Goal: Task Accomplishment & Management: Use online tool/utility

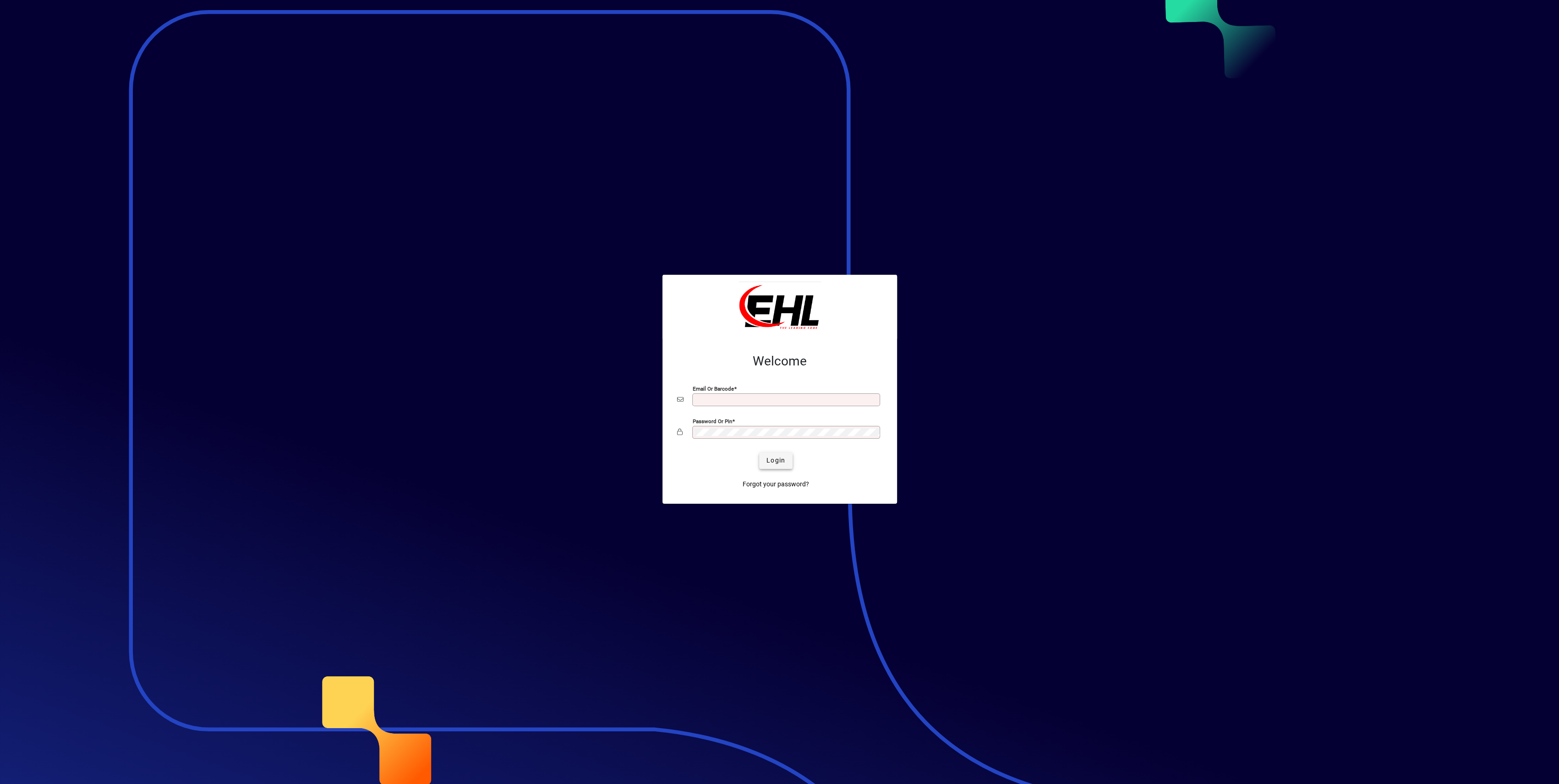
type input "**********"
drag, startPoint x: 767, startPoint y: 470, endPoint x: 772, endPoint y: 471, distance: 5.1
click at [767, 471] on span "submit" at bounding box center [776, 461] width 33 height 22
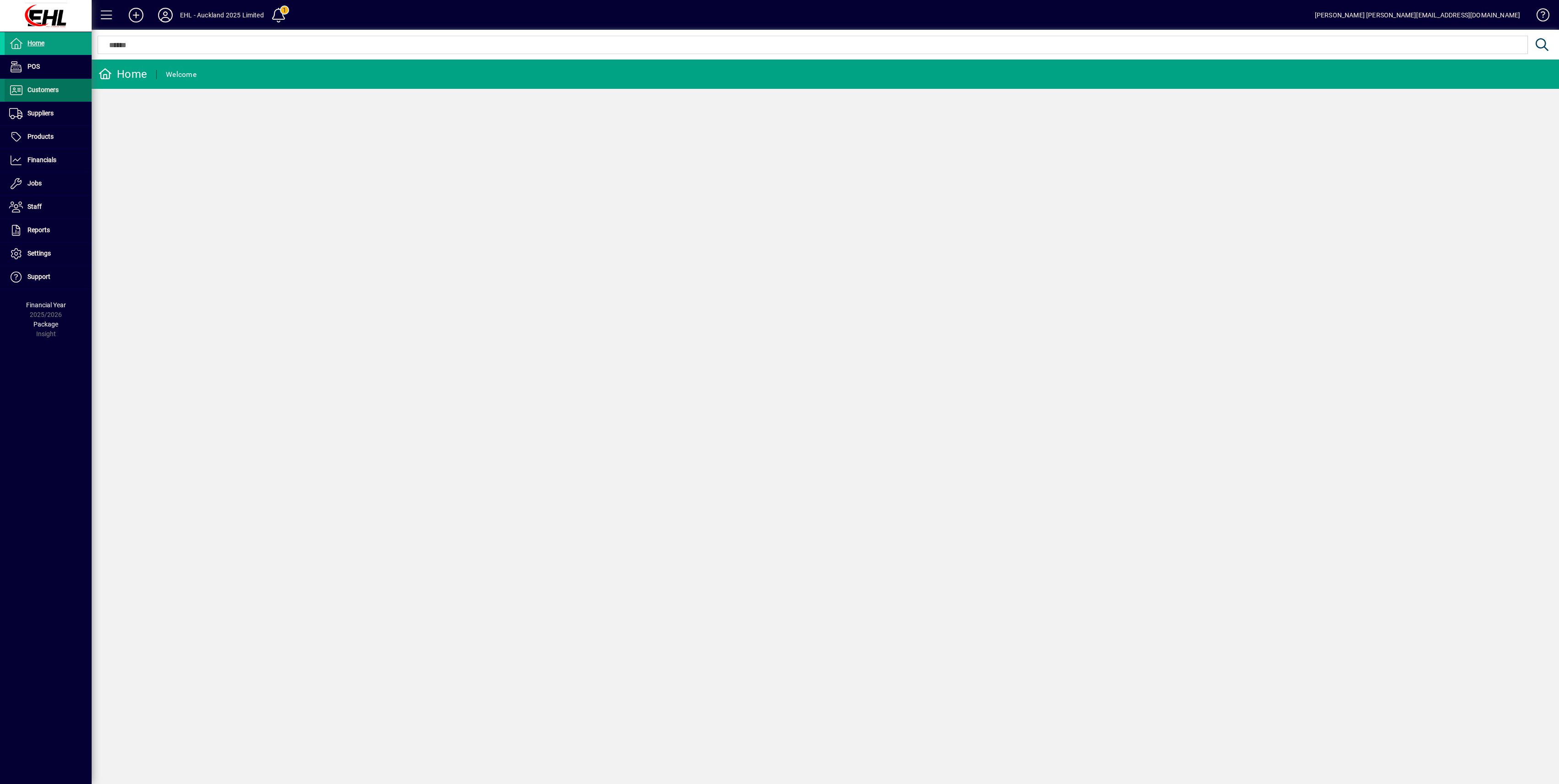
click at [44, 93] on span "Customers" at bounding box center [43, 89] width 31 height 7
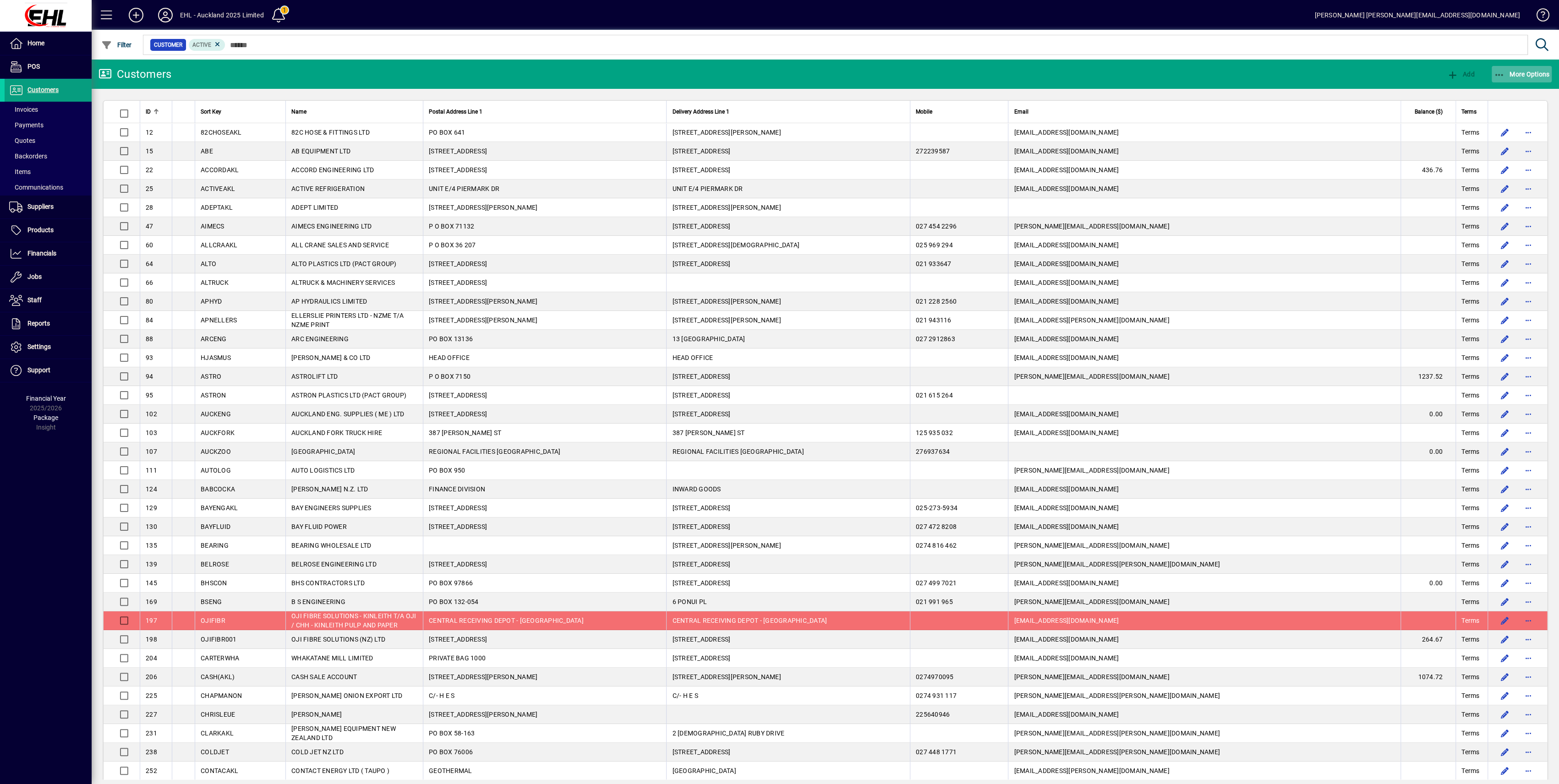
drag, startPoint x: 1522, startPoint y: 71, endPoint x: 1530, endPoint y: 79, distance: 11.3
click at [1523, 71] on span "More Options" at bounding box center [1522, 73] width 56 height 7
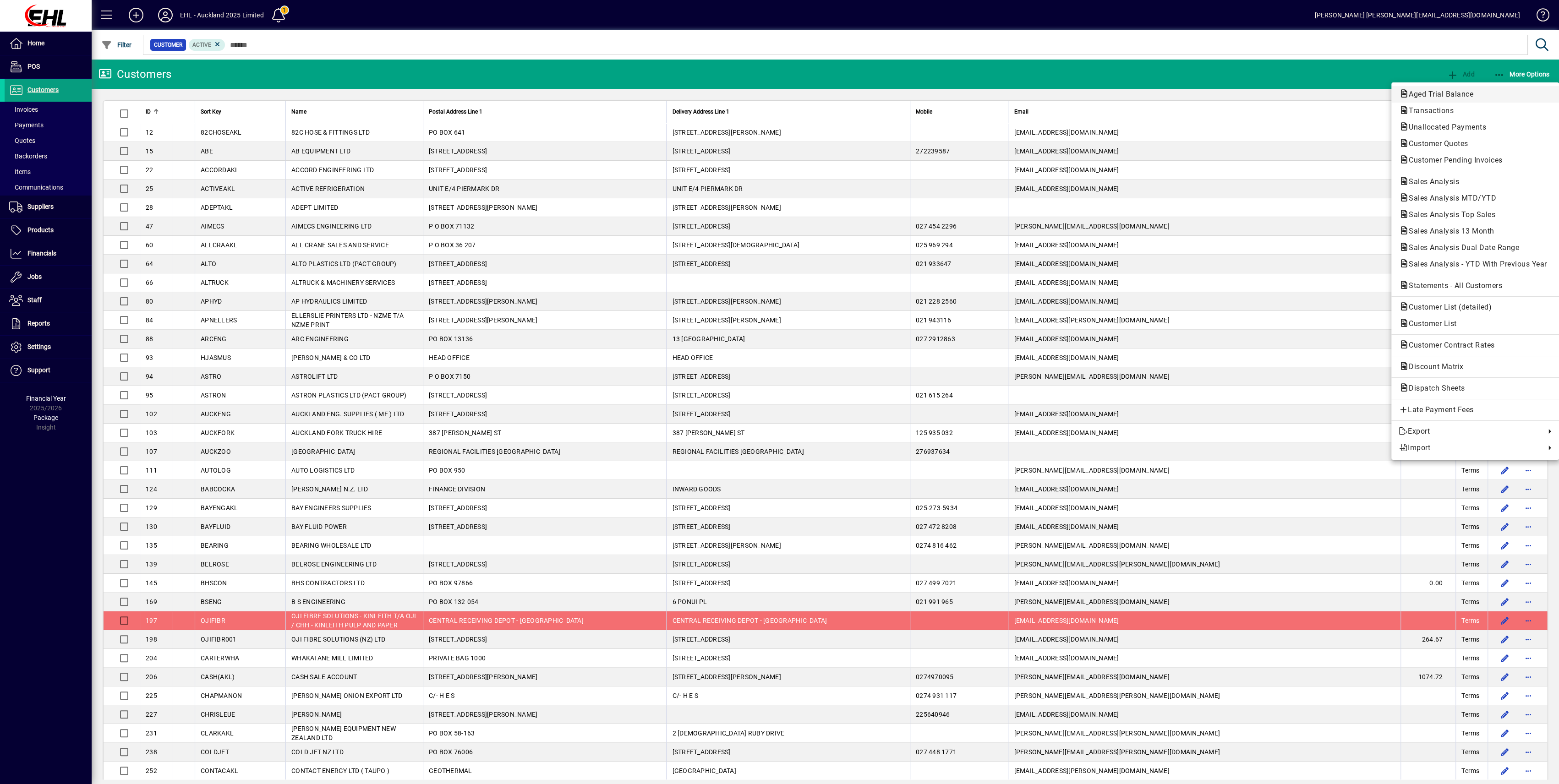
click at [1430, 87] on button "Aged Trial Balance" at bounding box center [1475, 94] width 167 height 17
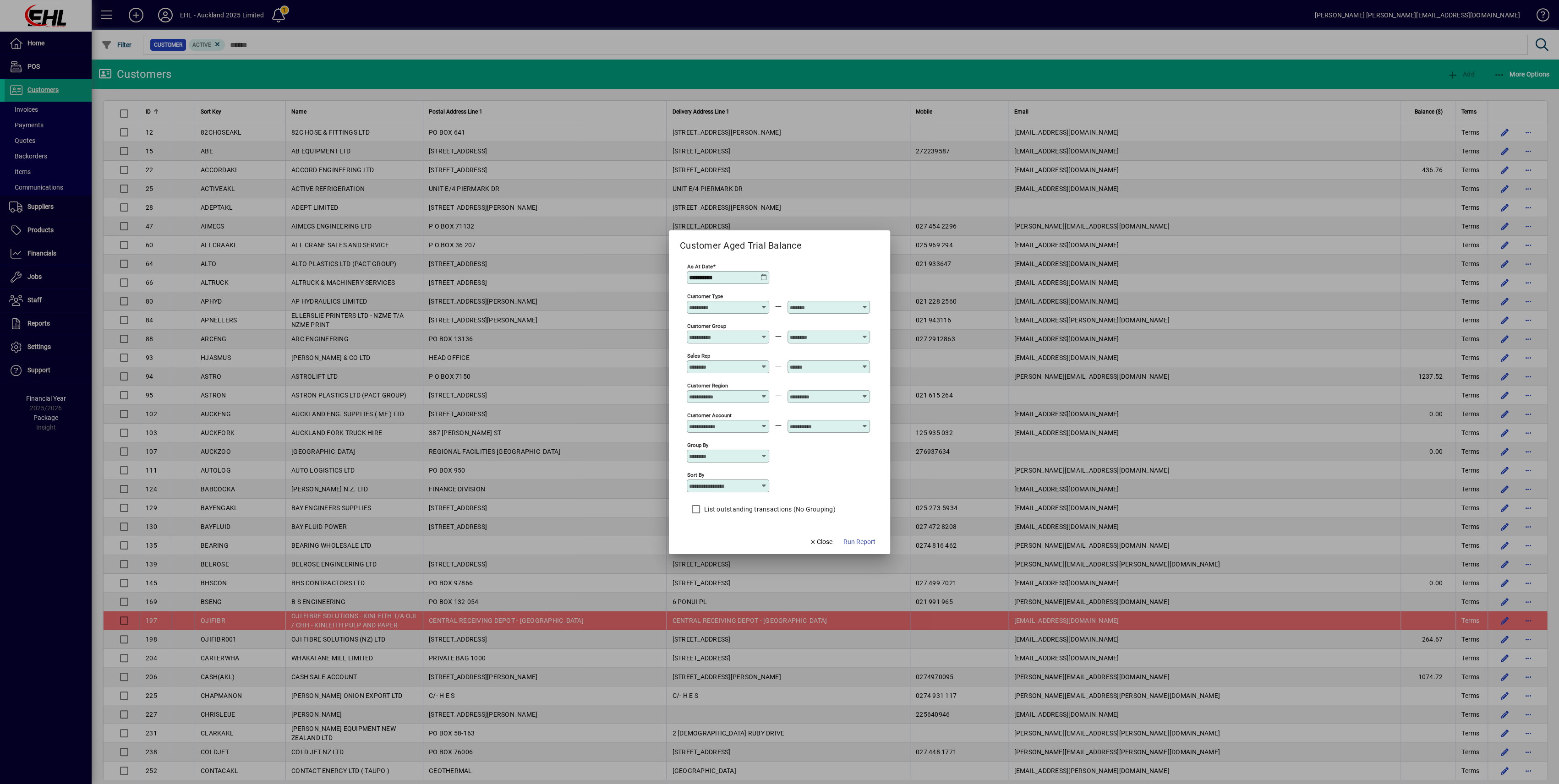
click at [854, 540] on span "Run Report" at bounding box center [859, 542] width 32 height 10
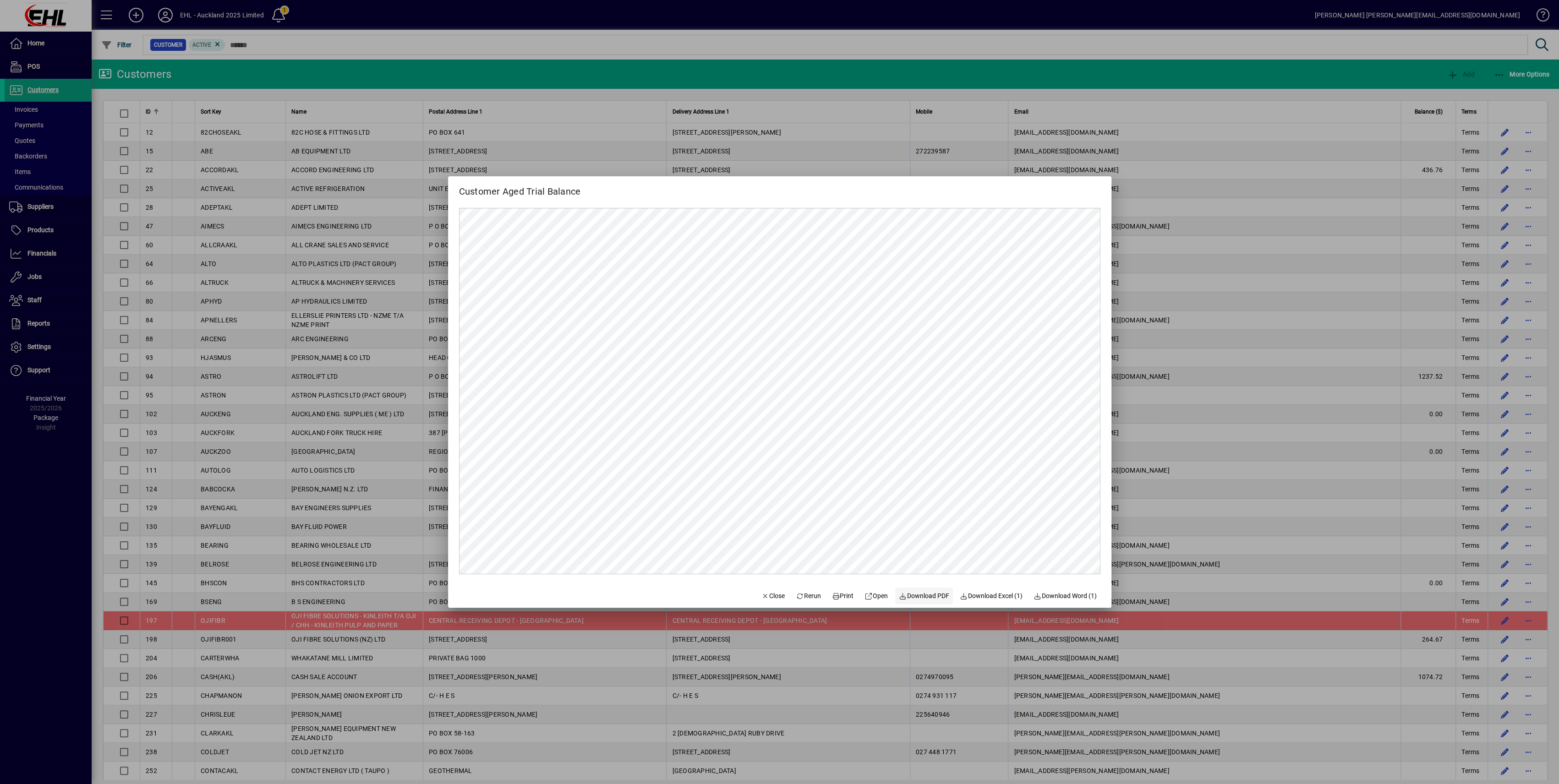
click at [922, 596] on span "Download PDF" at bounding box center [923, 596] width 50 height 10
drag, startPoint x: 1323, startPoint y: 66, endPoint x: 1371, endPoint y: 337, distance: 275.2
click at [1372, 340] on div at bounding box center [780, 392] width 1559 height 784
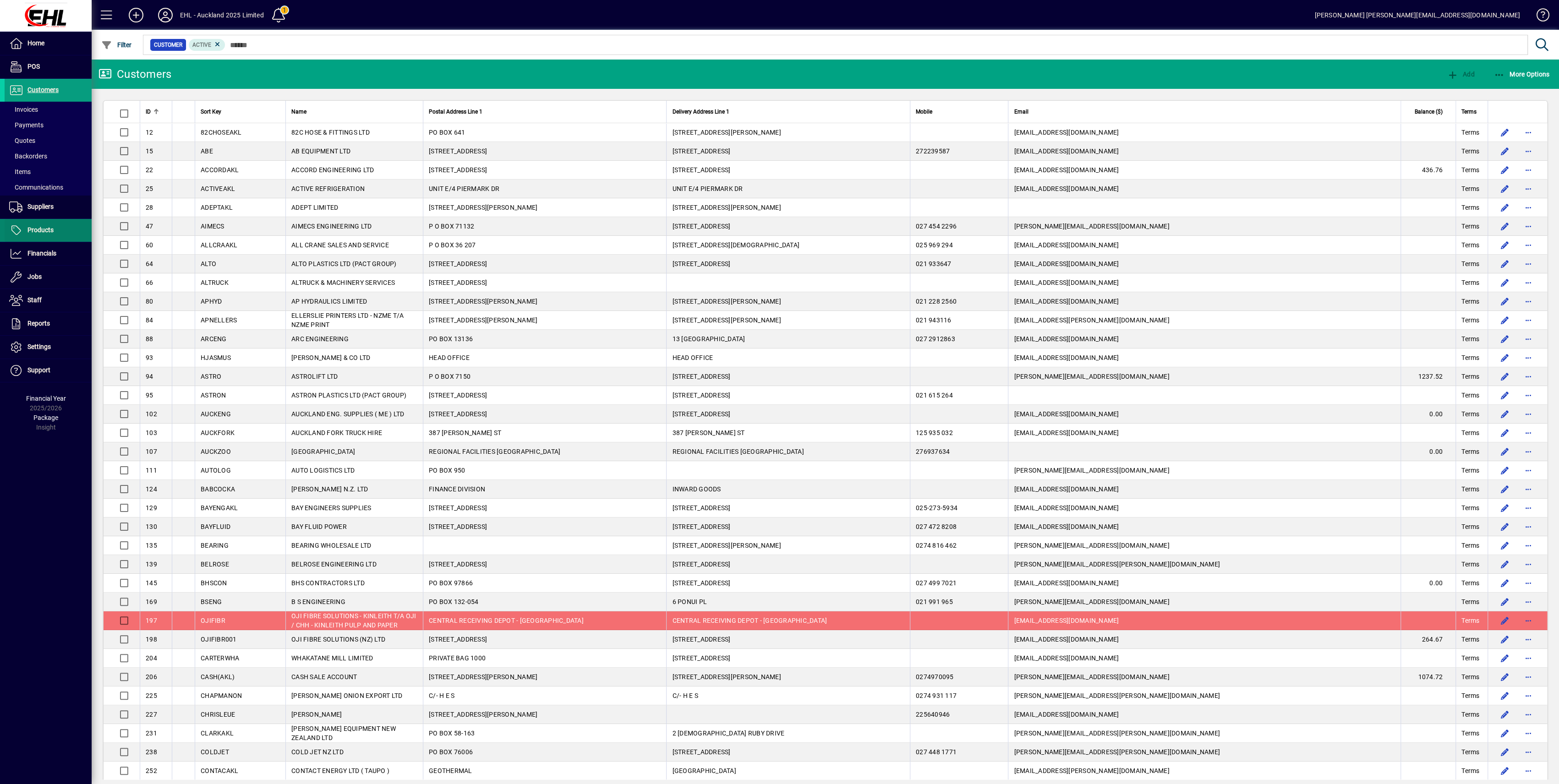
click at [36, 228] on span "Products" at bounding box center [40, 229] width 26 height 7
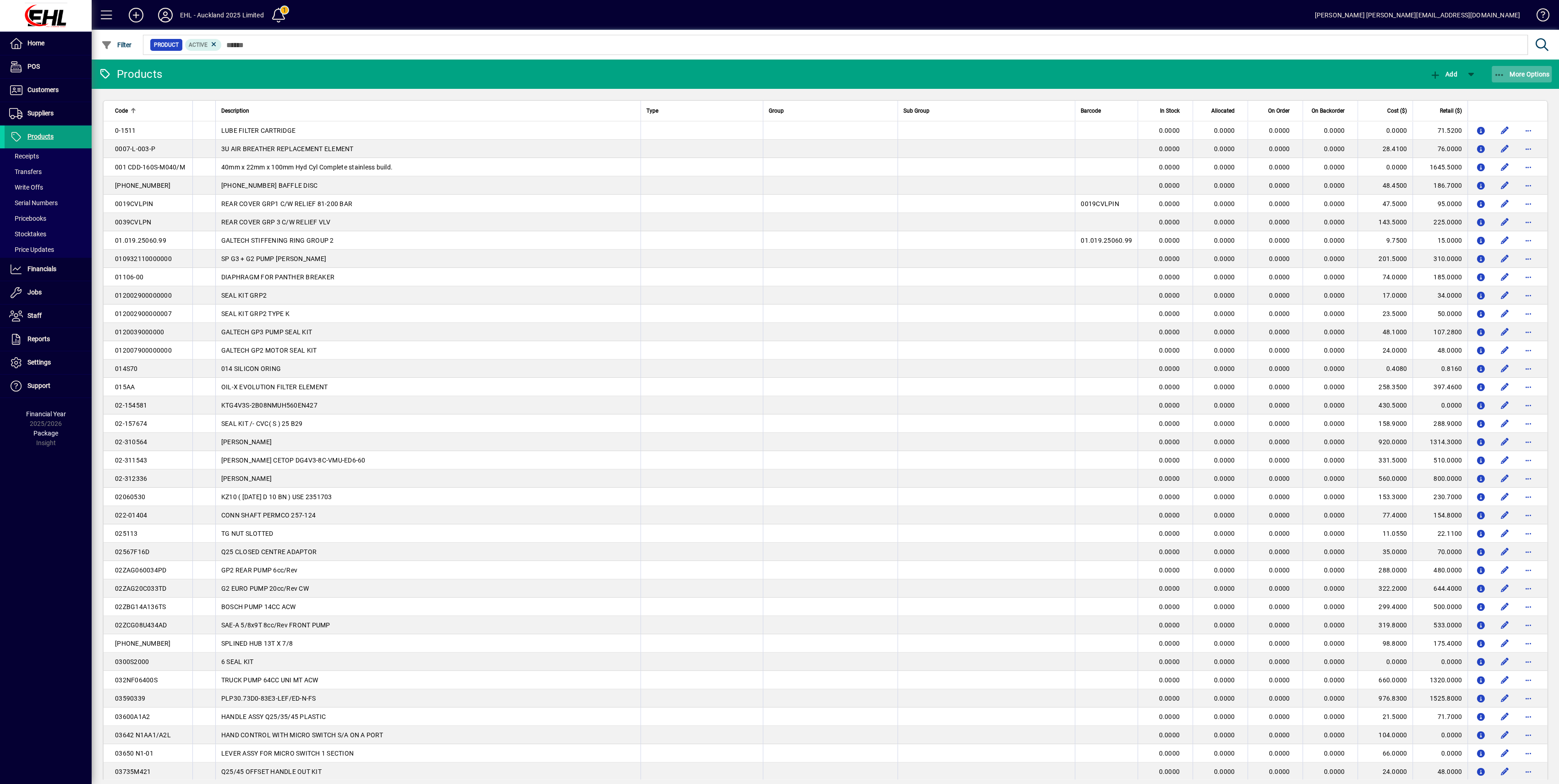
click at [1520, 68] on span "button" at bounding box center [1523, 74] width 61 height 22
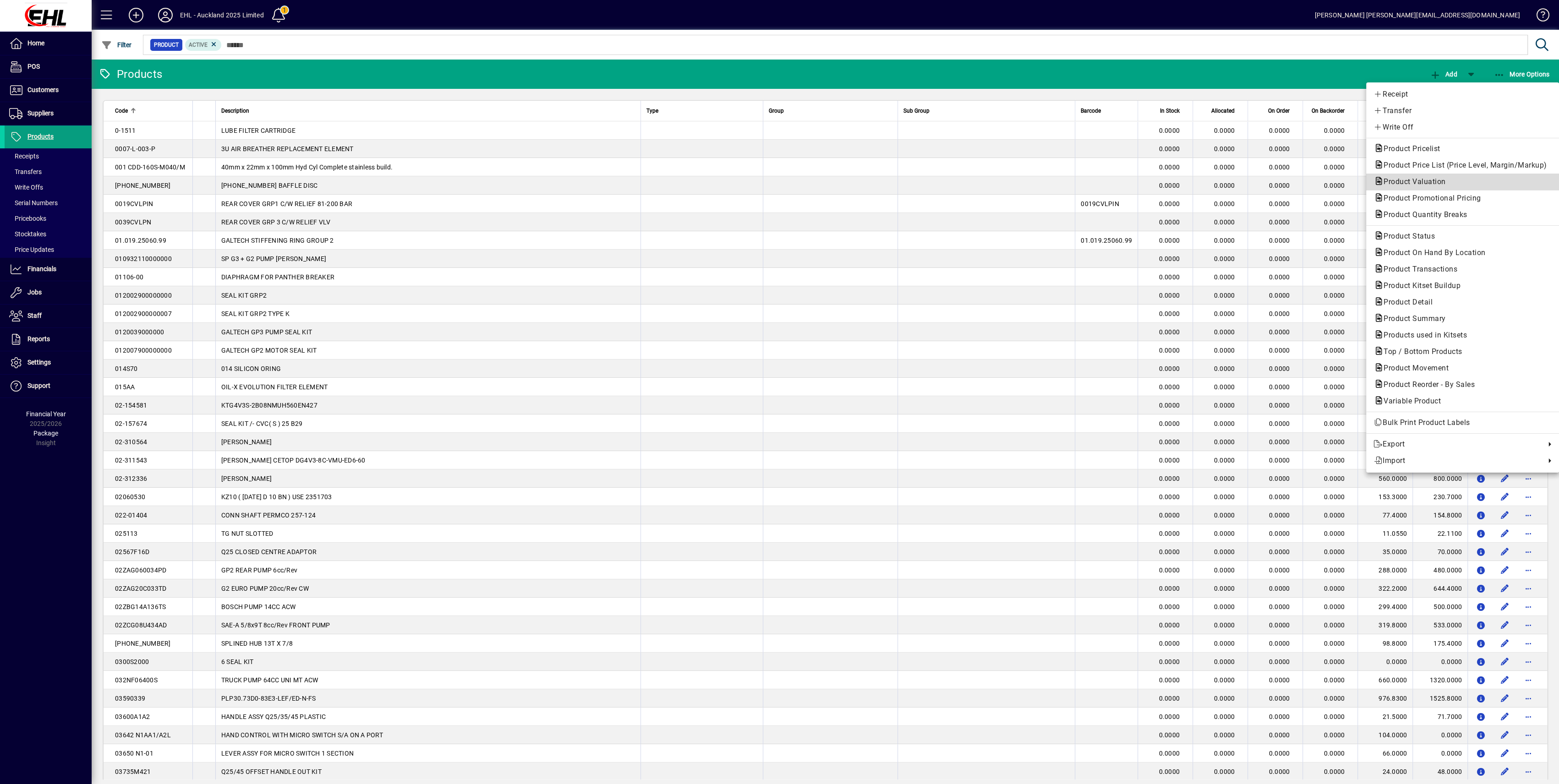
click at [1414, 183] on span "Product Valuation" at bounding box center [1412, 181] width 77 height 9
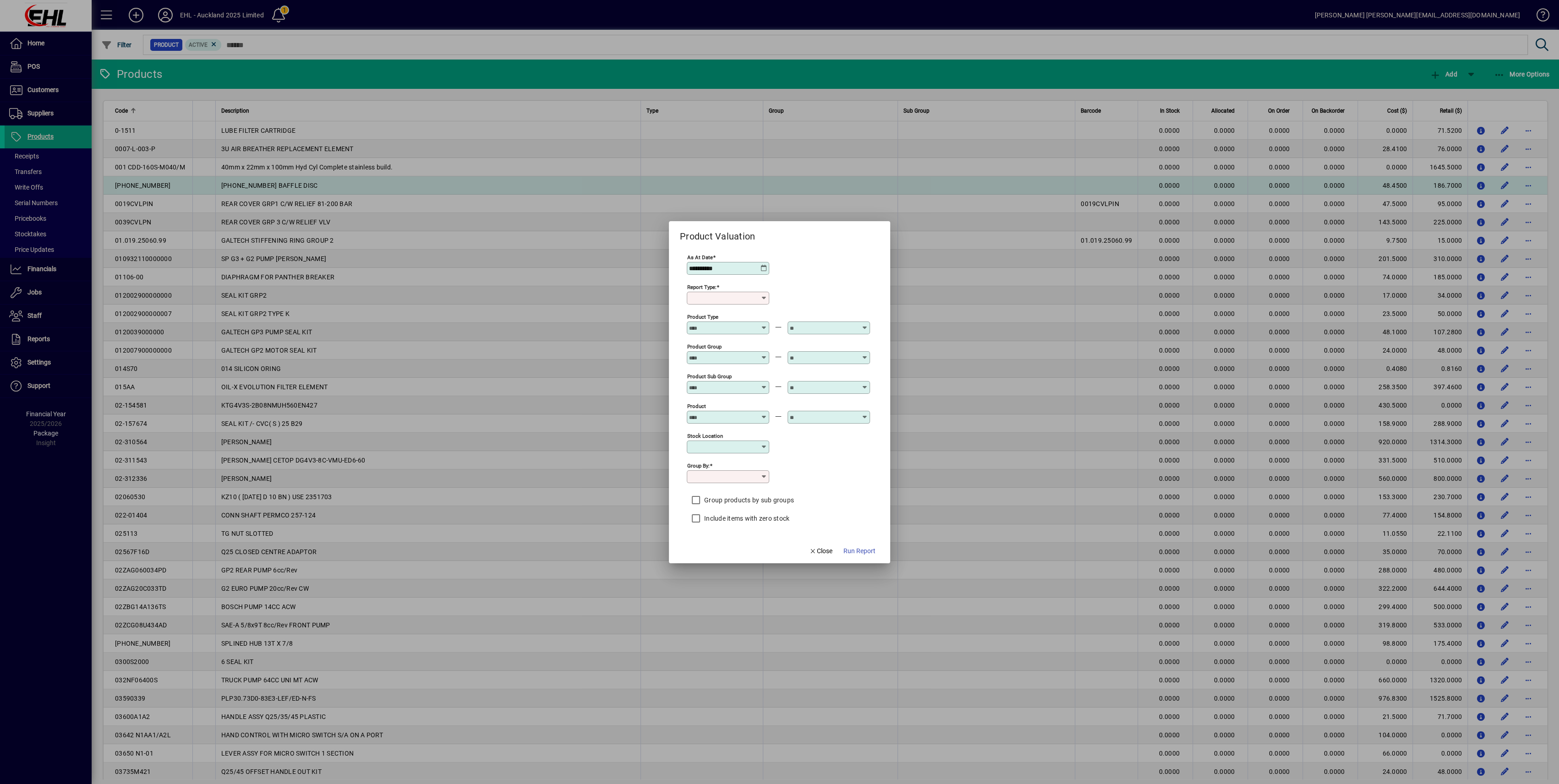
type input "******"
type input "**********"
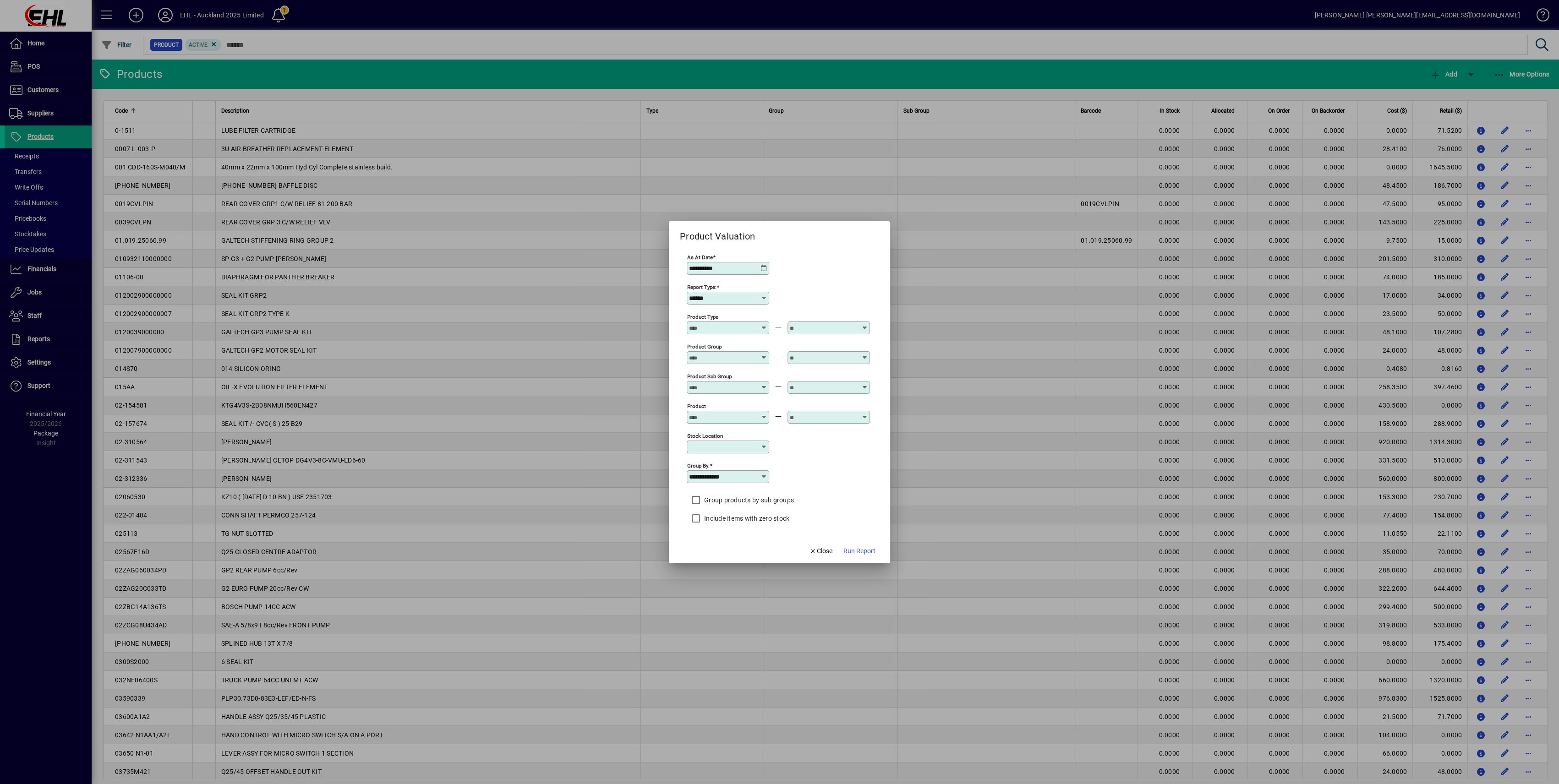
click at [762, 266] on icon at bounding box center [763, 267] width 7 height 7
click at [790, 296] on span "Previous month" at bounding box center [791, 295] width 19 height 19
click at [775, 425] on span "31" at bounding box center [772, 424] width 17 height 17
type input "**********"
click at [856, 551] on span "Run Report" at bounding box center [859, 551] width 32 height 10
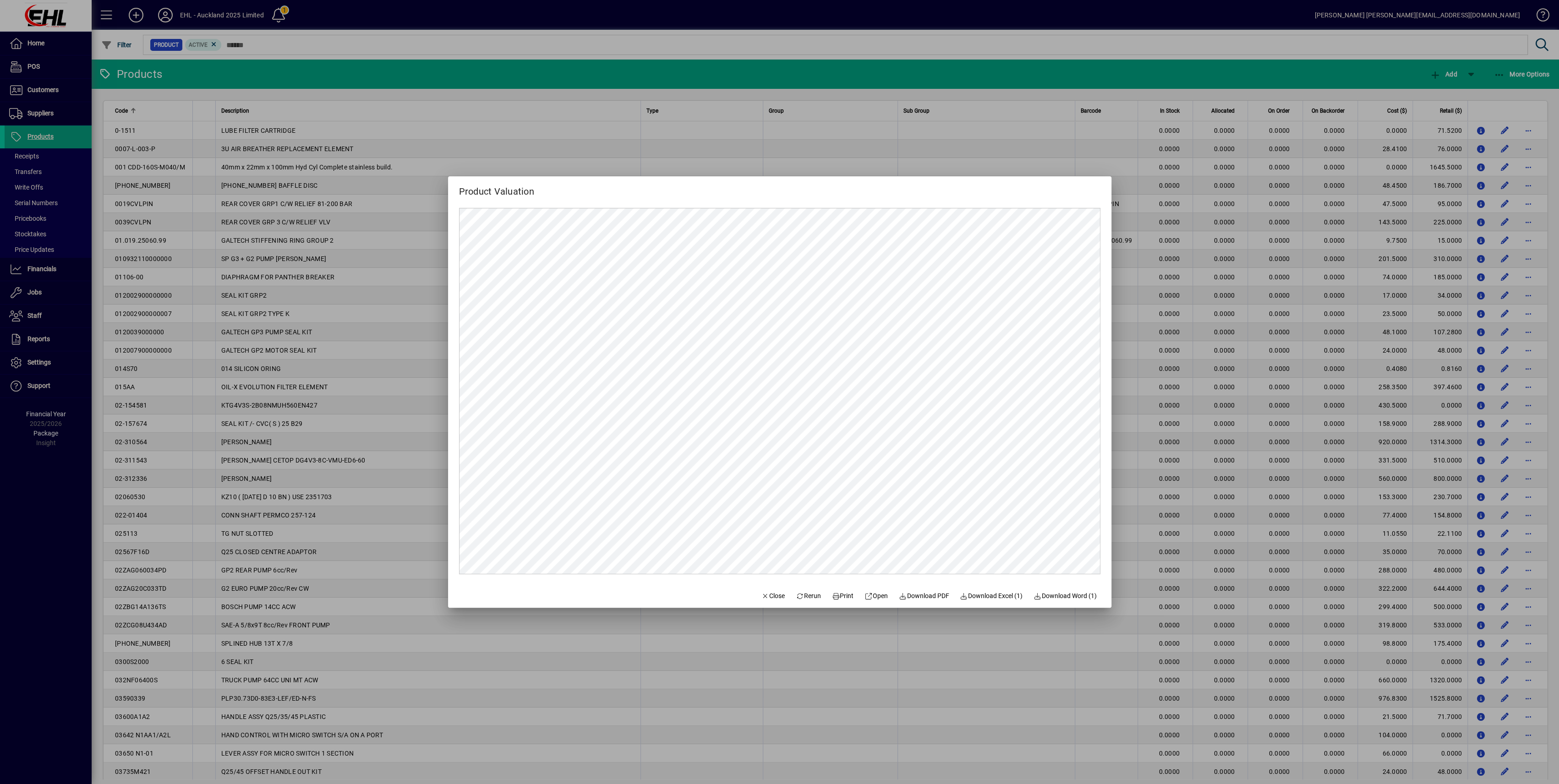
click at [858, 149] on div at bounding box center [780, 392] width 1559 height 784
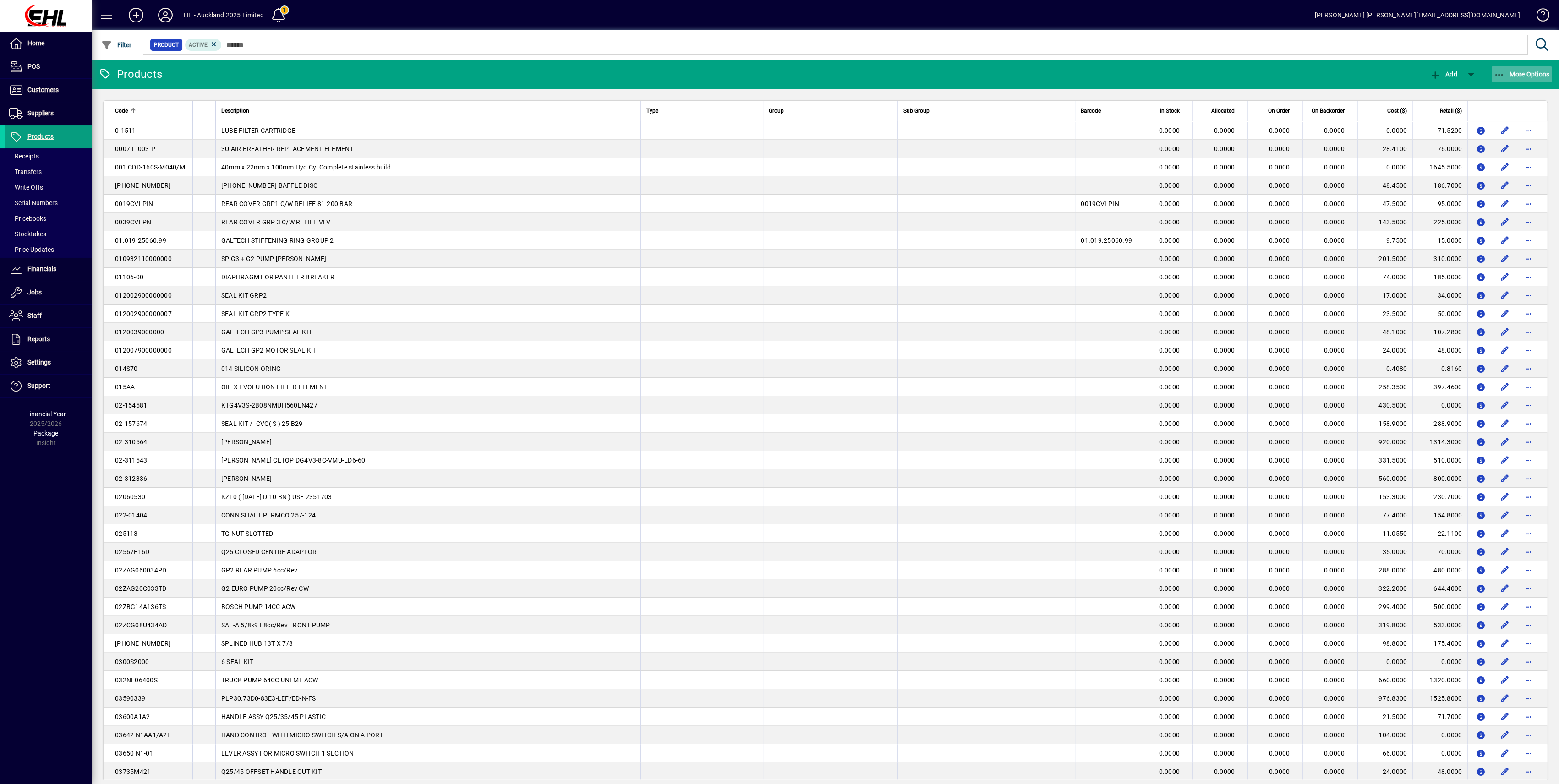
click at [1525, 74] on span "More Options" at bounding box center [1522, 73] width 56 height 7
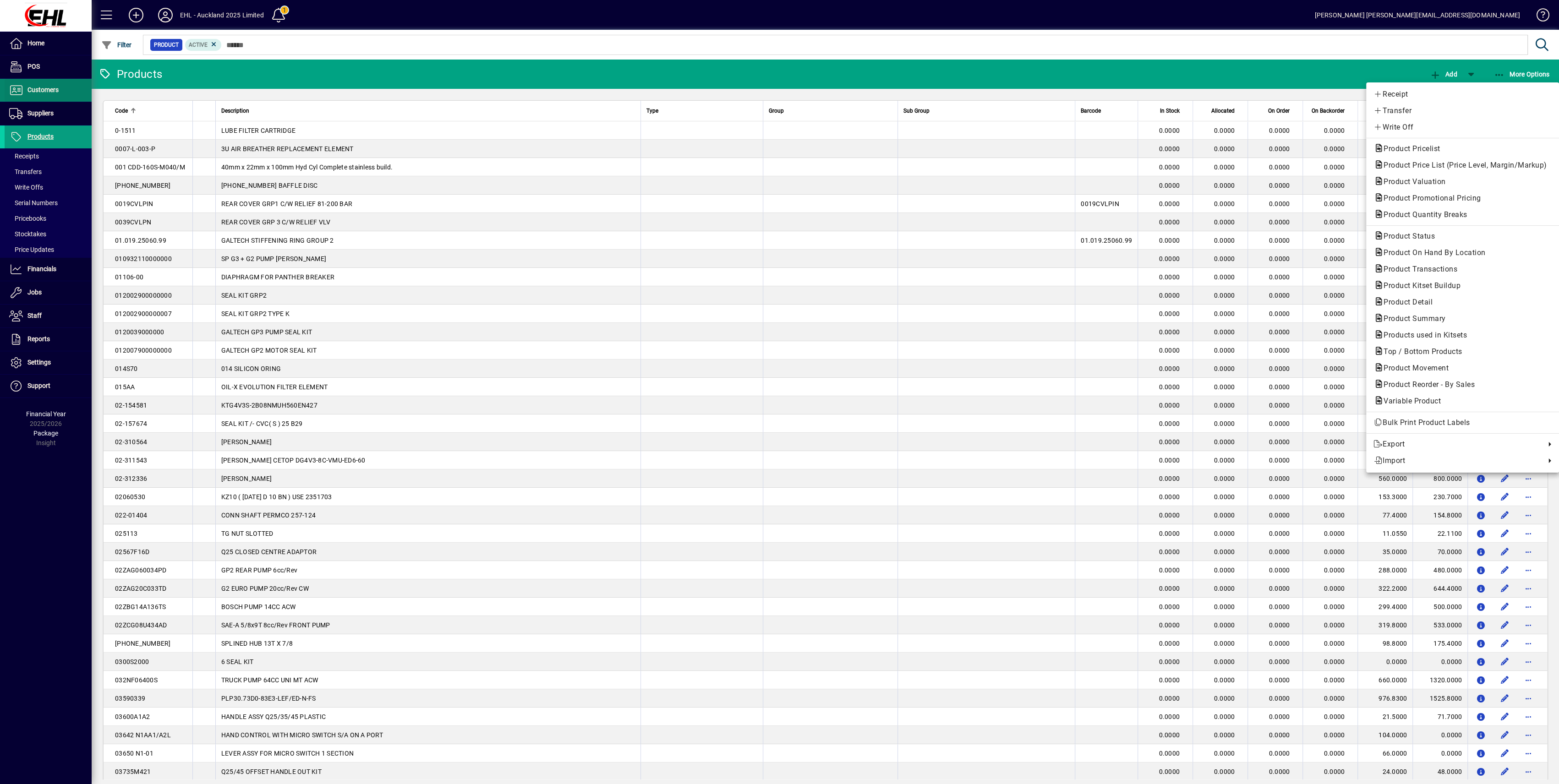
click at [42, 96] on div at bounding box center [780, 392] width 1559 height 784
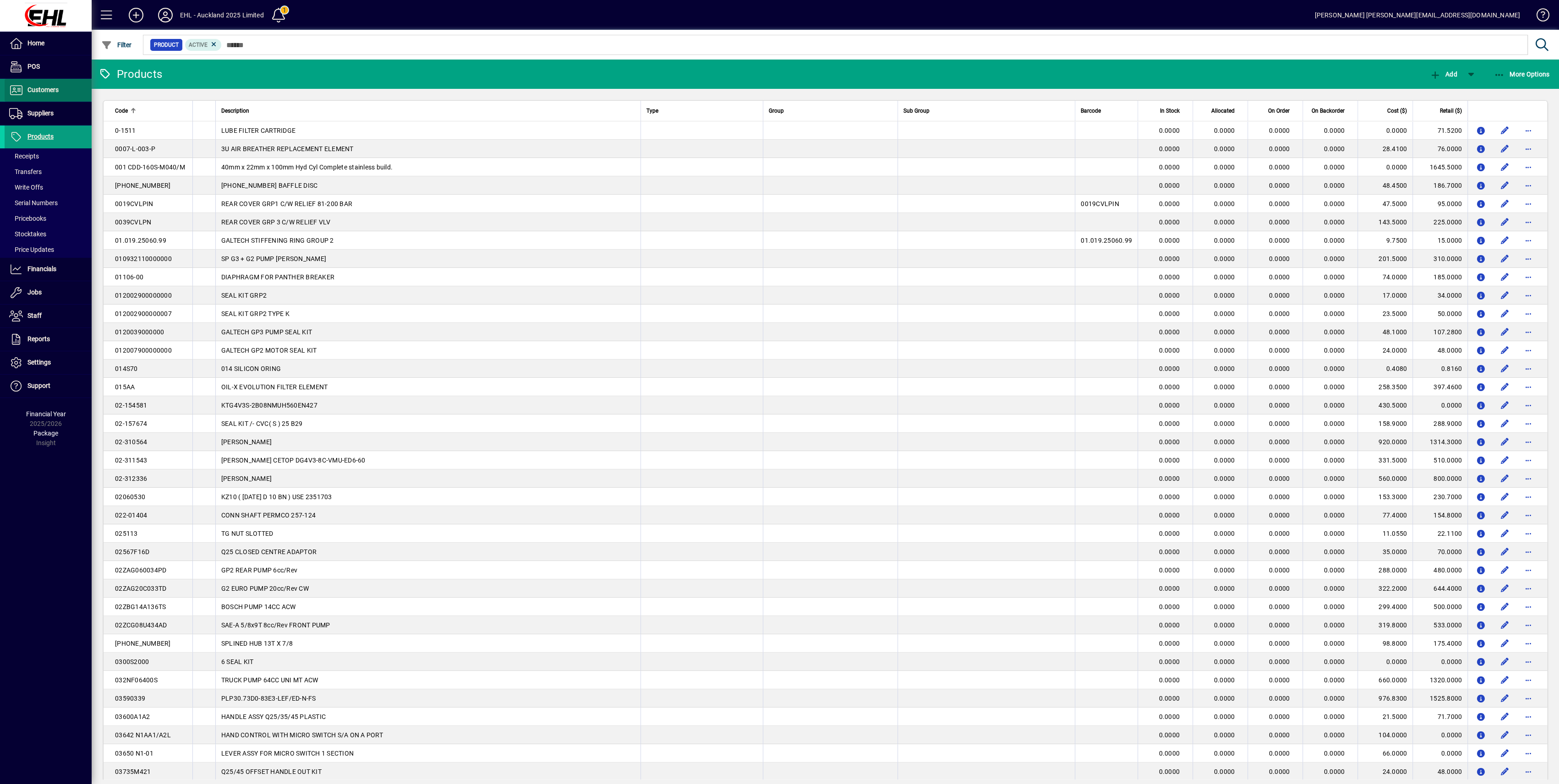
click at [49, 93] on span "Customers" at bounding box center [43, 89] width 31 height 7
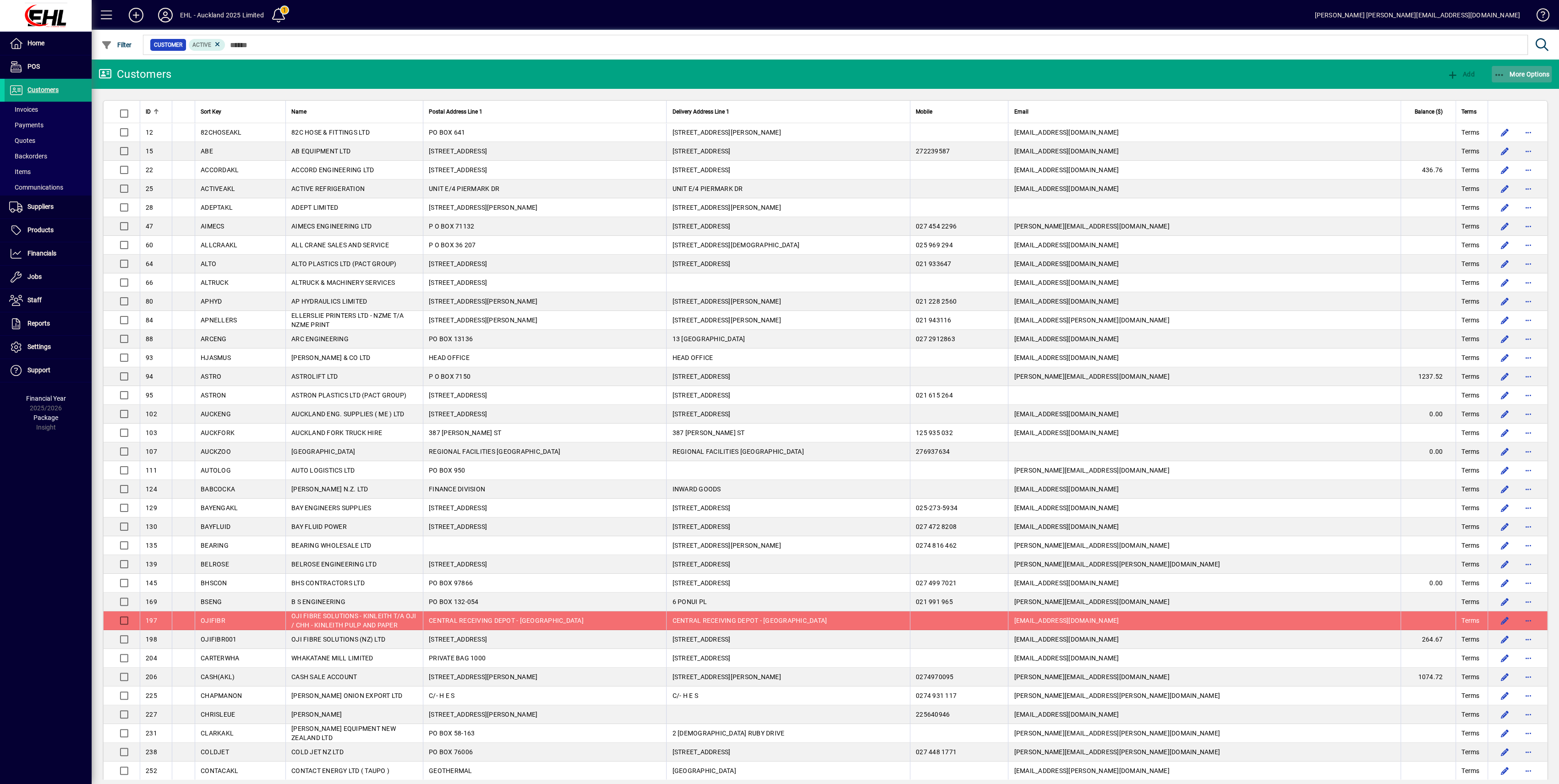
click at [1515, 76] on span "More Options" at bounding box center [1522, 73] width 56 height 7
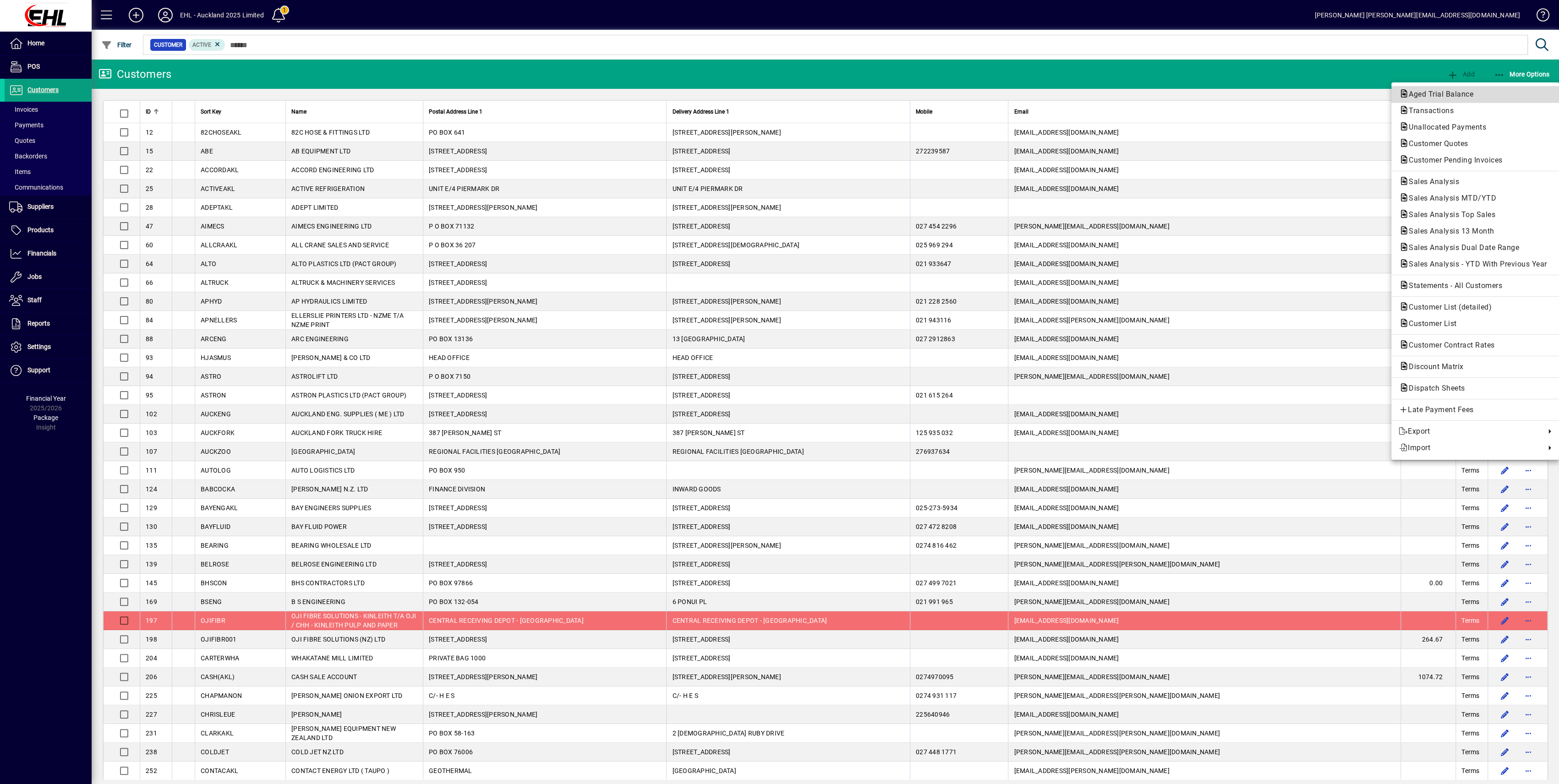
click at [1438, 92] on span "Aged Trial Balance" at bounding box center [1439, 94] width 79 height 9
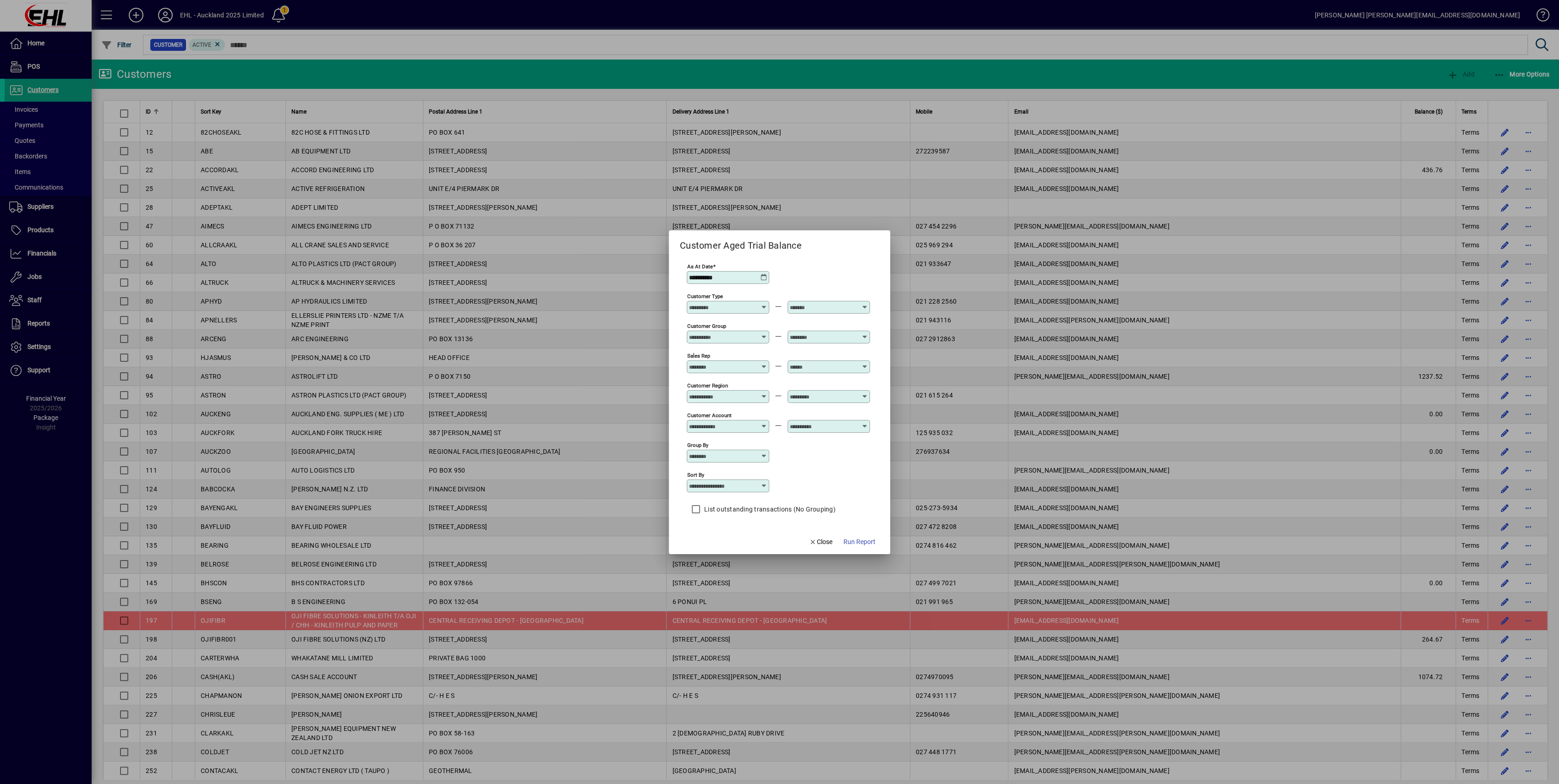
drag, startPoint x: 863, startPoint y: 542, endPoint x: 869, endPoint y: 547, distance: 7.8
click at [864, 542] on span "Run Report" at bounding box center [859, 542] width 32 height 10
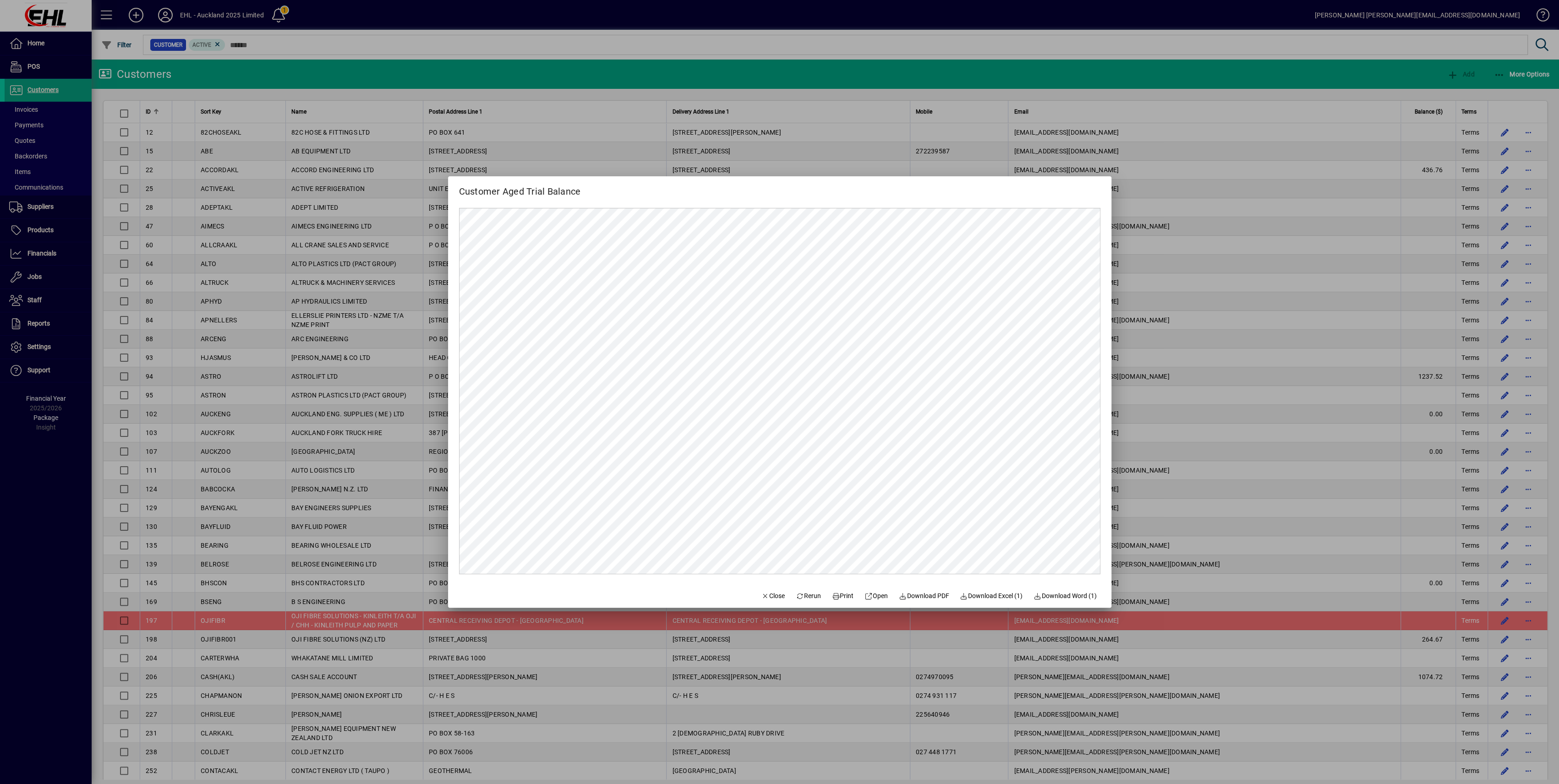
click at [875, 88] on div at bounding box center [780, 392] width 1559 height 784
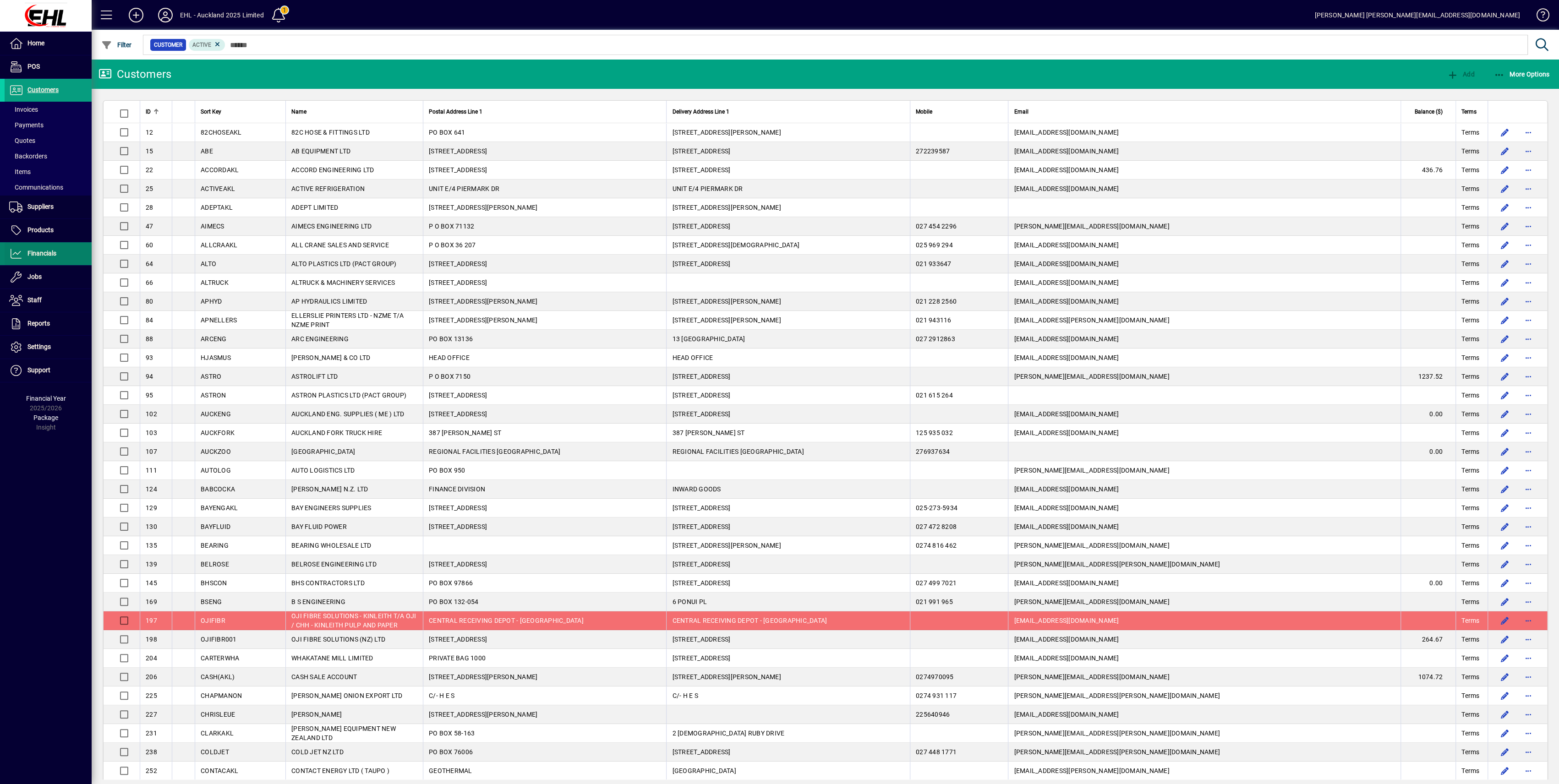
click at [29, 249] on span "Financials" at bounding box center [30, 254] width 52 height 11
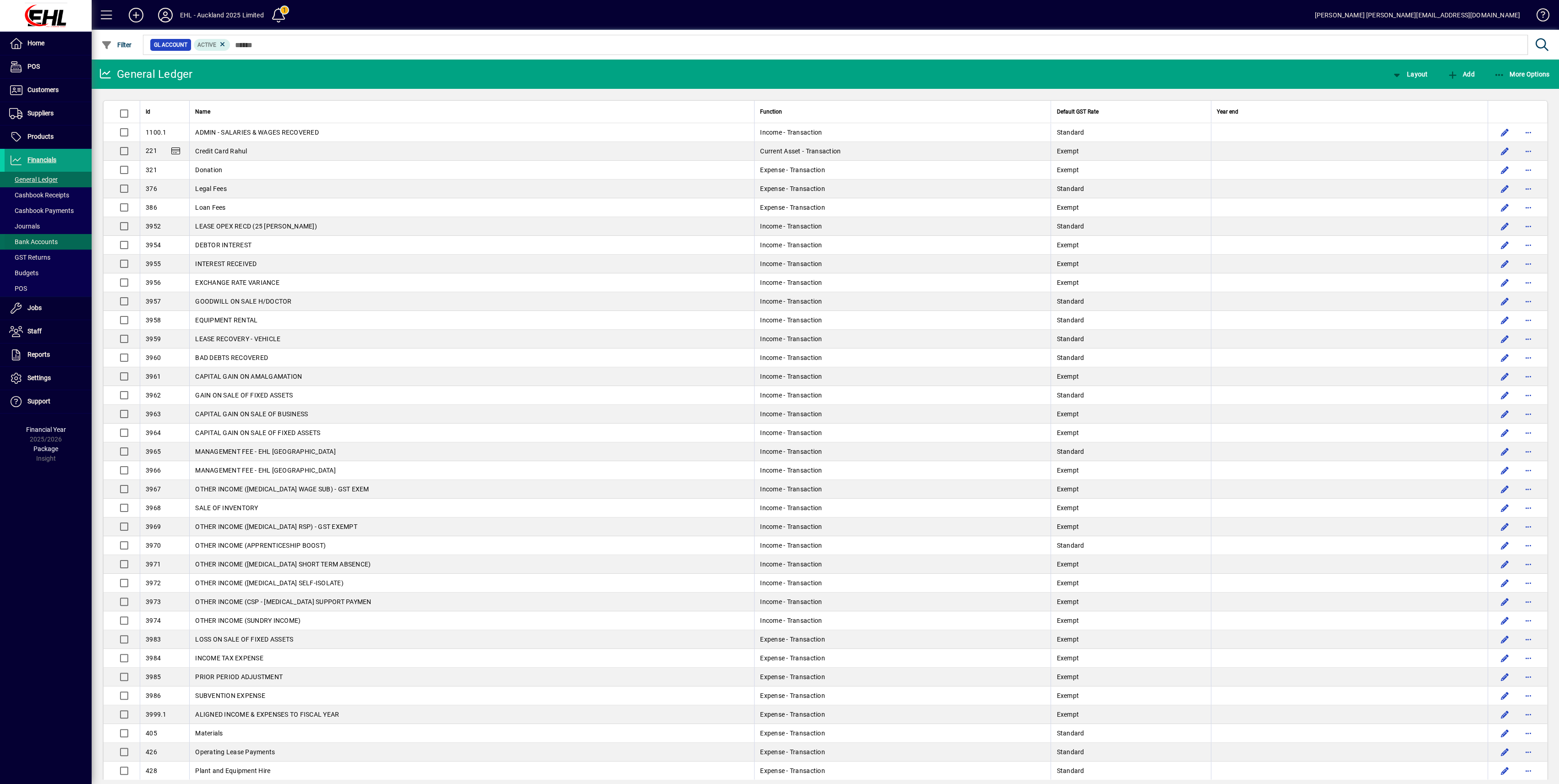
click at [37, 241] on span "Bank Accounts" at bounding box center [33, 241] width 49 height 7
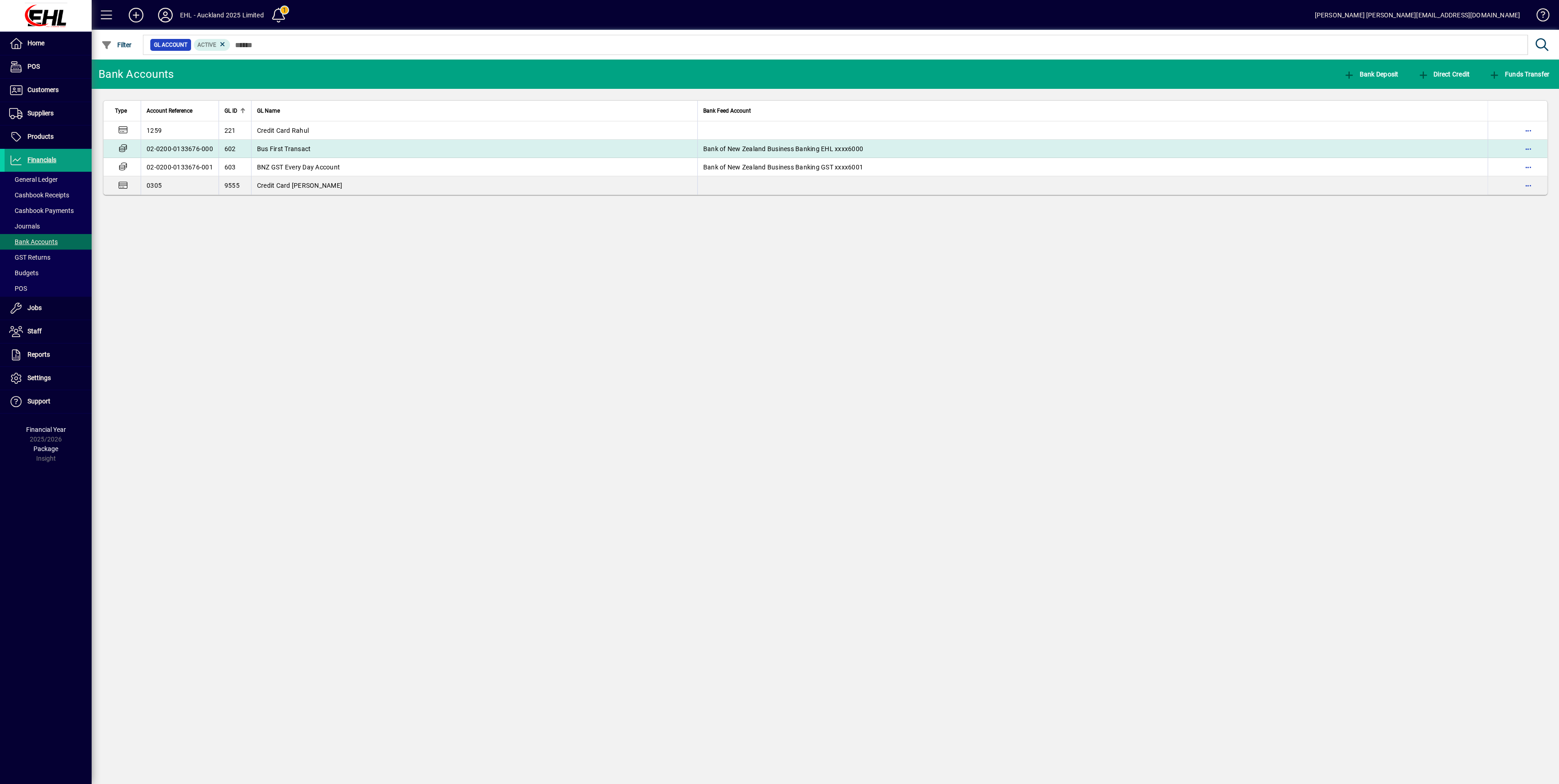
click at [271, 148] on span "Bus First Transact" at bounding box center [284, 148] width 54 height 7
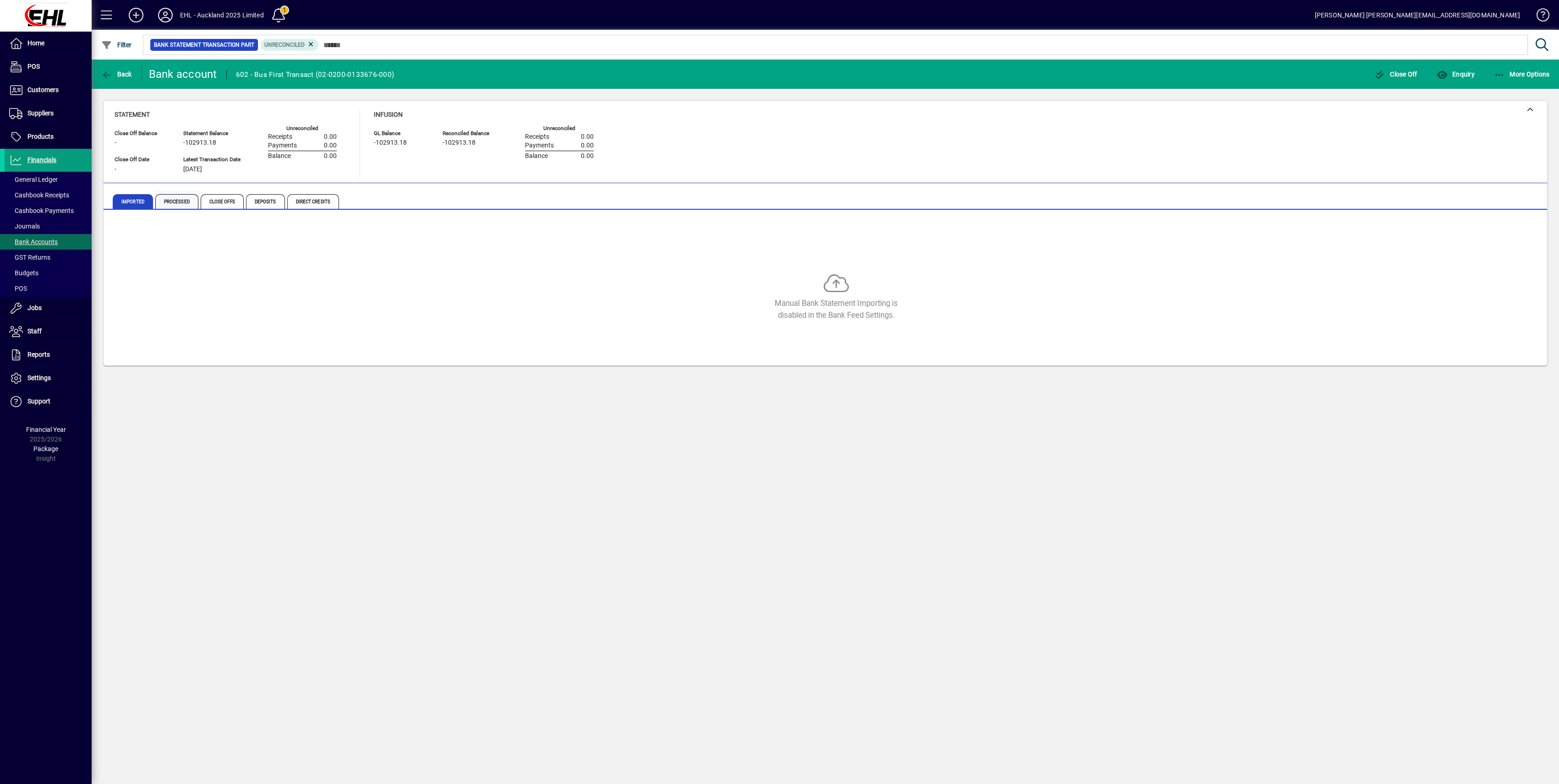
click at [173, 199] on span "Processed" at bounding box center [177, 201] width 43 height 15
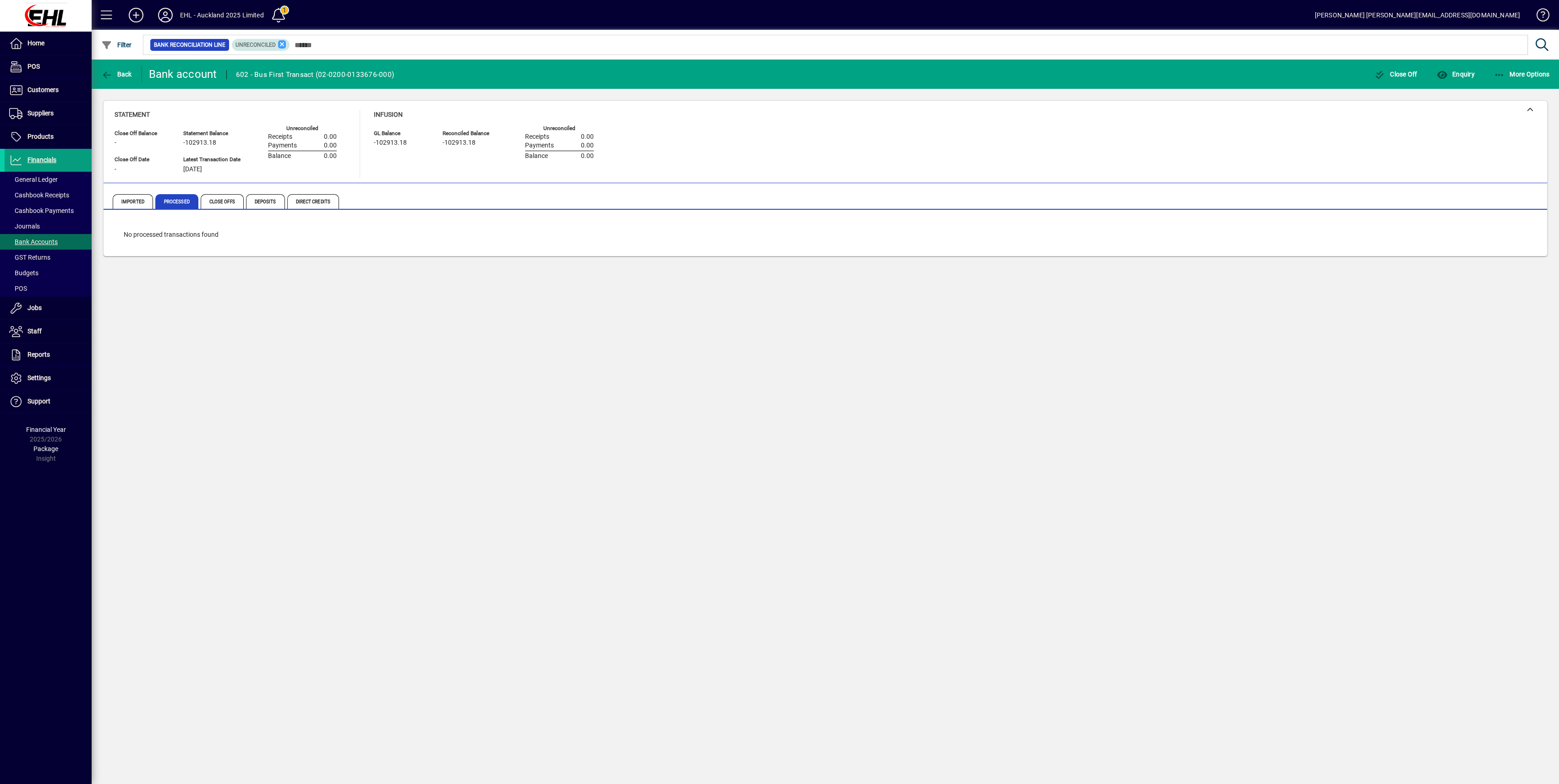
click at [286, 42] on icon at bounding box center [282, 44] width 8 height 8
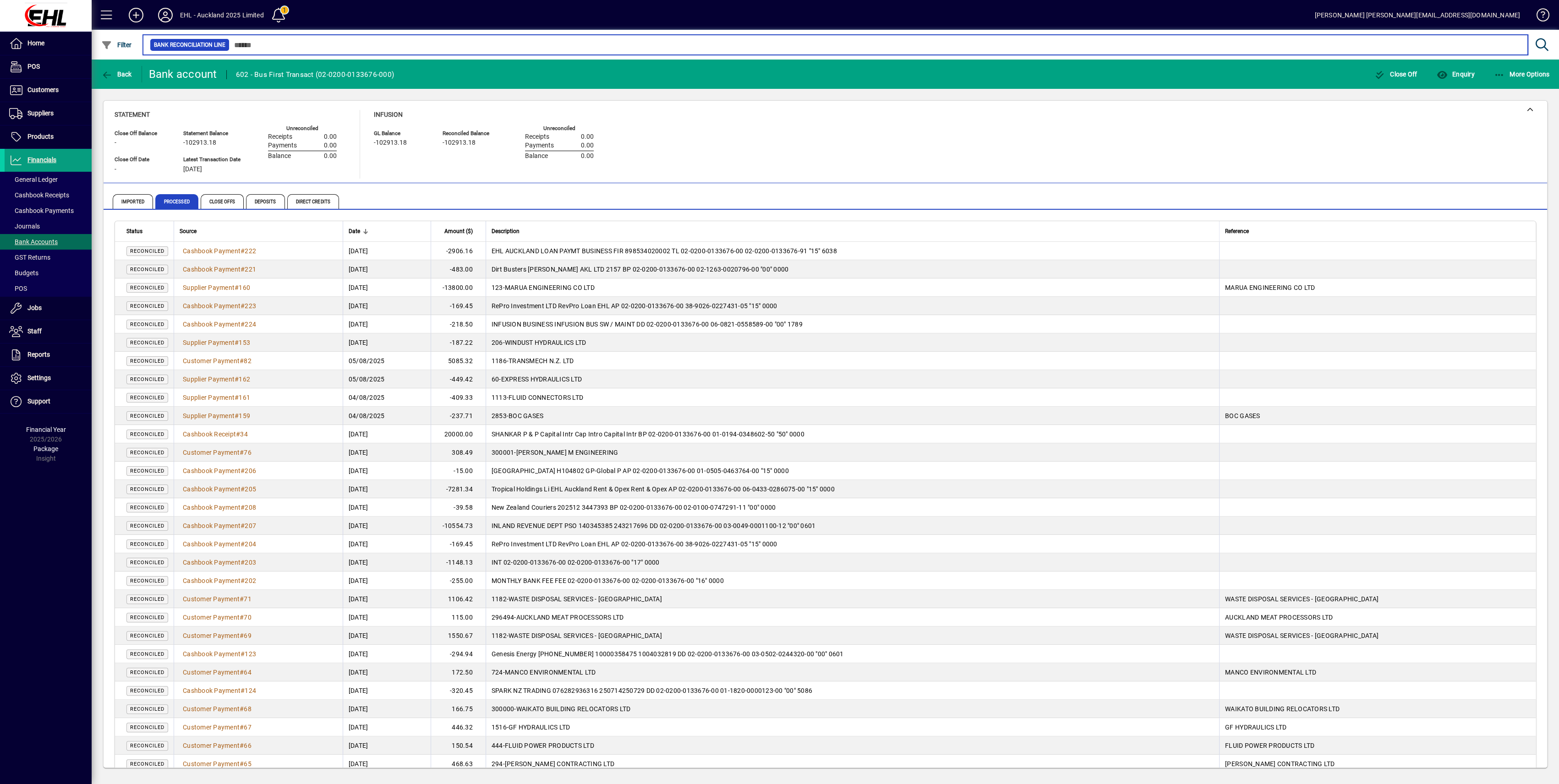
click at [274, 48] on input "text" at bounding box center [874, 44] width 1292 height 13
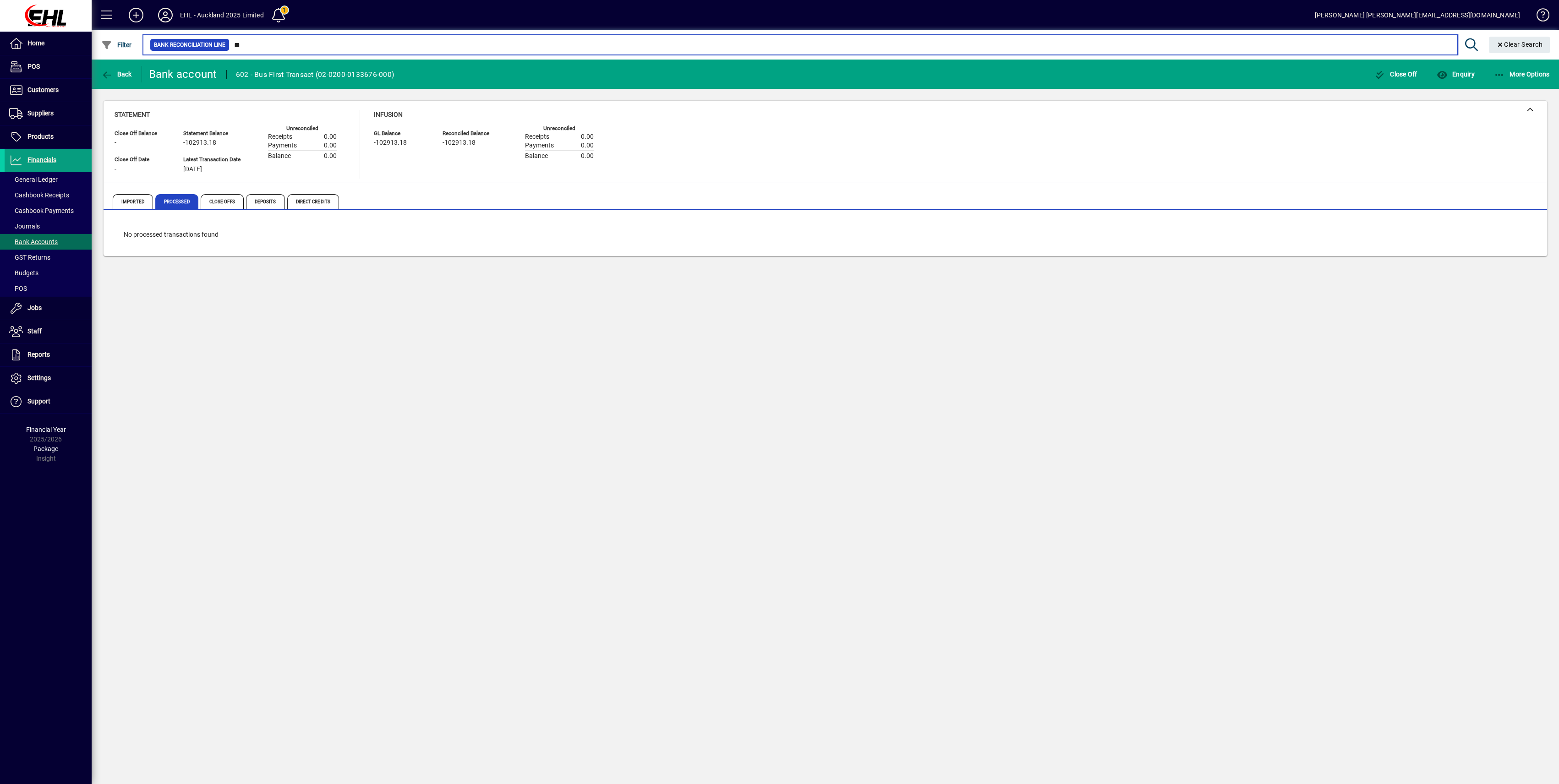
type input "*"
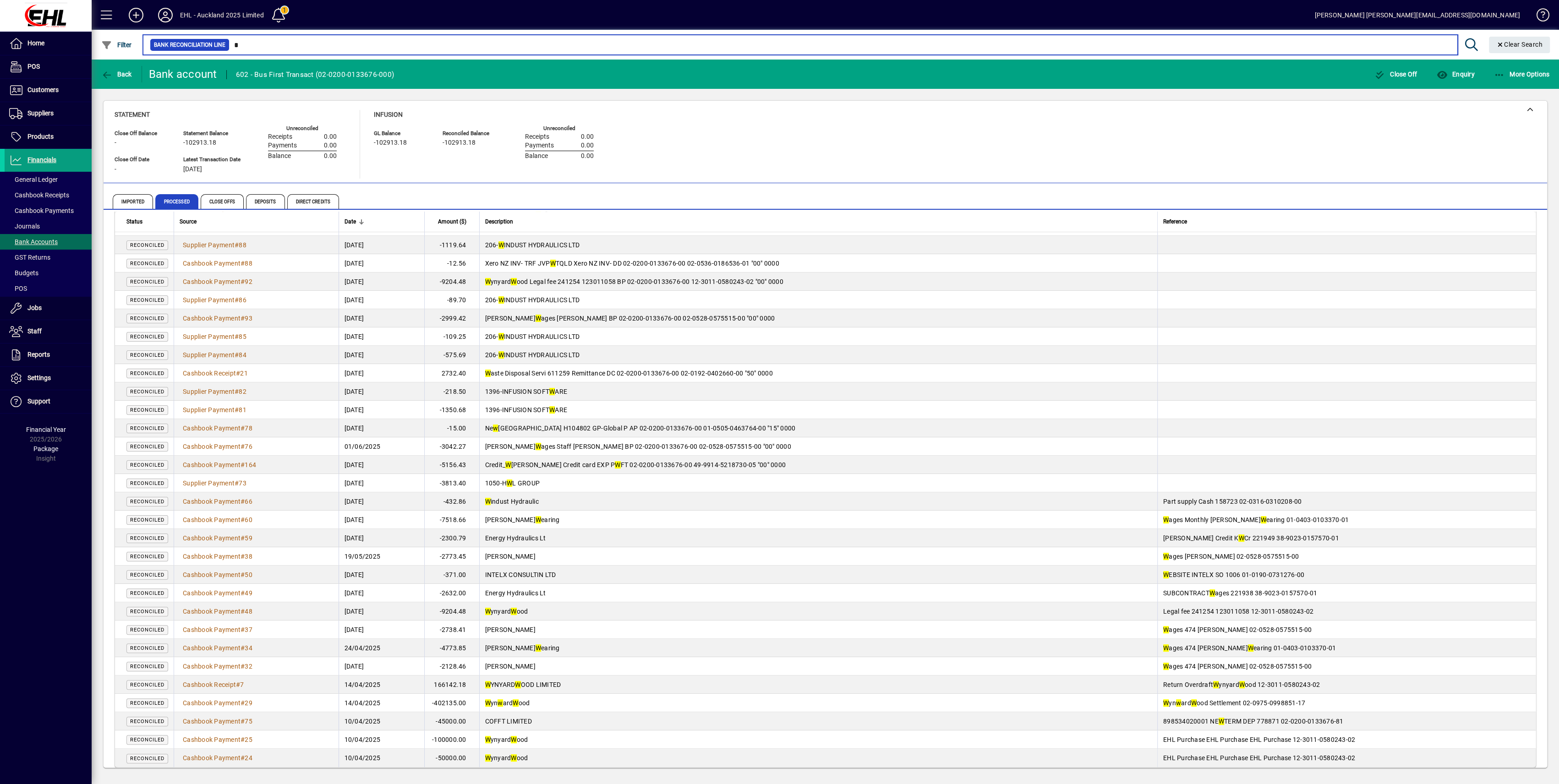
scroll to position [435, 0]
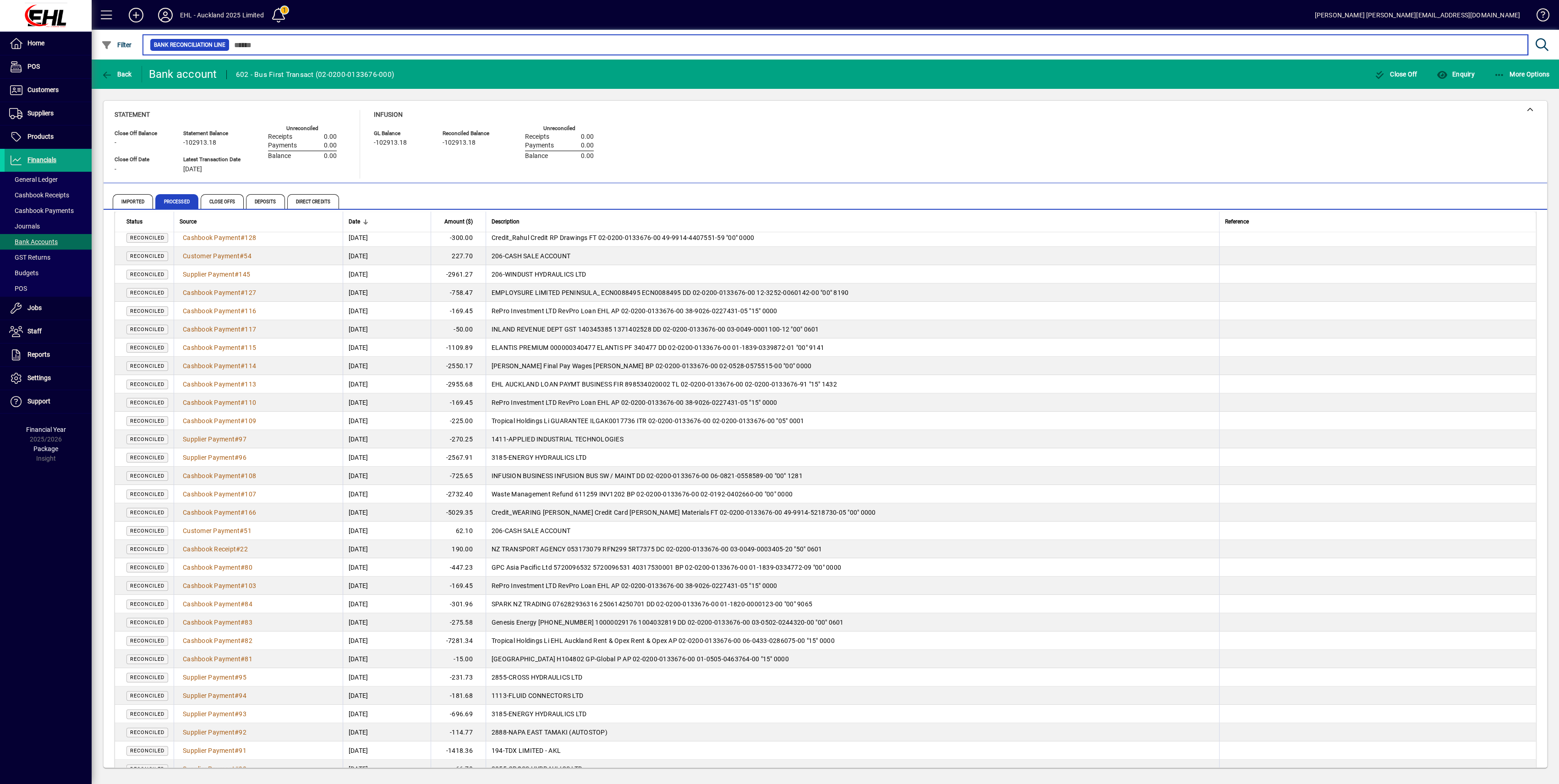
scroll to position [1095, 0]
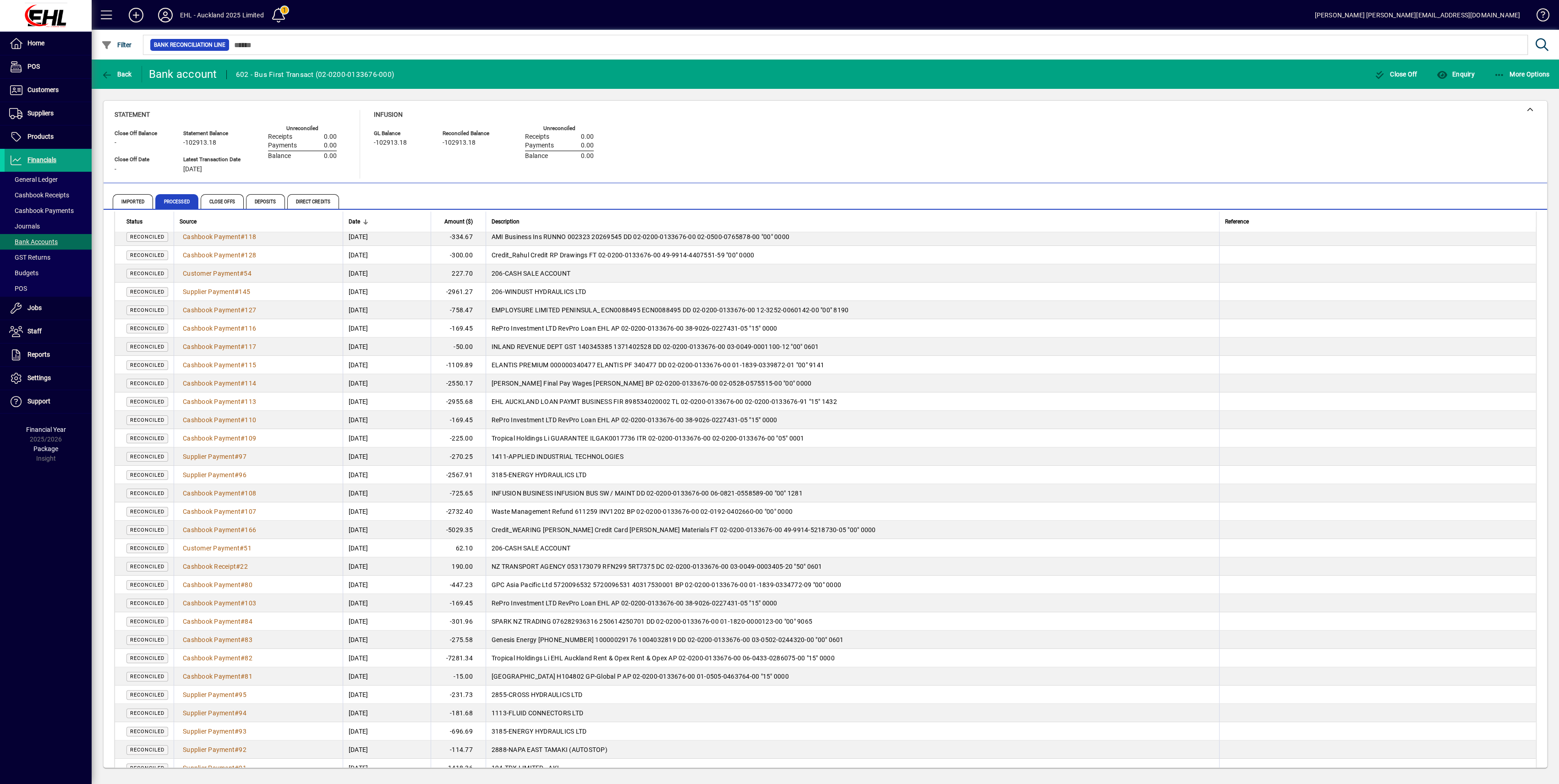
click at [184, 271] on span "Customer Payment" at bounding box center [212, 273] width 57 height 7
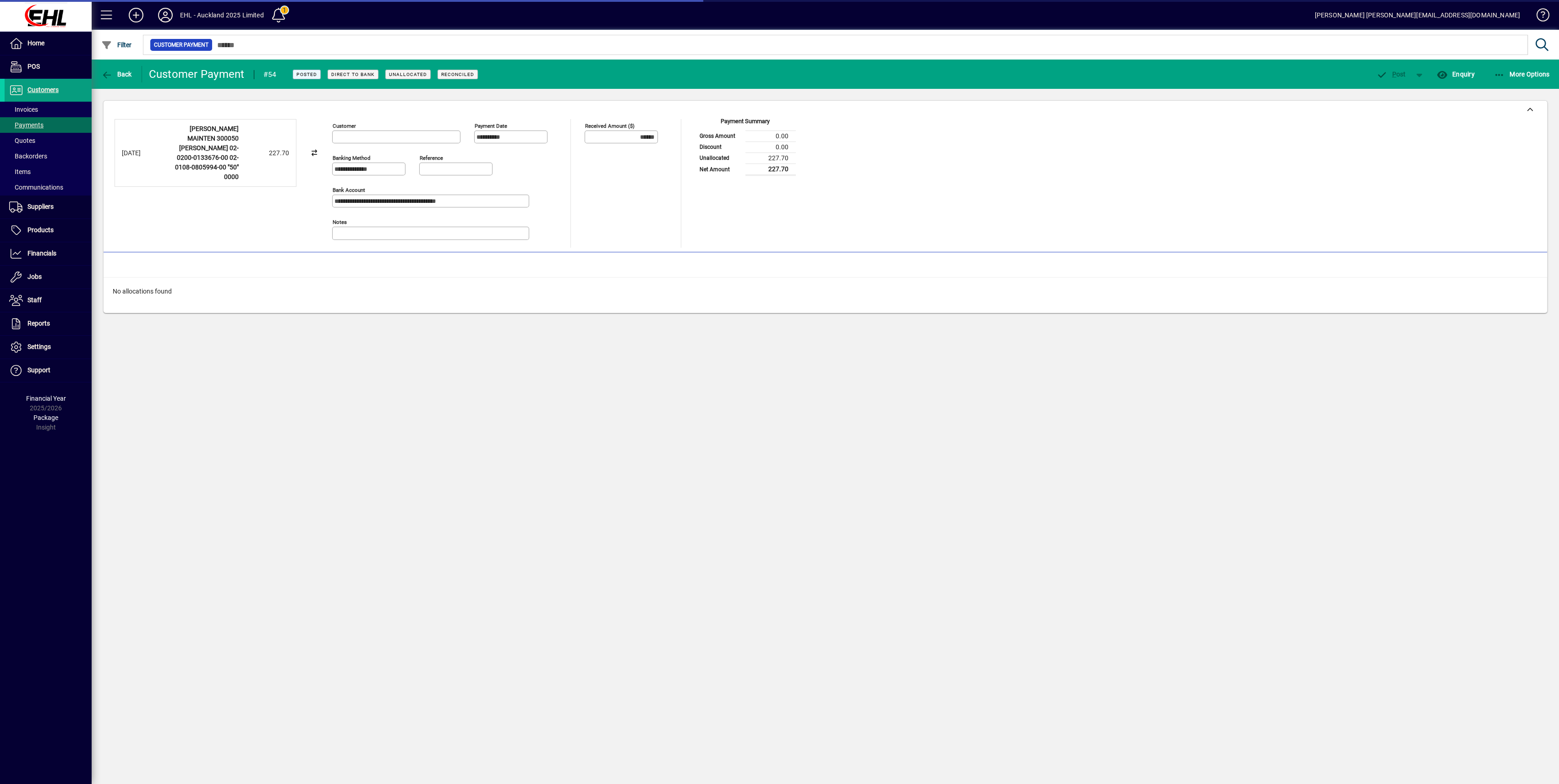
type input "**********"
click at [1466, 78] on span "button" at bounding box center [1456, 74] width 43 height 22
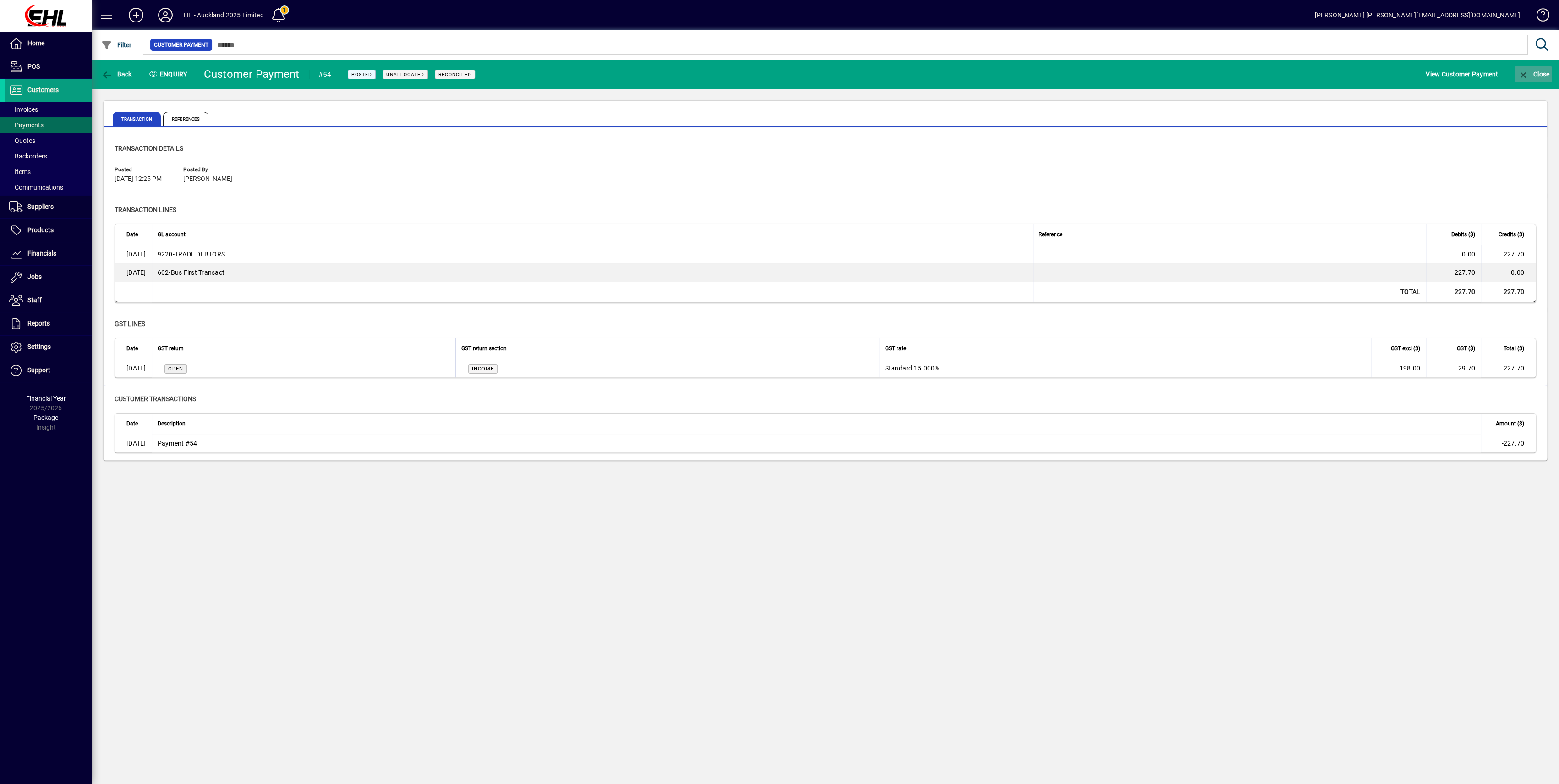
click at [1538, 75] on span "Close" at bounding box center [1534, 73] width 32 height 7
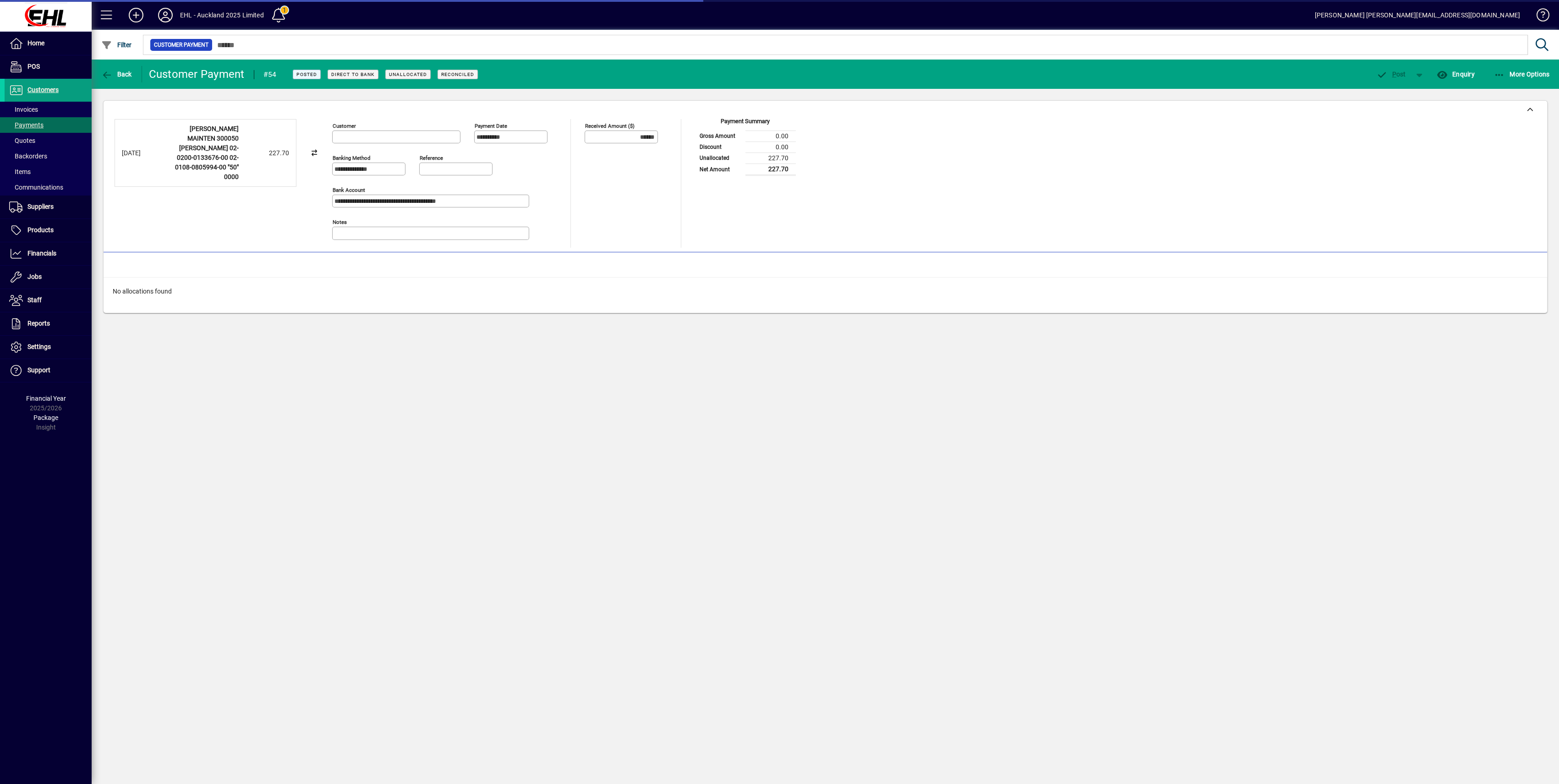
type input "**********"
click at [1518, 73] on span "More Options" at bounding box center [1522, 73] width 56 height 7
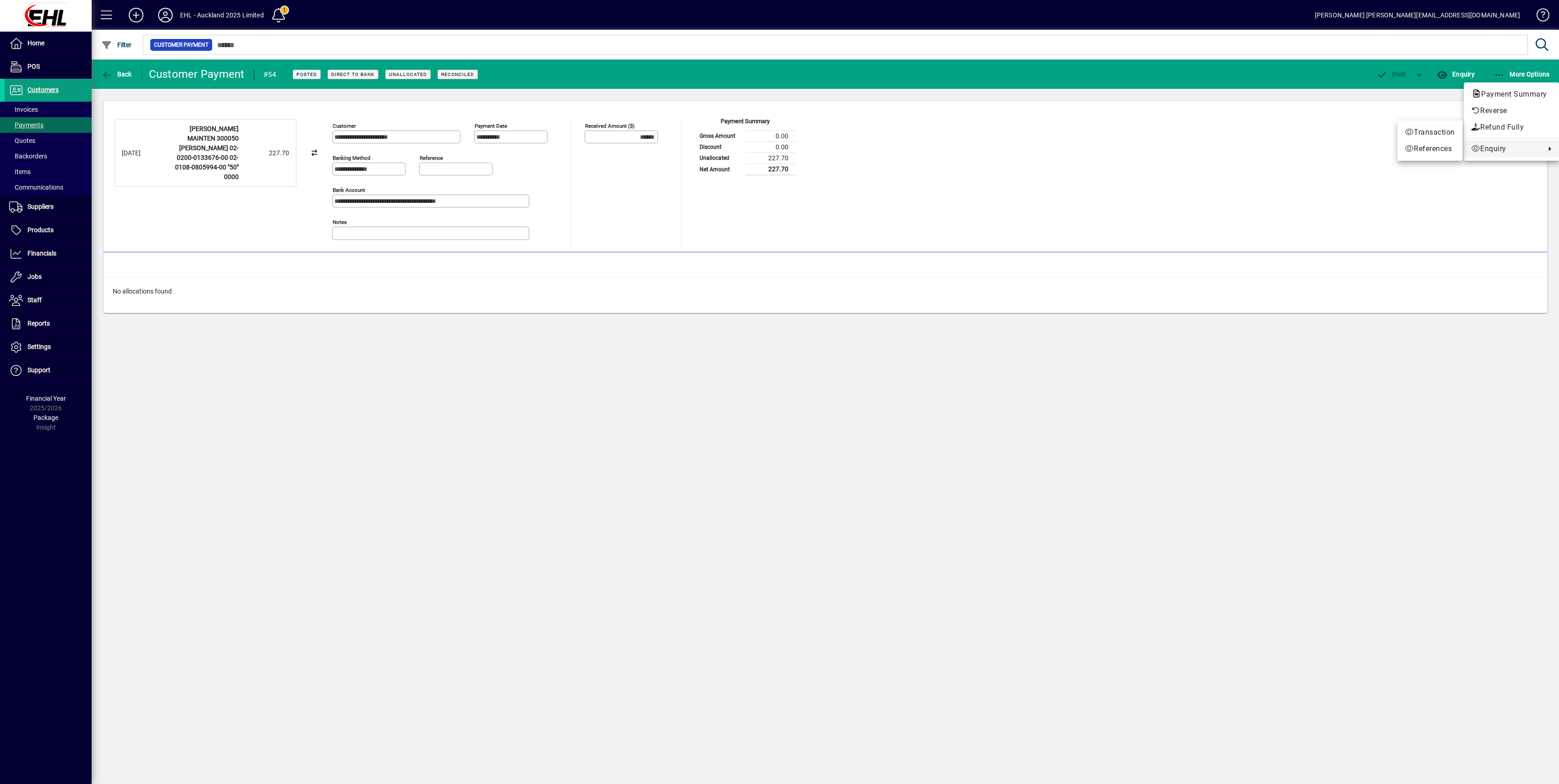
drag, startPoint x: 1088, startPoint y: 393, endPoint x: 675, endPoint y: 320, distance: 419.4
click at [1089, 393] on div at bounding box center [780, 392] width 1559 height 784
drag, startPoint x: 30, startPoint y: 110, endPoint x: 40, endPoint y: 115, distance: 11.2
click at [30, 110] on span "Invoices" at bounding box center [23, 109] width 28 height 7
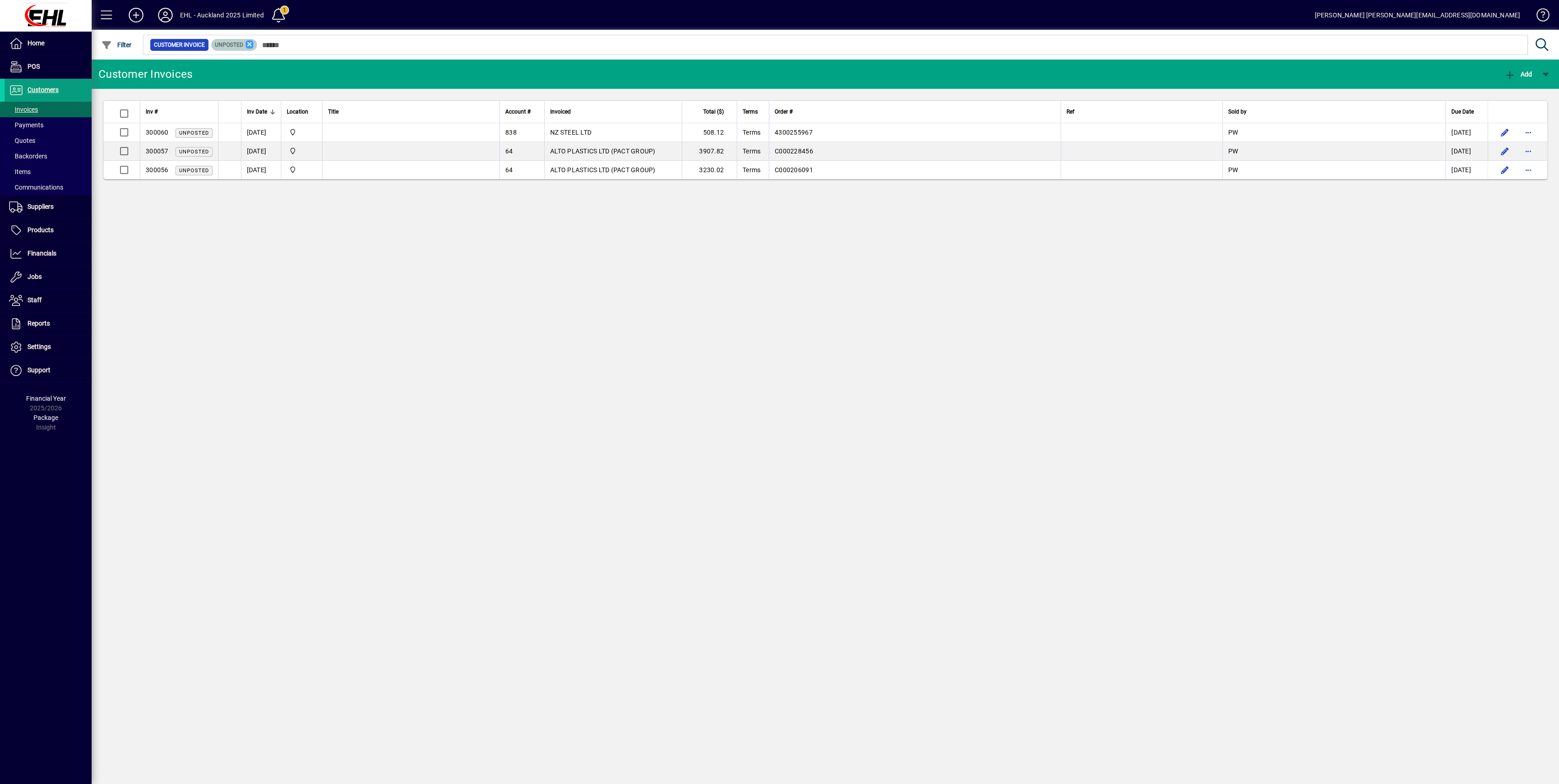
click at [249, 43] on icon at bounding box center [250, 44] width 8 height 8
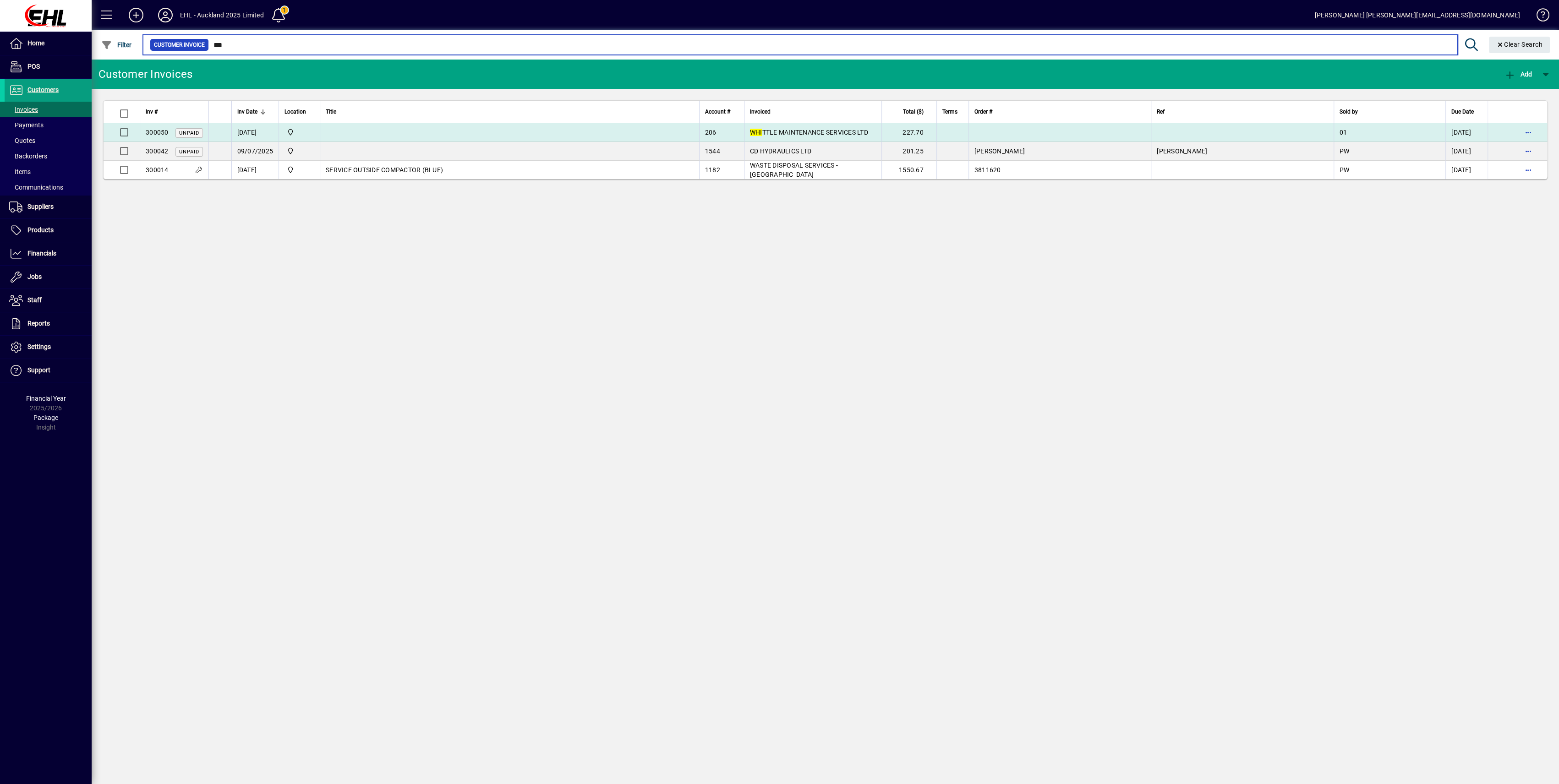
type input "***"
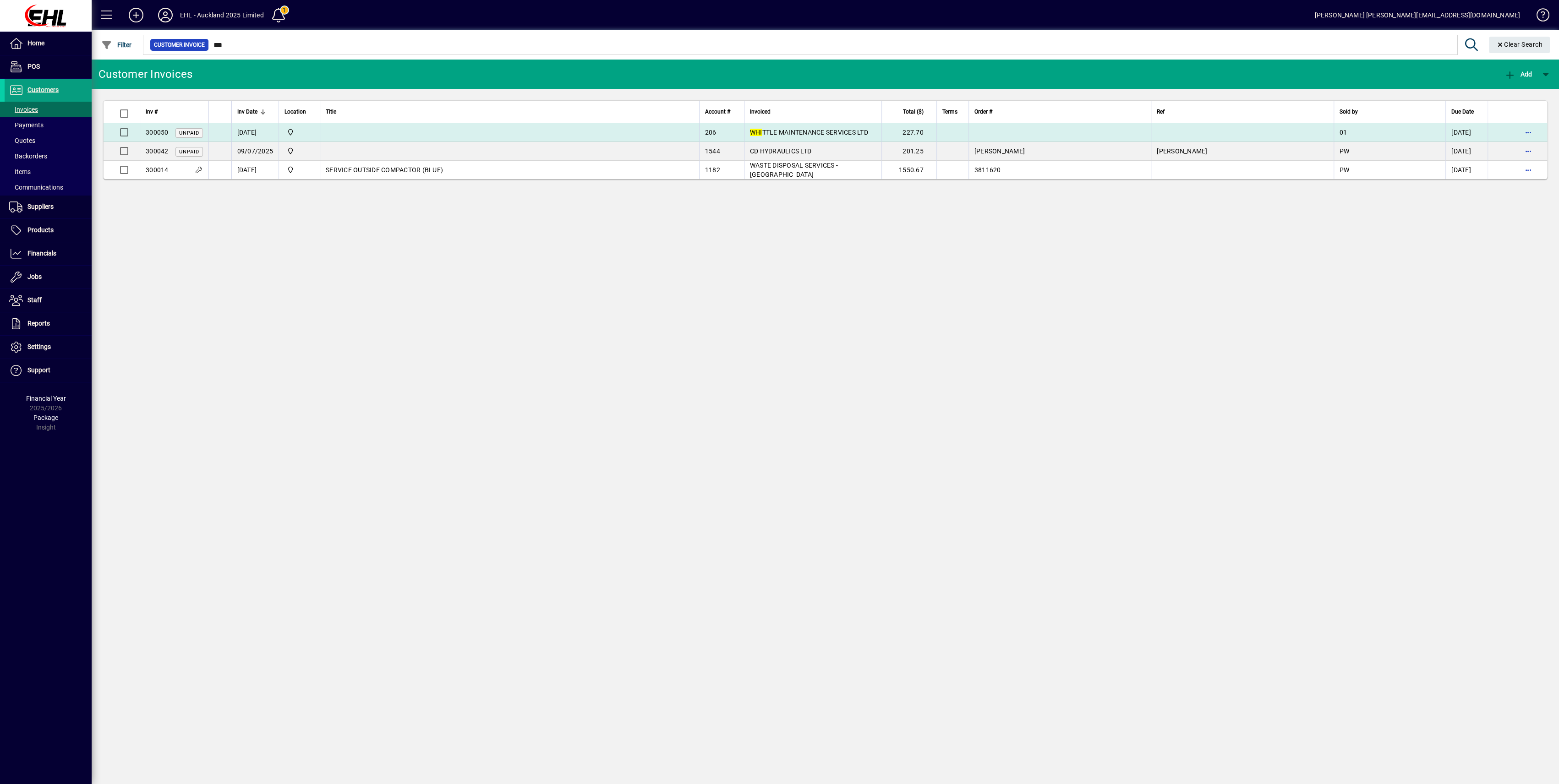
click at [157, 134] on span "300050" at bounding box center [157, 131] width 23 height 7
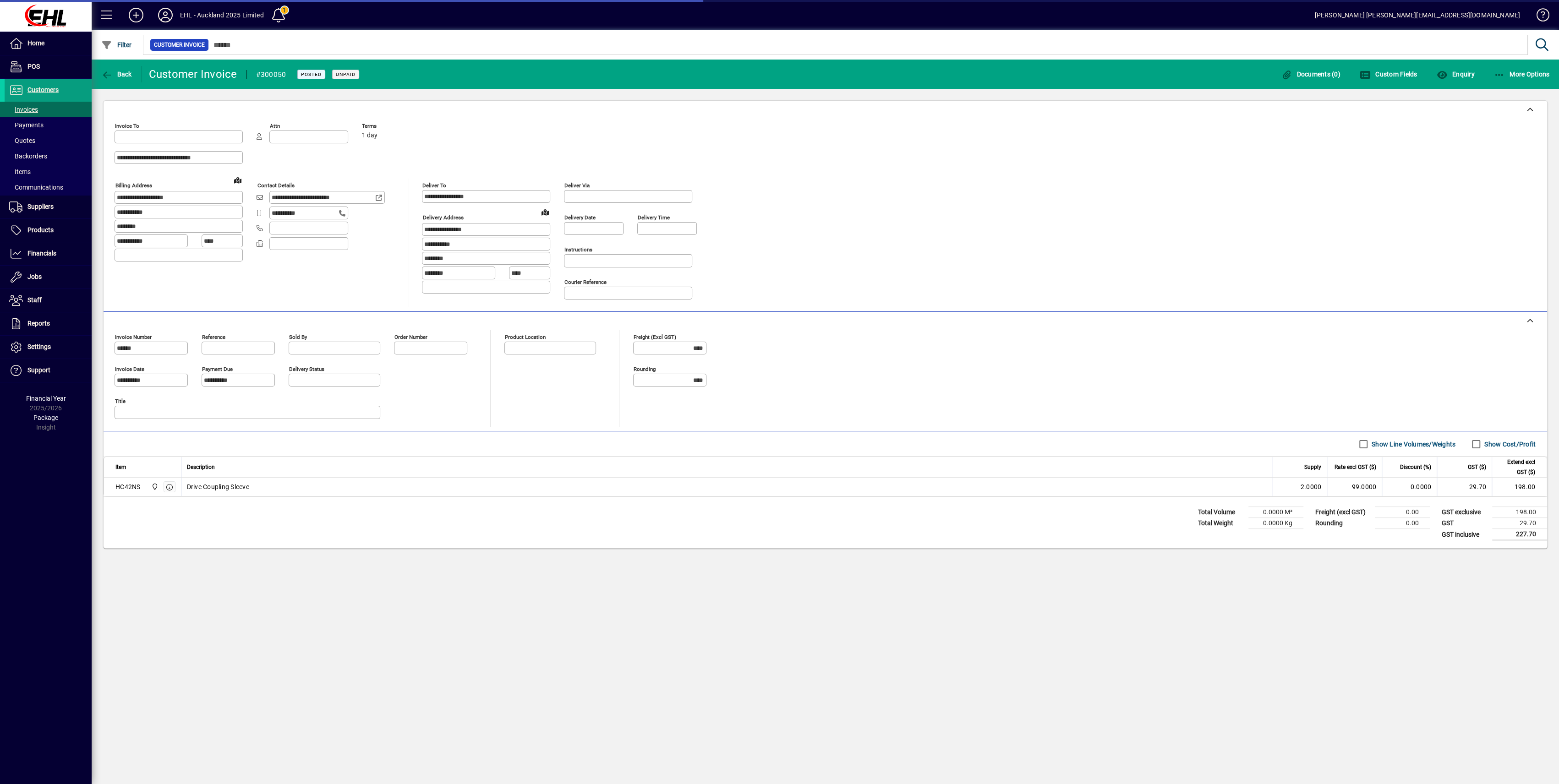
type input "**********"
type input "*******"
click at [1506, 78] on span "button" at bounding box center [1523, 74] width 61 height 22
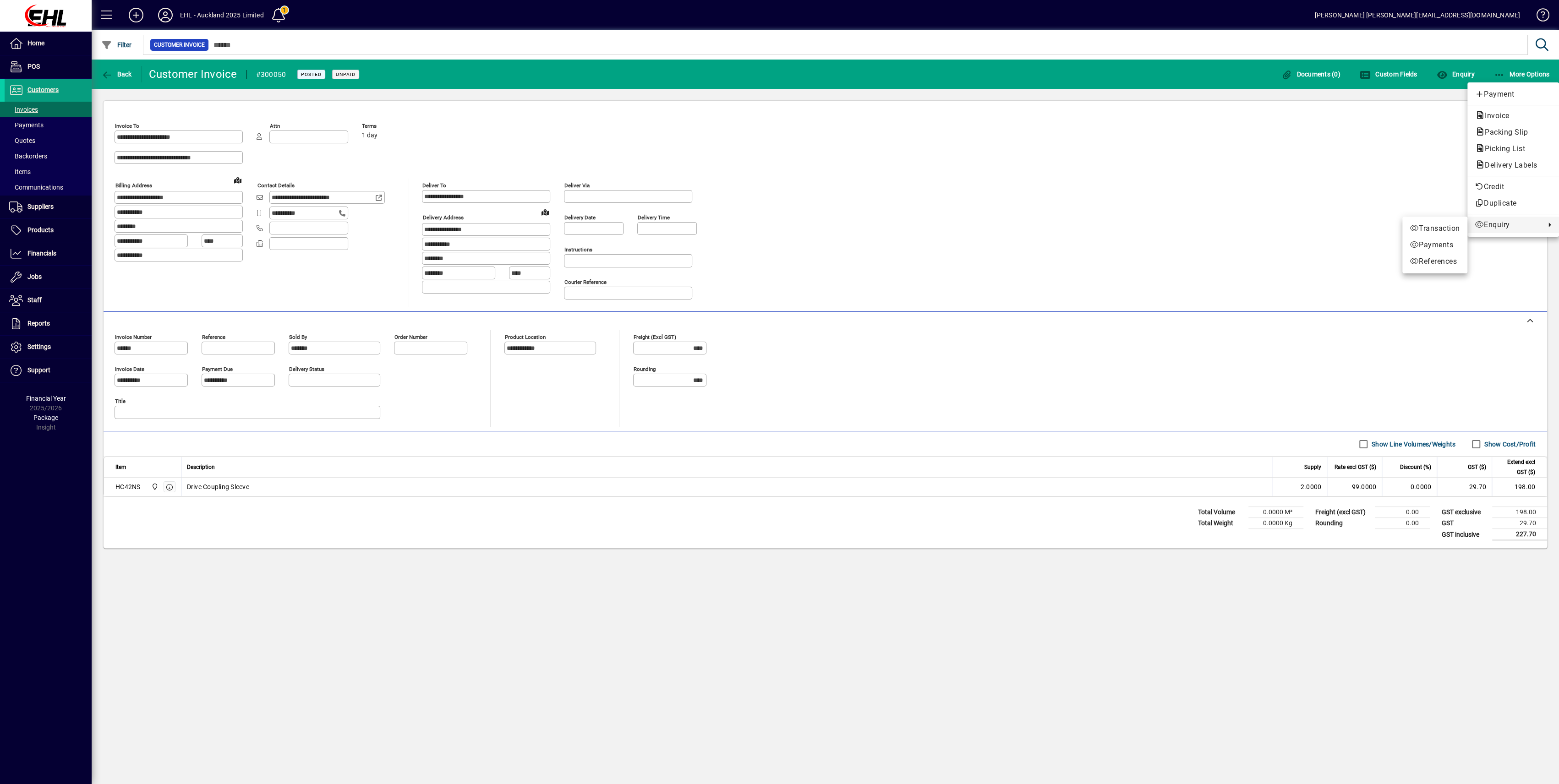
click at [1155, 224] on div at bounding box center [780, 392] width 1559 height 784
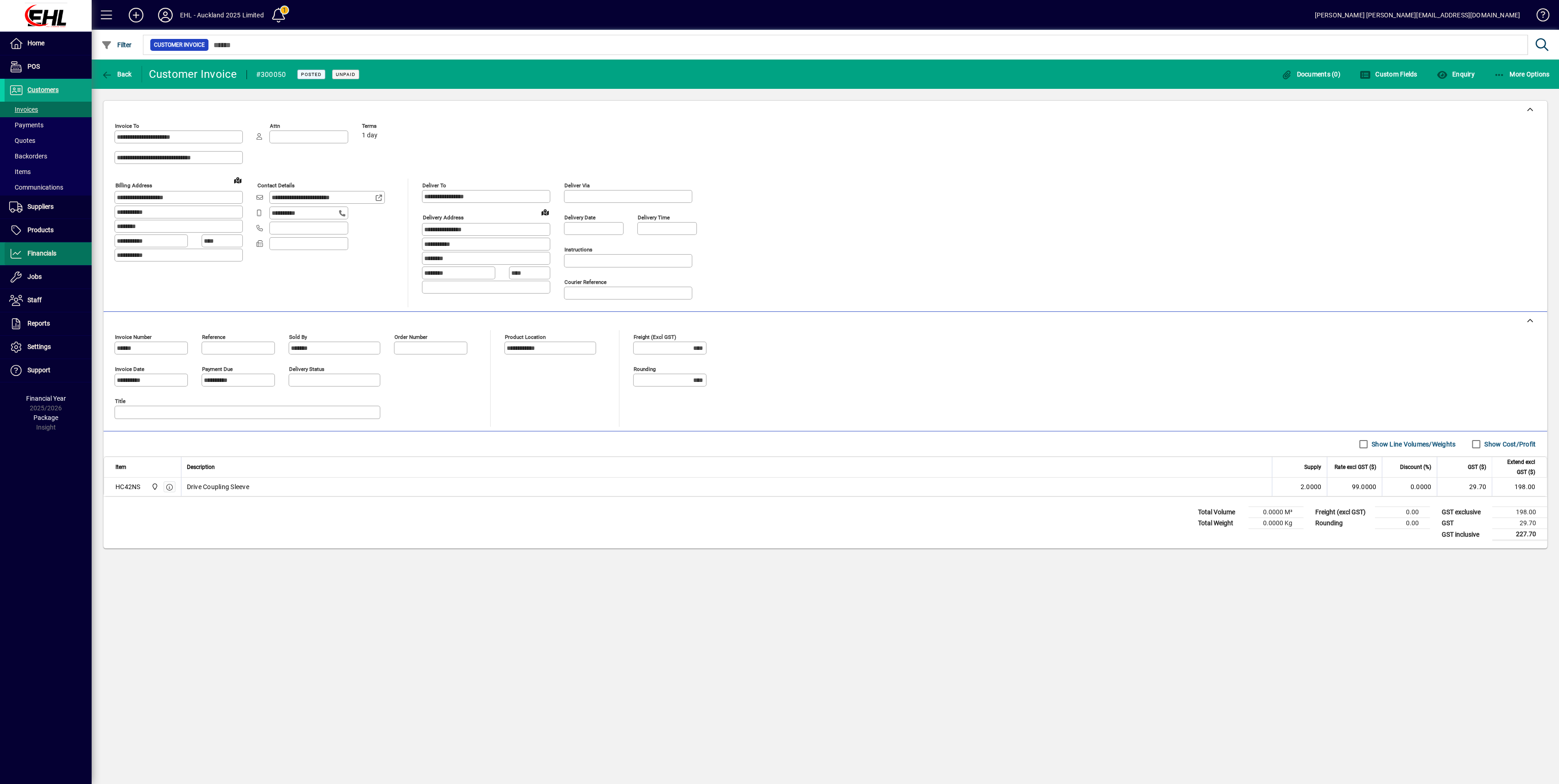
drag, startPoint x: 71, startPoint y: 254, endPoint x: 85, endPoint y: 264, distance: 17.2
click at [71, 254] on span at bounding box center [48, 254] width 87 height 22
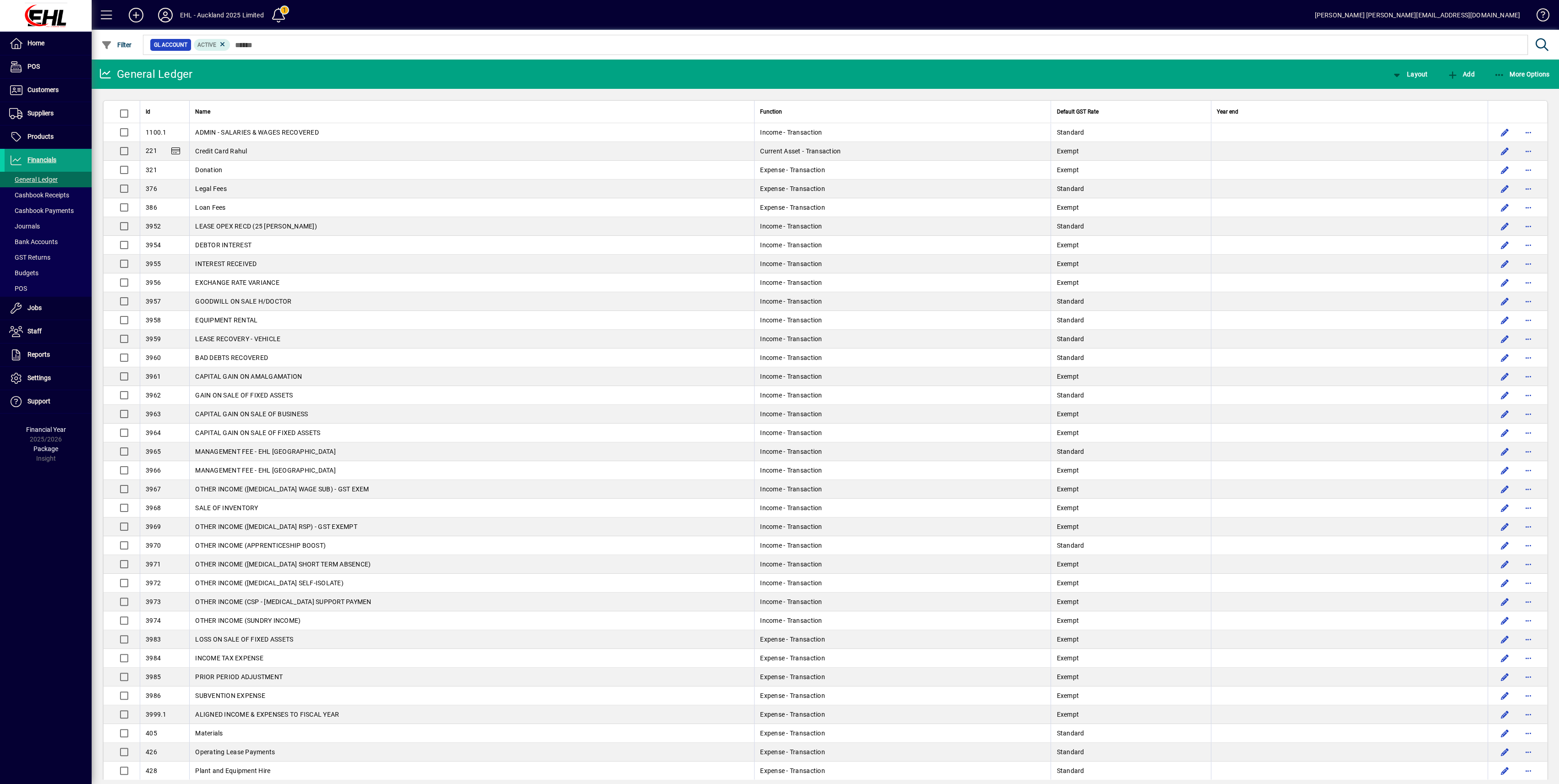
drag, startPoint x: 43, startPoint y: 242, endPoint x: 193, endPoint y: 264, distance: 151.6
click at [43, 242] on span "Bank Accounts" at bounding box center [33, 241] width 49 height 7
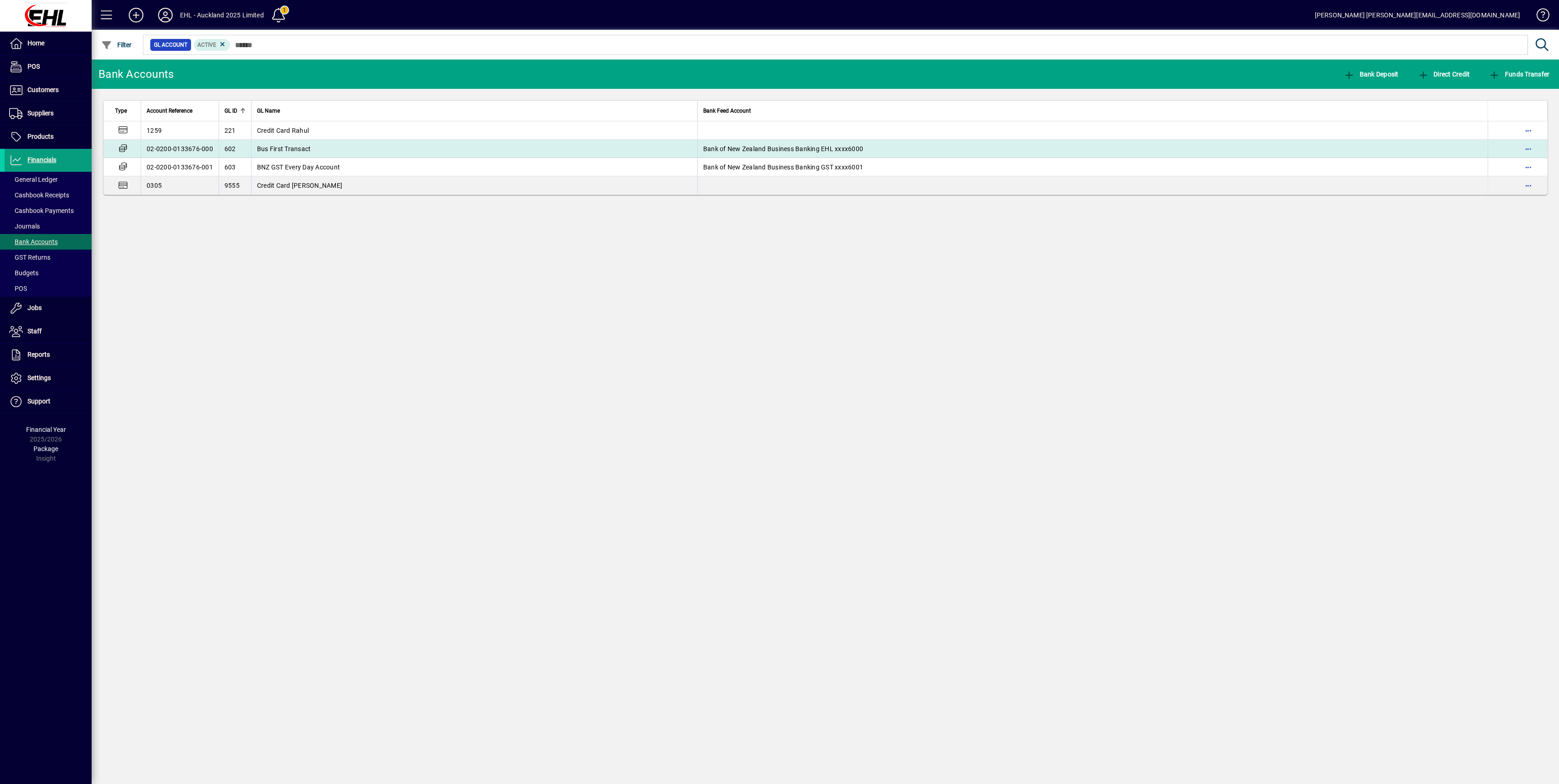
click at [293, 146] on span "Bus First Transact" at bounding box center [284, 148] width 54 height 7
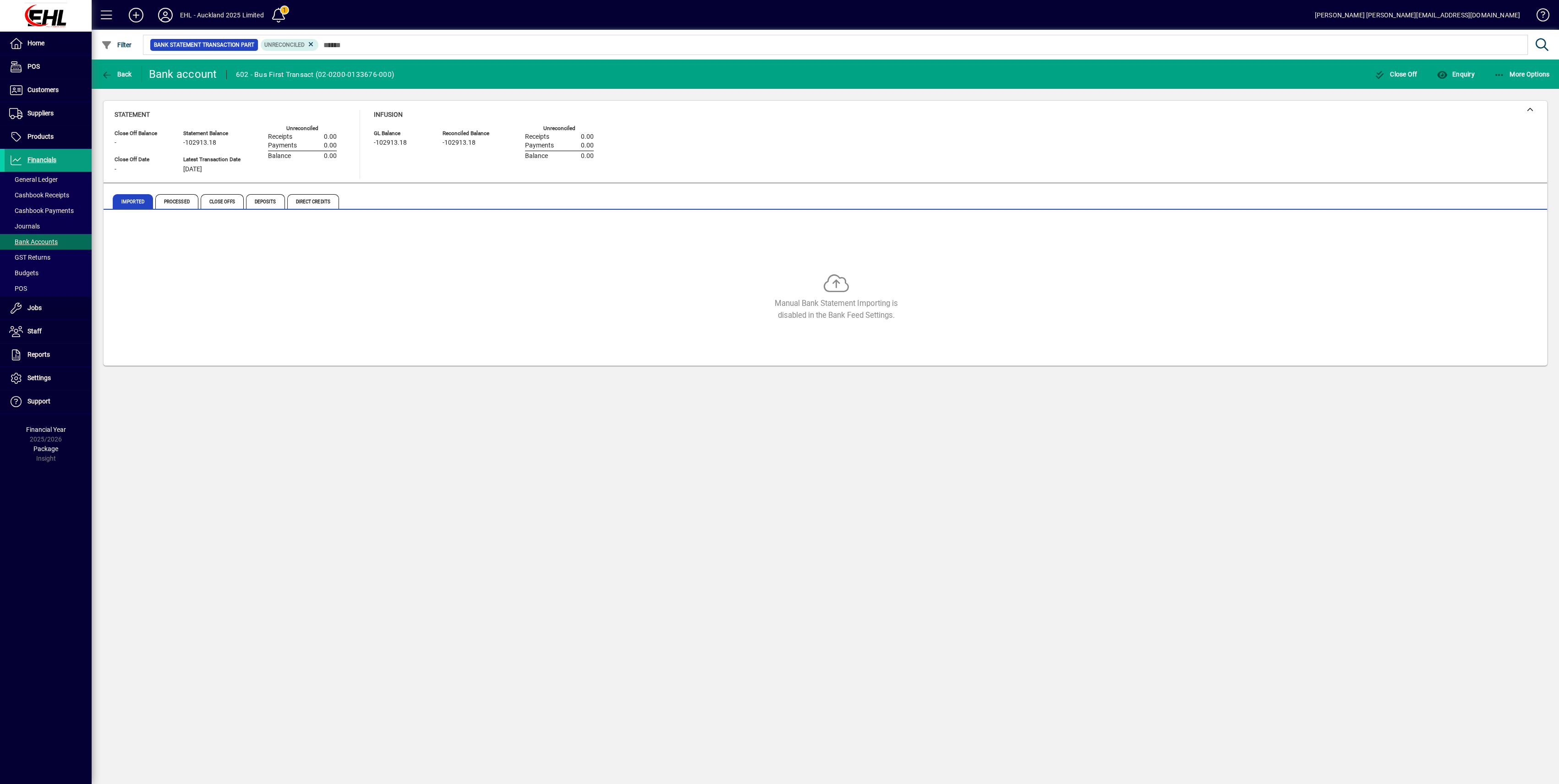
drag, startPoint x: 310, startPoint y: 44, endPoint x: 289, endPoint y: 73, distance: 35.8
click at [310, 44] on icon at bounding box center [311, 44] width 8 height 8
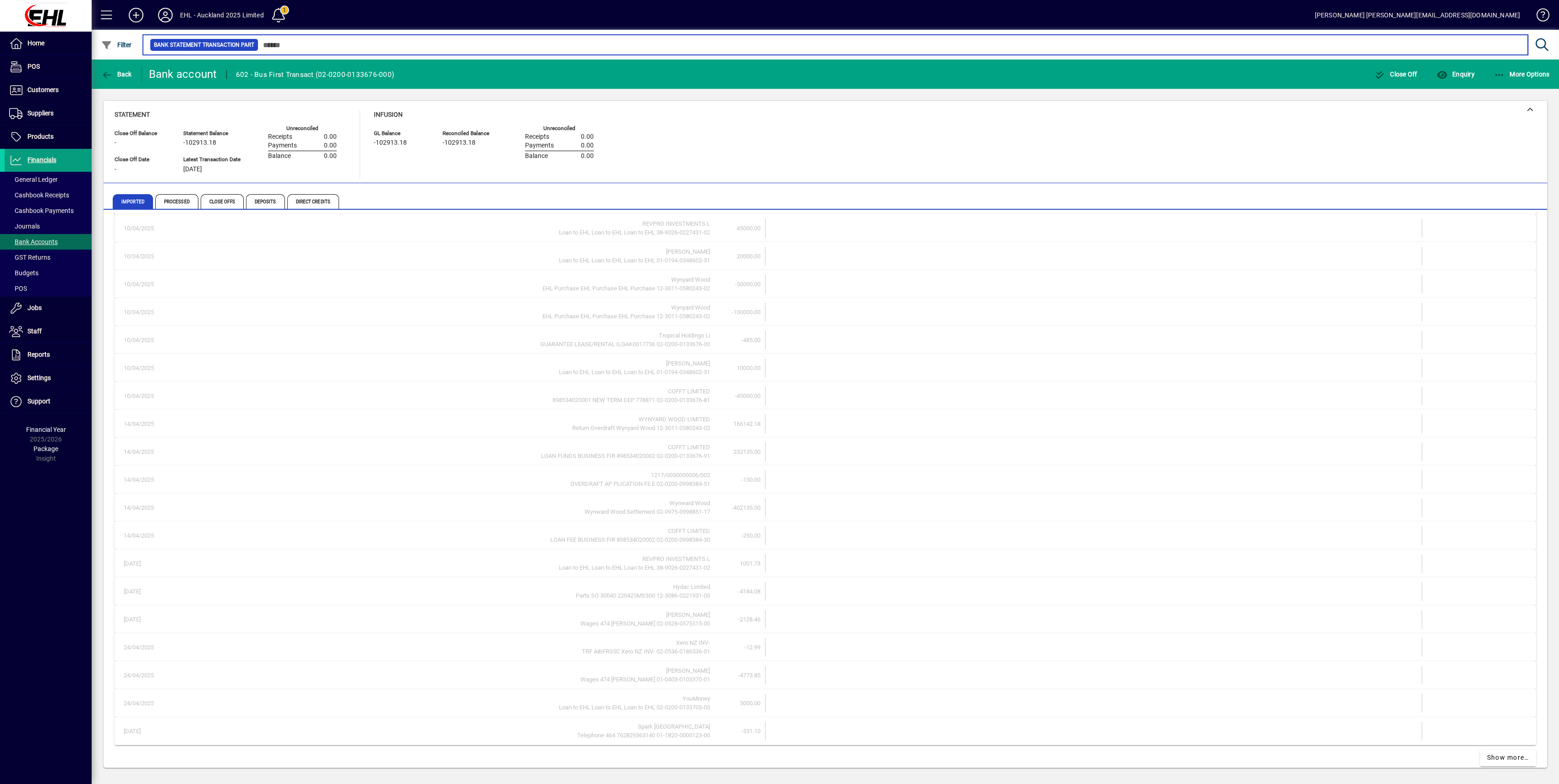
scroll to position [44, 0]
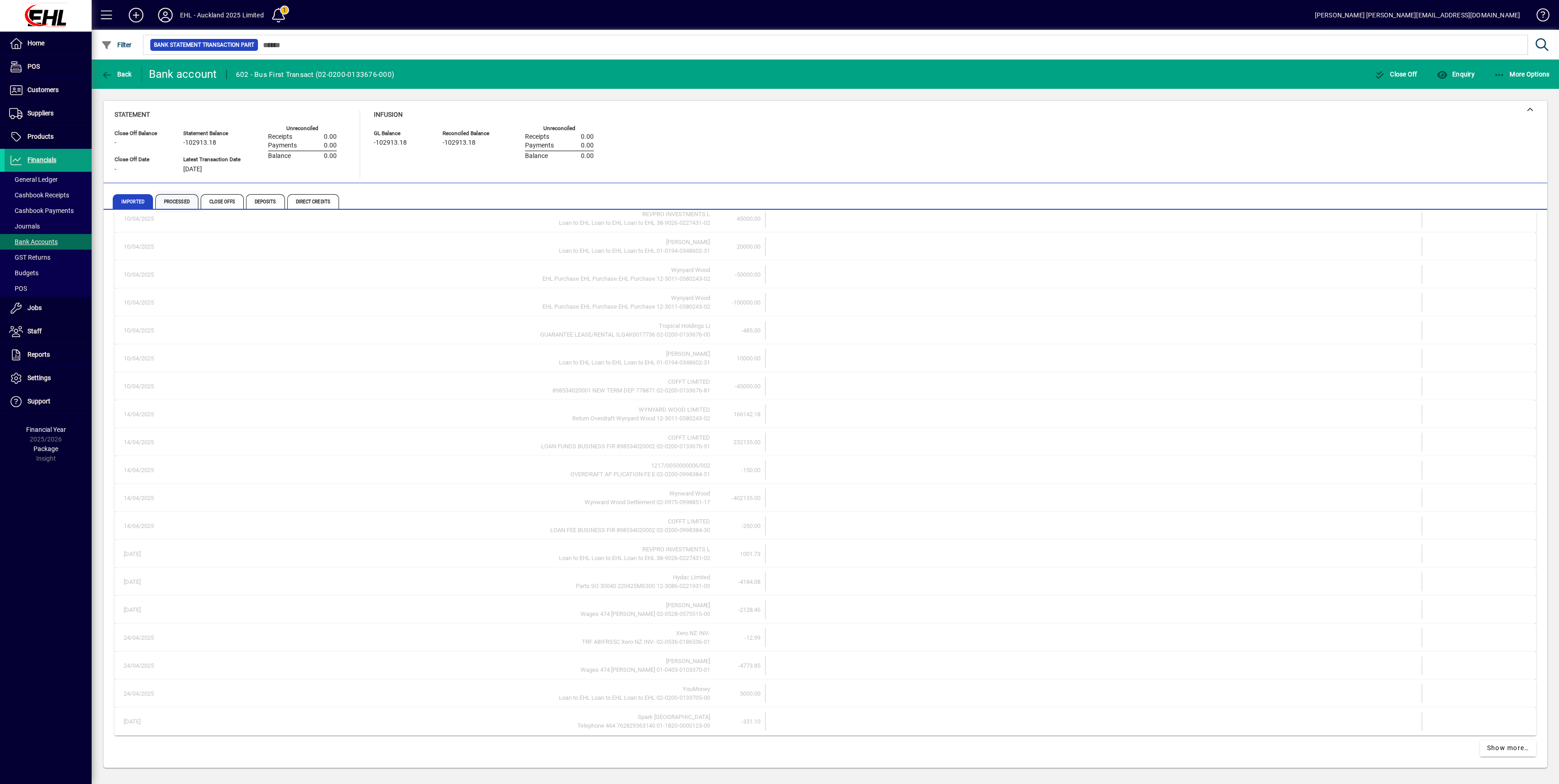
click at [175, 198] on span "Processed" at bounding box center [177, 201] width 43 height 15
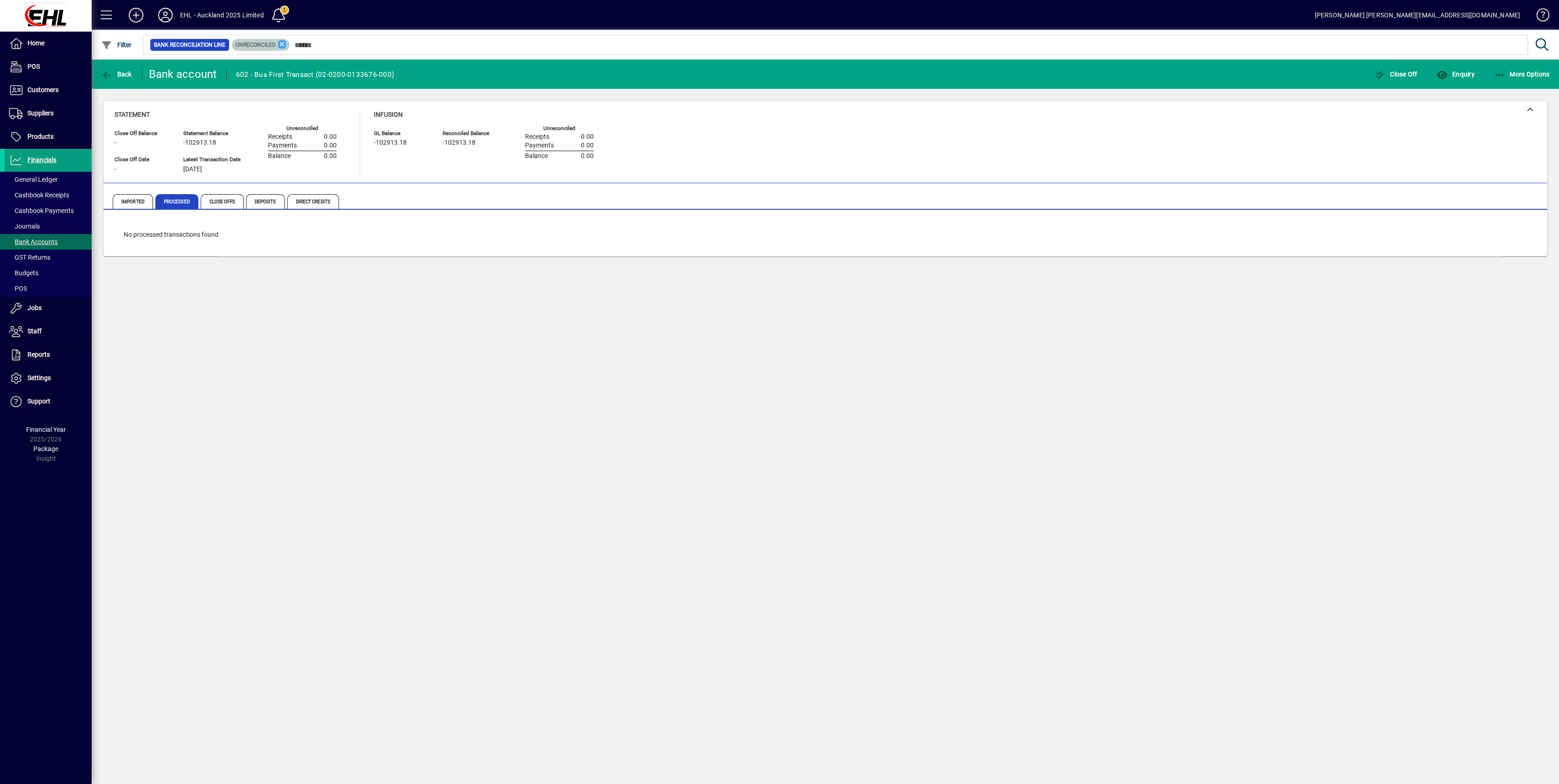
click at [281, 44] on icon at bounding box center [282, 44] width 8 height 8
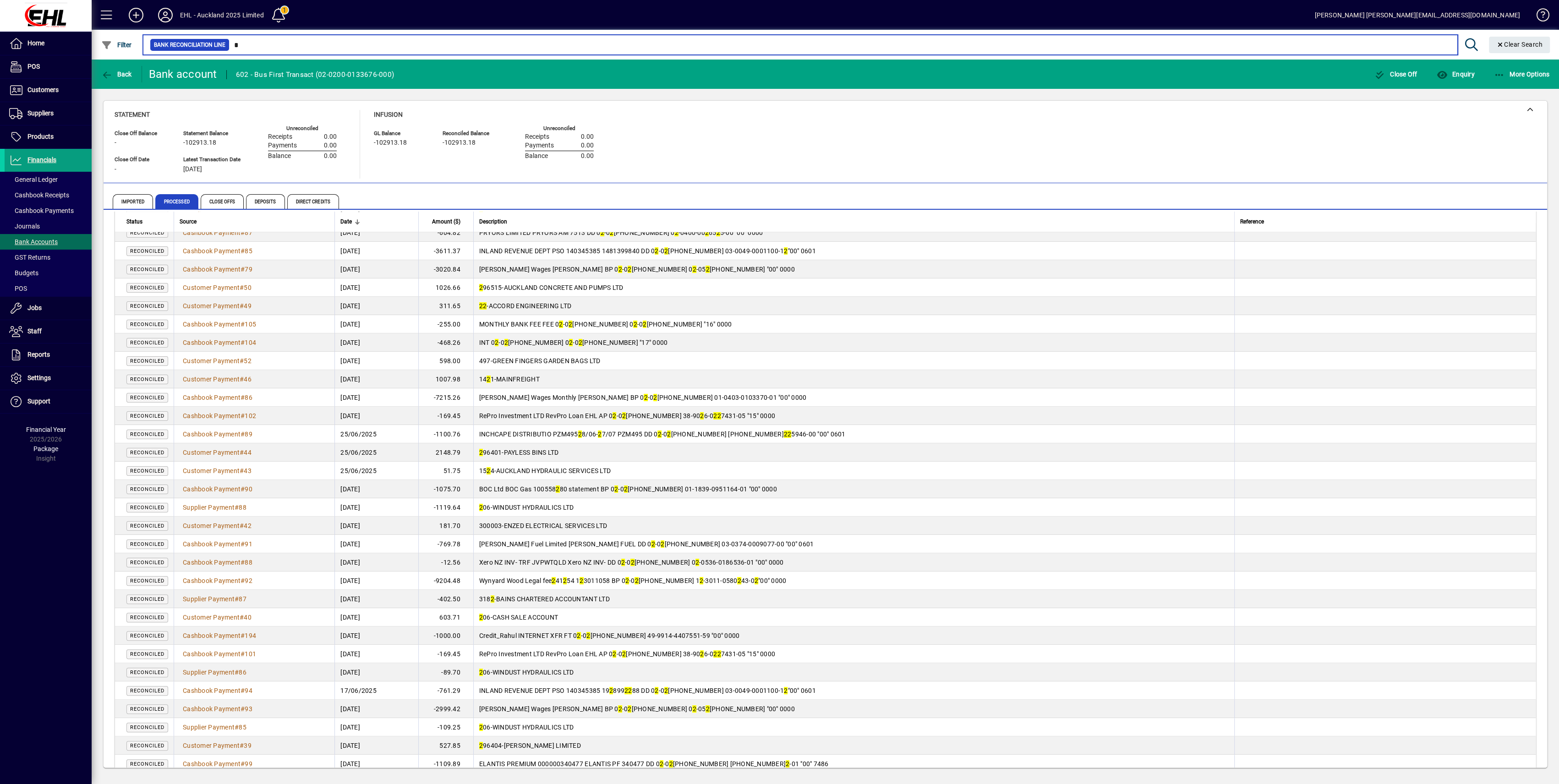
scroll to position [1339, 0]
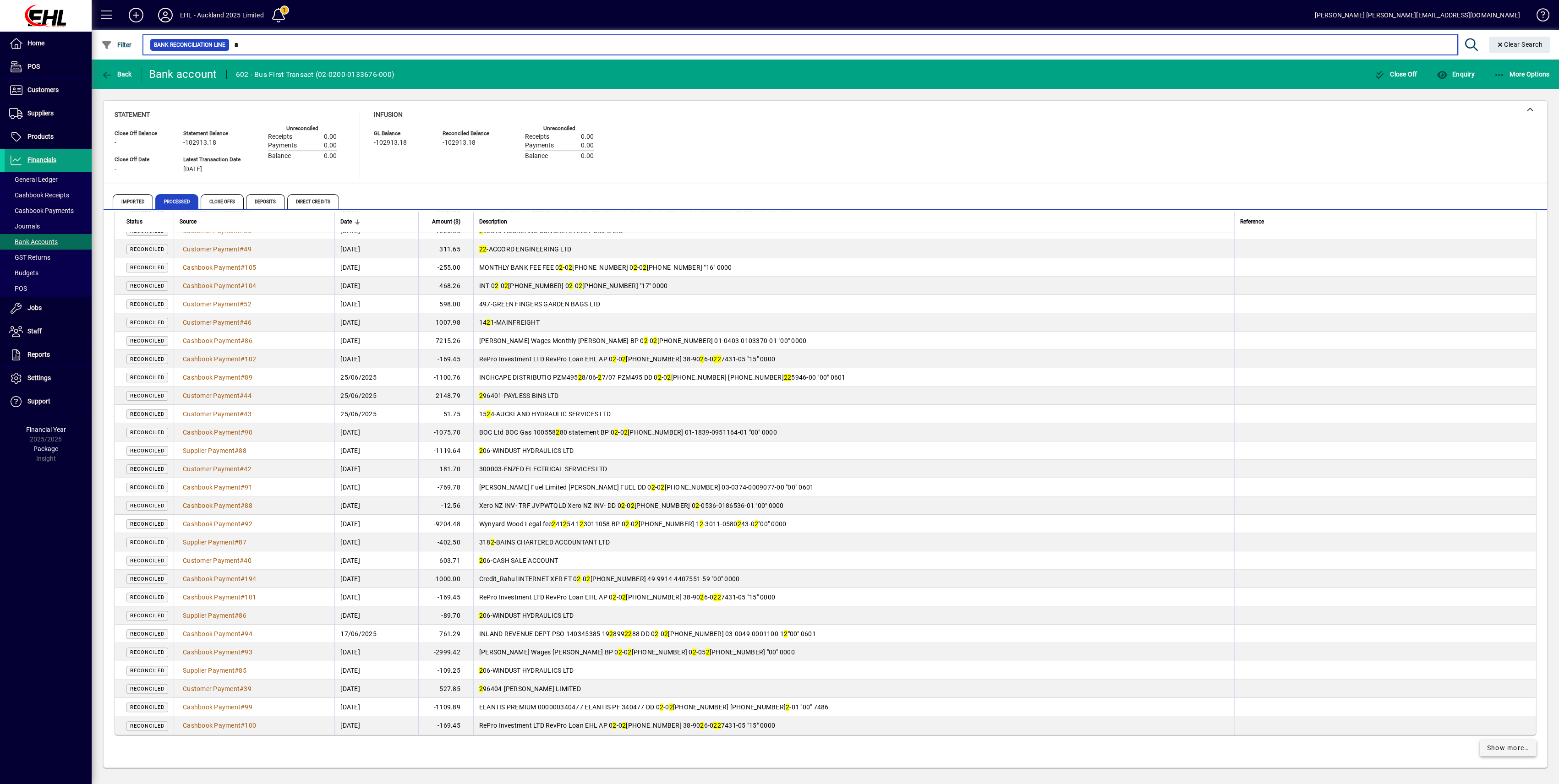
type input "*"
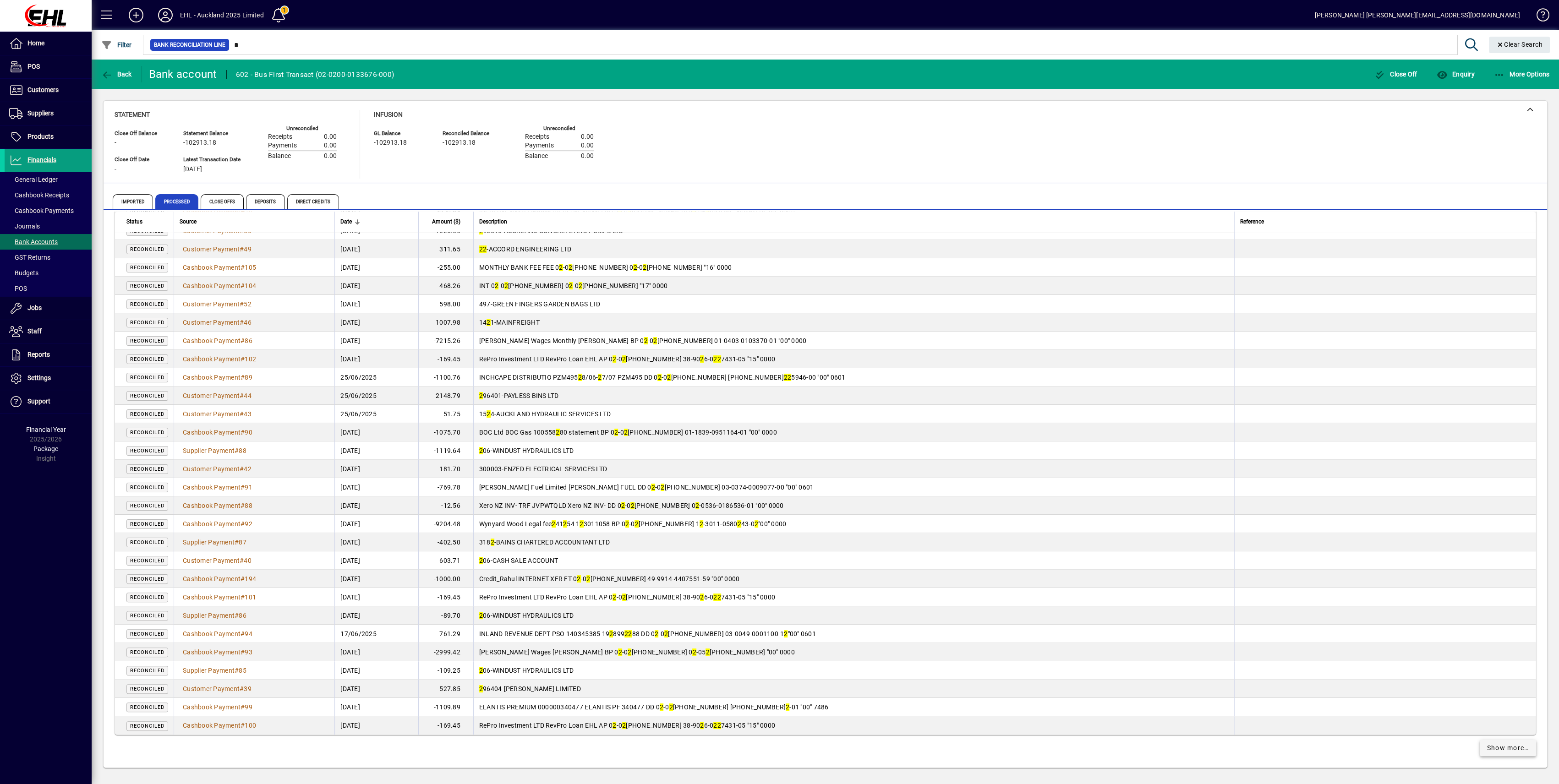
click at [1503, 748] on span "Show more…" at bounding box center [1508, 748] width 42 height 10
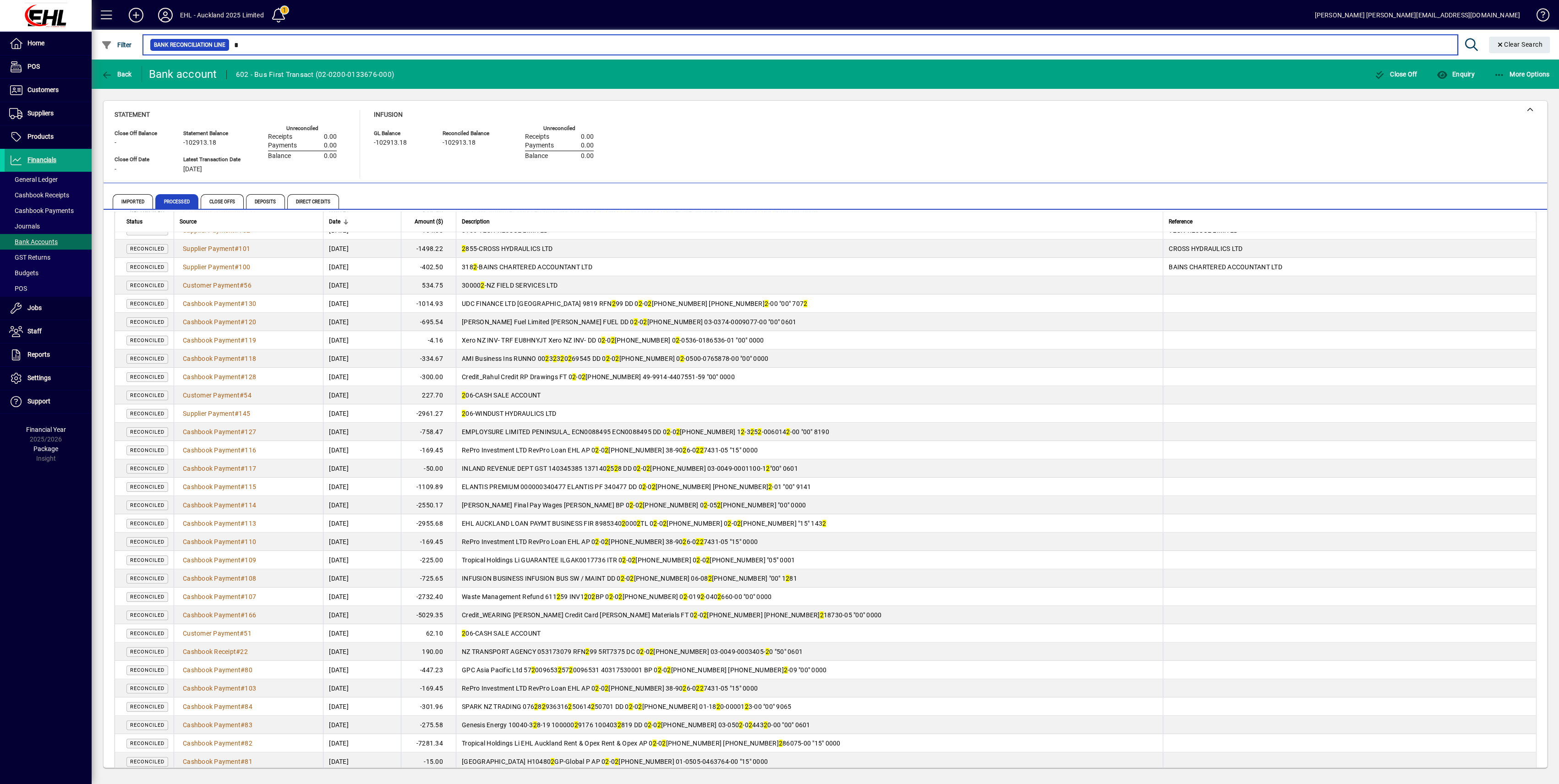
scroll to position [668, 0]
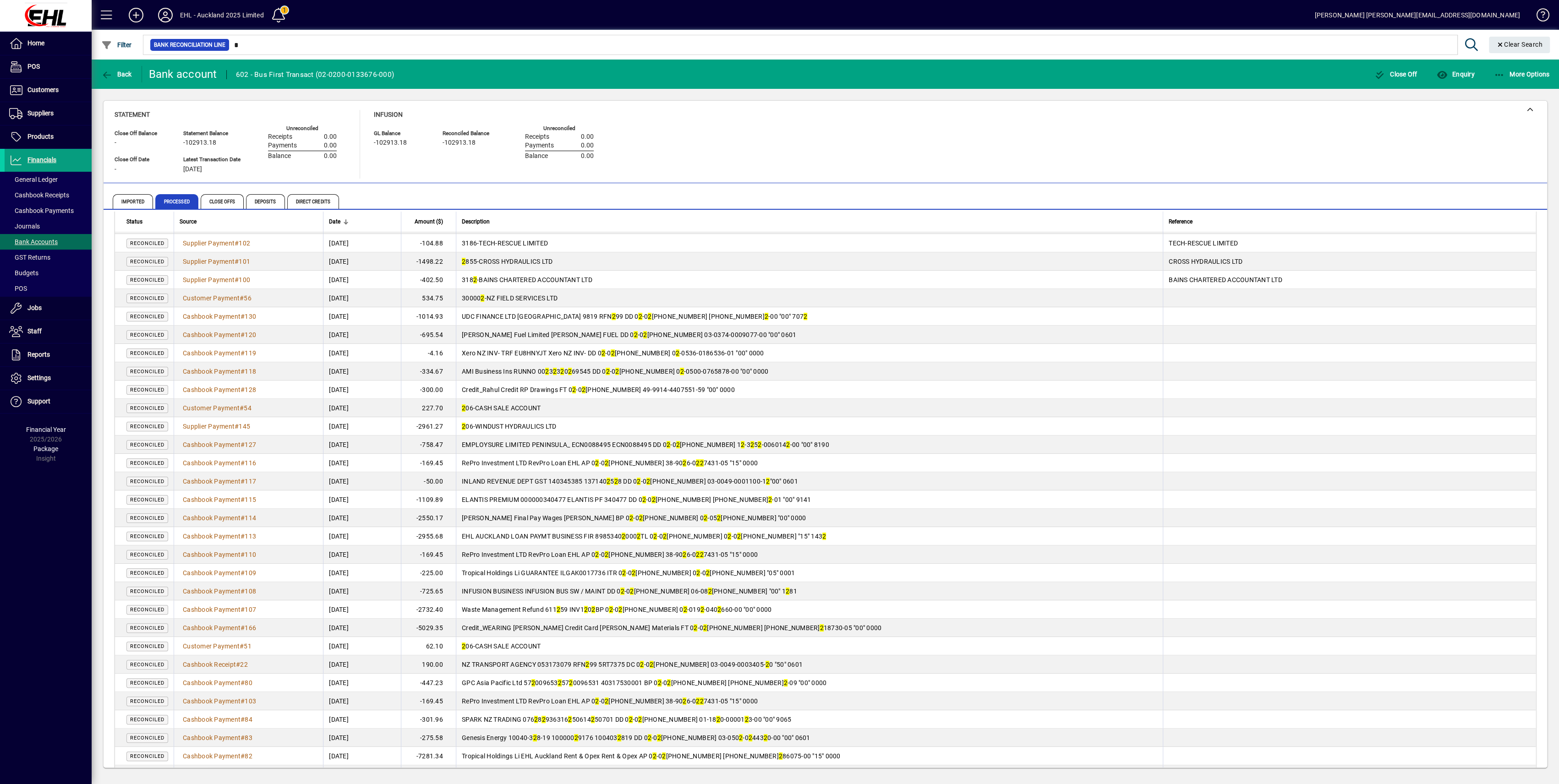
click at [198, 405] on span "Customer Payment" at bounding box center [212, 407] width 57 height 7
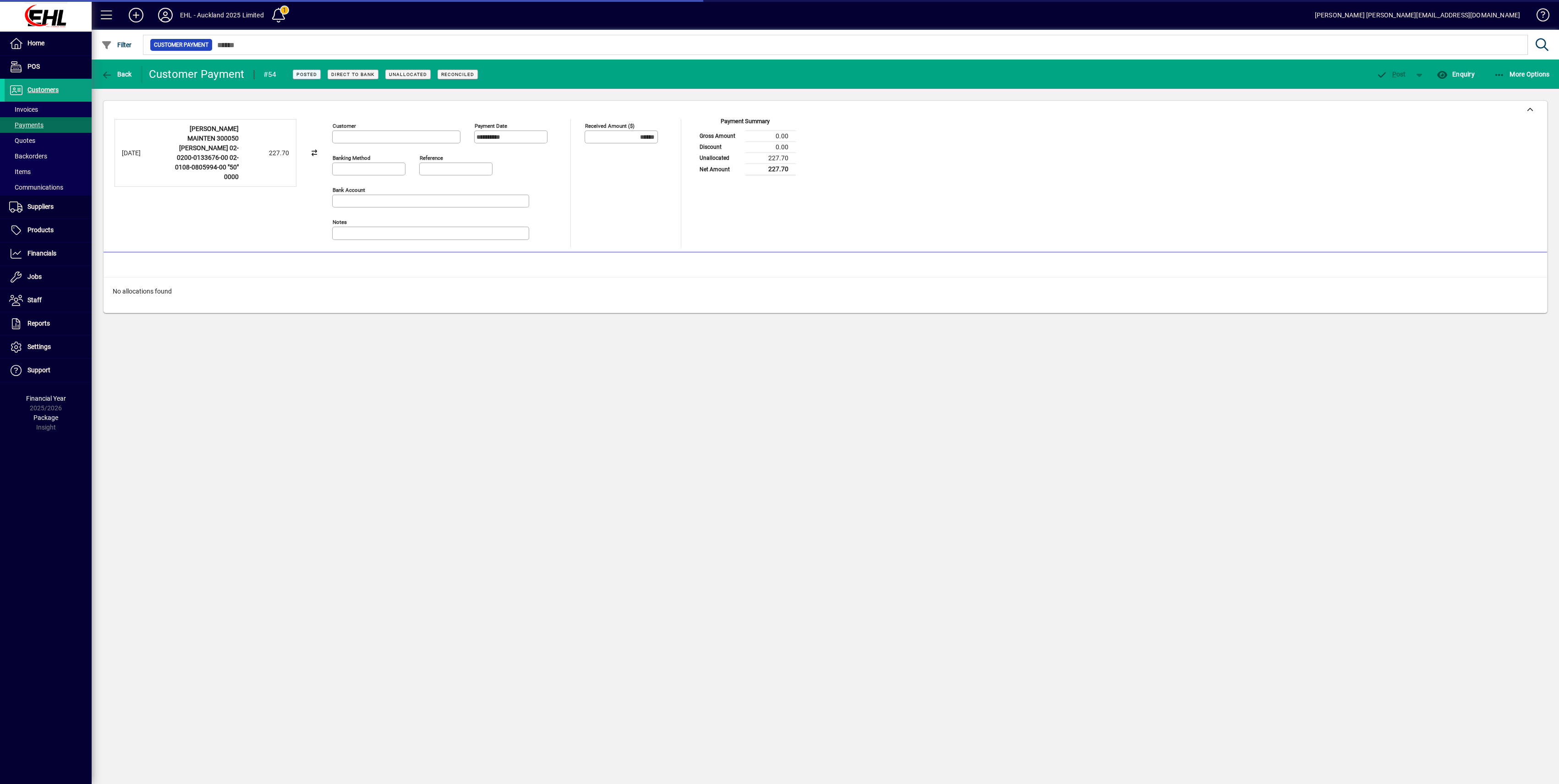
type input "**********"
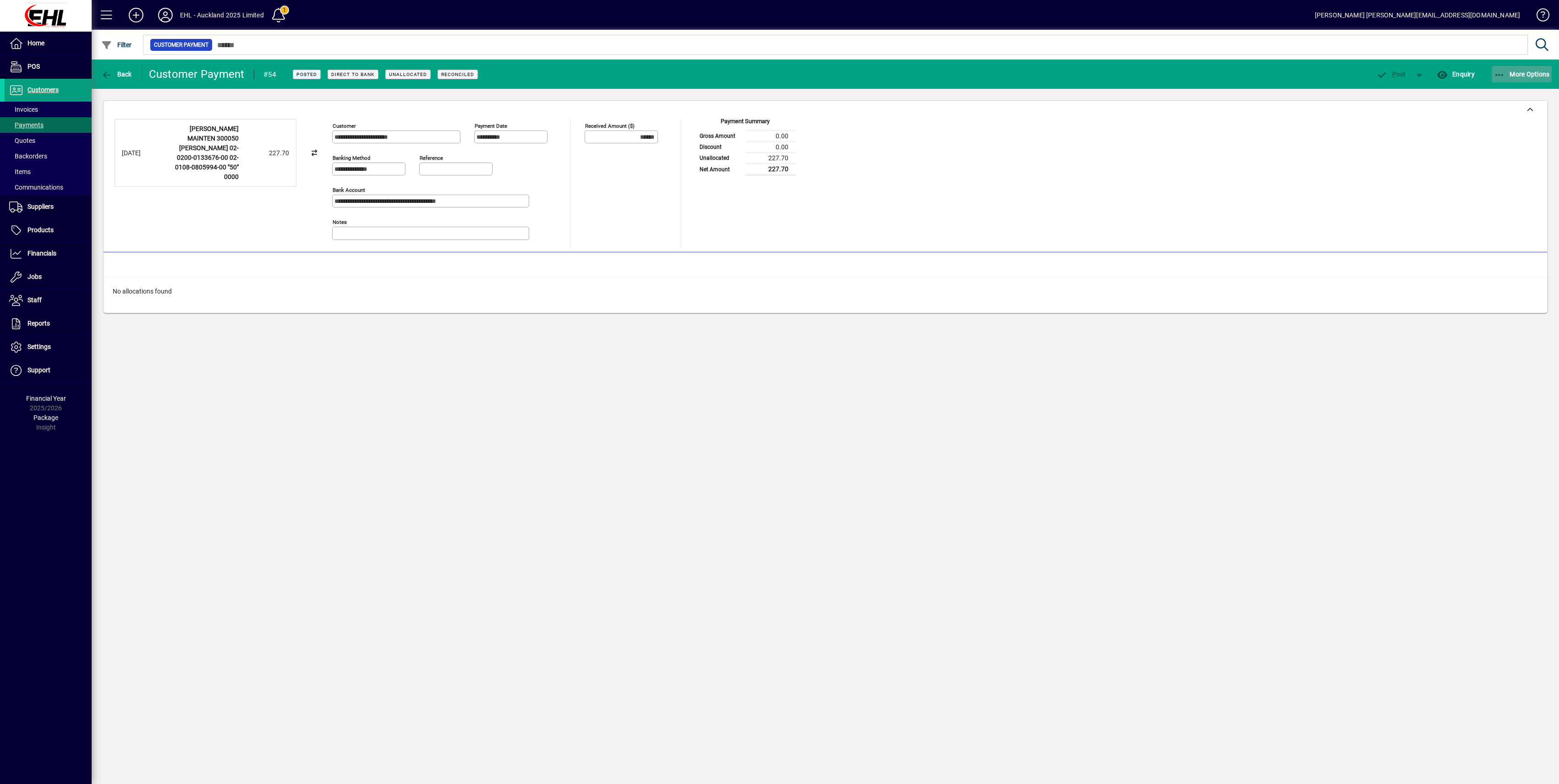
click at [1516, 73] on span "More Options" at bounding box center [1522, 73] width 56 height 7
click at [1490, 107] on span "Reverse" at bounding box center [1512, 111] width 80 height 11
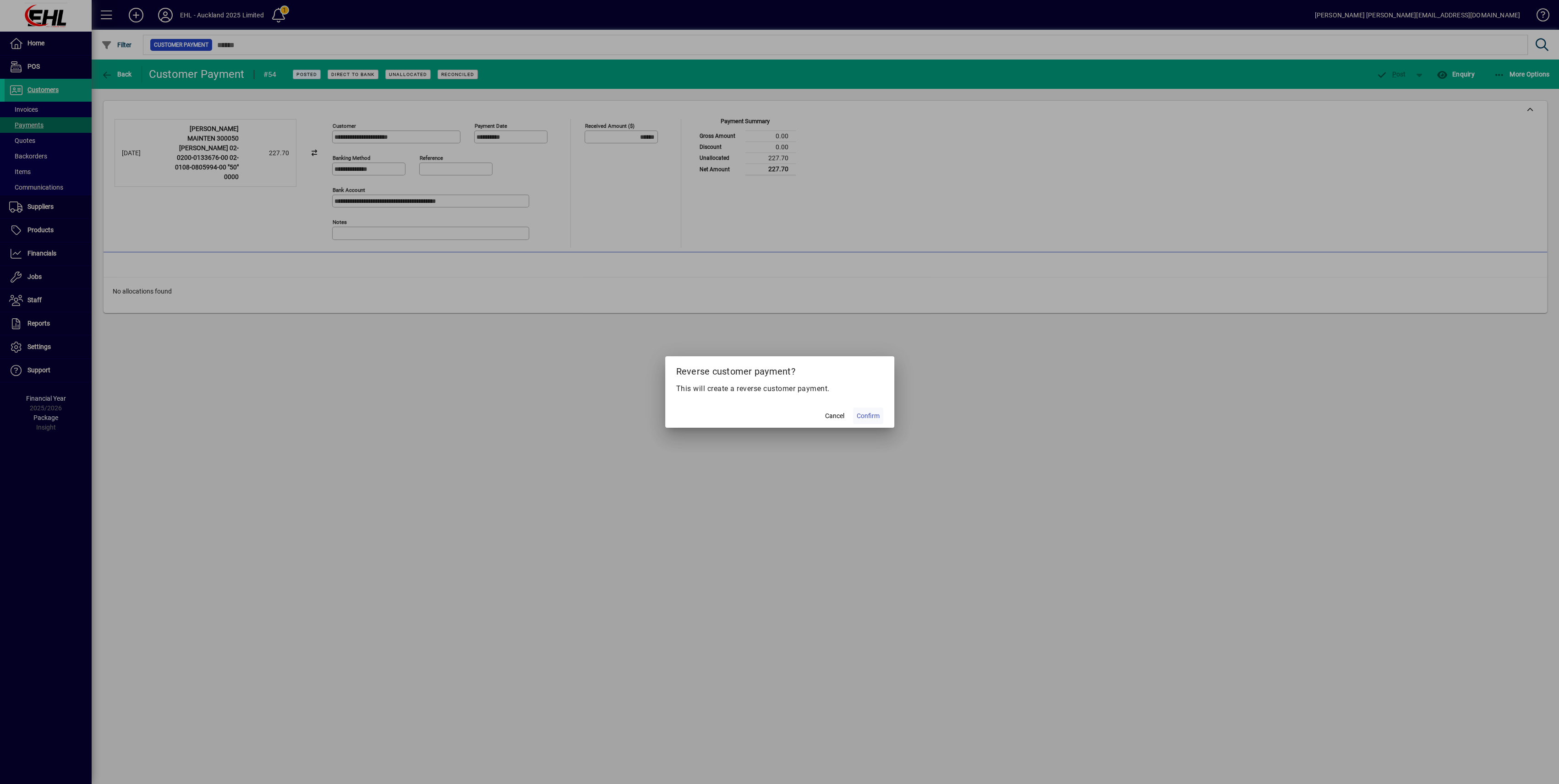
click at [866, 421] on span at bounding box center [868, 416] width 30 height 22
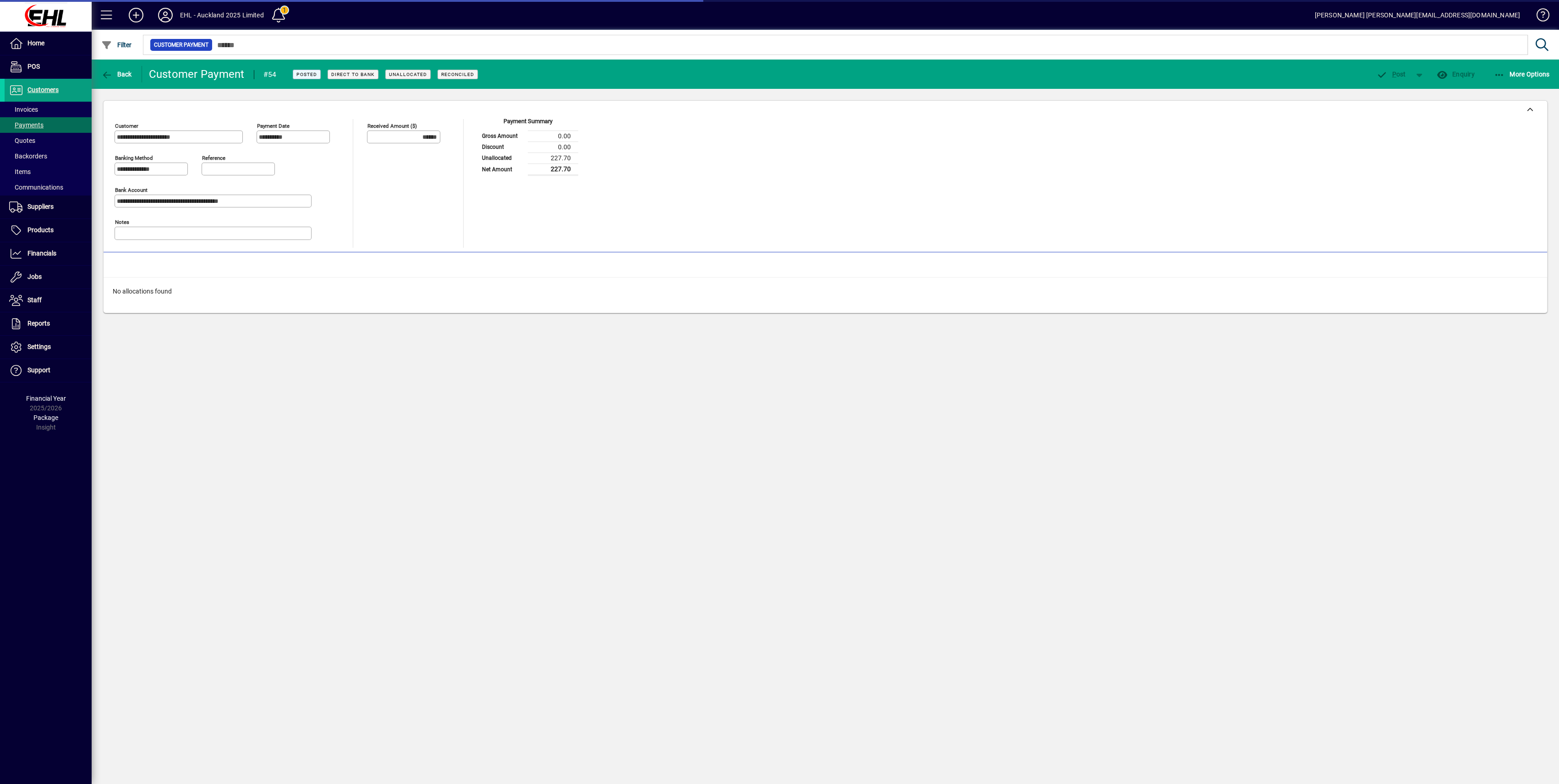
type input "*******"
click at [1500, 78] on icon "button" at bounding box center [1500, 74] width 12 height 9
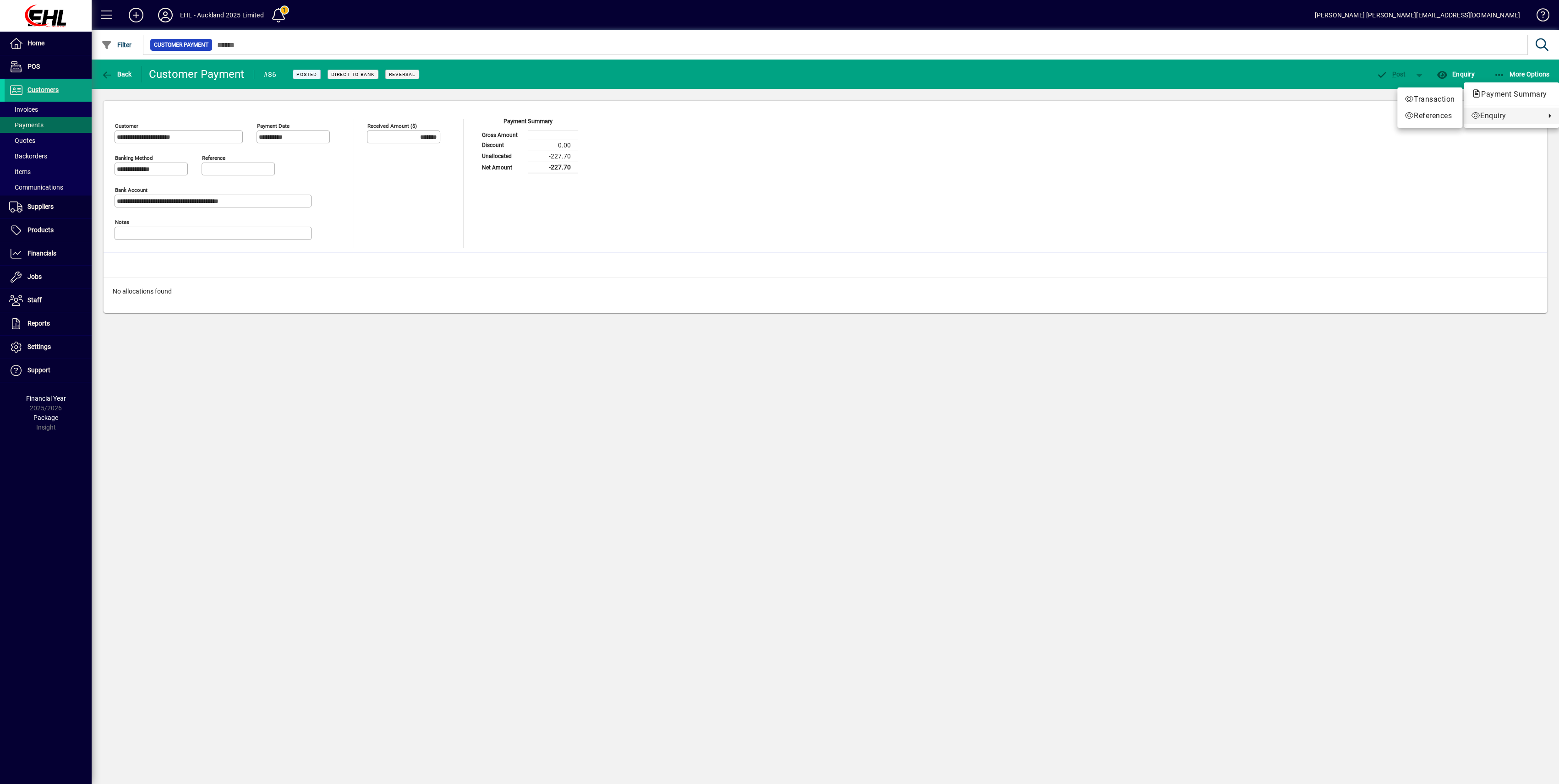
click at [1089, 202] on div at bounding box center [780, 392] width 1559 height 784
click at [116, 73] on span "Back" at bounding box center [116, 73] width 30 height 7
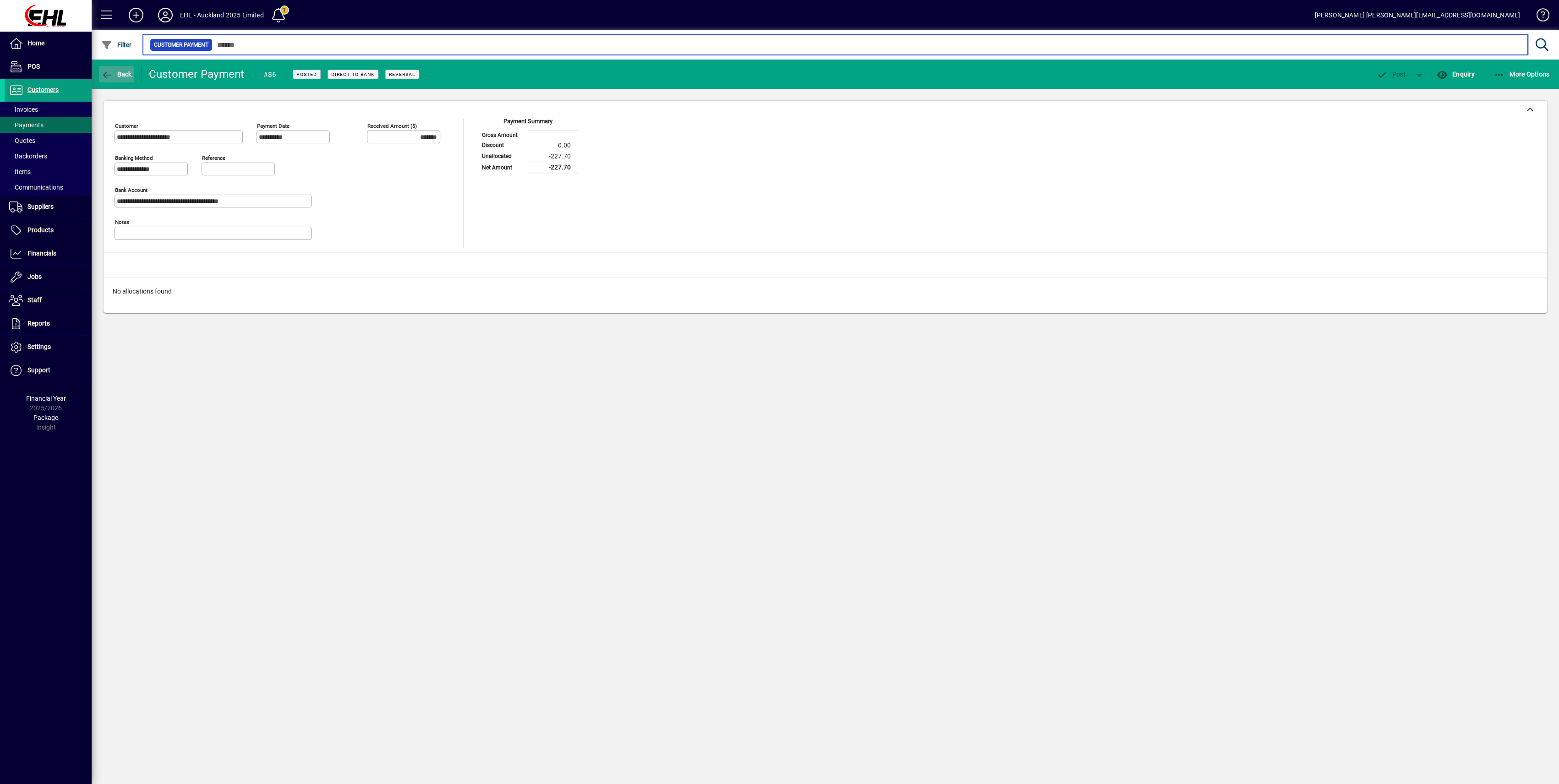
type input "*"
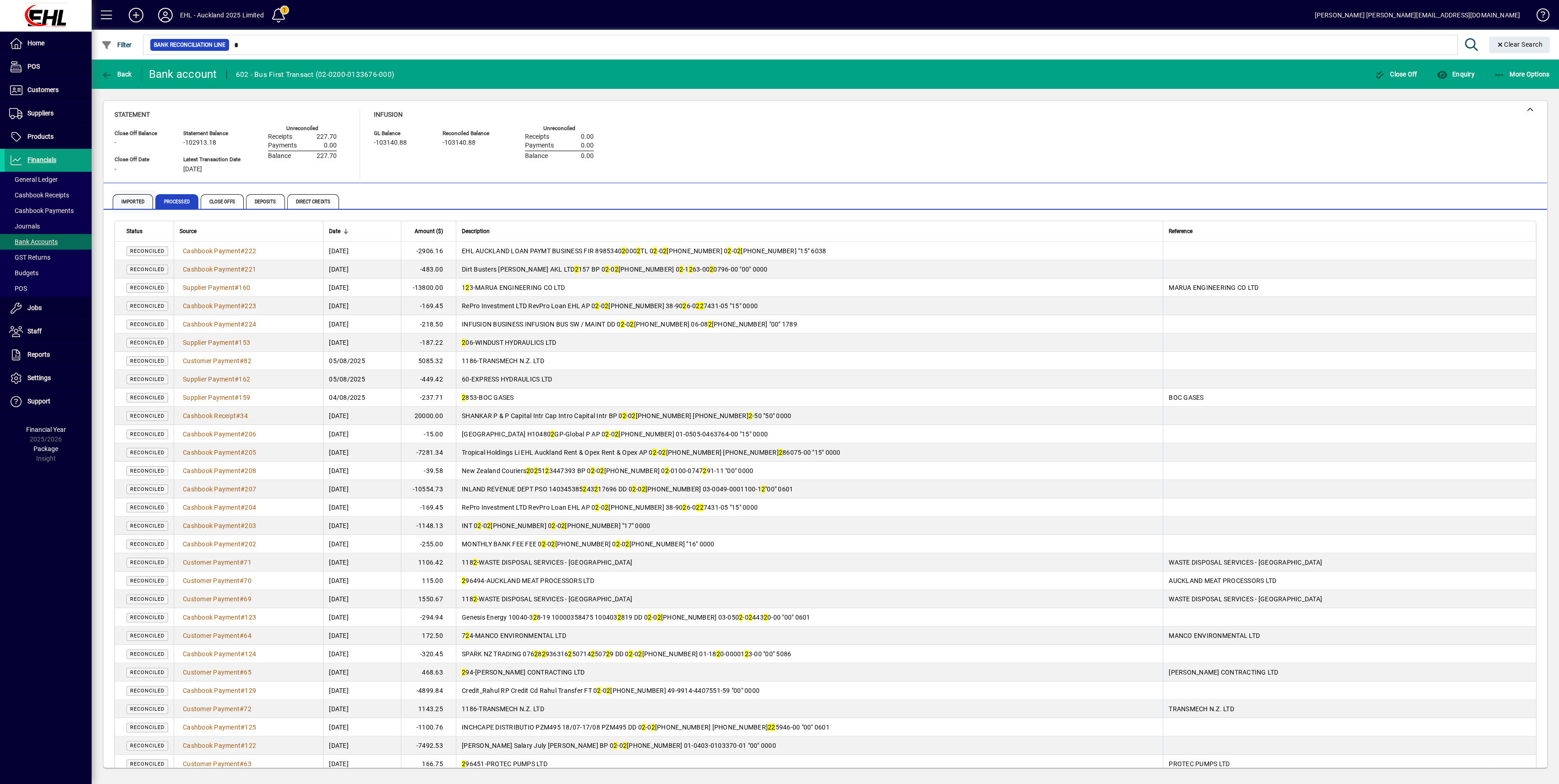
click at [128, 206] on span "Imported" at bounding box center [132, 201] width 40 height 15
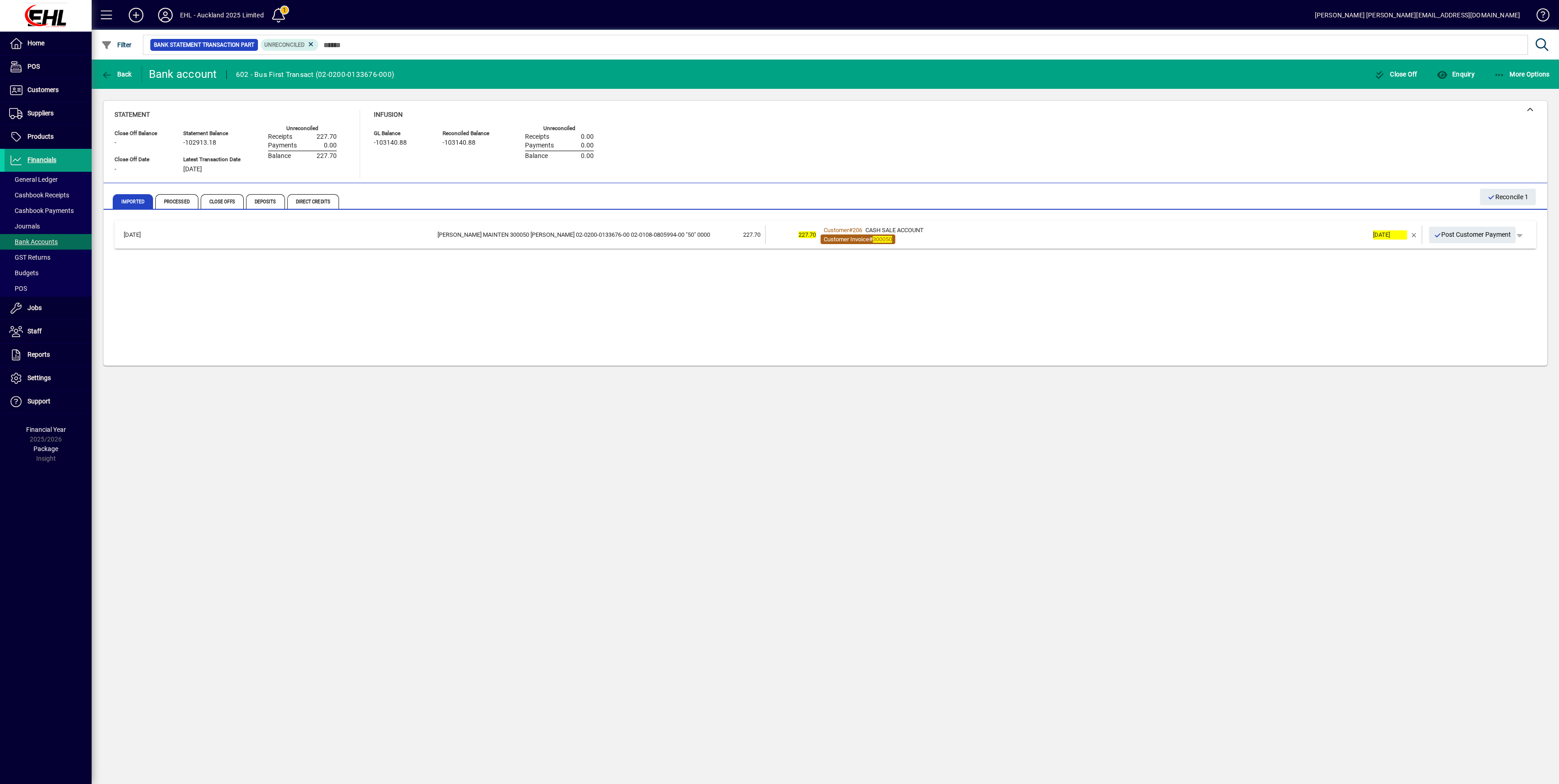
click at [835, 238] on span "Customer Invoice" at bounding box center [846, 239] width 45 height 7
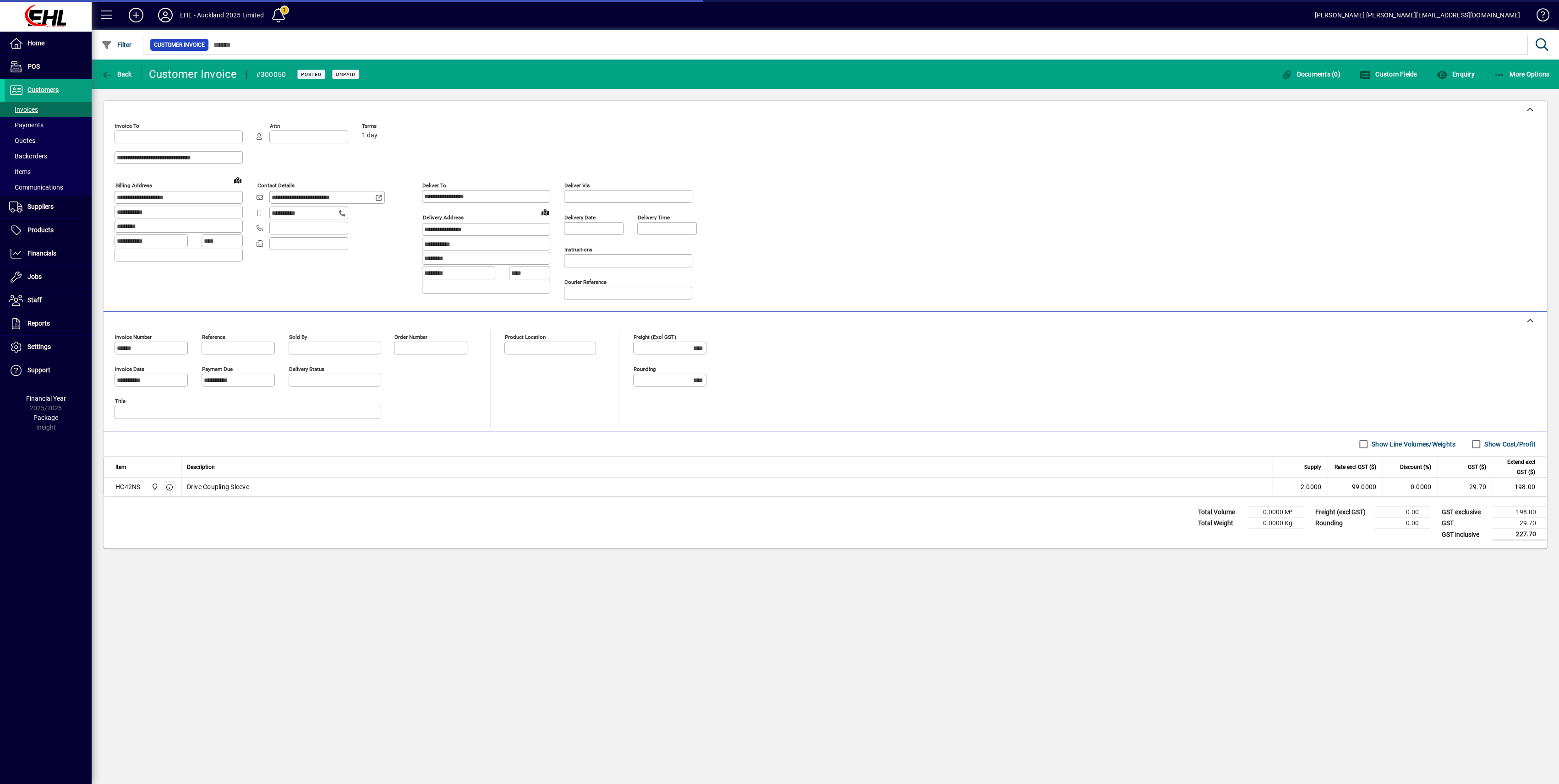
type input "**********"
type input "*******"
type input "**********"
click at [1510, 77] on span "More Options" at bounding box center [1522, 73] width 56 height 7
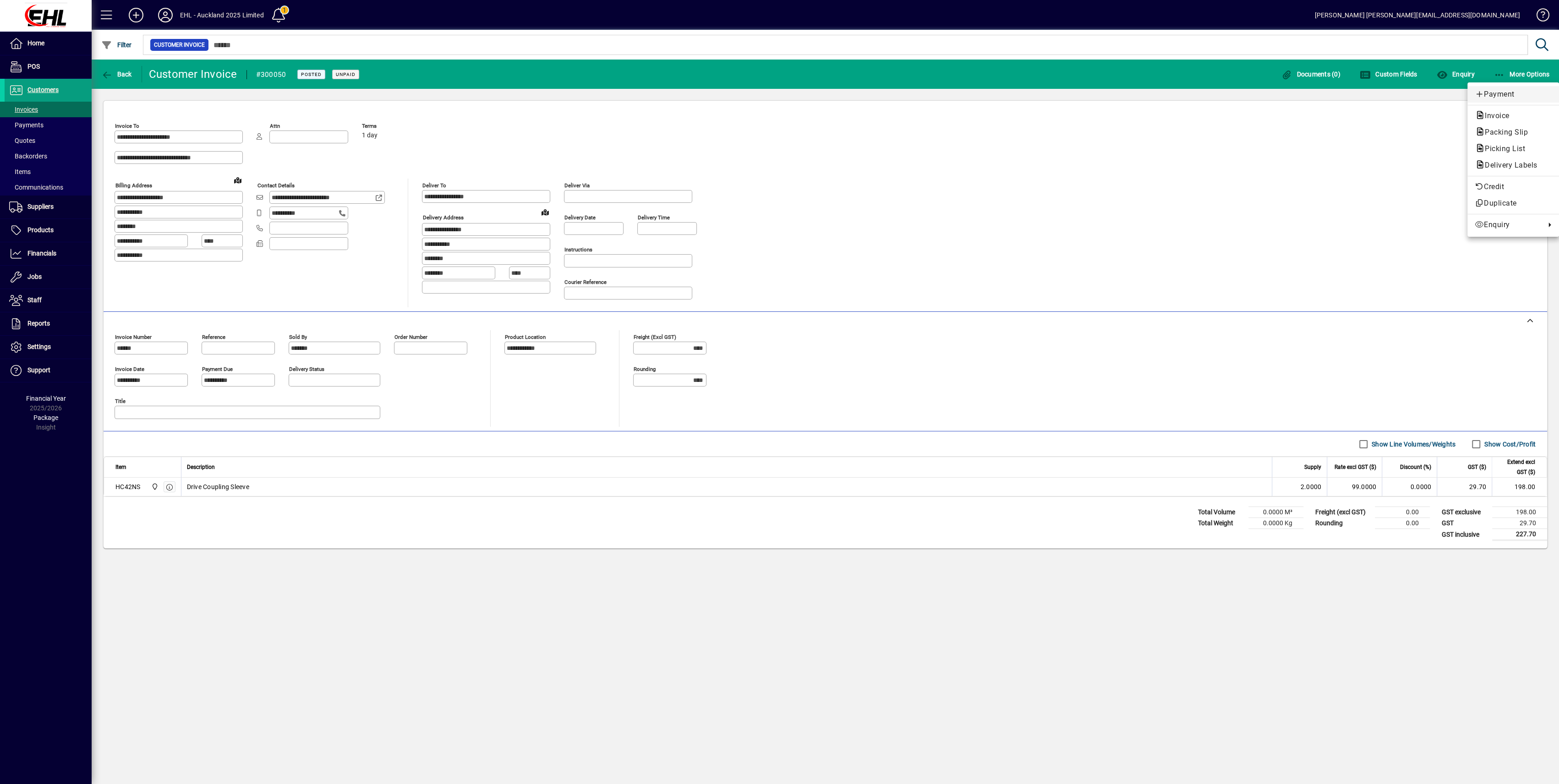
click at [1492, 97] on span "Payment" at bounding box center [1513, 94] width 77 height 11
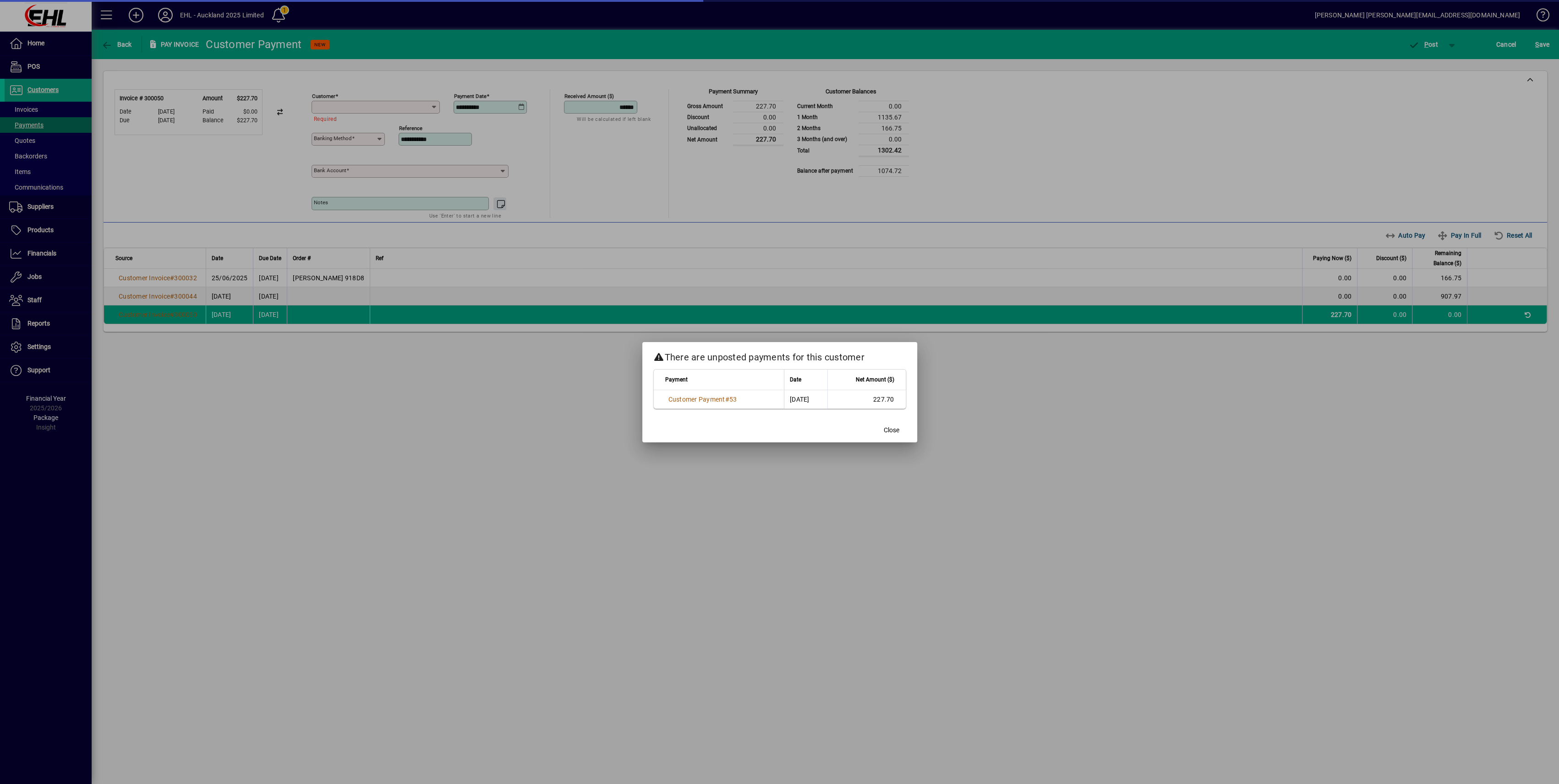
type input "**********"
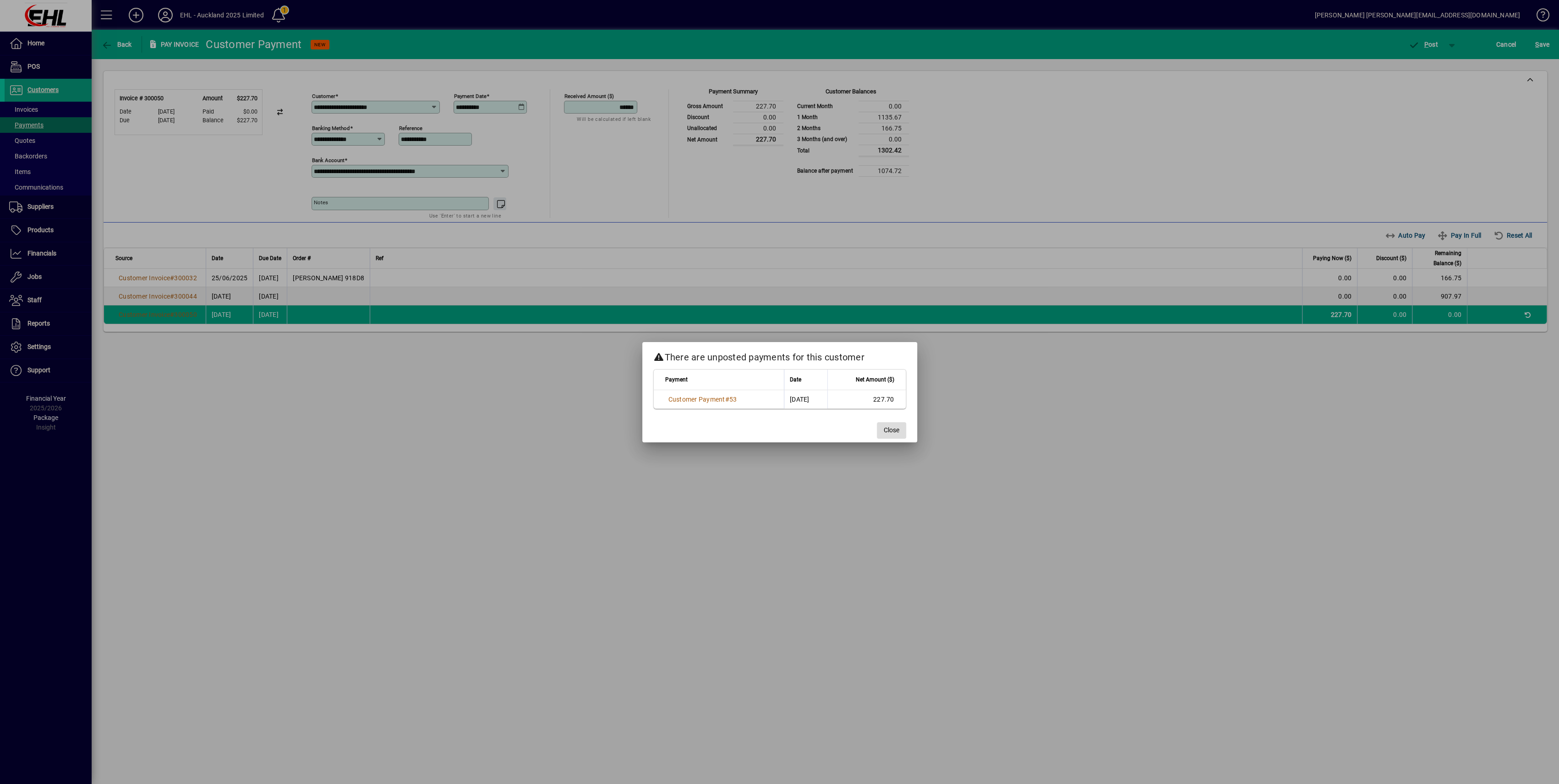
click at [892, 433] on span "Close" at bounding box center [892, 431] width 16 height 10
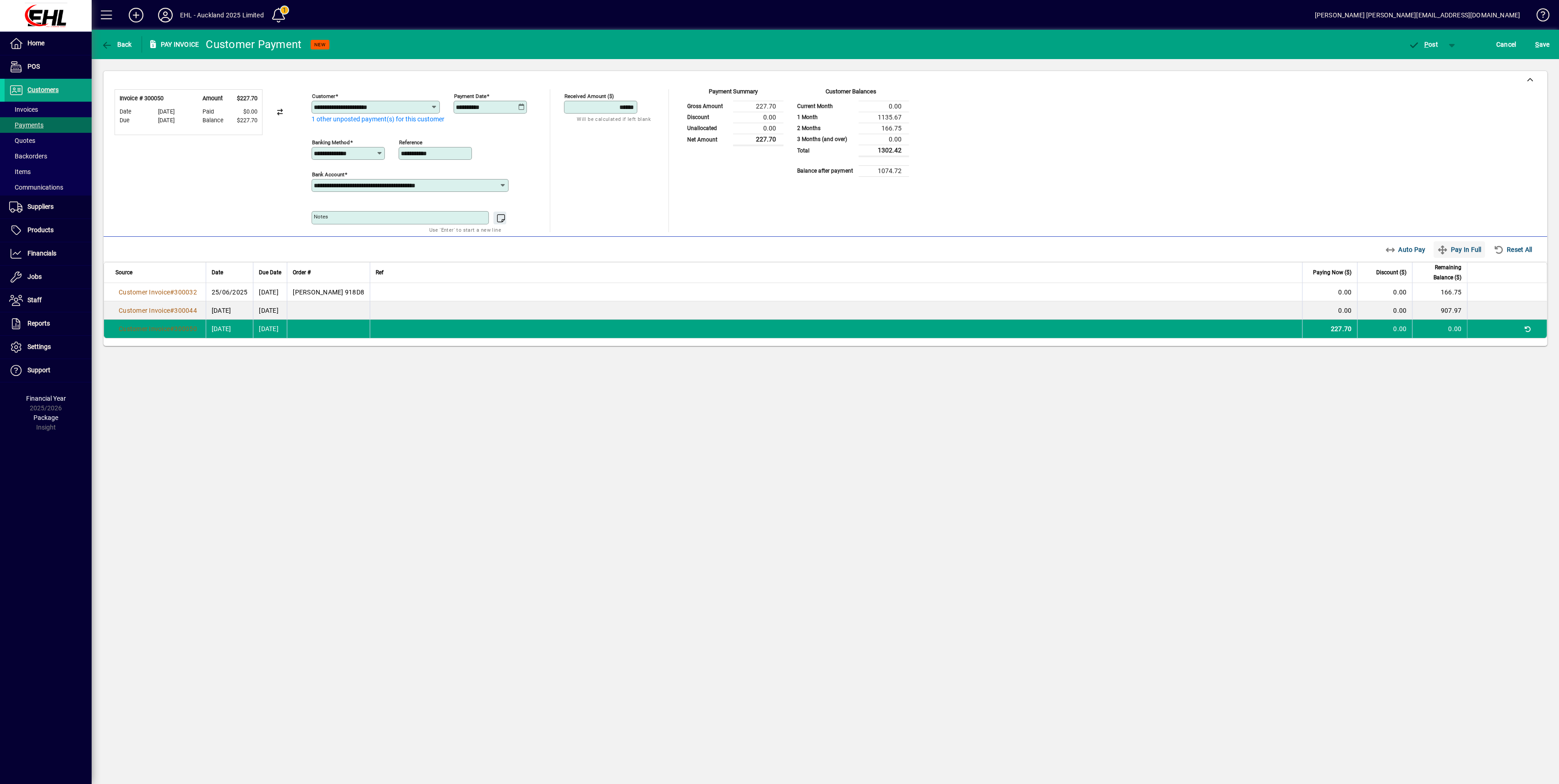
click at [1462, 251] on span "Pay In Full" at bounding box center [1459, 250] width 44 height 15
type input "****"
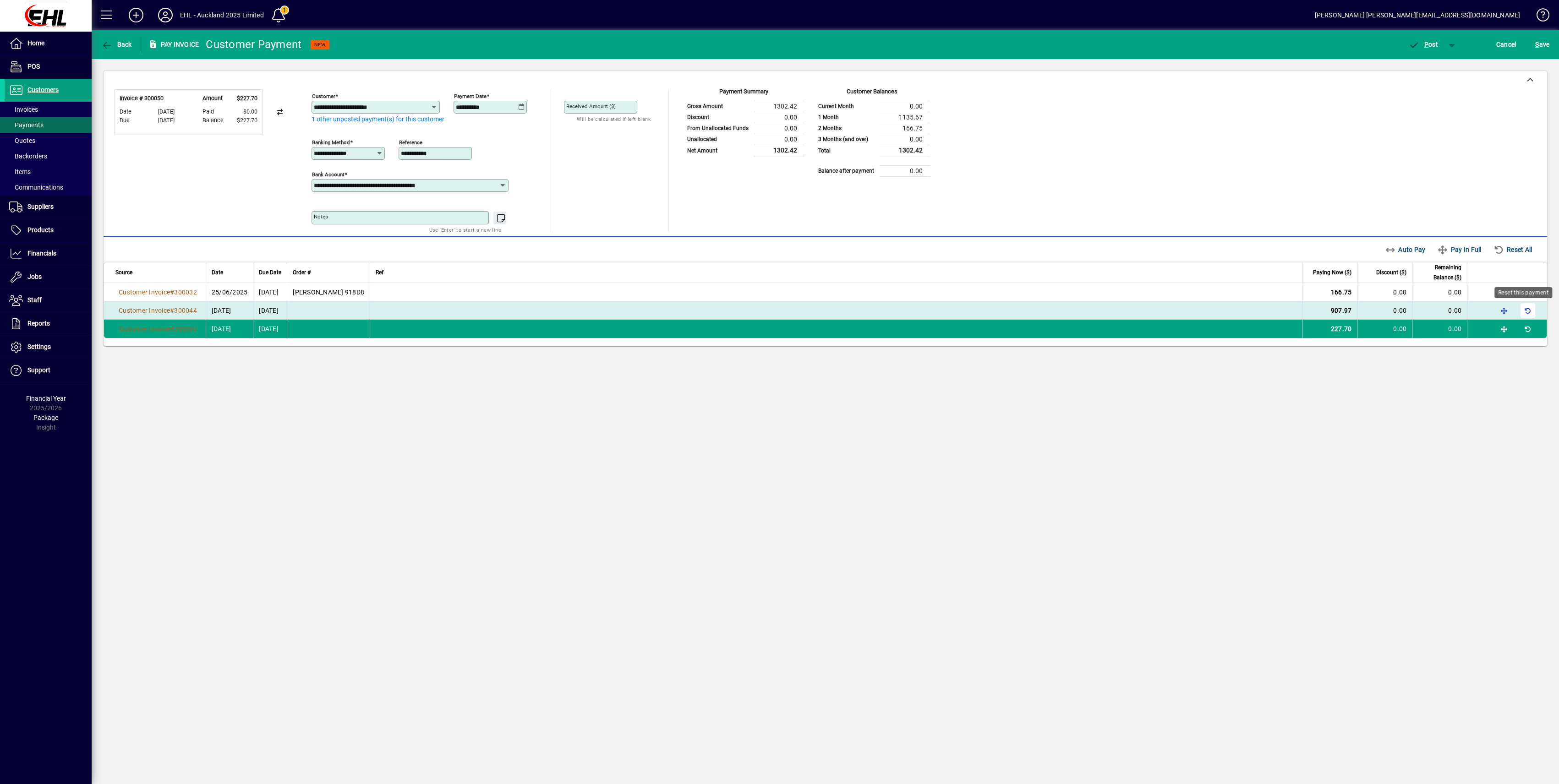
click at [1527, 307] on span "button" at bounding box center [1528, 310] width 22 height 22
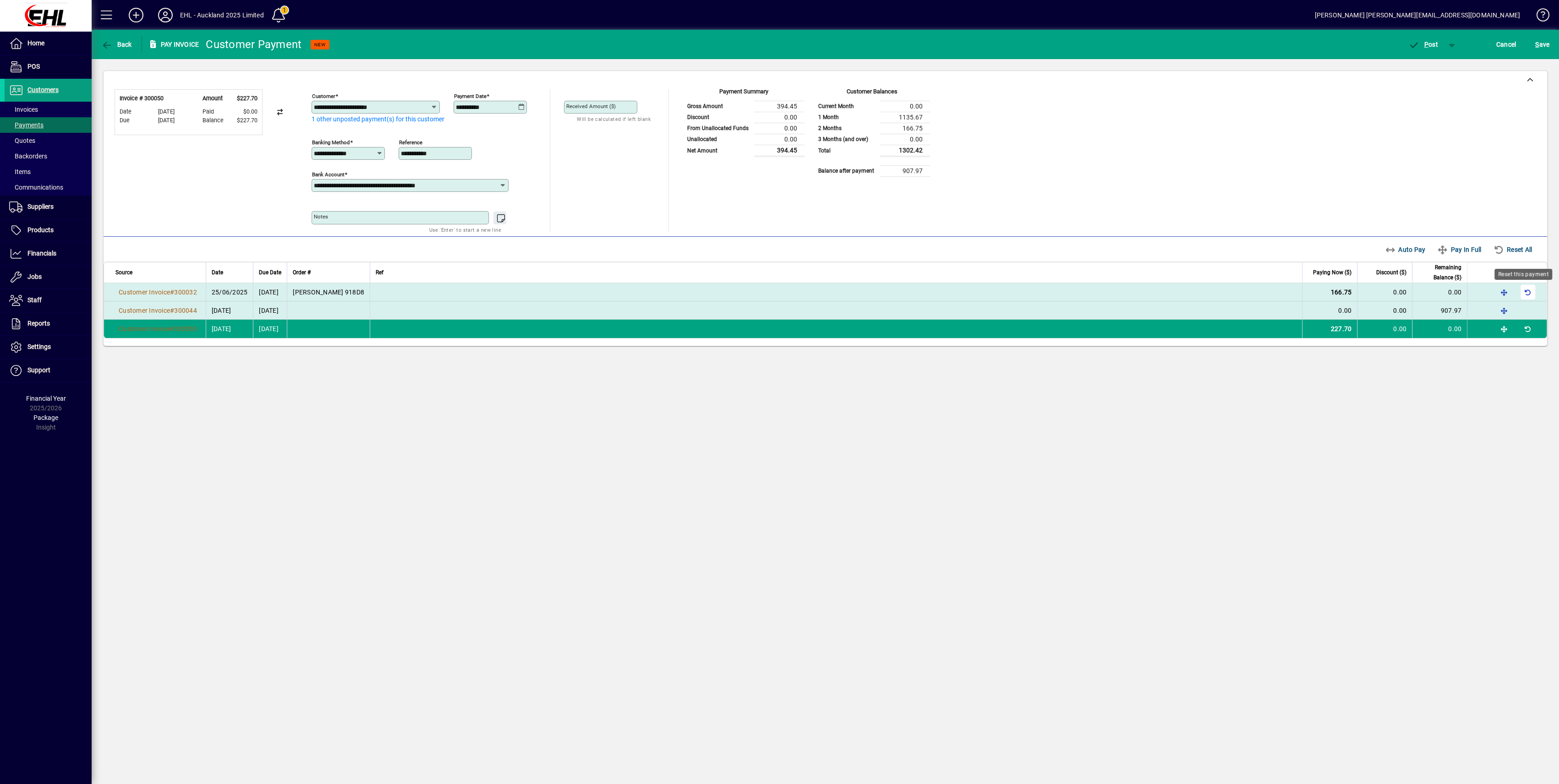
click at [1529, 290] on span "button" at bounding box center [1528, 292] width 22 height 22
click at [1451, 44] on span "button" at bounding box center [1452, 44] width 22 height 22
click at [1450, 44] on div at bounding box center [780, 392] width 1559 height 784
click at [1452, 44] on span "button" at bounding box center [1452, 44] width 22 height 22
click at [1488, 118] on div at bounding box center [780, 392] width 1559 height 784
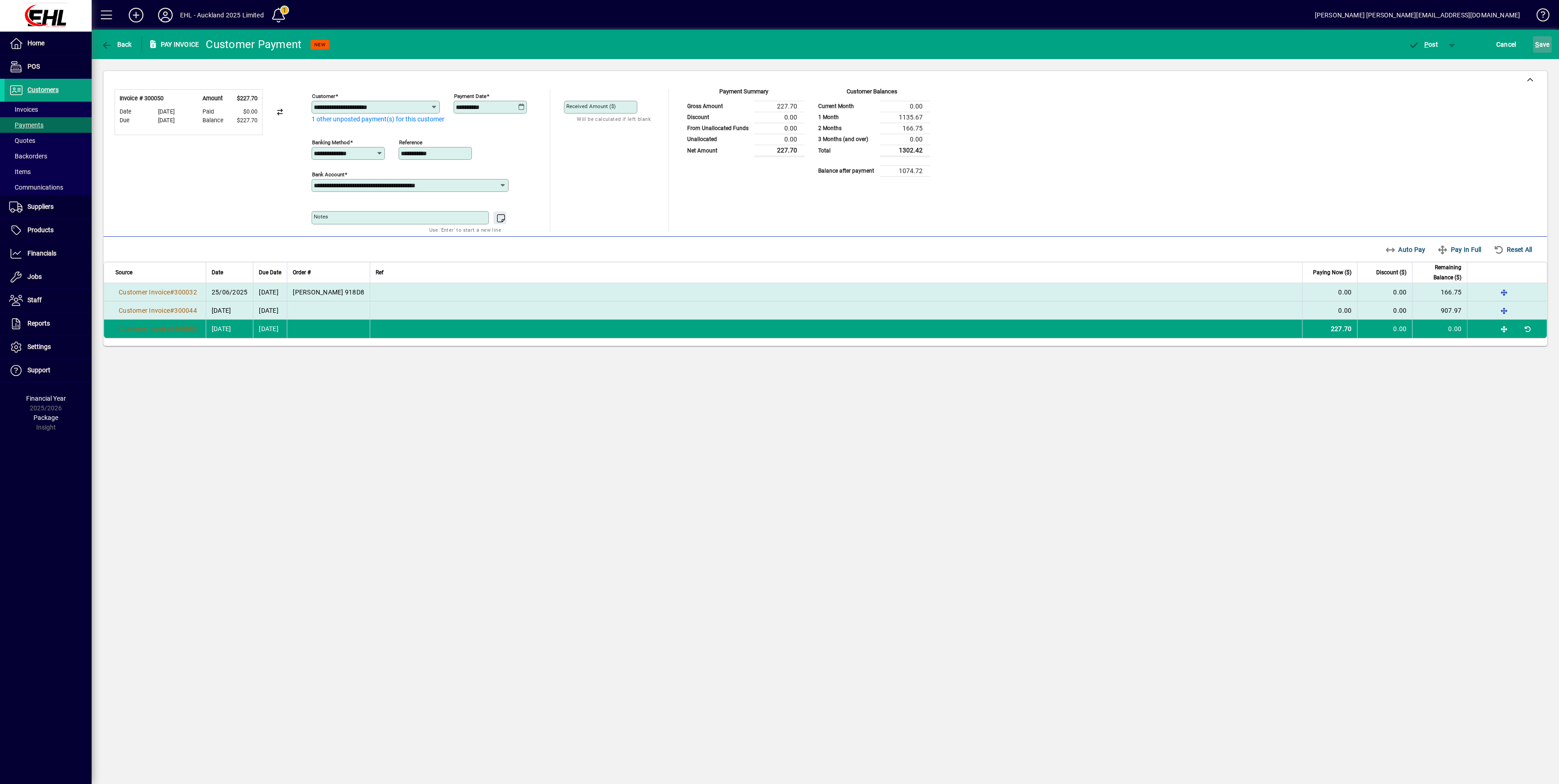
click at [1543, 38] on span "S ave" at bounding box center [1542, 44] width 15 height 15
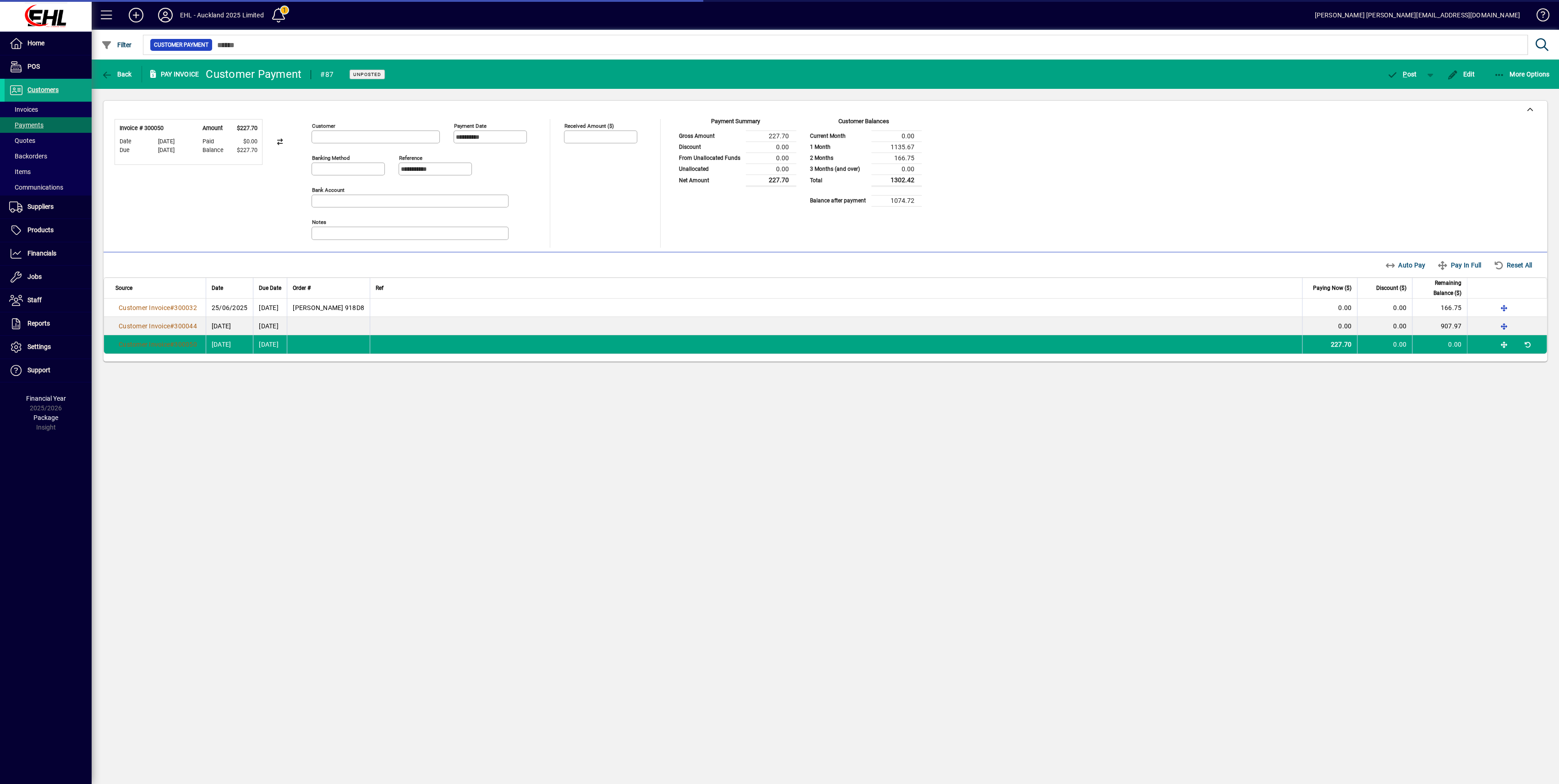
type input "**********"
click at [1430, 76] on span "button" at bounding box center [1431, 74] width 22 height 22
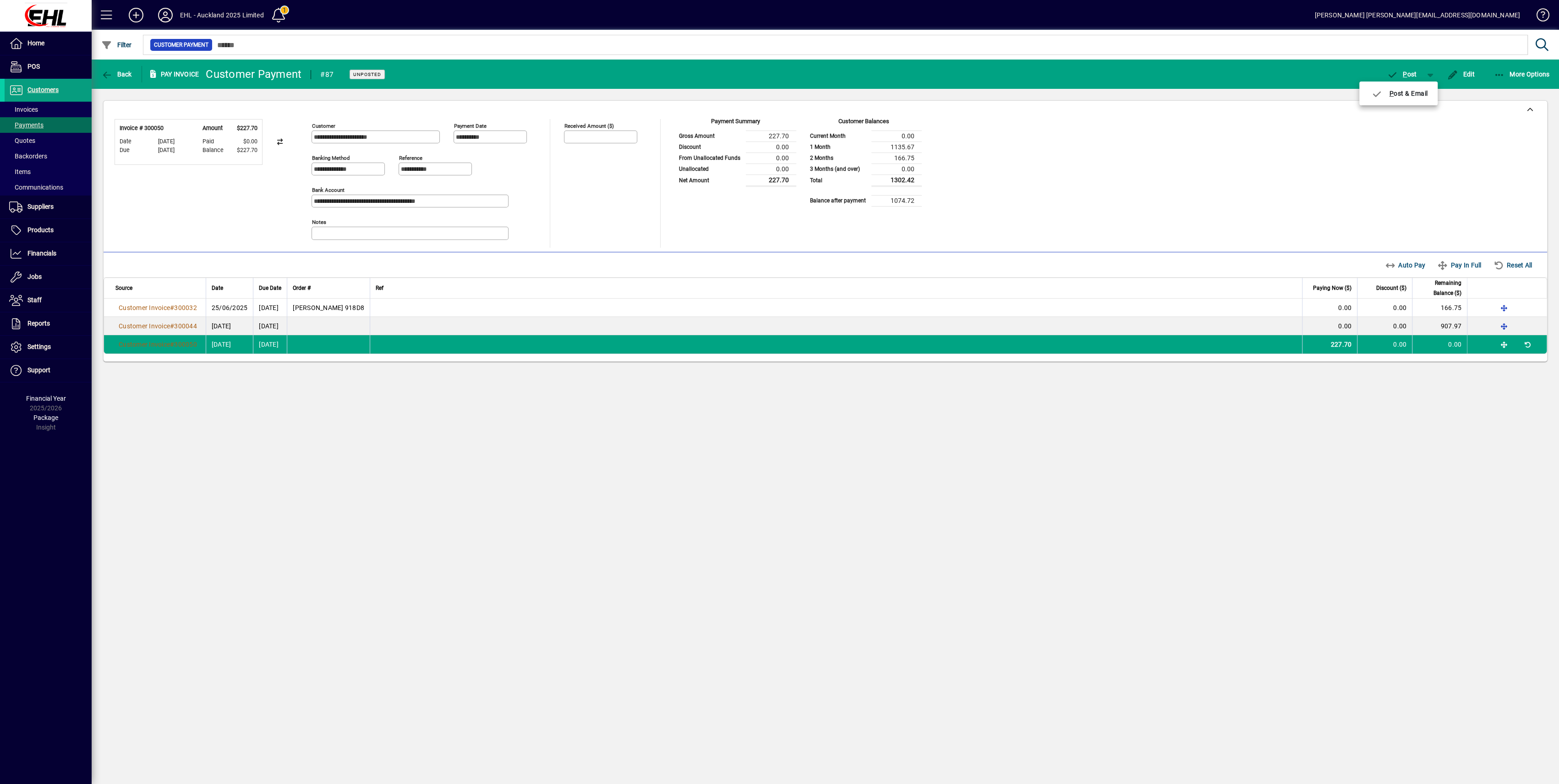
click at [1406, 72] on div at bounding box center [780, 392] width 1559 height 784
click at [1403, 73] on span "P" at bounding box center [1405, 73] width 4 height 7
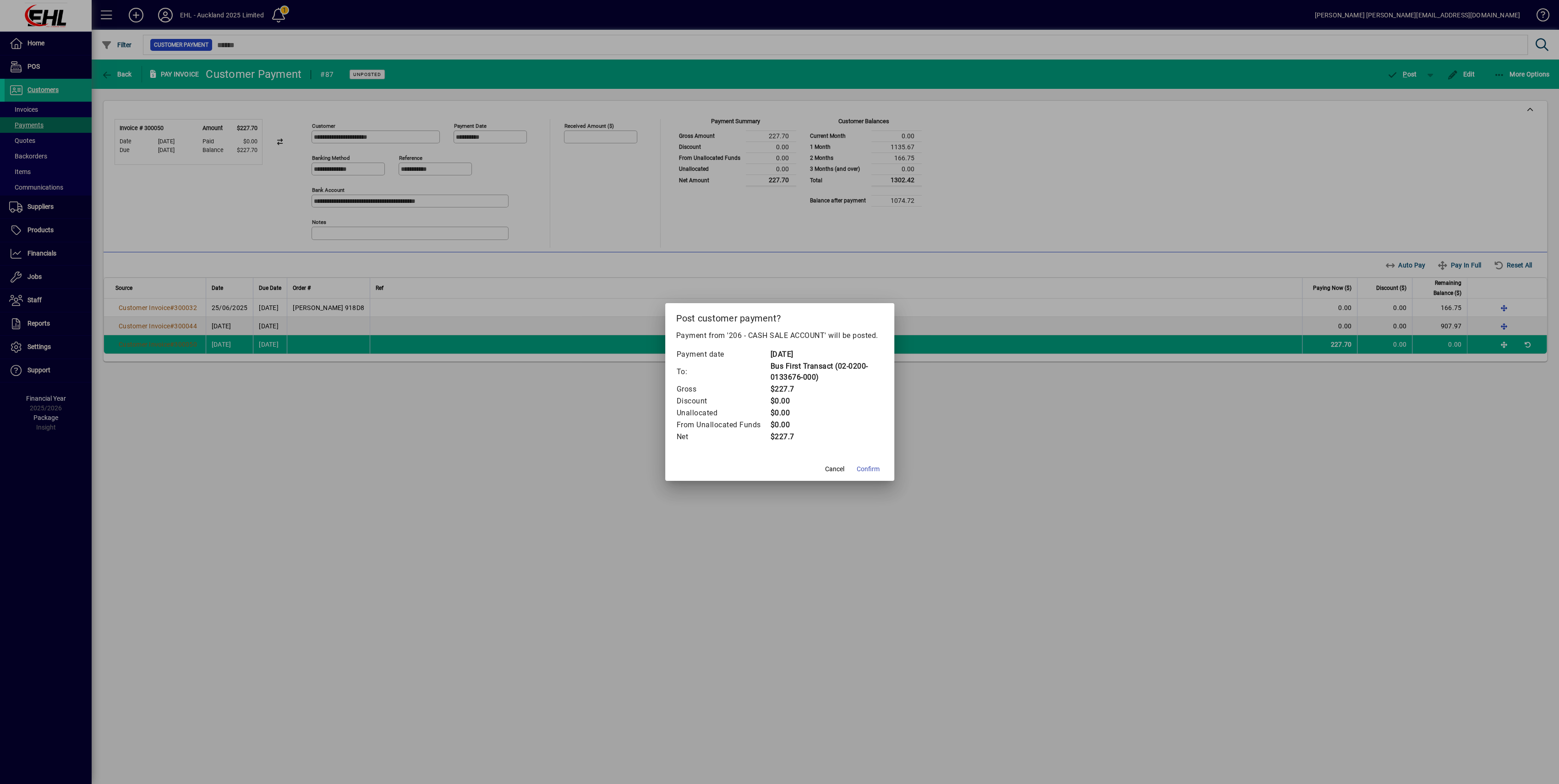
drag, startPoint x: 868, startPoint y: 471, endPoint x: 877, endPoint y: 483, distance: 15.0
click at [868, 471] on span "Confirm" at bounding box center [868, 469] width 23 height 10
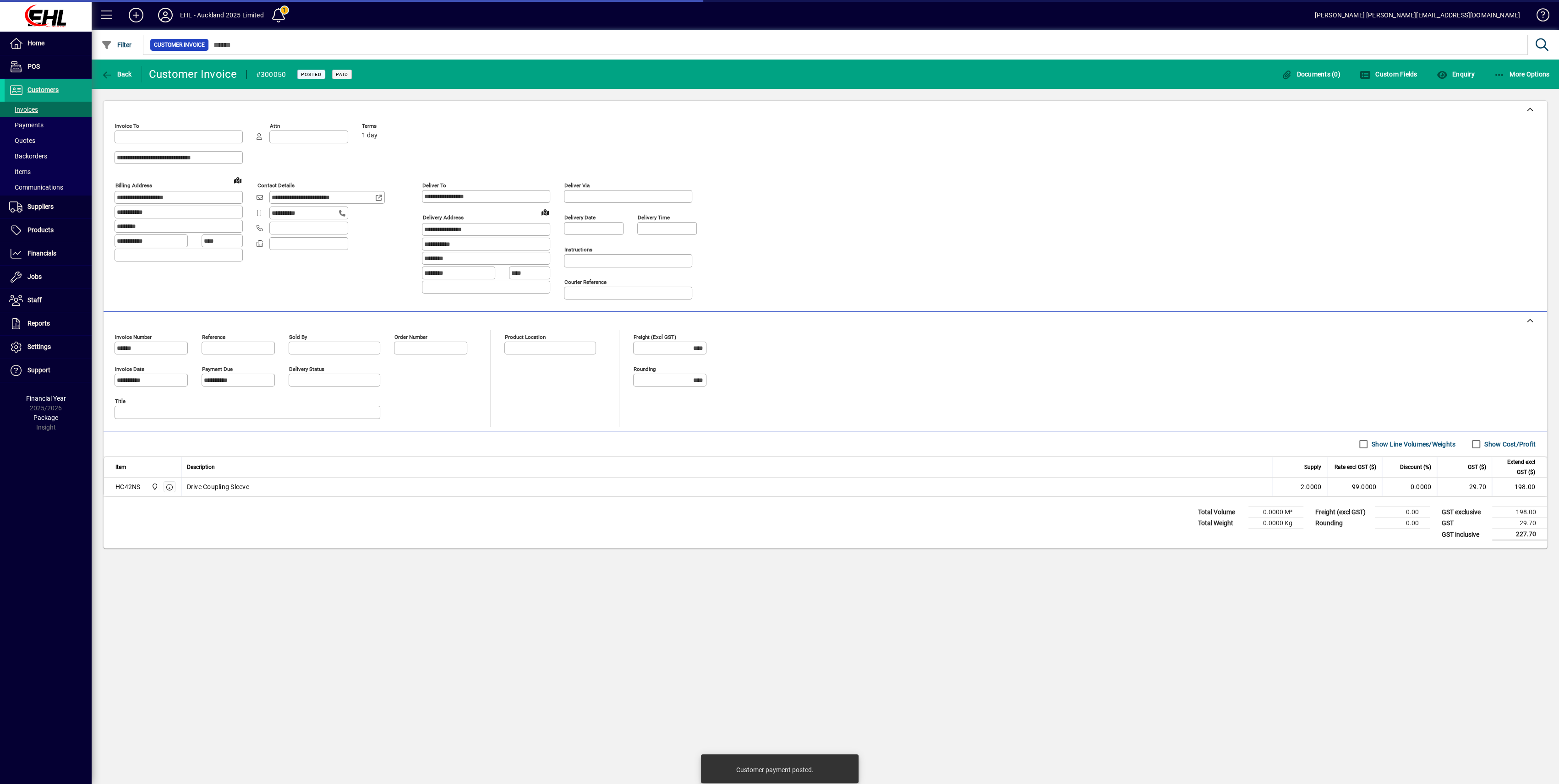
type input "**********"
type input "*******"
type input "**********"
drag, startPoint x: 113, startPoint y: 69, endPoint x: 113, endPoint y: 119, distance: 50.0
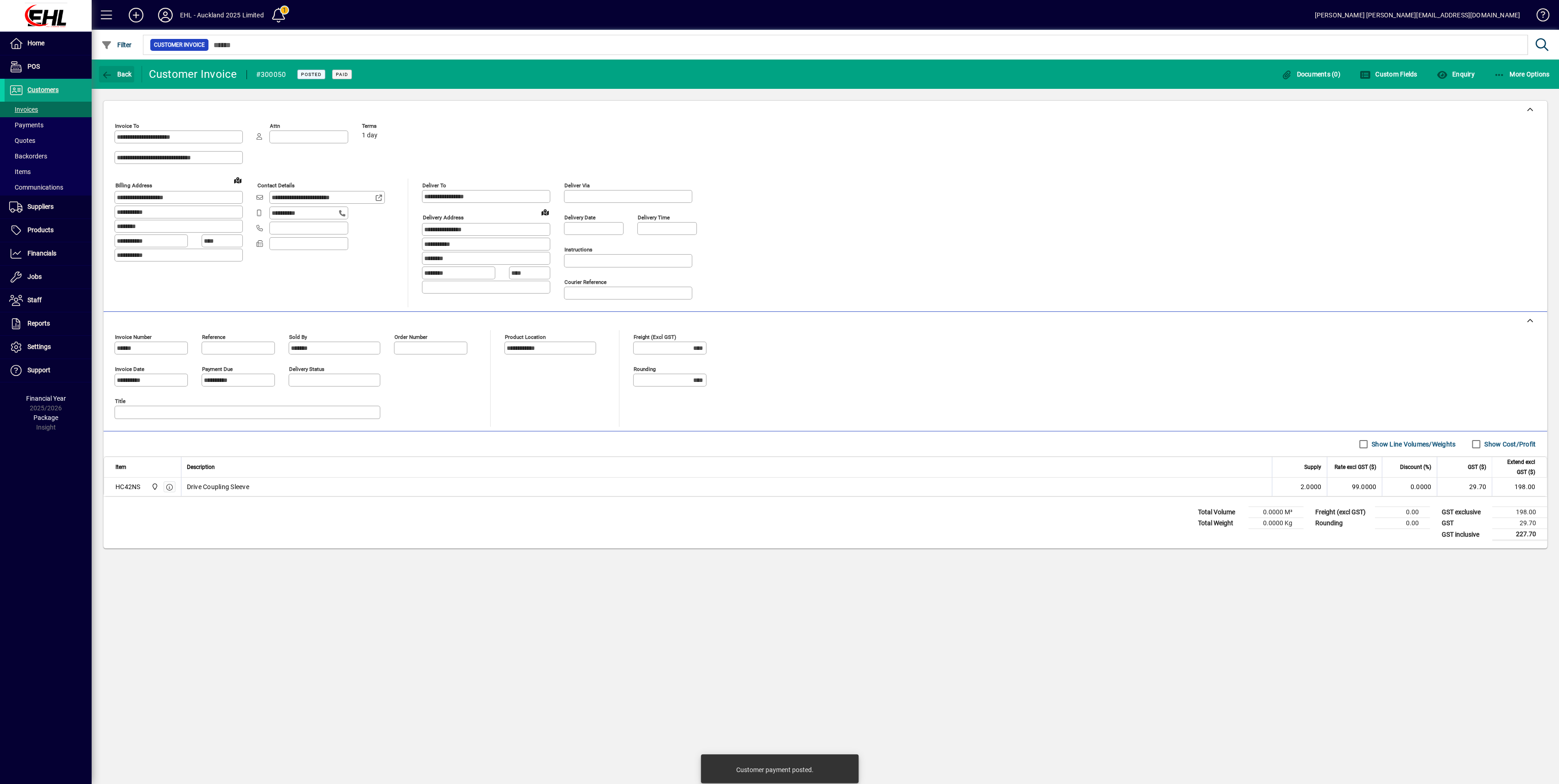
click at [113, 69] on span "button" at bounding box center [117, 74] width 35 height 22
click at [110, 69] on span "button" at bounding box center [117, 74] width 35 height 22
click at [117, 73] on span "Back" at bounding box center [116, 73] width 30 height 7
click at [1523, 78] on span "button" at bounding box center [1523, 74] width 61 height 22
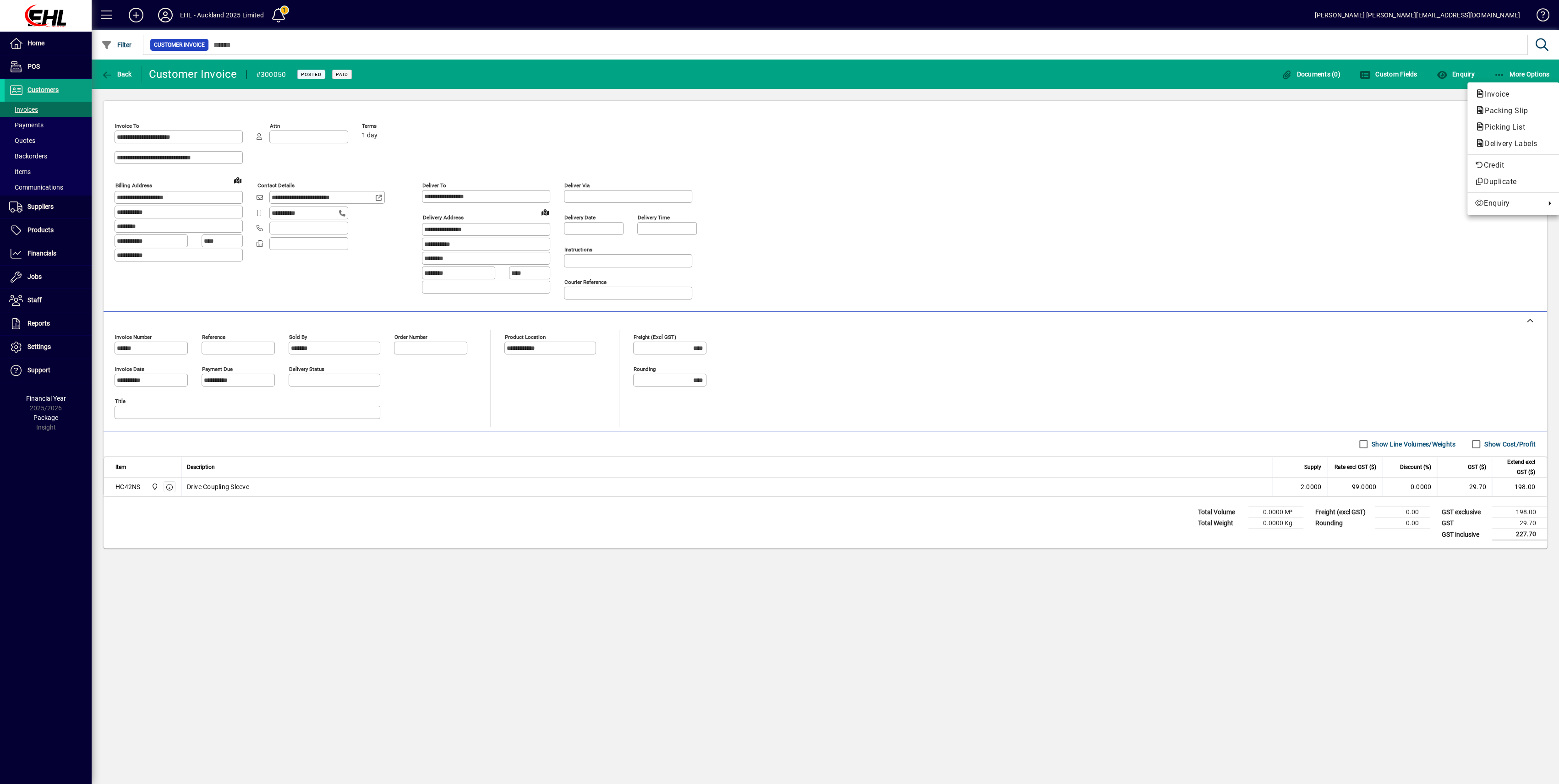
click at [1128, 235] on div at bounding box center [780, 392] width 1559 height 784
click at [39, 107] on span at bounding box center [48, 110] width 87 height 22
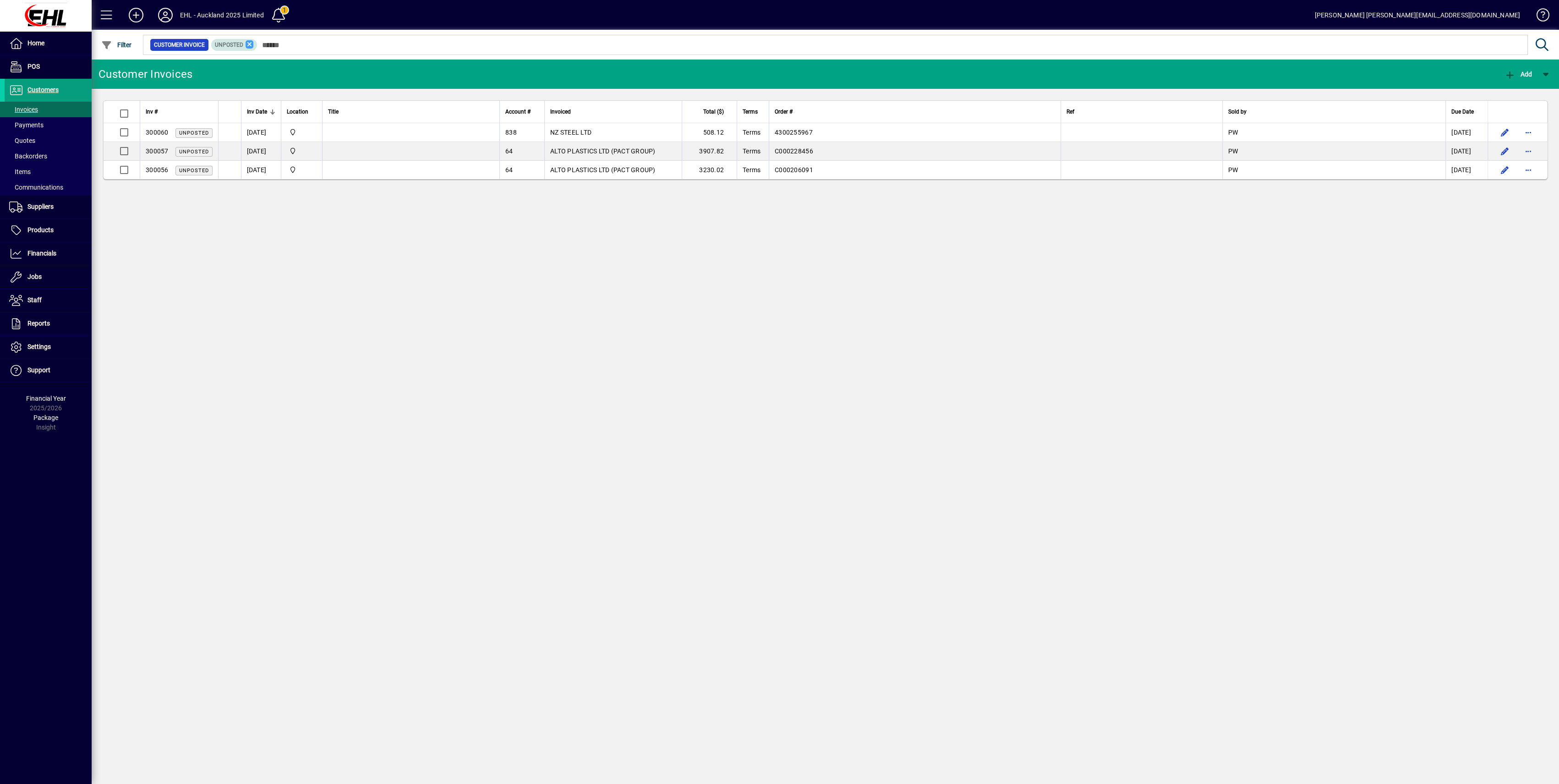
click at [250, 43] on icon at bounding box center [250, 44] width 8 height 8
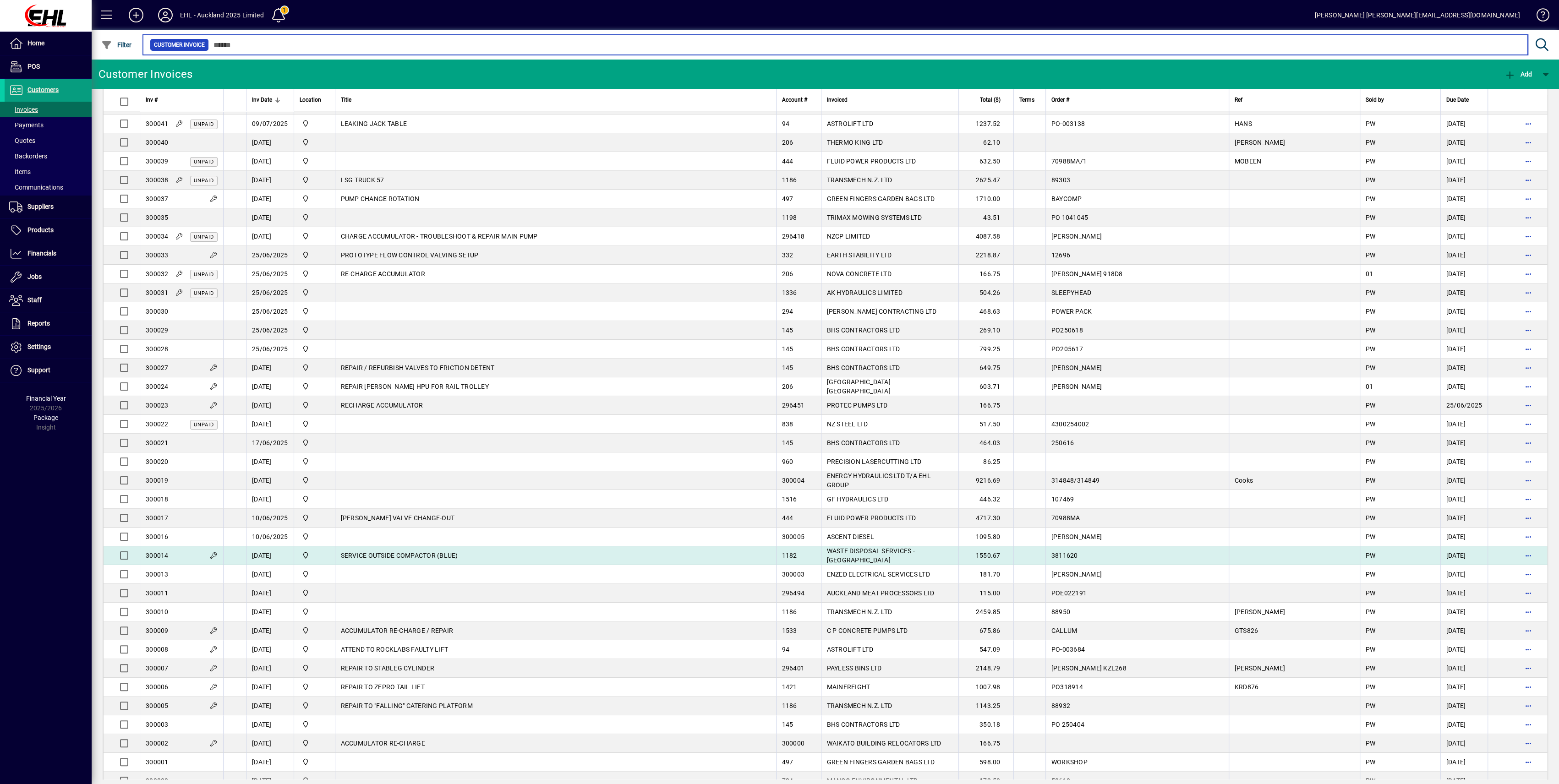
scroll to position [488, 0]
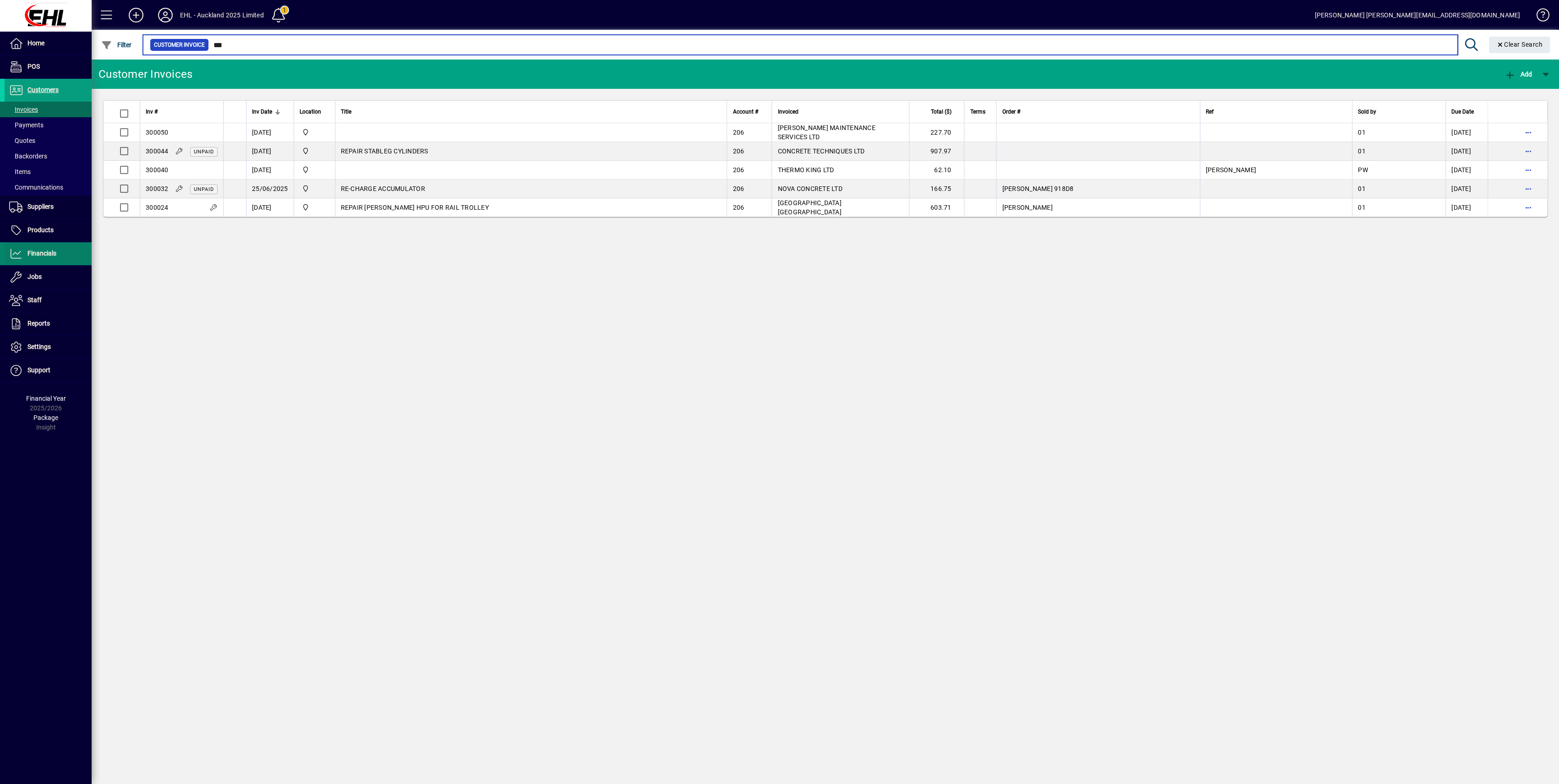
type input "***"
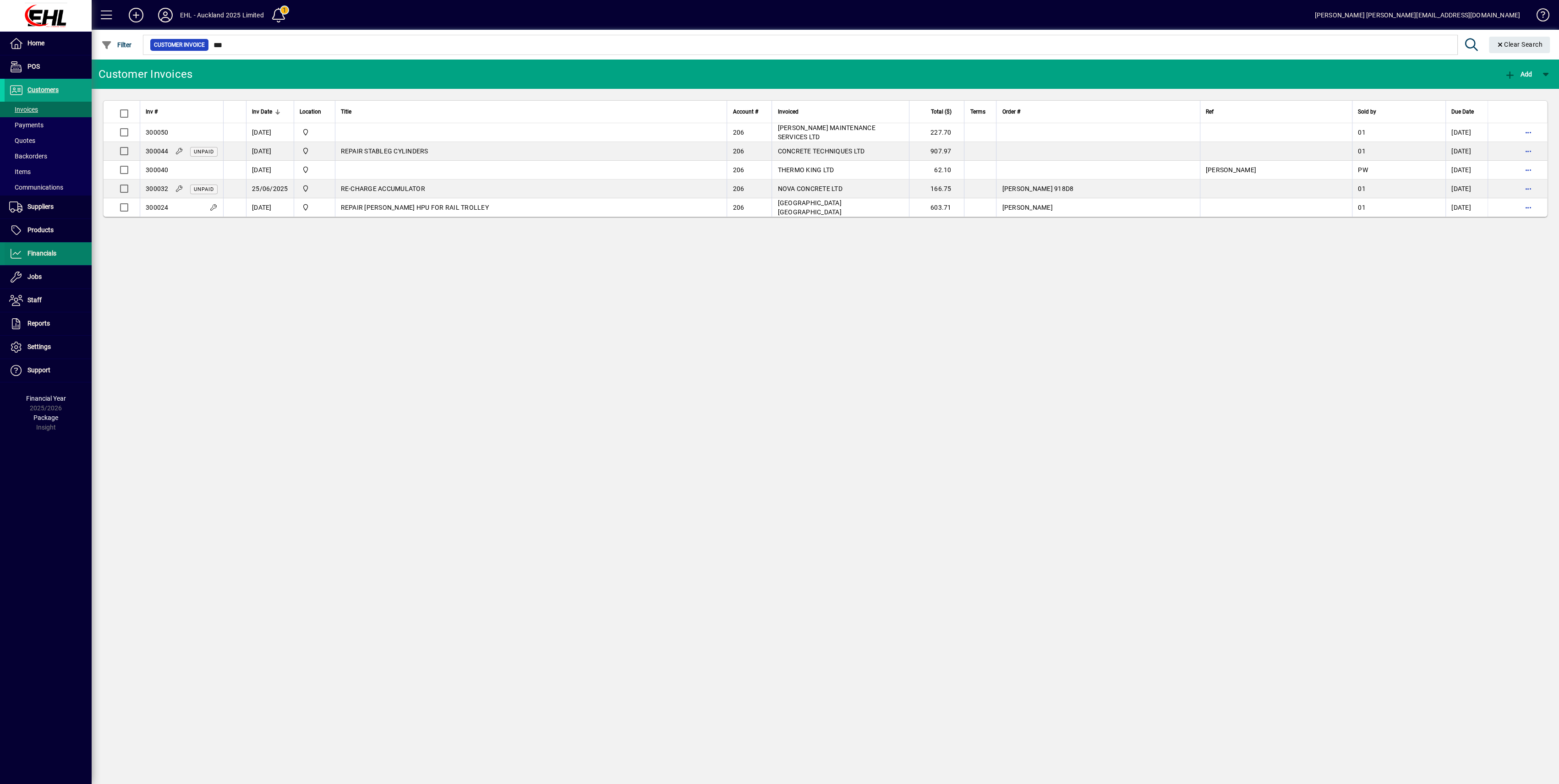
drag, startPoint x: 43, startPoint y: 255, endPoint x: 48, endPoint y: 263, distance: 9.4
click at [43, 254] on span "Financials" at bounding box center [41, 253] width 28 height 7
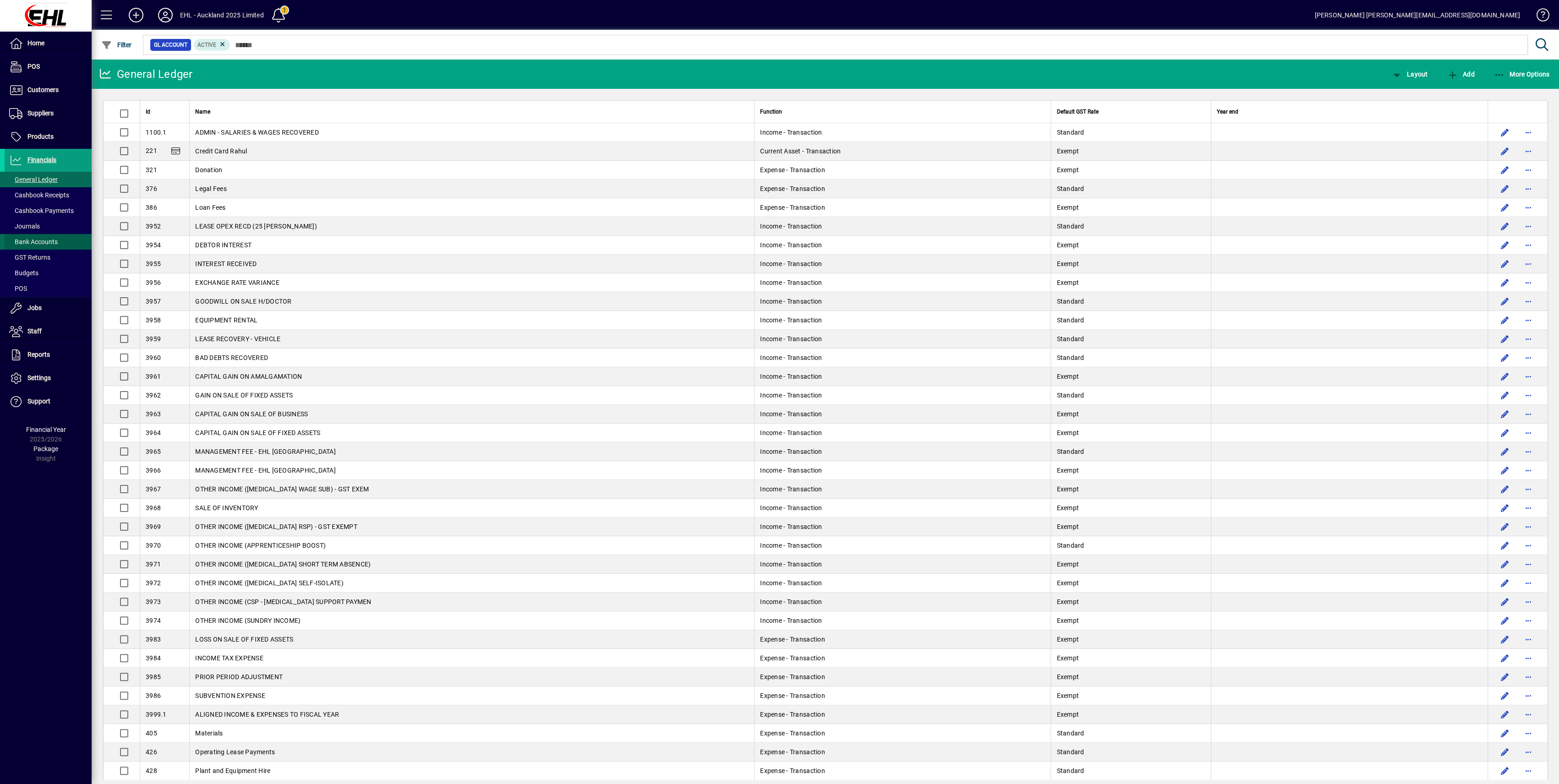
click at [34, 245] on span "Bank Accounts" at bounding box center [33, 241] width 49 height 7
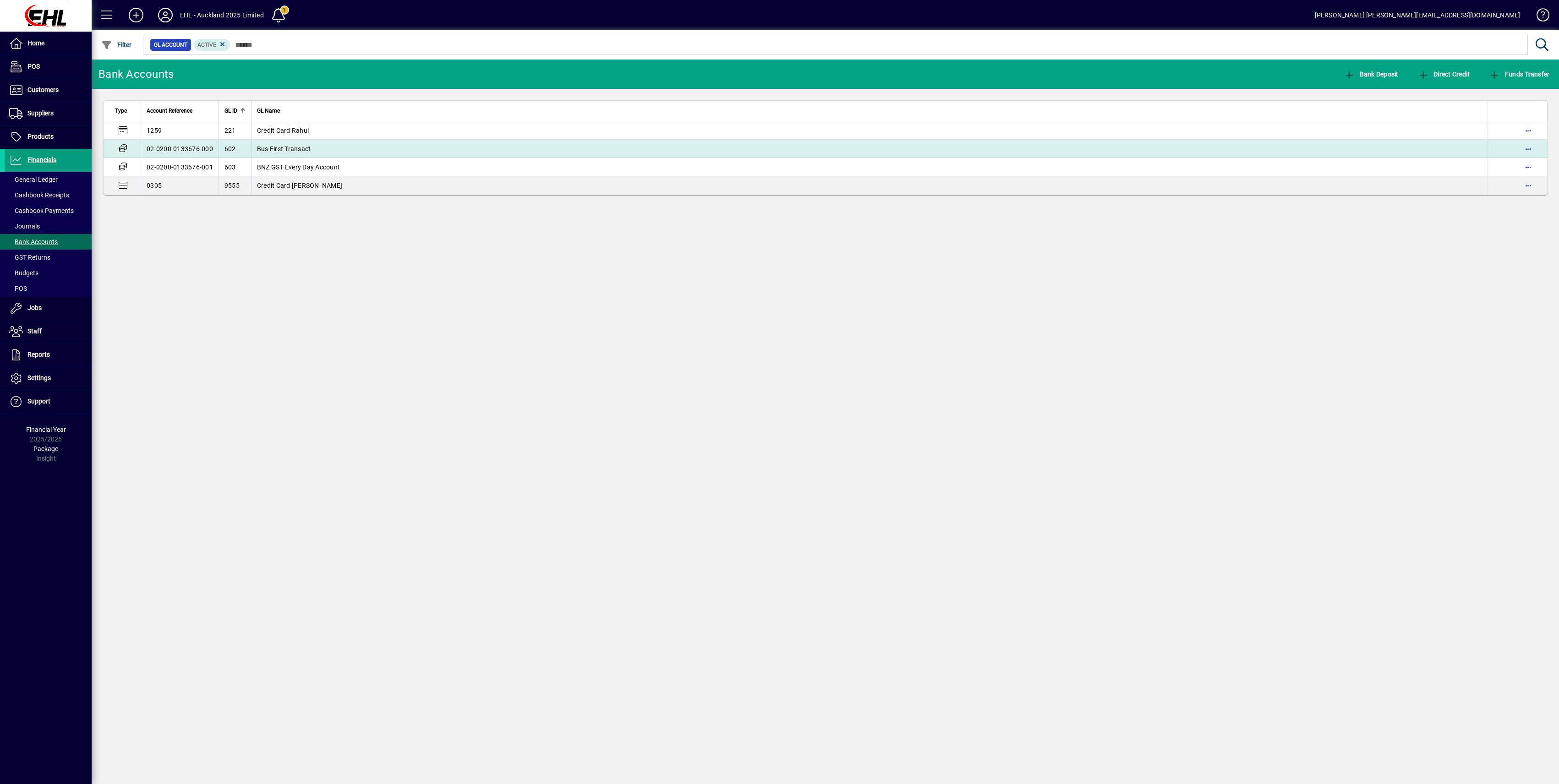
click at [277, 152] on td "Bus First Transact" at bounding box center [869, 149] width 1237 height 19
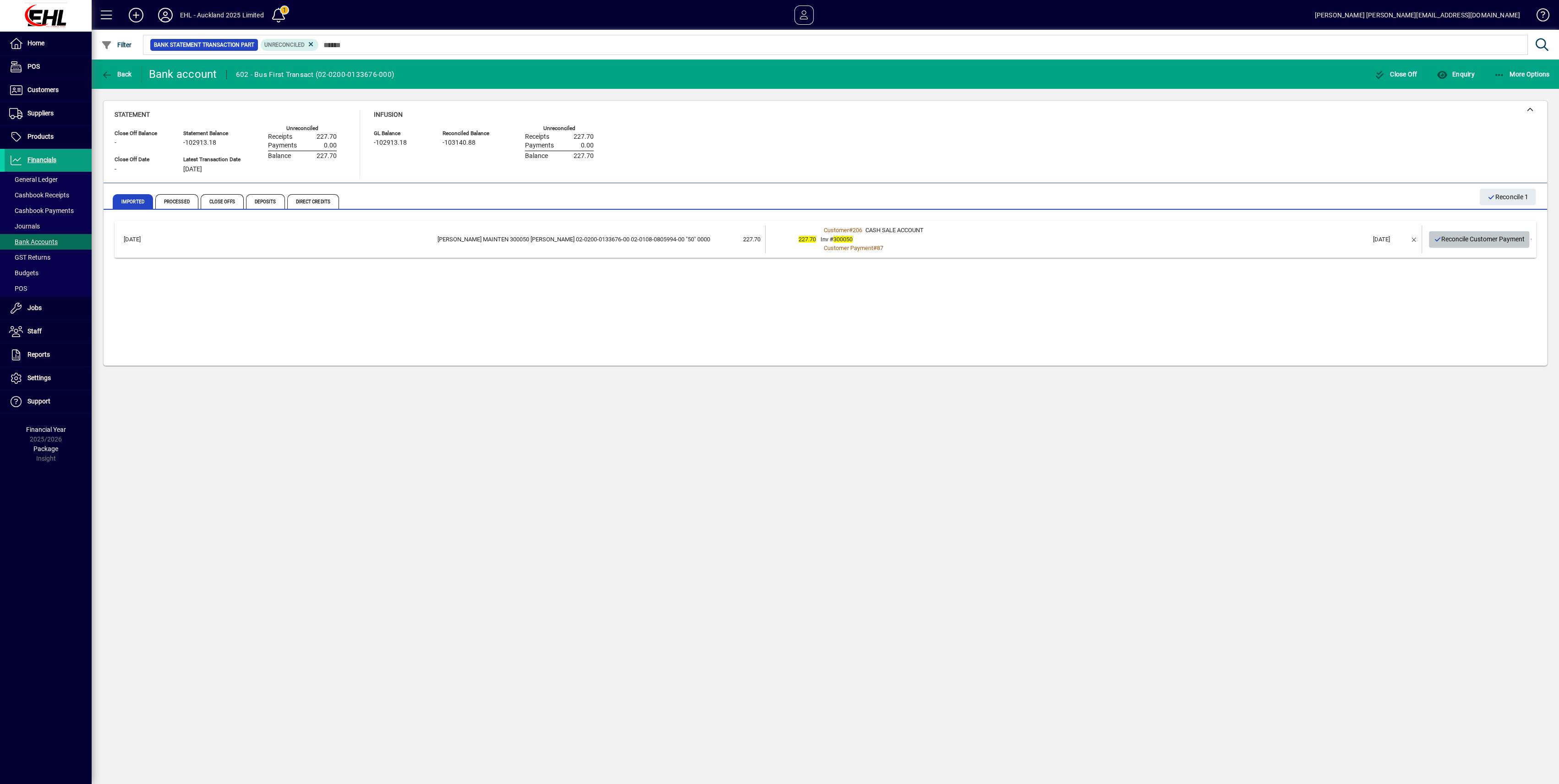
click at [1461, 239] on span "Reconcile Customer Payment" at bounding box center [1480, 239] width 92 height 15
click at [1438, 239] on icon "button" at bounding box center [1438, 239] width 8 height 7
drag, startPoint x: 854, startPoint y: 12, endPoint x: 867, endPoint y: 50, distance: 40.2
click at [854, 12] on span "button" at bounding box center [858, 15] width 22 height 22
click at [1417, 241] on span "button" at bounding box center [1414, 239] width 22 height 22
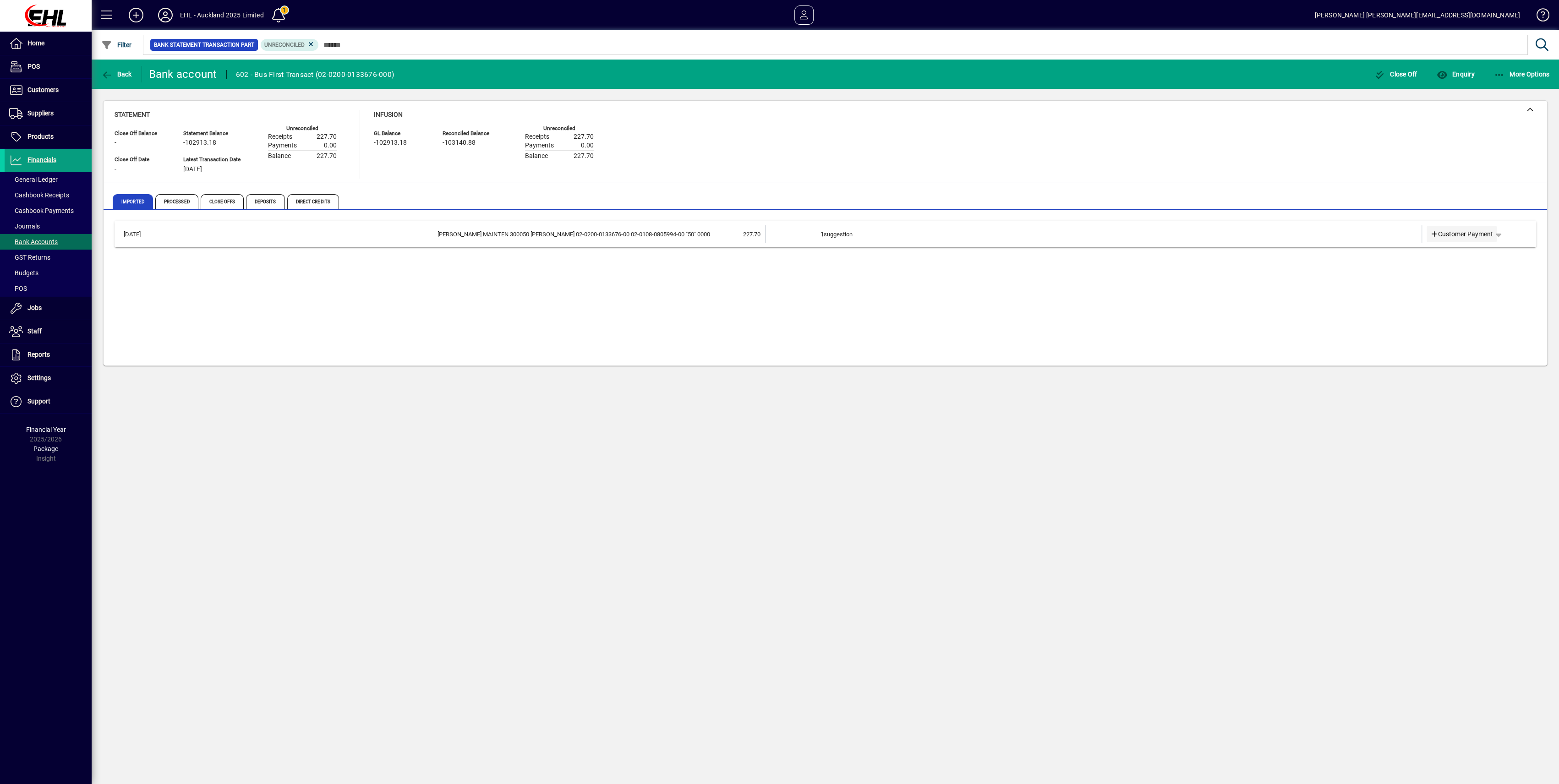
click at [1434, 232] on icon at bounding box center [1435, 234] width 8 height 7
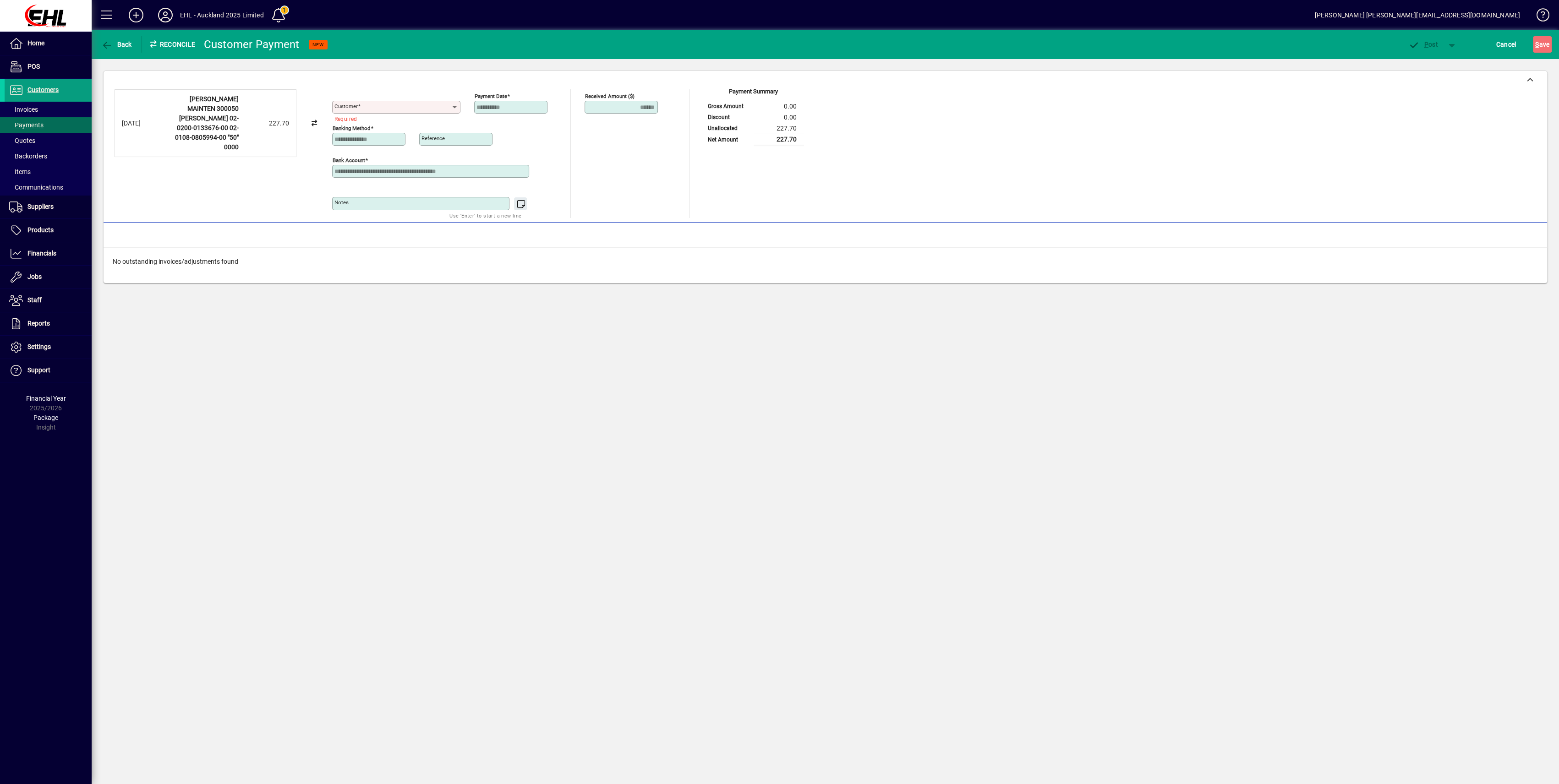
click at [450, 104] on icon at bounding box center [453, 107] width 7 height 7
click at [398, 138] on span "206 - CASH SALE ACCOUNT paul.wearing@ehlakl.co.nz 0274970095" at bounding box center [379, 148] width 80 height 48
type input "**********"
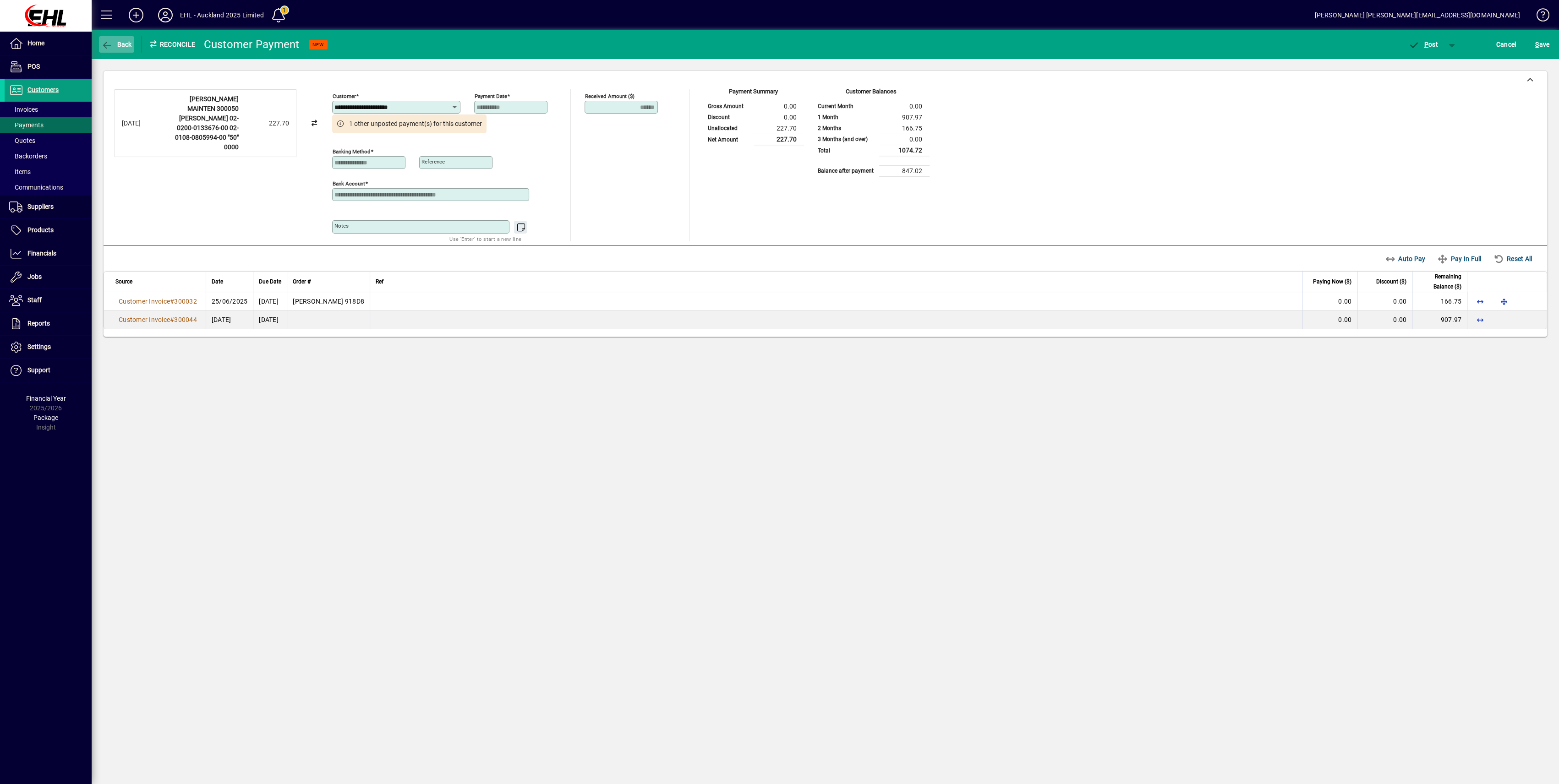
click at [104, 41] on icon "button" at bounding box center [107, 45] width 12 height 9
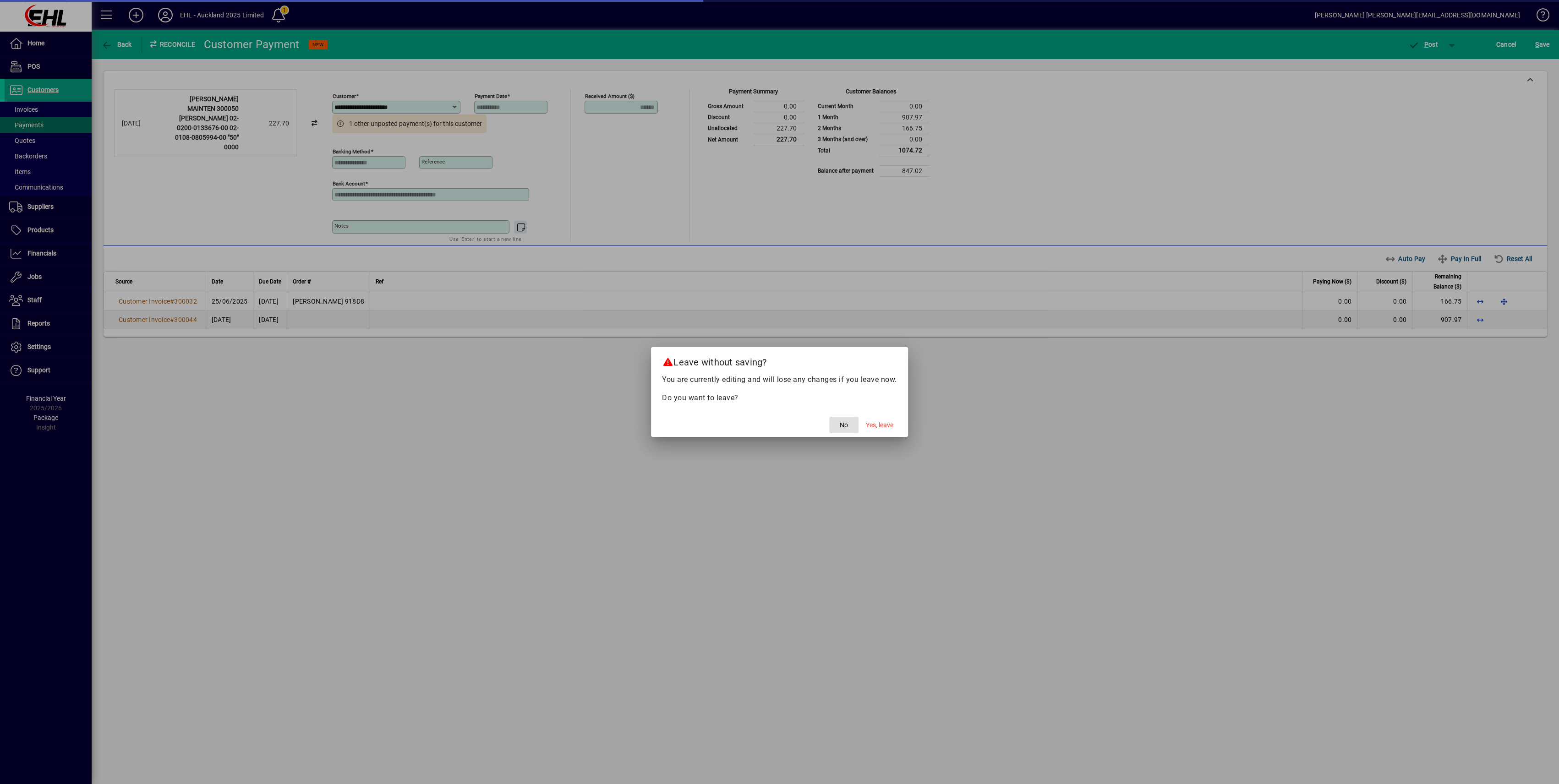
drag, startPoint x: 872, startPoint y: 429, endPoint x: 879, endPoint y: 440, distance: 13.0
click at [873, 429] on span "Yes, leave" at bounding box center [879, 426] width 27 height 10
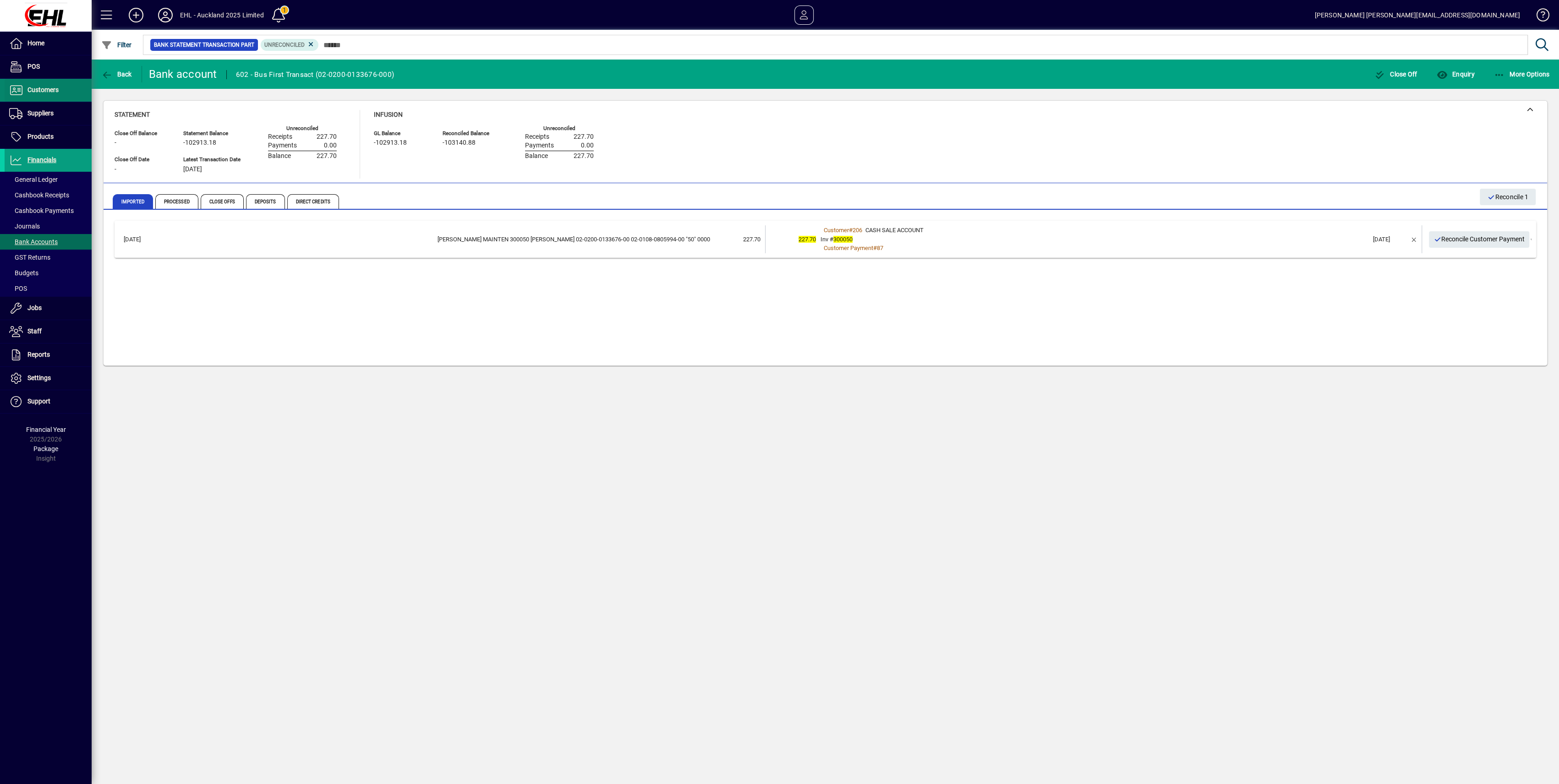
click at [43, 90] on span "Customers" at bounding box center [43, 89] width 31 height 7
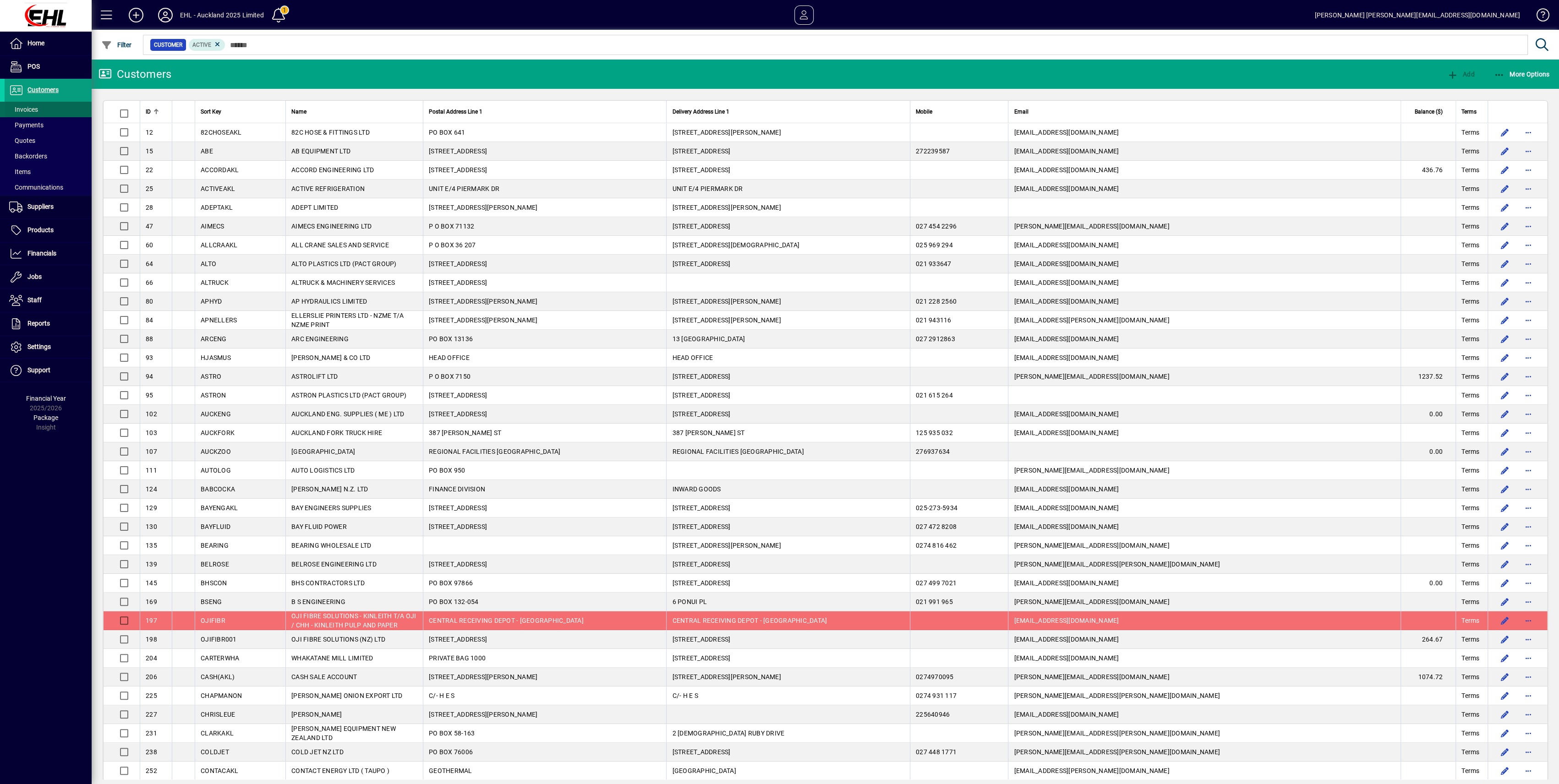
click at [21, 109] on span "Invoices" at bounding box center [23, 109] width 28 height 7
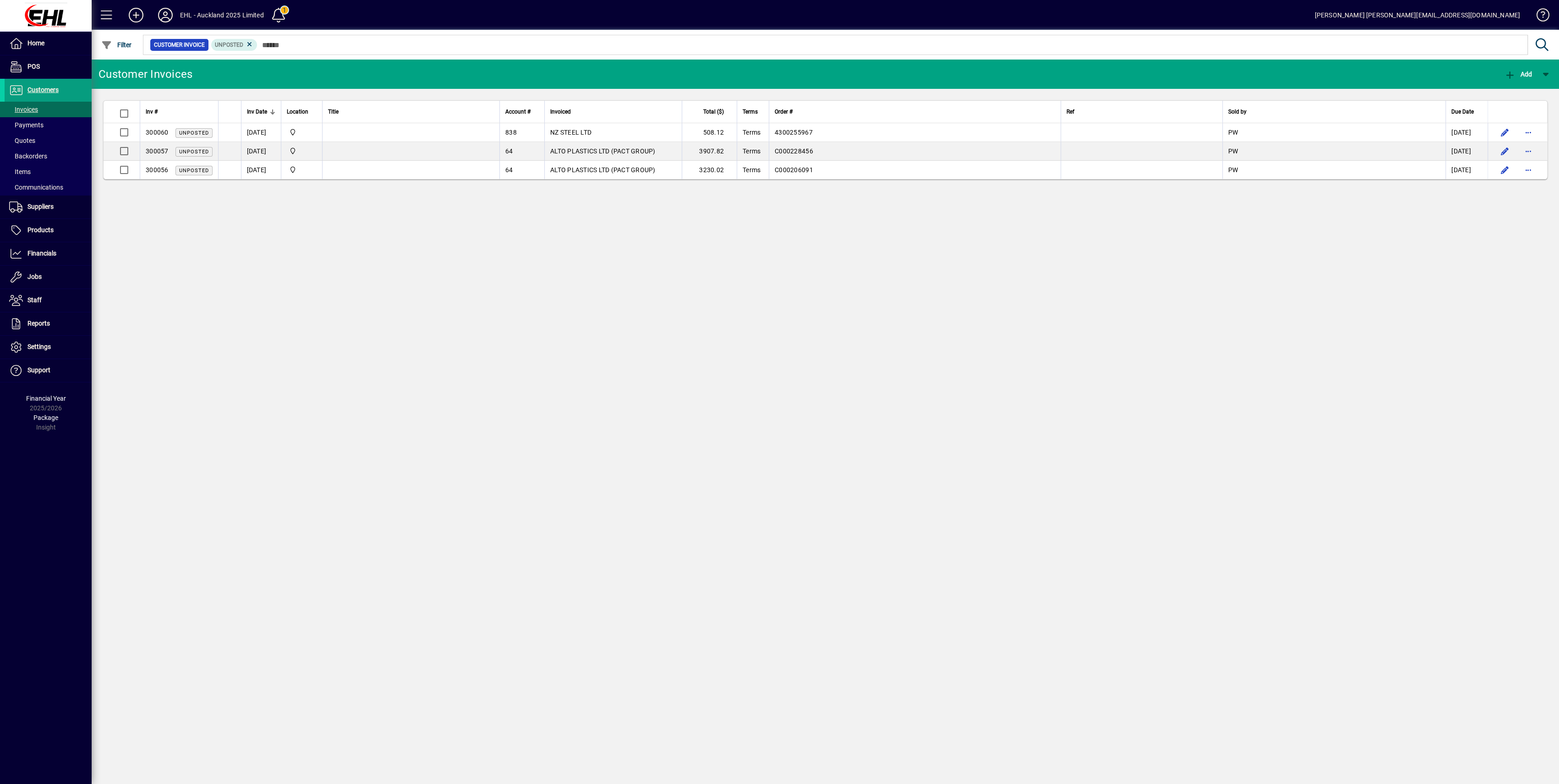
click at [250, 44] on icon at bounding box center [250, 44] width 8 height 8
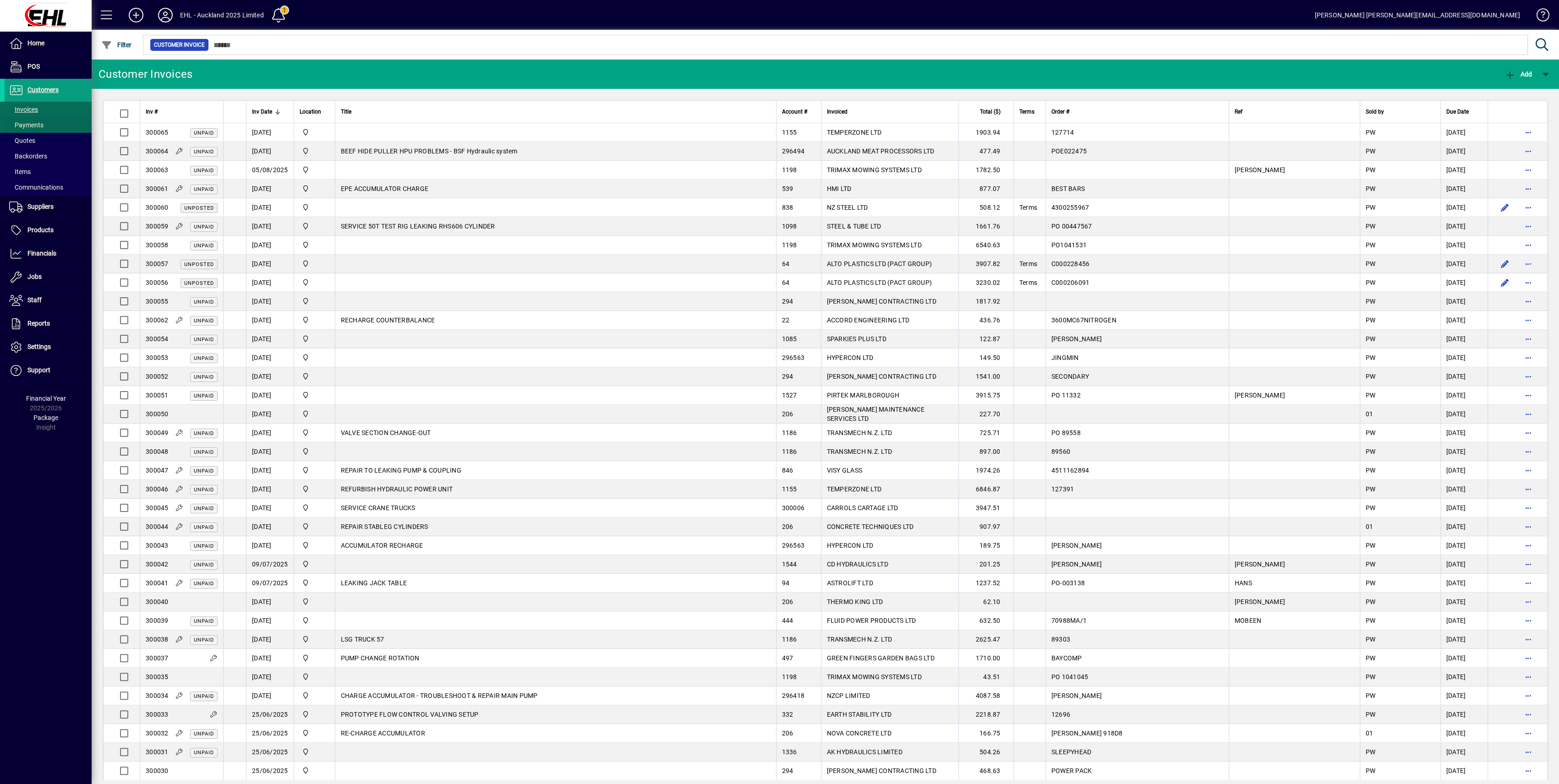
click at [53, 124] on span at bounding box center [48, 125] width 87 height 22
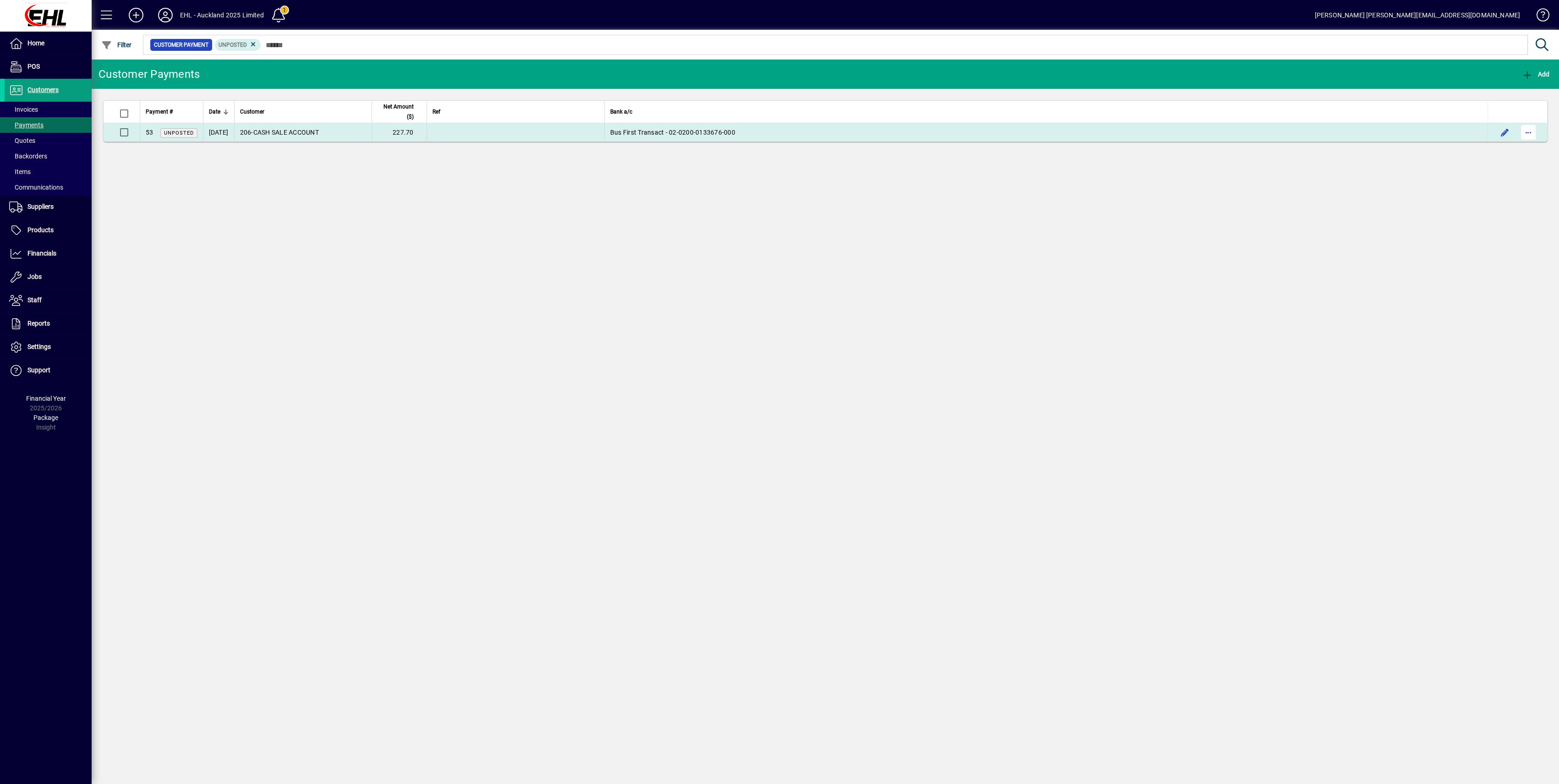
click at [1530, 130] on span "button" at bounding box center [1529, 132] width 22 height 22
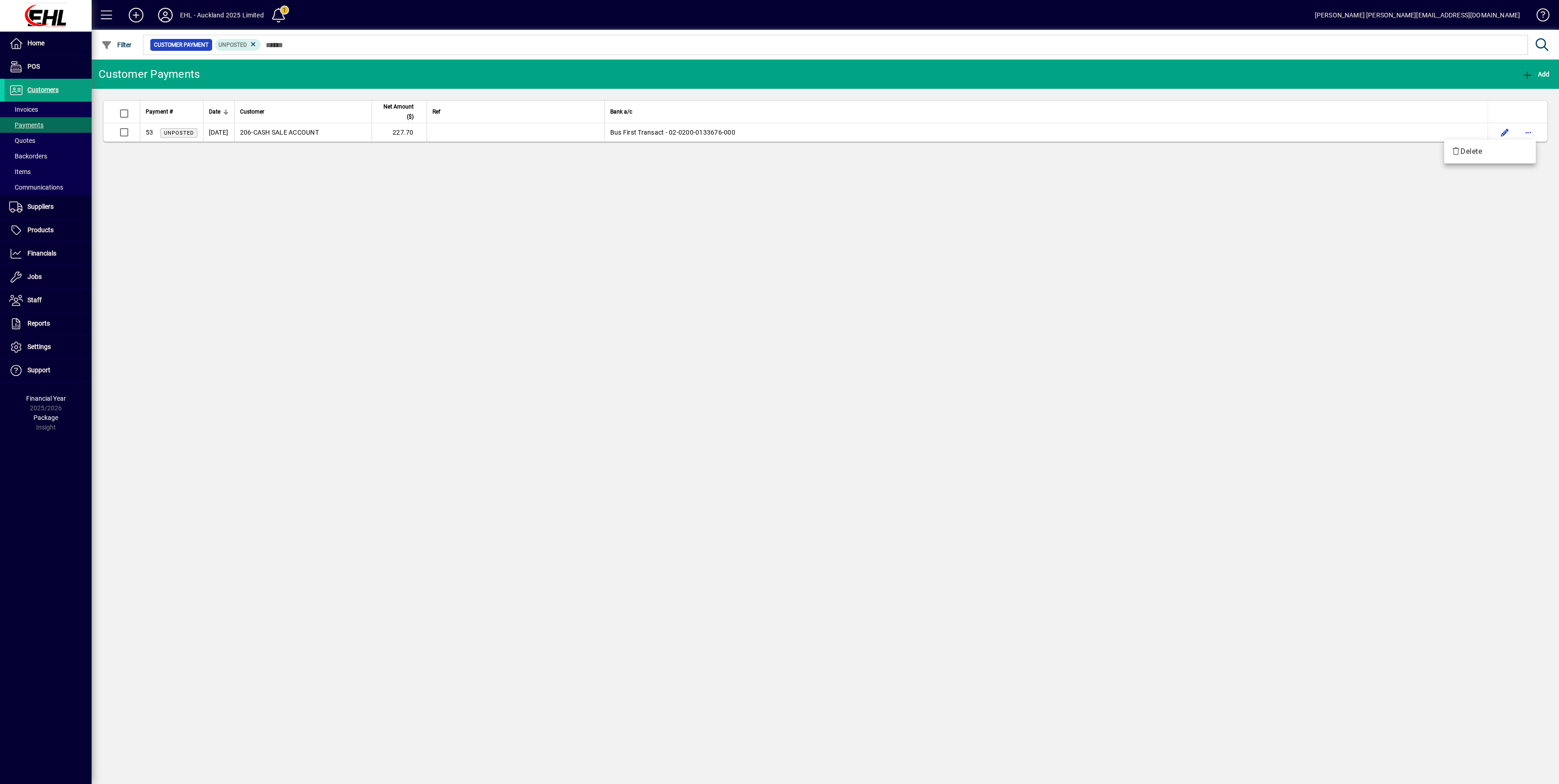
click at [293, 135] on div at bounding box center [780, 392] width 1559 height 784
click at [200, 132] on td "53 Unposted" at bounding box center [171, 132] width 64 height 19
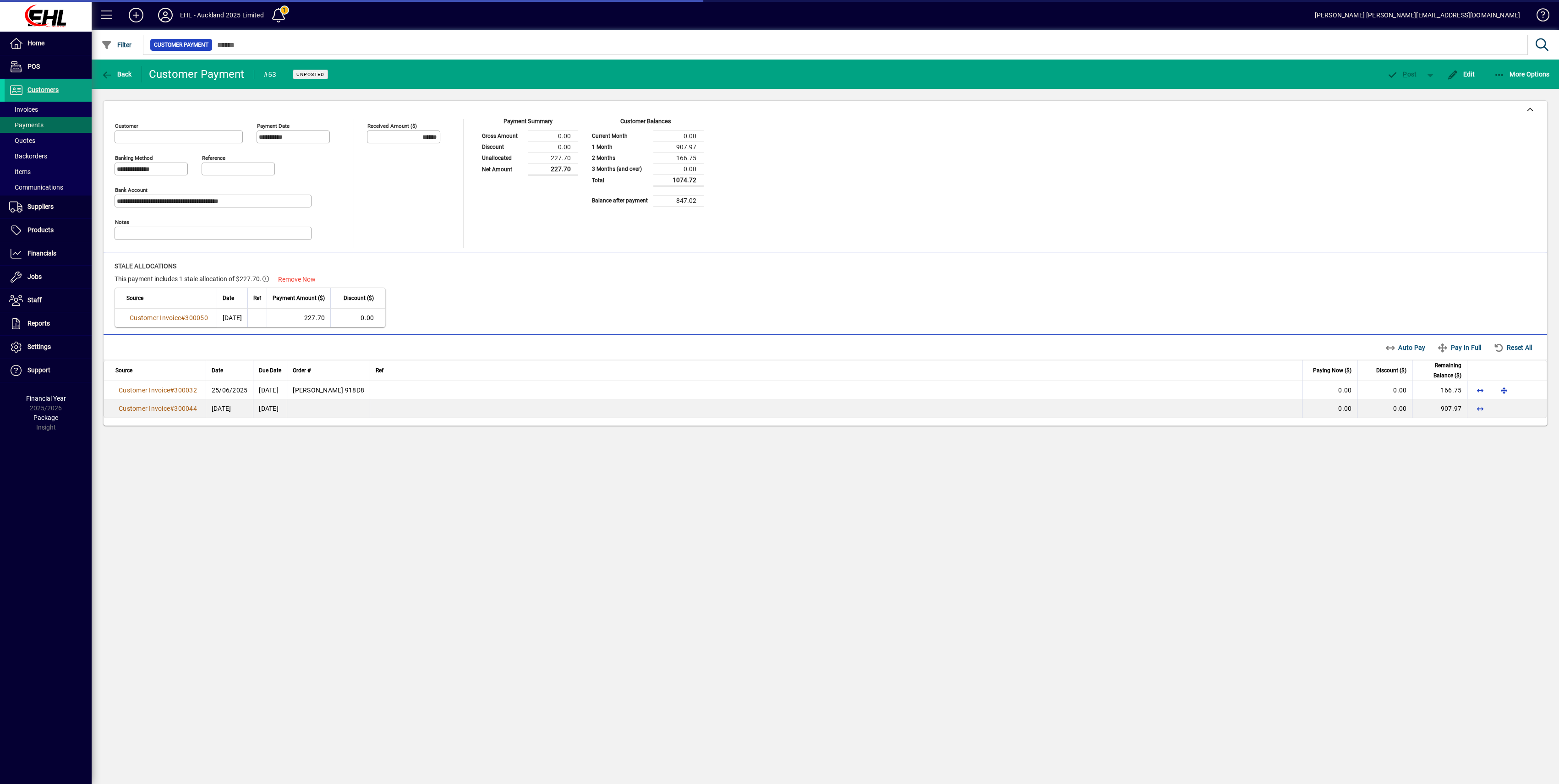
type input "**********"
click at [300, 276] on span "Remove Now" at bounding box center [297, 280] width 37 height 10
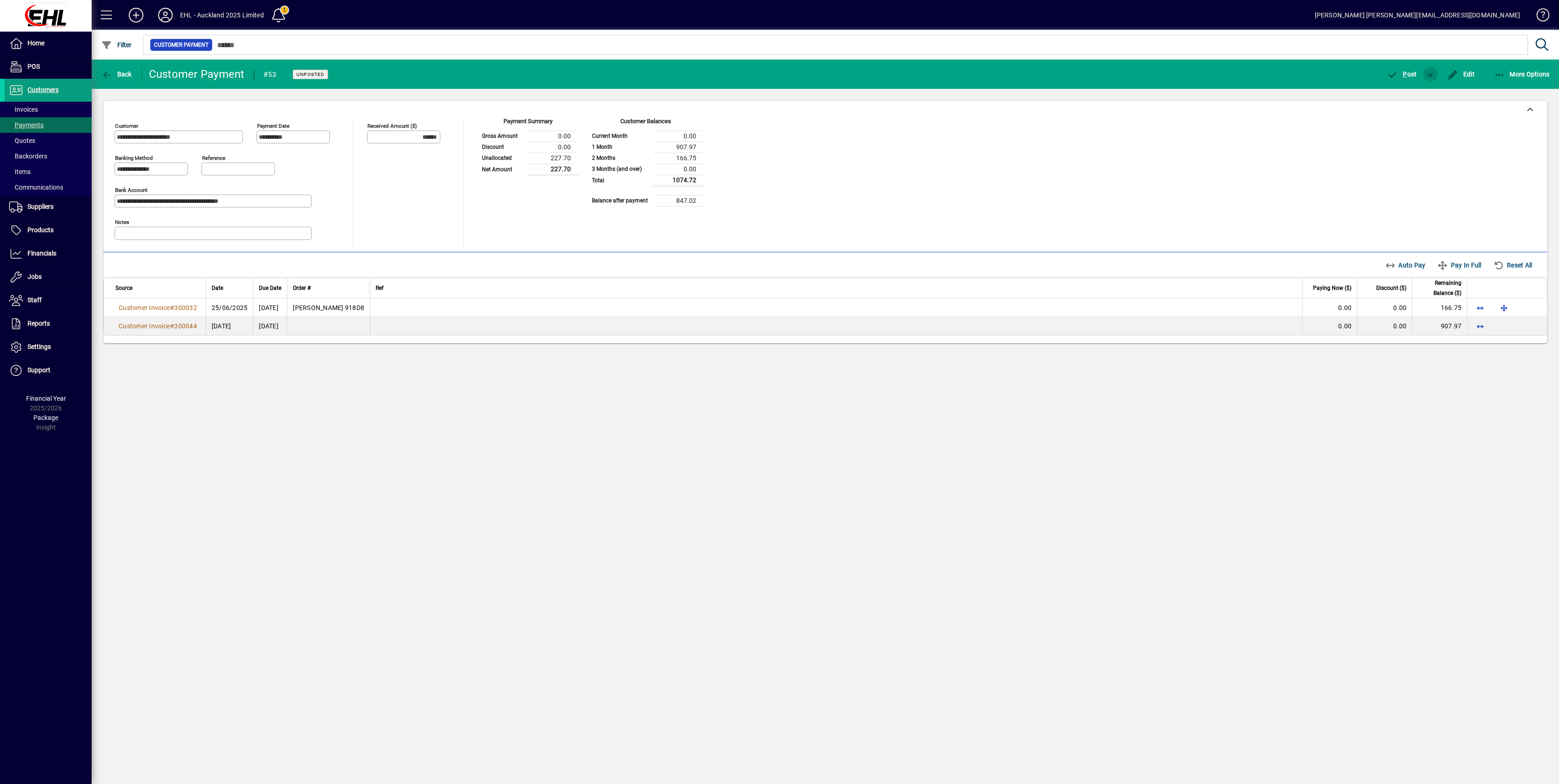
click at [1431, 77] on span "button" at bounding box center [1431, 74] width 22 height 22
click at [1143, 143] on div at bounding box center [780, 392] width 1559 height 784
click at [113, 71] on span "Back" at bounding box center [116, 73] width 30 height 7
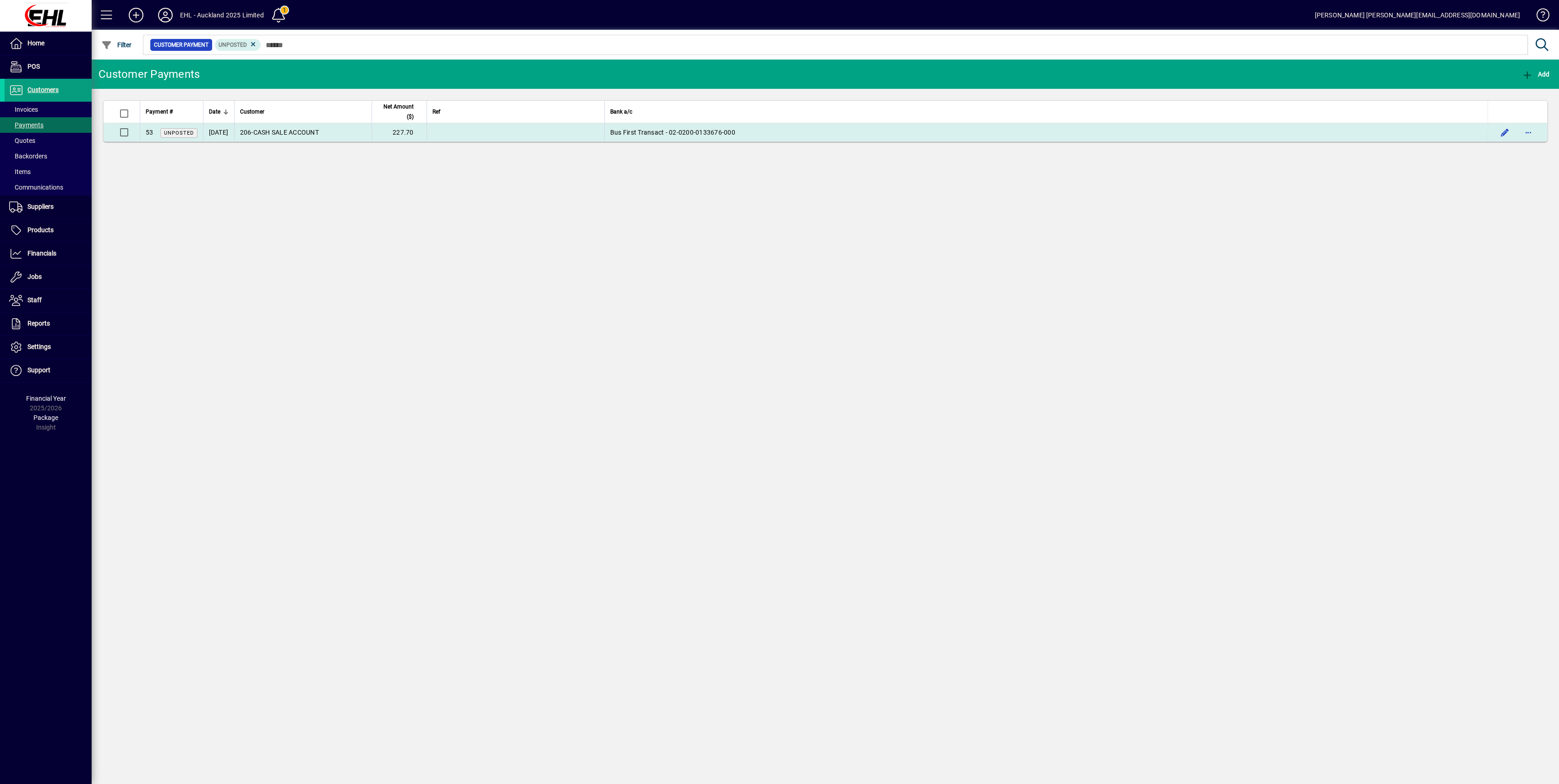
click at [230, 128] on td "[DATE]" at bounding box center [218, 132] width 31 height 19
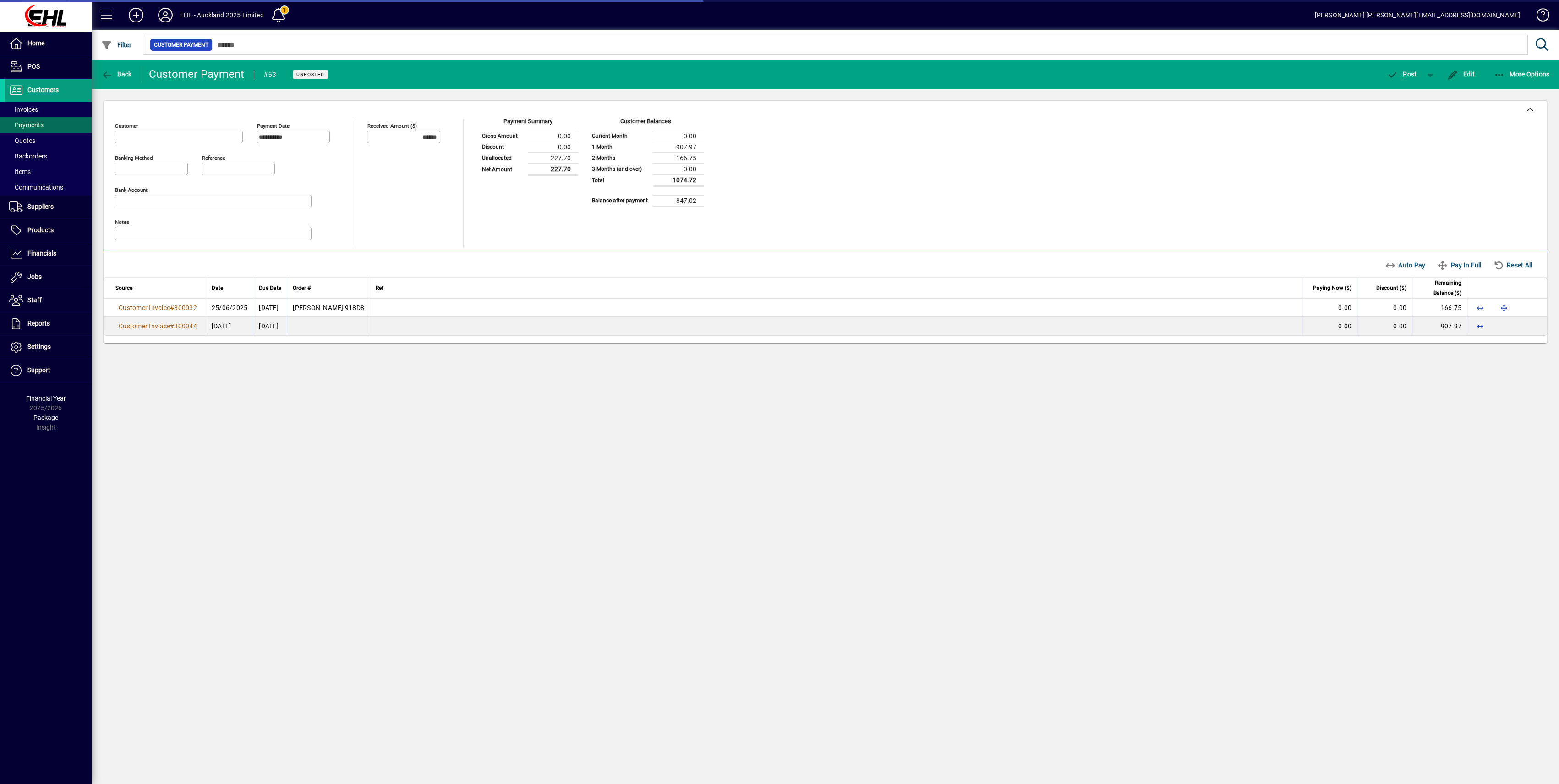
type input "**********"
click at [1432, 73] on span "button" at bounding box center [1431, 74] width 22 height 22
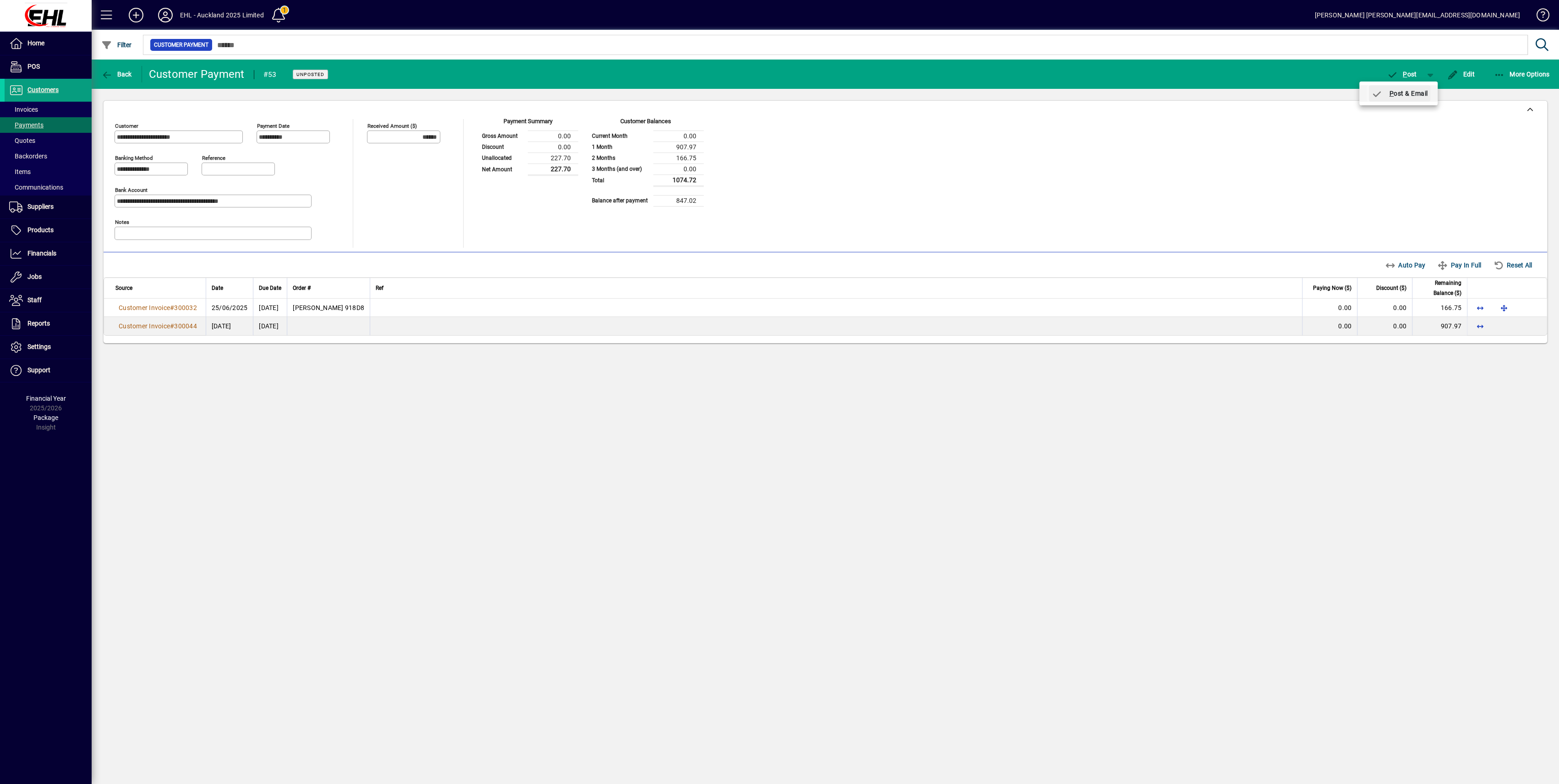
click at [1399, 92] on span "P ost & Email" at bounding box center [1400, 93] width 57 height 7
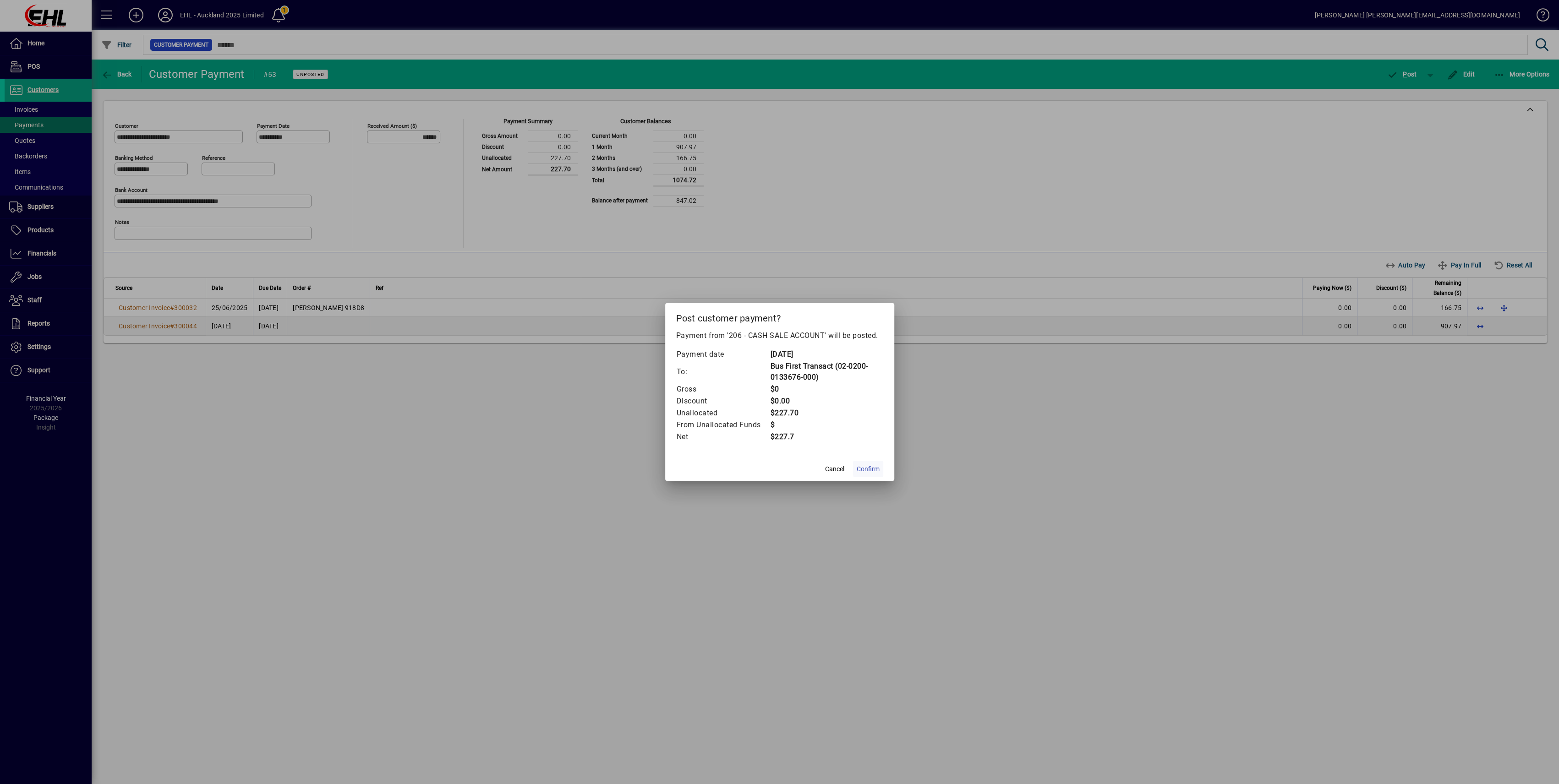
click at [865, 471] on span "Confirm" at bounding box center [868, 469] width 23 height 10
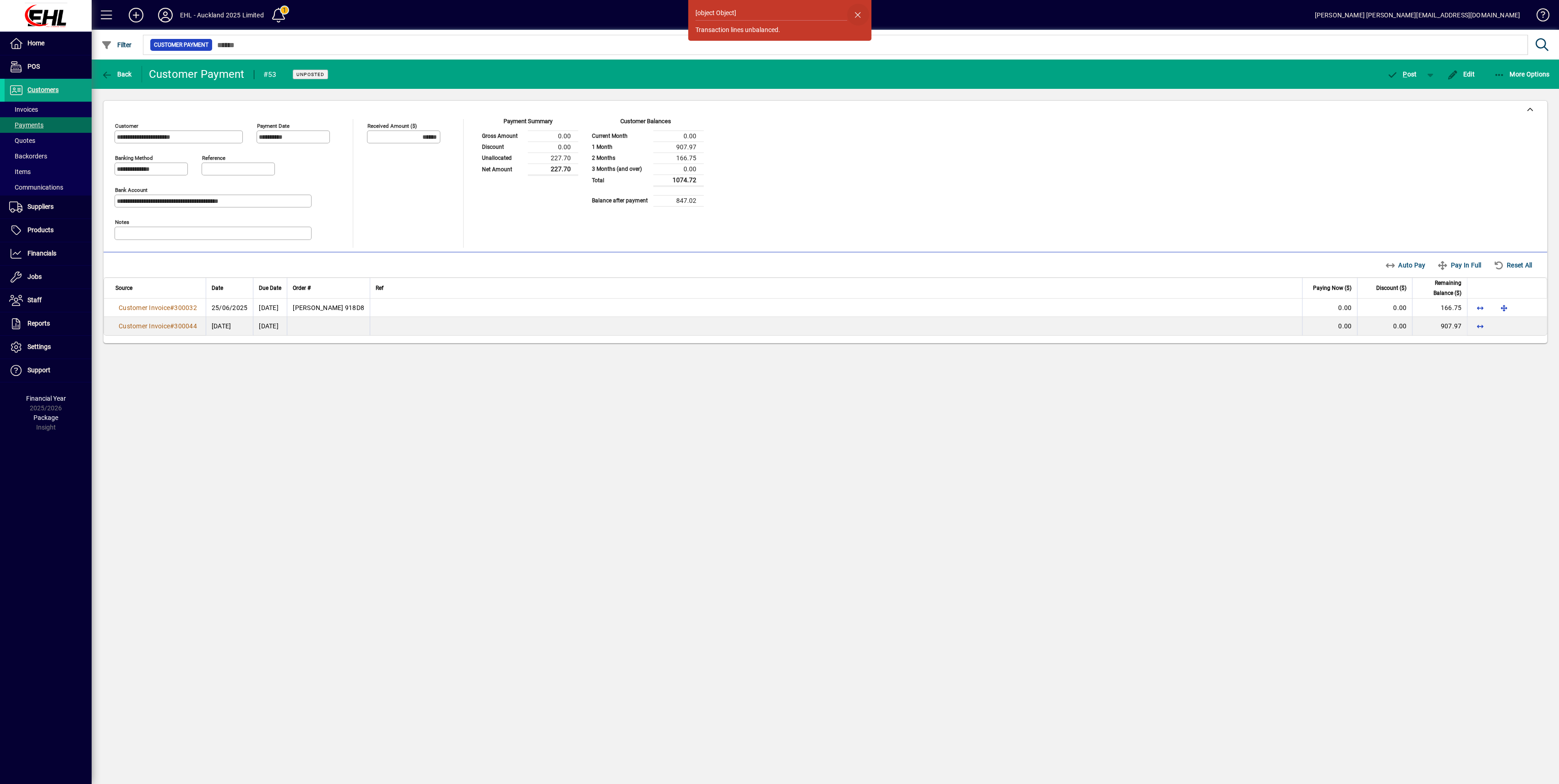
click at [856, 13] on span "button" at bounding box center [858, 15] width 22 height 22
click at [1524, 264] on div "Auto Pay Pay In Full Reset All" at bounding box center [1461, 265] width 160 height 17
drag, startPoint x: 1460, startPoint y: 211, endPoint x: 1527, endPoint y: 127, distance: 107.4
click at [1462, 208] on div "**********" at bounding box center [826, 183] width 1422 height 128
click at [1540, 73] on span "More Options" at bounding box center [1522, 73] width 56 height 7
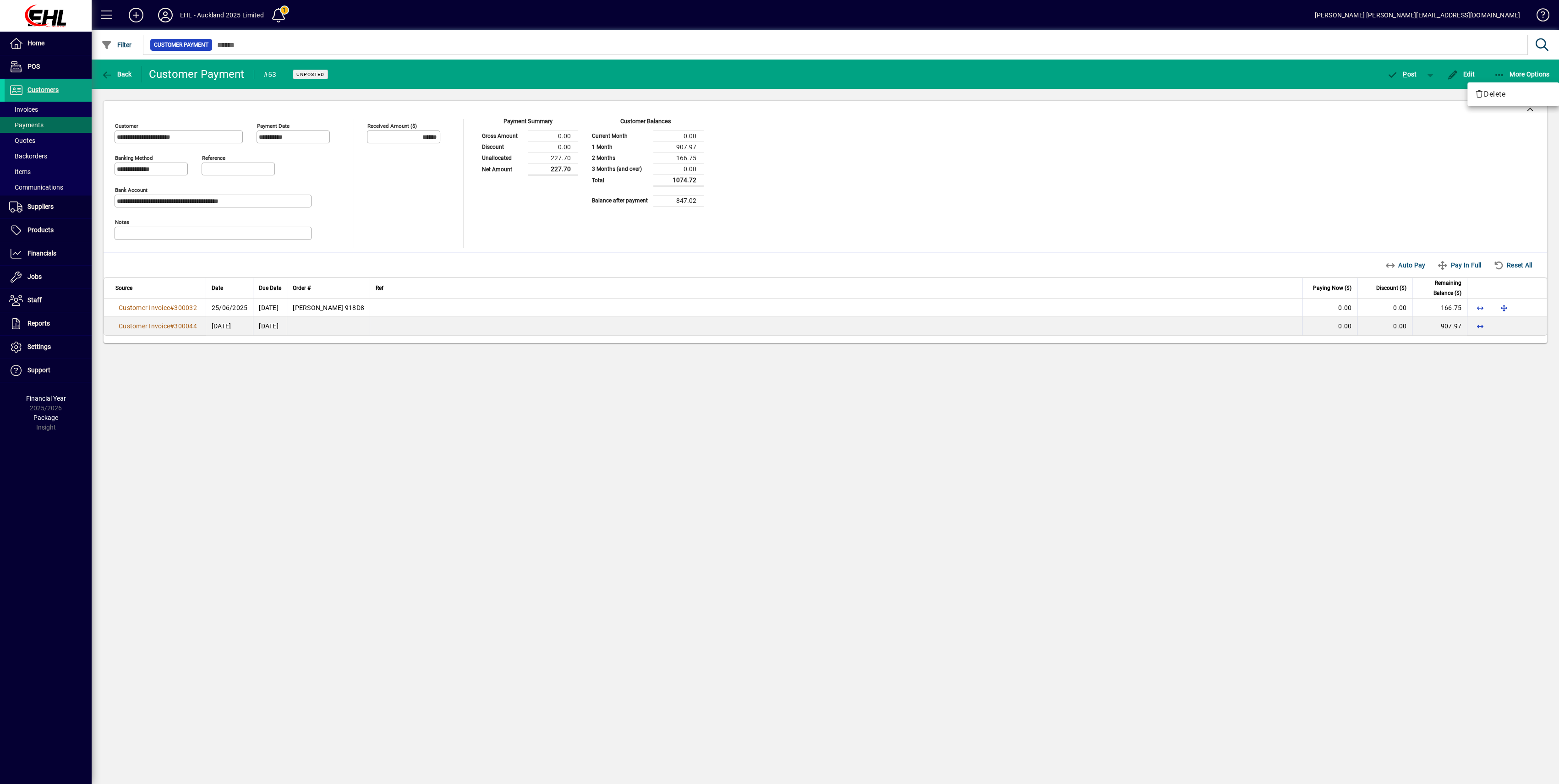
drag, startPoint x: 1452, startPoint y: 173, endPoint x: 1458, endPoint y: 187, distance: 15.2
click at [1452, 173] on div at bounding box center [780, 392] width 1559 height 784
click at [1525, 73] on span "More Options" at bounding box center [1522, 73] width 56 height 7
click at [1500, 99] on button "Delete" at bounding box center [1514, 94] width 92 height 17
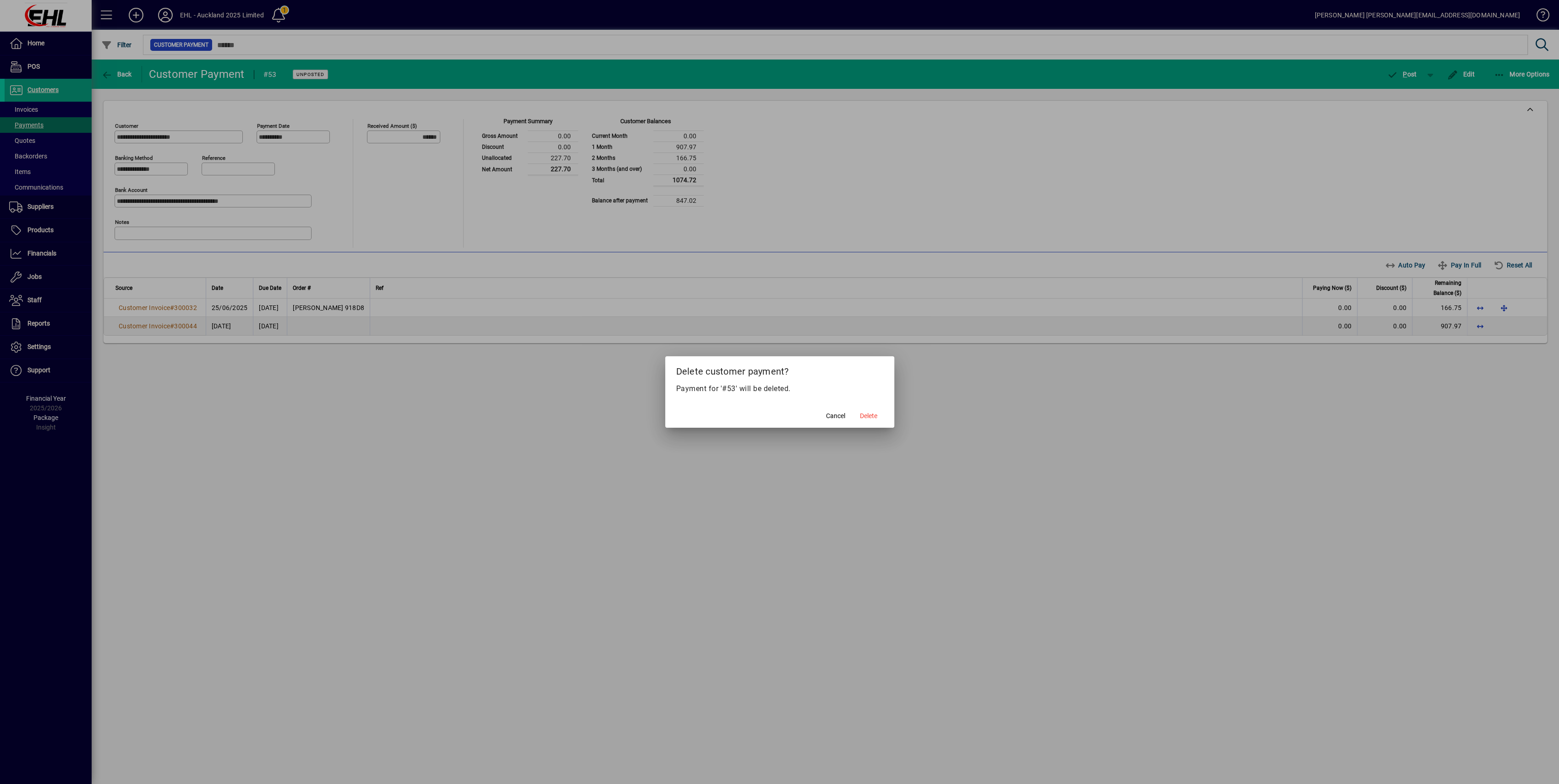
click at [869, 419] on span "Delete" at bounding box center [869, 416] width 18 height 10
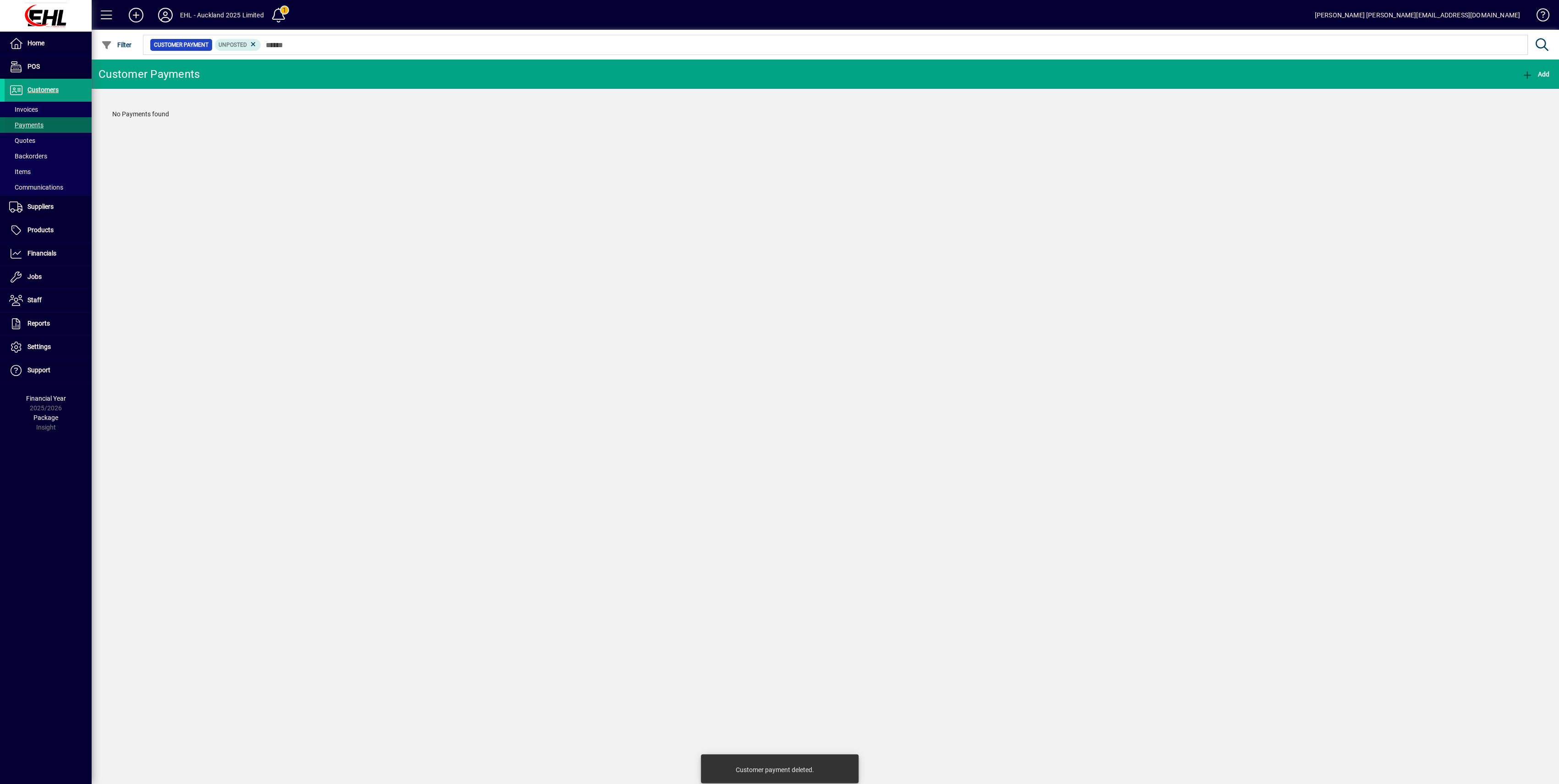
drag, startPoint x: 22, startPoint y: 107, endPoint x: 37, endPoint y: 120, distance: 19.8
click at [22, 107] on span "Invoices" at bounding box center [23, 109] width 28 height 7
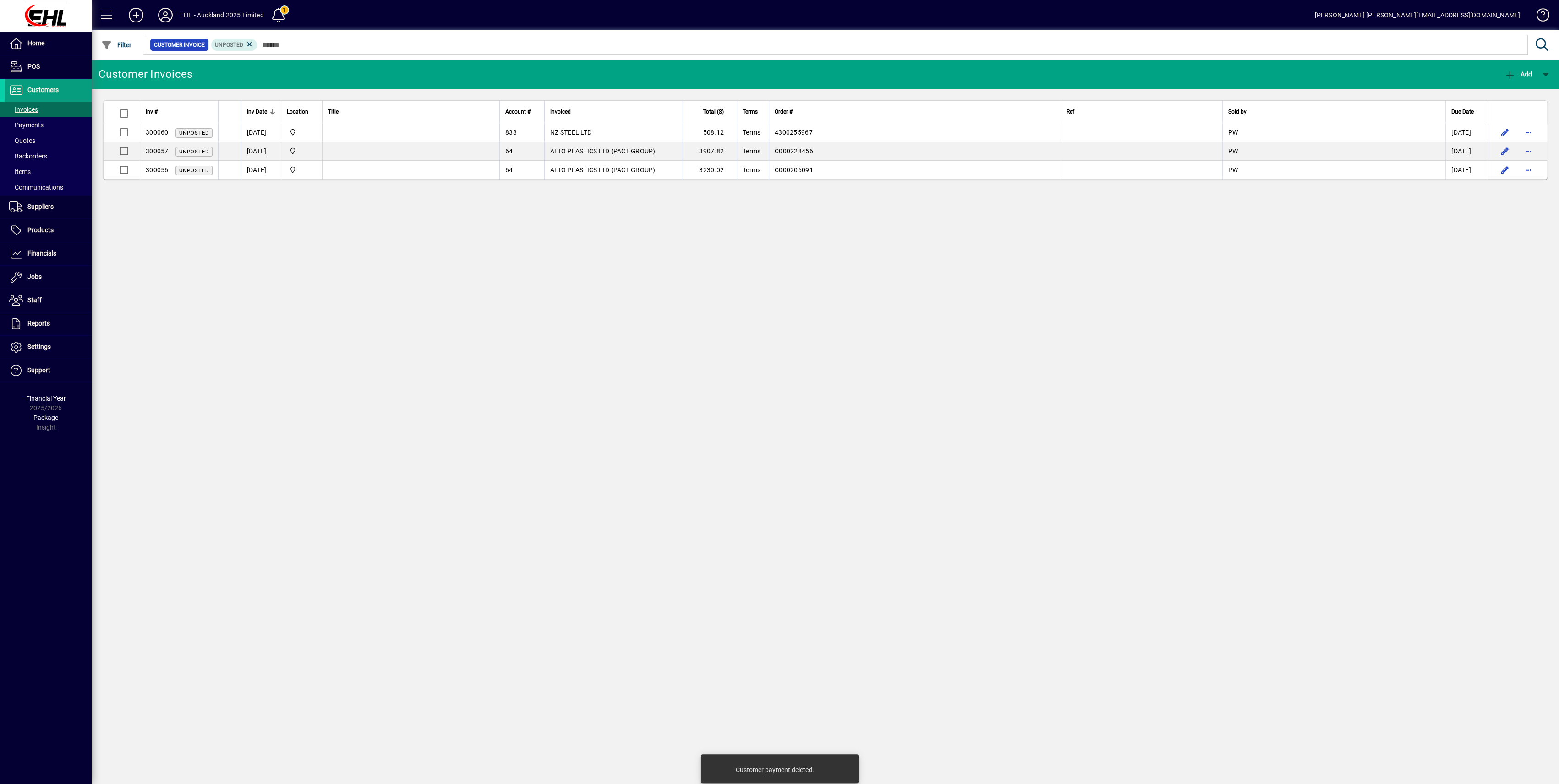
click at [251, 44] on icon at bounding box center [250, 44] width 8 height 8
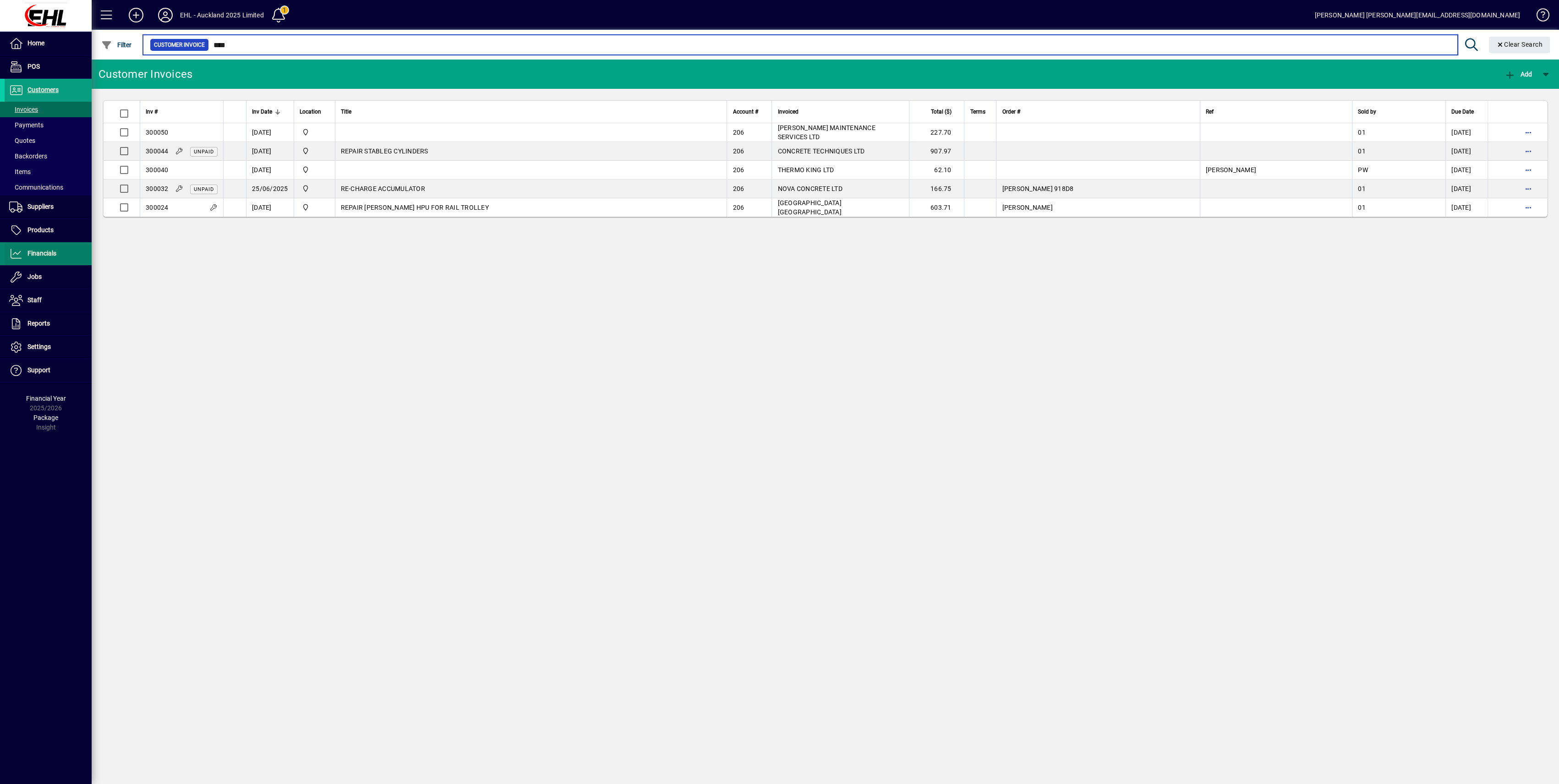
type input "****"
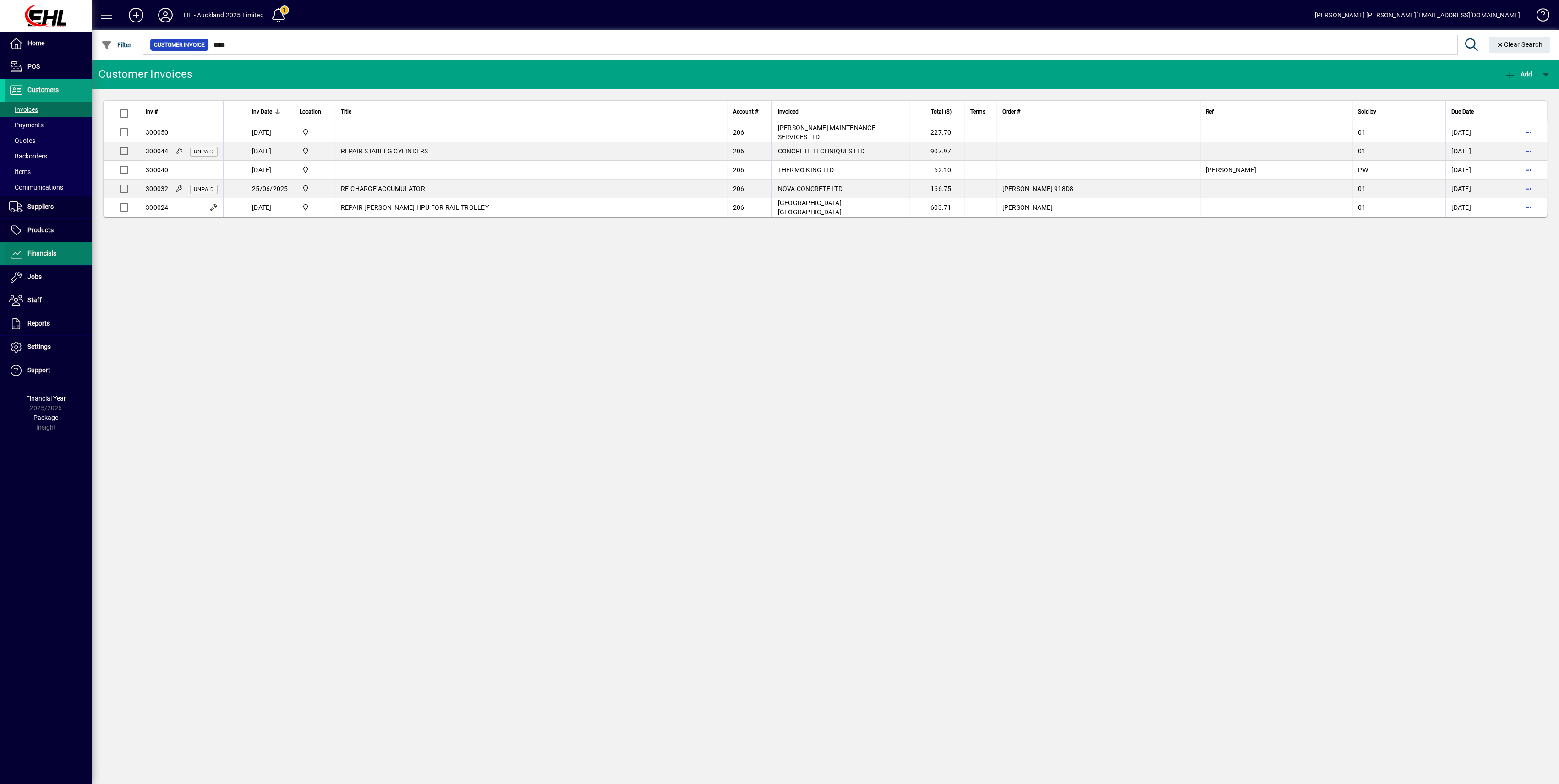
click at [43, 255] on span "Financials" at bounding box center [41, 253] width 28 height 7
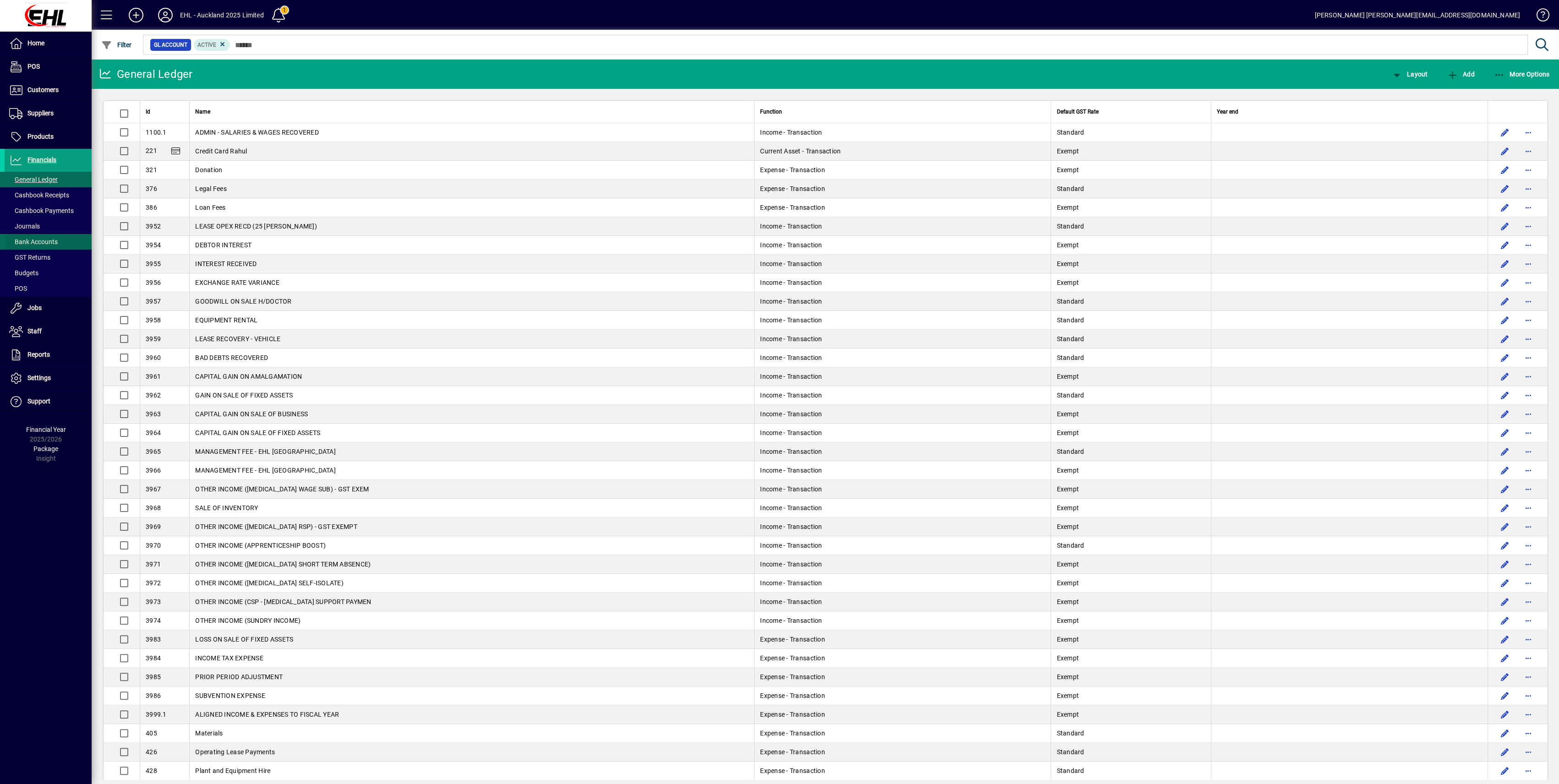
click at [30, 239] on span "Bank Accounts" at bounding box center [33, 241] width 49 height 7
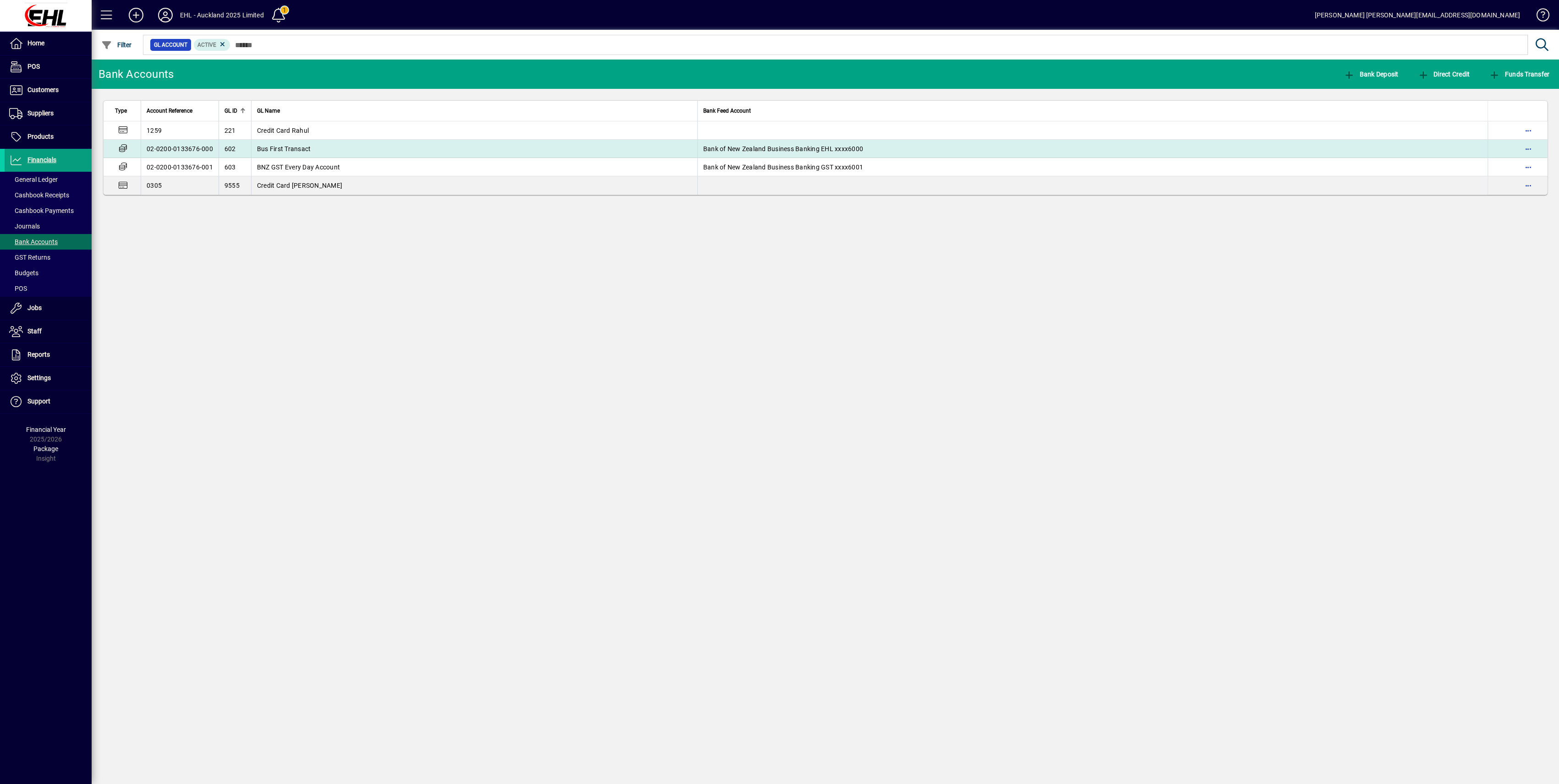
click at [288, 151] on span "Bus First Transact" at bounding box center [284, 148] width 54 height 7
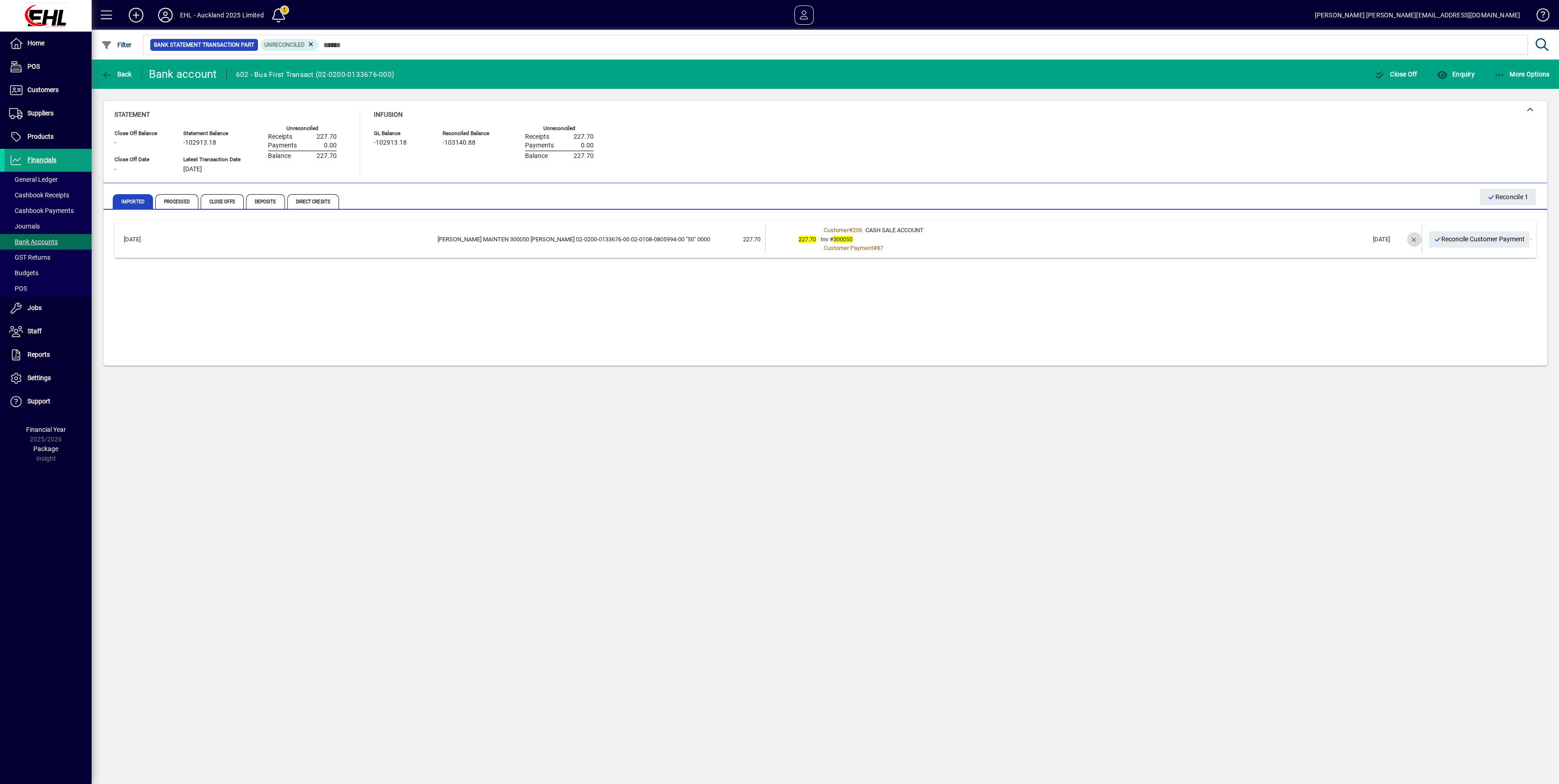
click at [1415, 240] on span "button" at bounding box center [1414, 239] width 22 height 22
click at [1501, 234] on span "button" at bounding box center [1498, 234] width 22 height 22
drag, startPoint x: 1370, startPoint y: 271, endPoint x: 1426, endPoint y: 260, distance: 57.1
click at [1372, 271] on div at bounding box center [780, 392] width 1559 height 784
click at [1436, 235] on icon at bounding box center [1435, 234] width 8 height 7
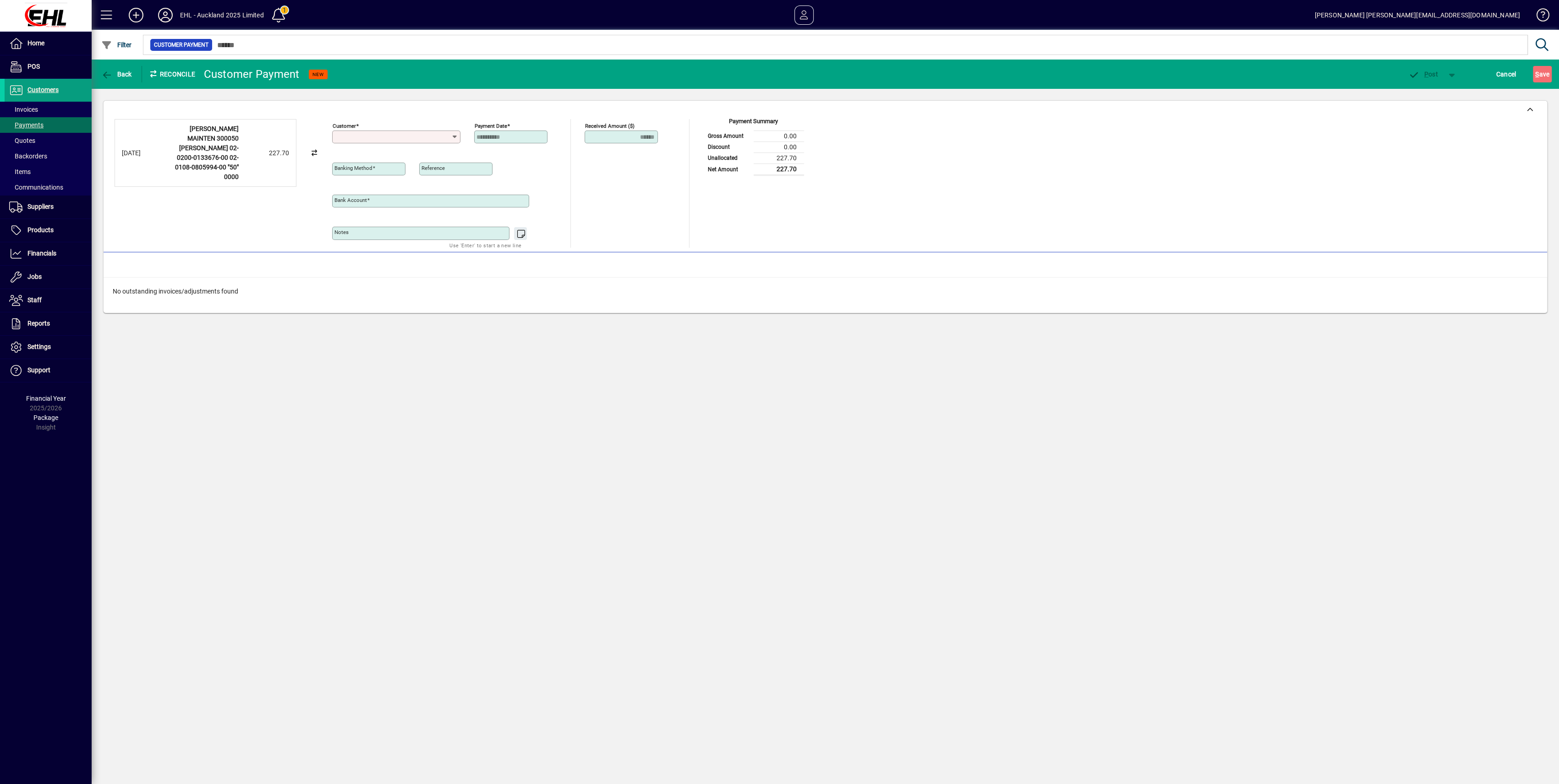
type input "**********"
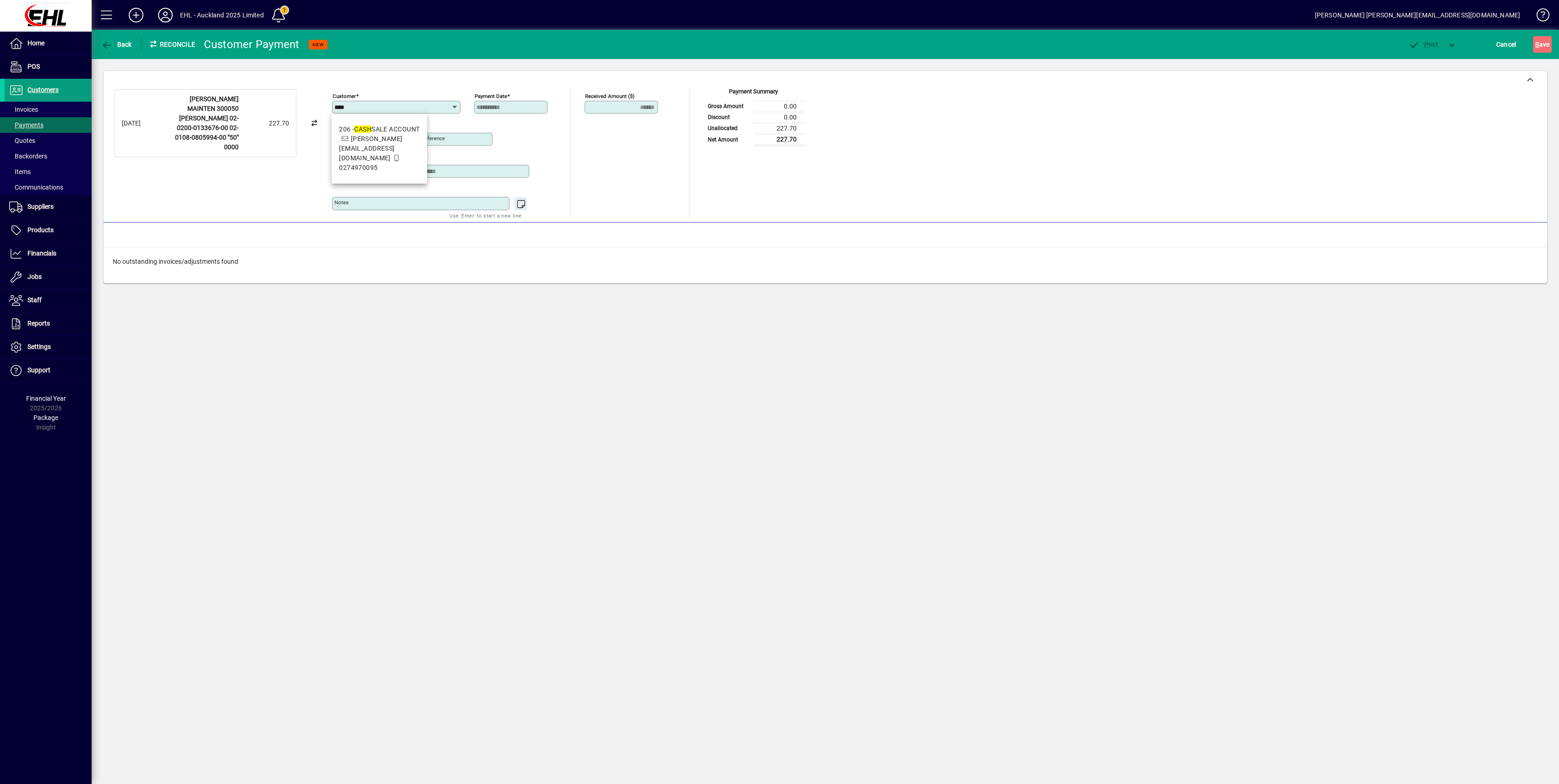
click at [392, 131] on div "206 - CASH SALE ACCOUNT" at bounding box center [379, 129] width 80 height 10
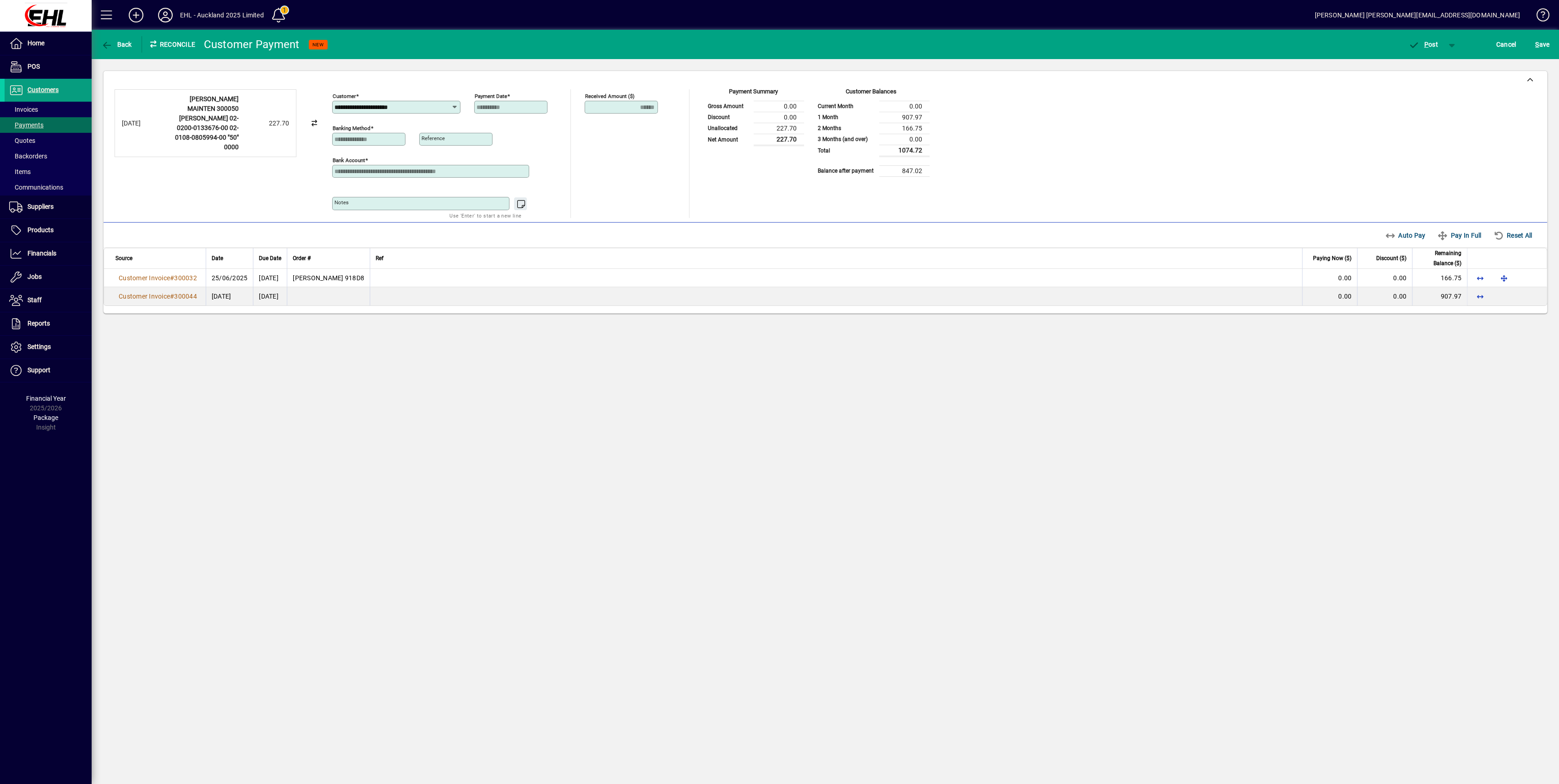
click at [314, 120] on icon at bounding box center [314, 123] width 8 height 7
click at [438, 106] on input "**********" at bounding box center [393, 107] width 117 height 7
drag, startPoint x: 443, startPoint y: 107, endPoint x: 335, endPoint y: 99, distance: 108.3
click at [333, 105] on div "**********" at bounding box center [396, 107] width 128 height 13
click at [409, 188] on span "dispatch@ whitt letransport.co.nz" at bounding box center [387, 196] width 96 height 17
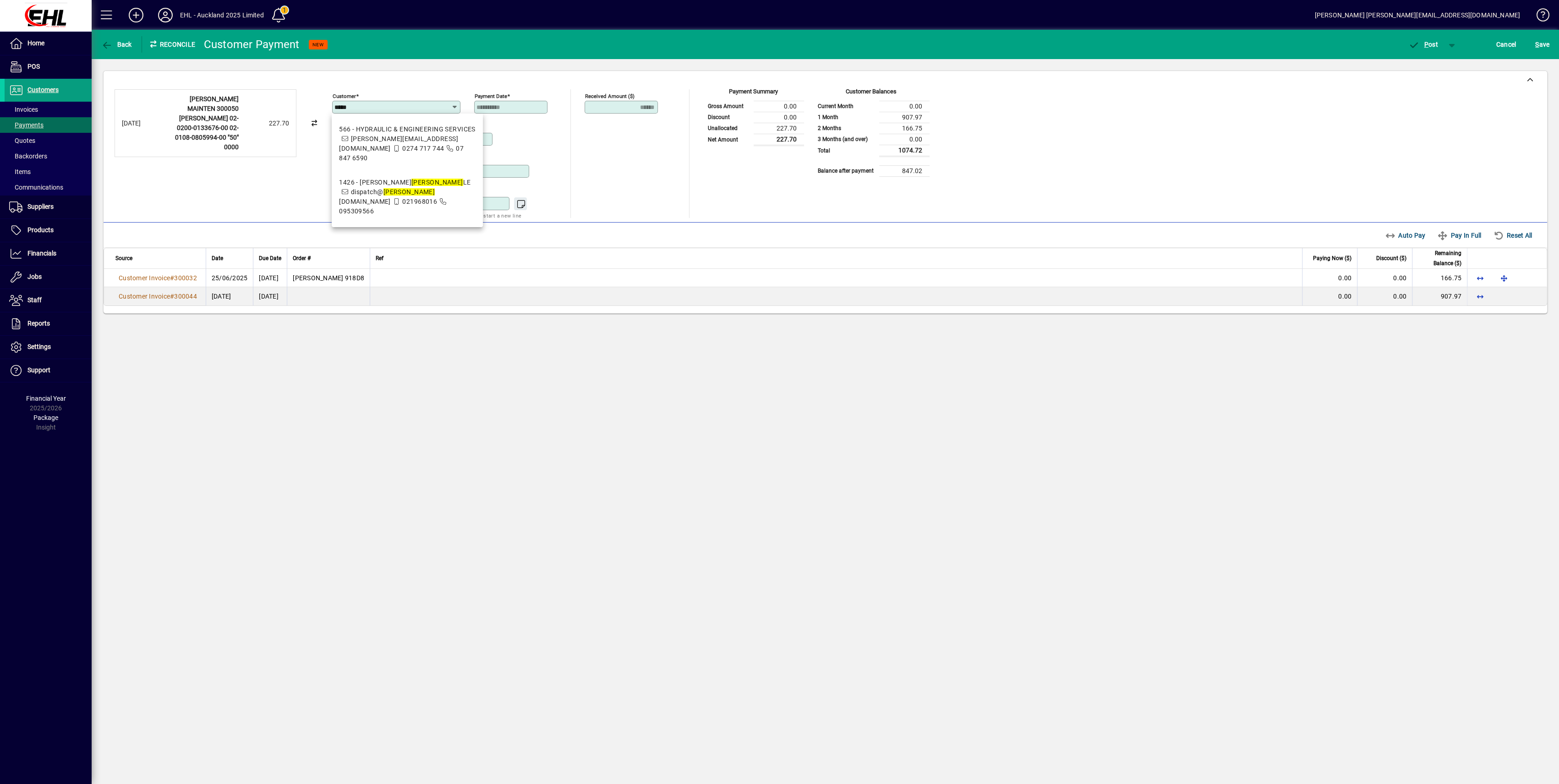
type input "**********"
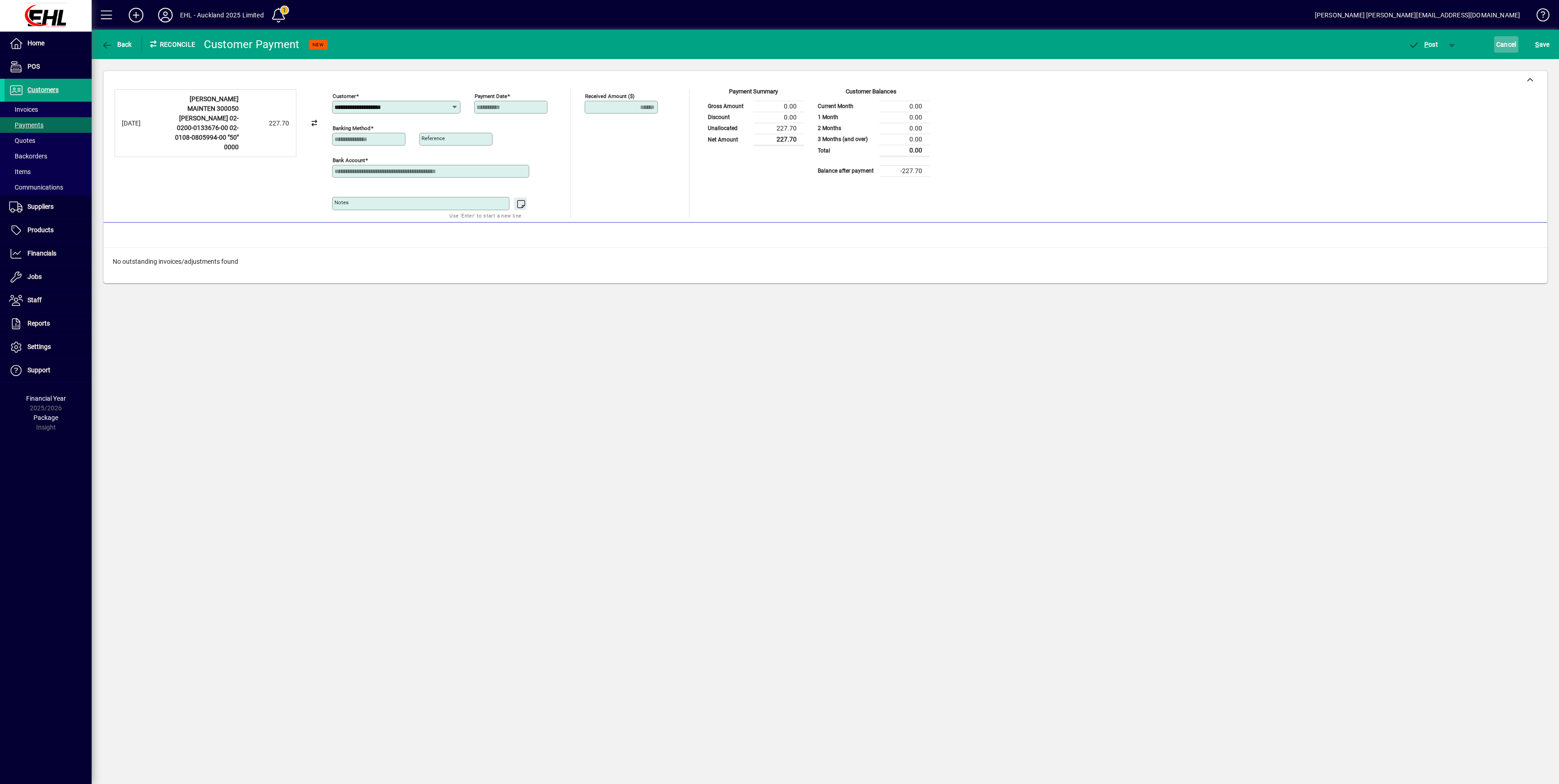
click at [1509, 40] on span "Cancel" at bounding box center [1506, 44] width 21 height 15
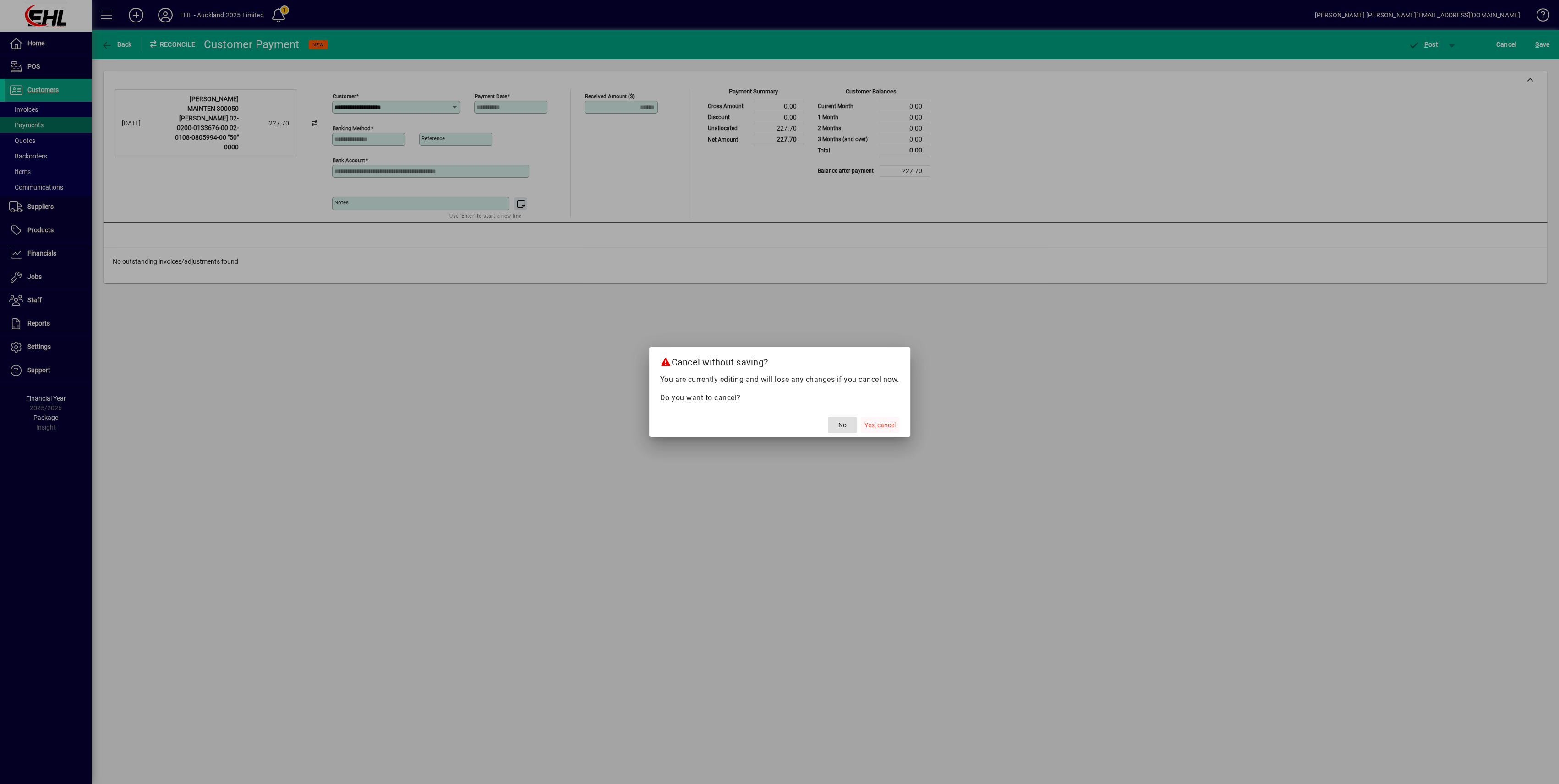
click at [871, 428] on span "Yes, cancel" at bounding box center [880, 426] width 31 height 10
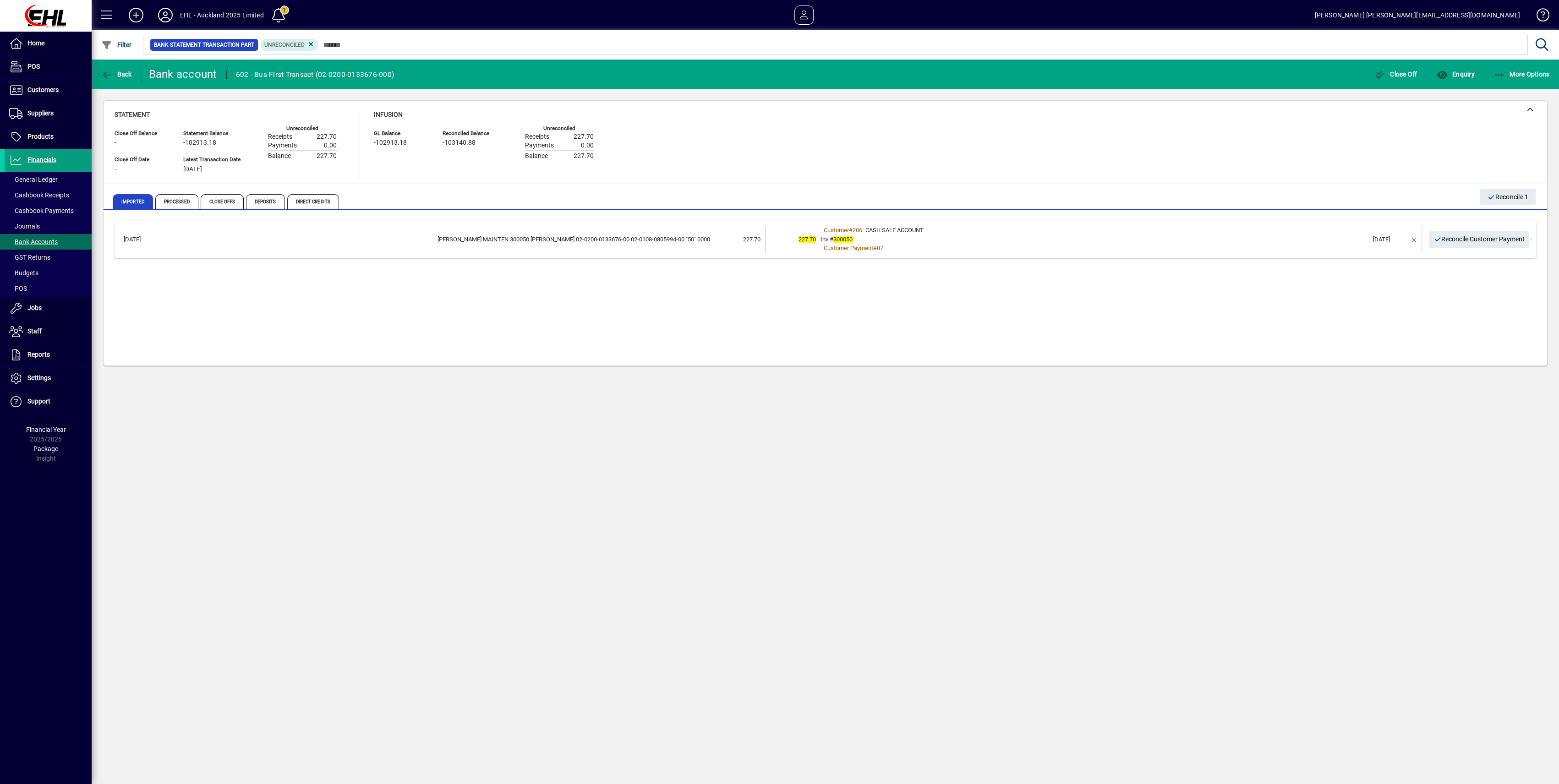
click at [436, 465] on div "Back Bank account 602 - Bus First Transact (02-0200-0133676-000) Close Off Enqu…" at bounding box center [826, 422] width 1468 height 724
click at [1413, 240] on span "button" at bounding box center [1414, 239] width 22 height 22
click at [1435, 235] on icon at bounding box center [1435, 234] width 8 height 7
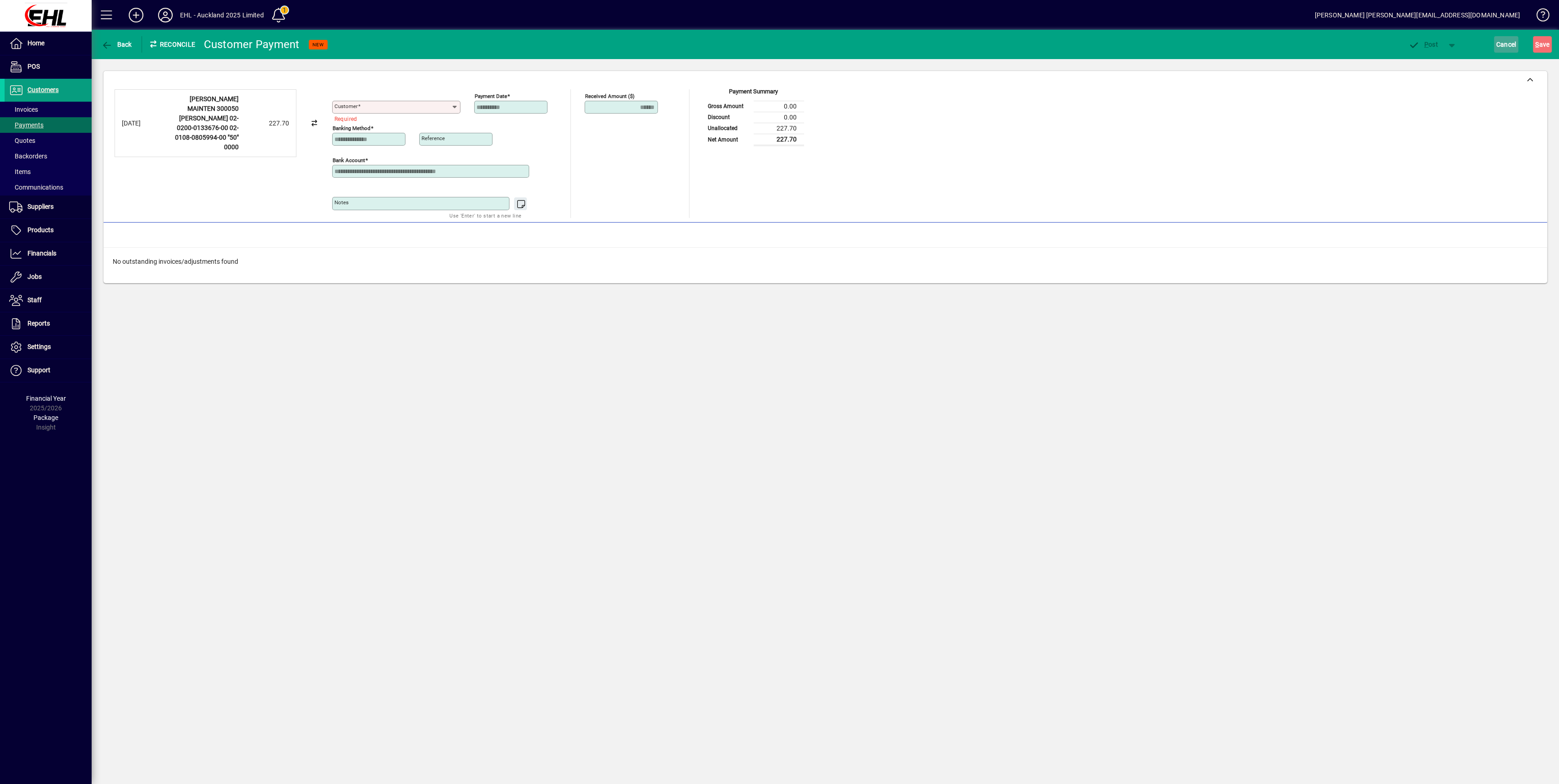
click at [1502, 44] on span "Cancel" at bounding box center [1506, 44] width 21 height 15
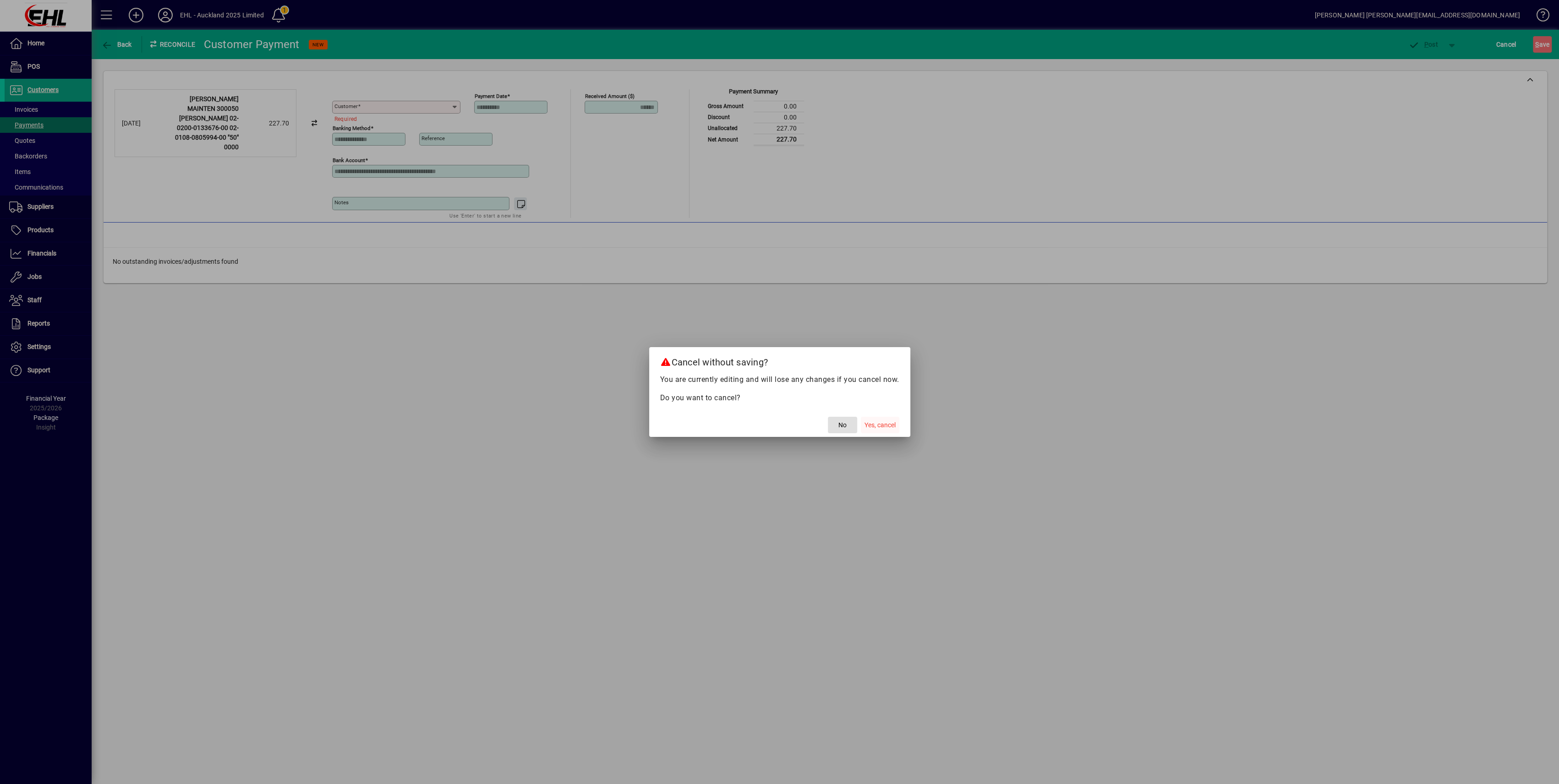
click at [876, 429] on span "Yes, cancel" at bounding box center [880, 426] width 31 height 10
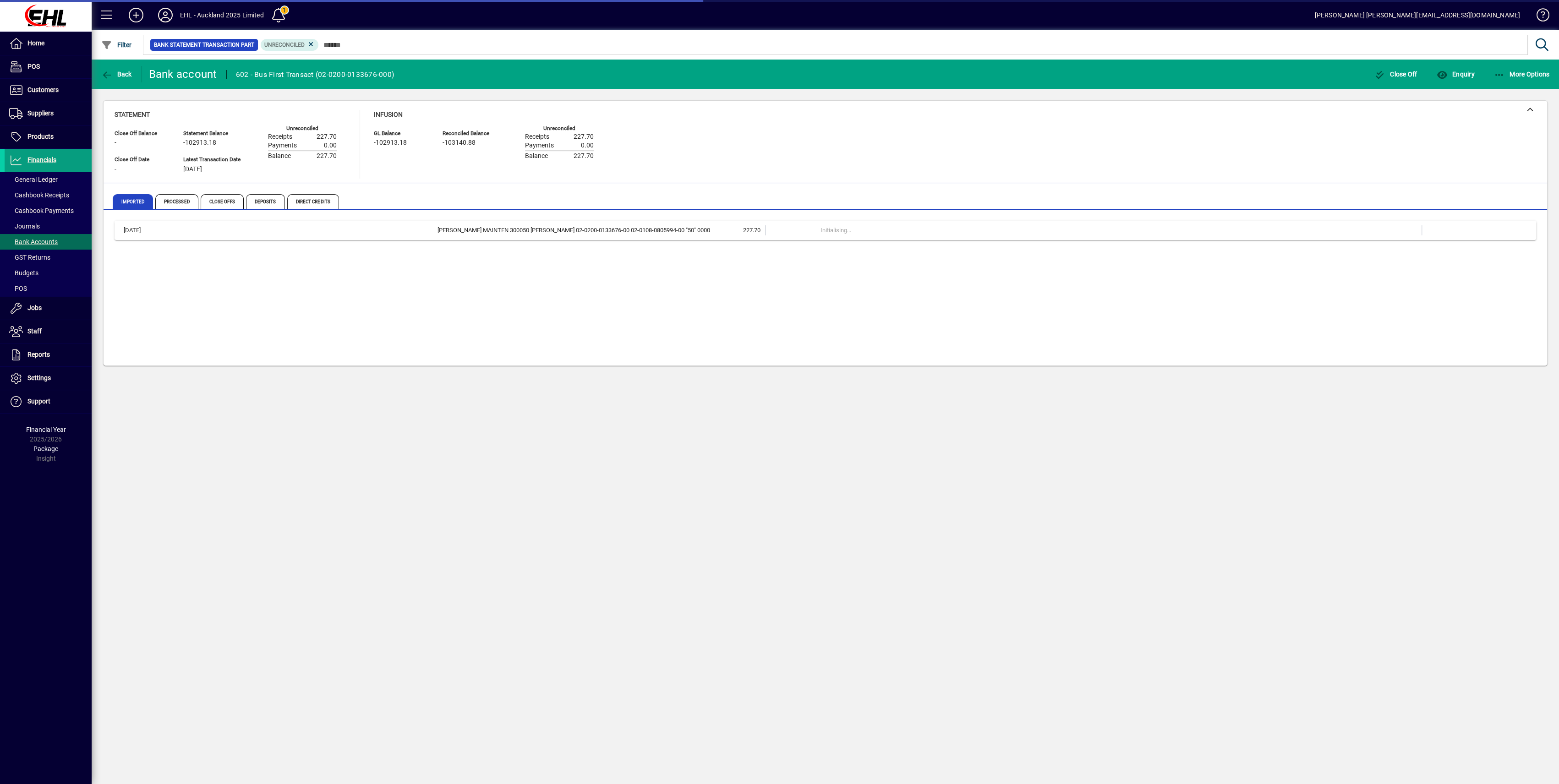
click at [555, 478] on div "Back Bank account 602 - Bus First Transact (02-0200-0133676-000) Close Off Enqu…" at bounding box center [826, 422] width 1468 height 724
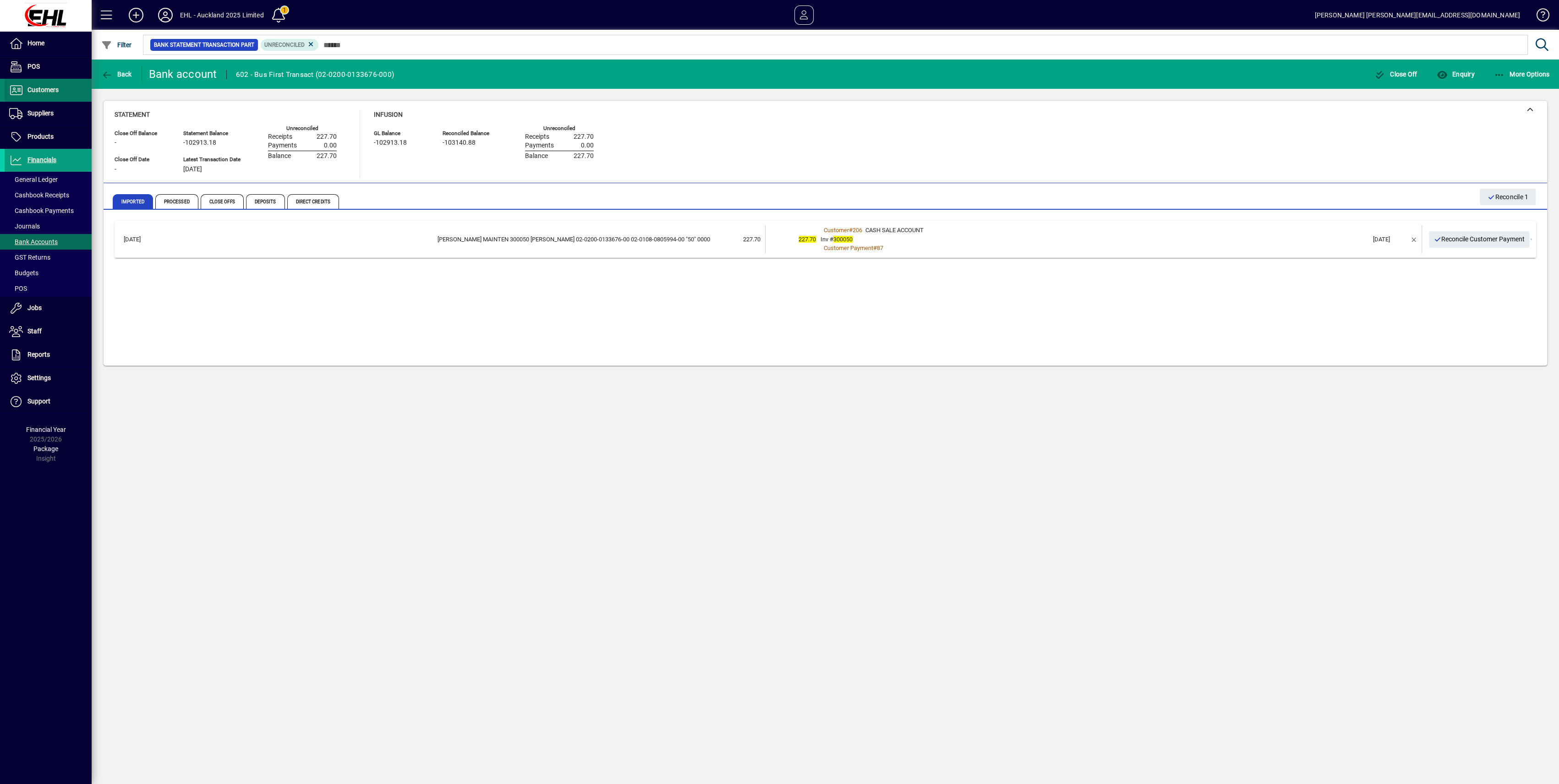
drag, startPoint x: 54, startPoint y: 89, endPoint x: 70, endPoint y: 106, distance: 23.3
click at [55, 89] on span "Customers" at bounding box center [43, 89] width 31 height 7
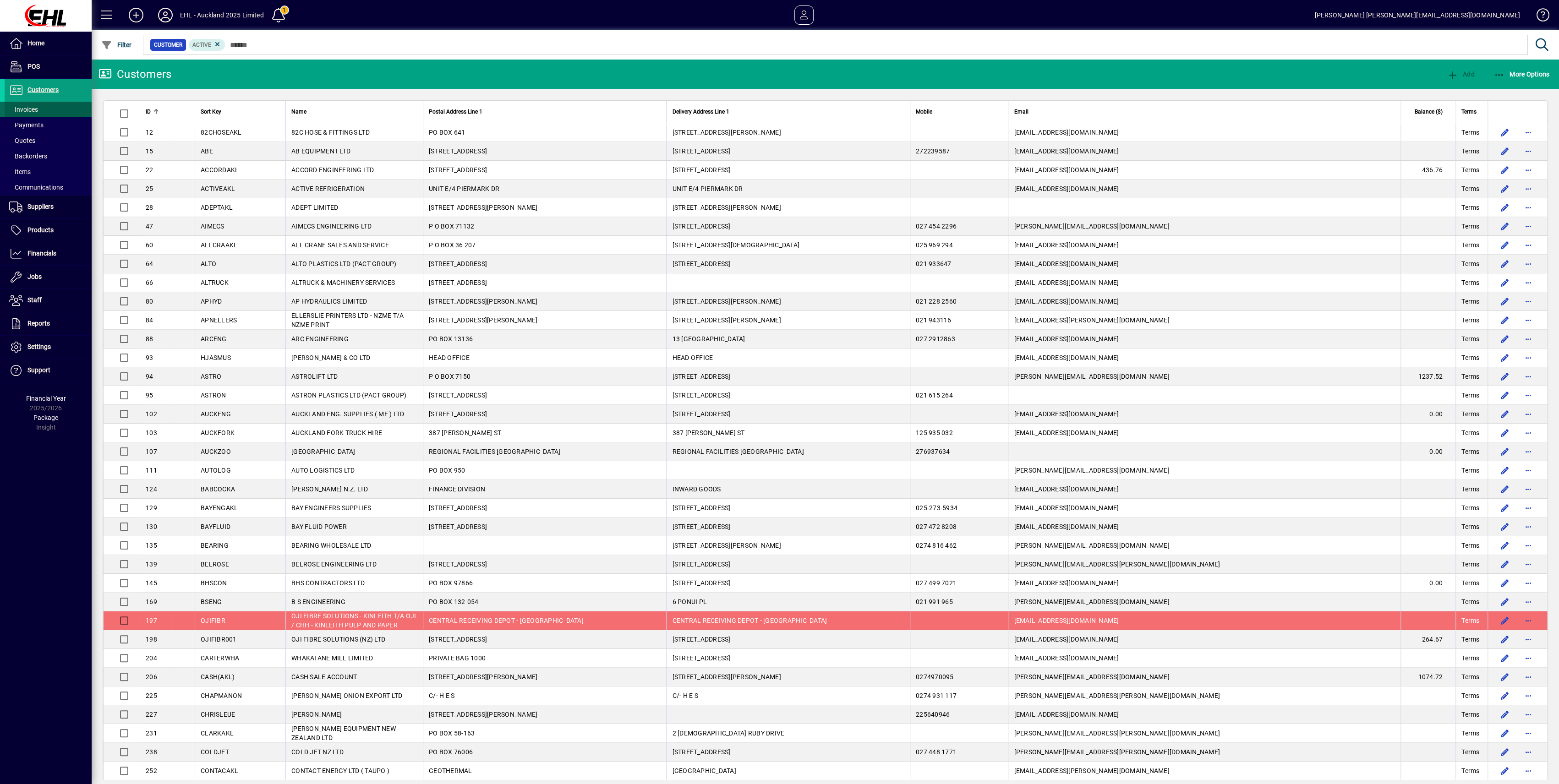
click at [28, 109] on span "Invoices" at bounding box center [23, 109] width 28 height 7
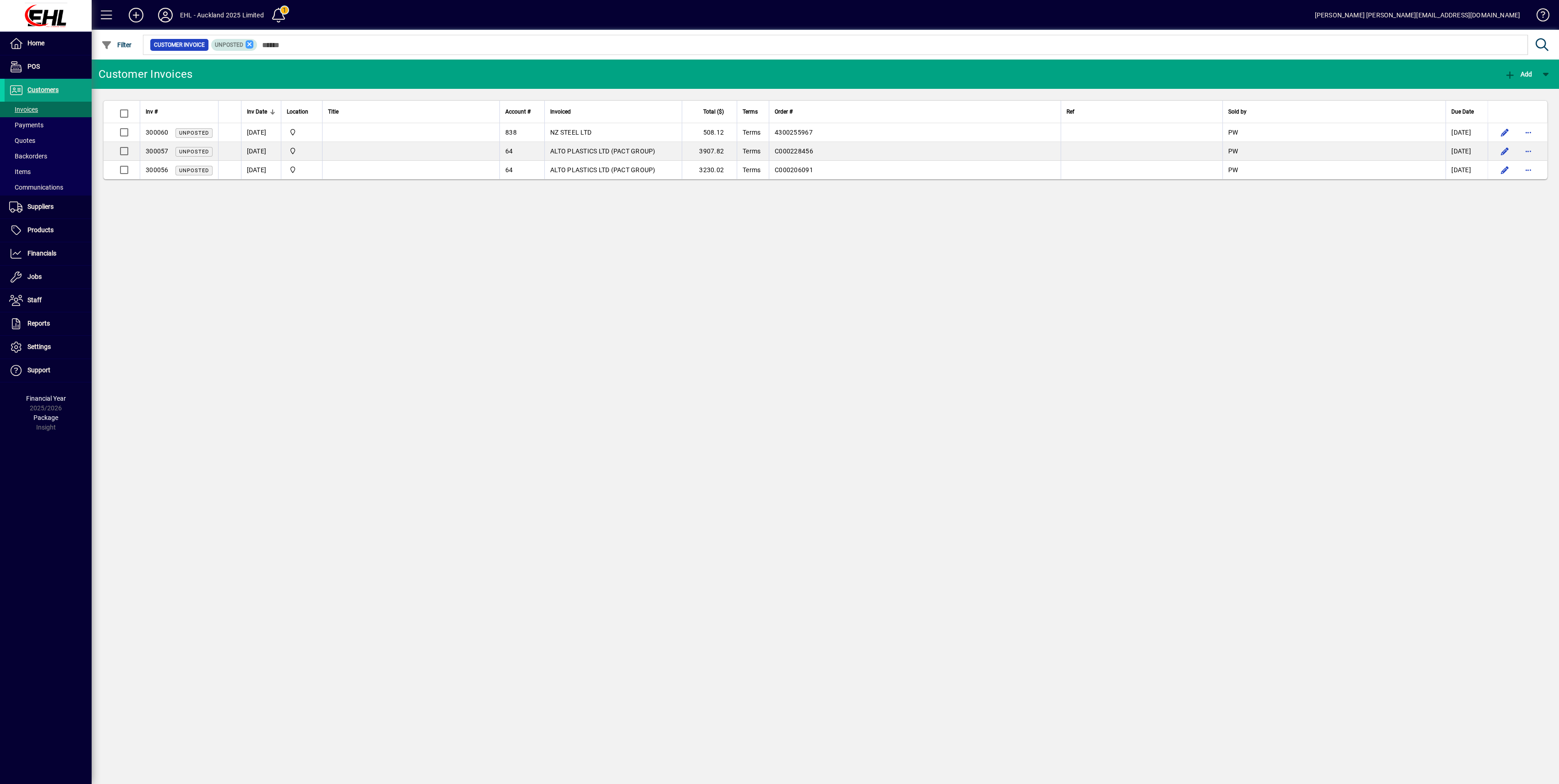
click at [251, 43] on icon at bounding box center [250, 44] width 8 height 8
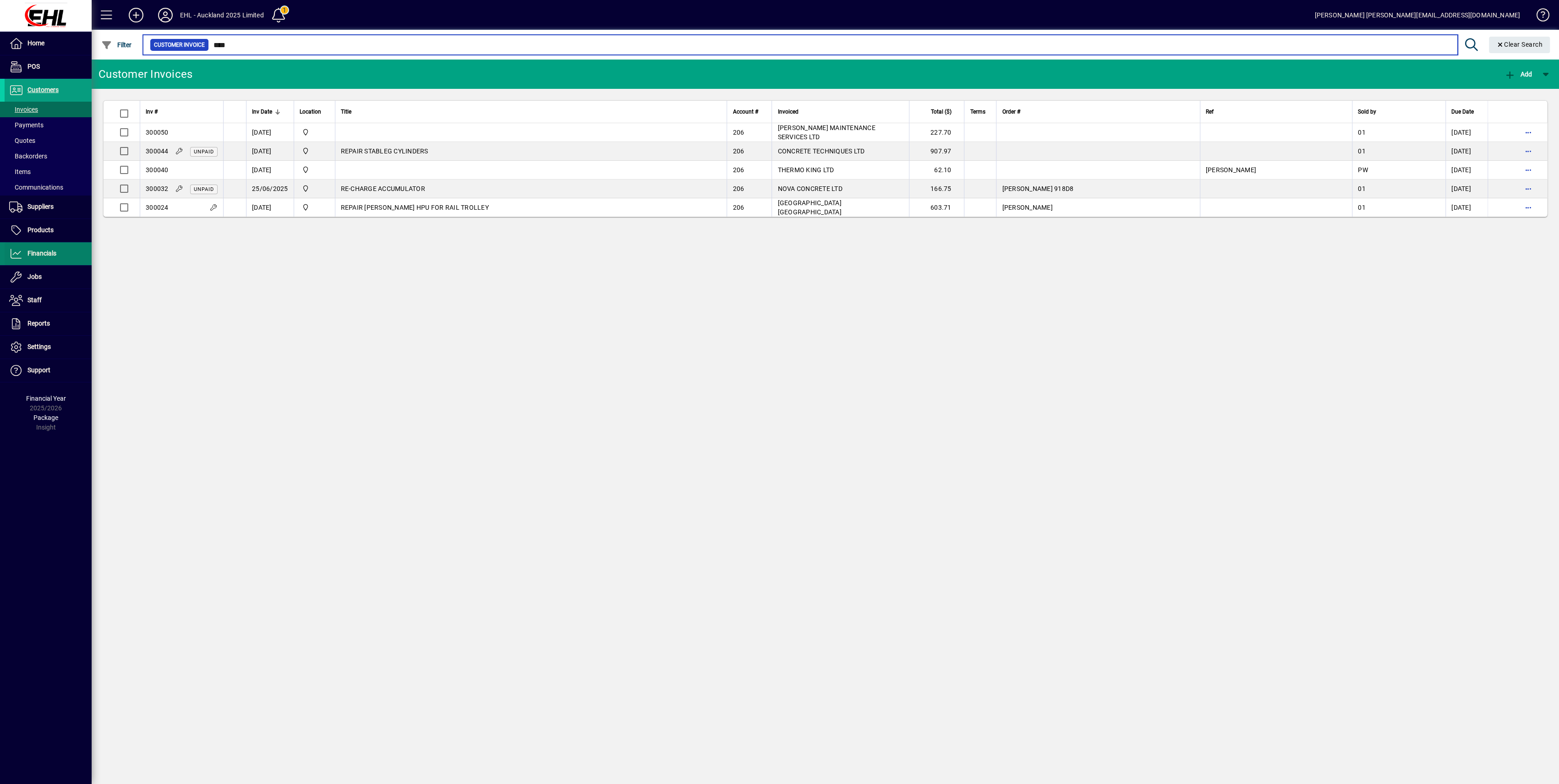
type input "****"
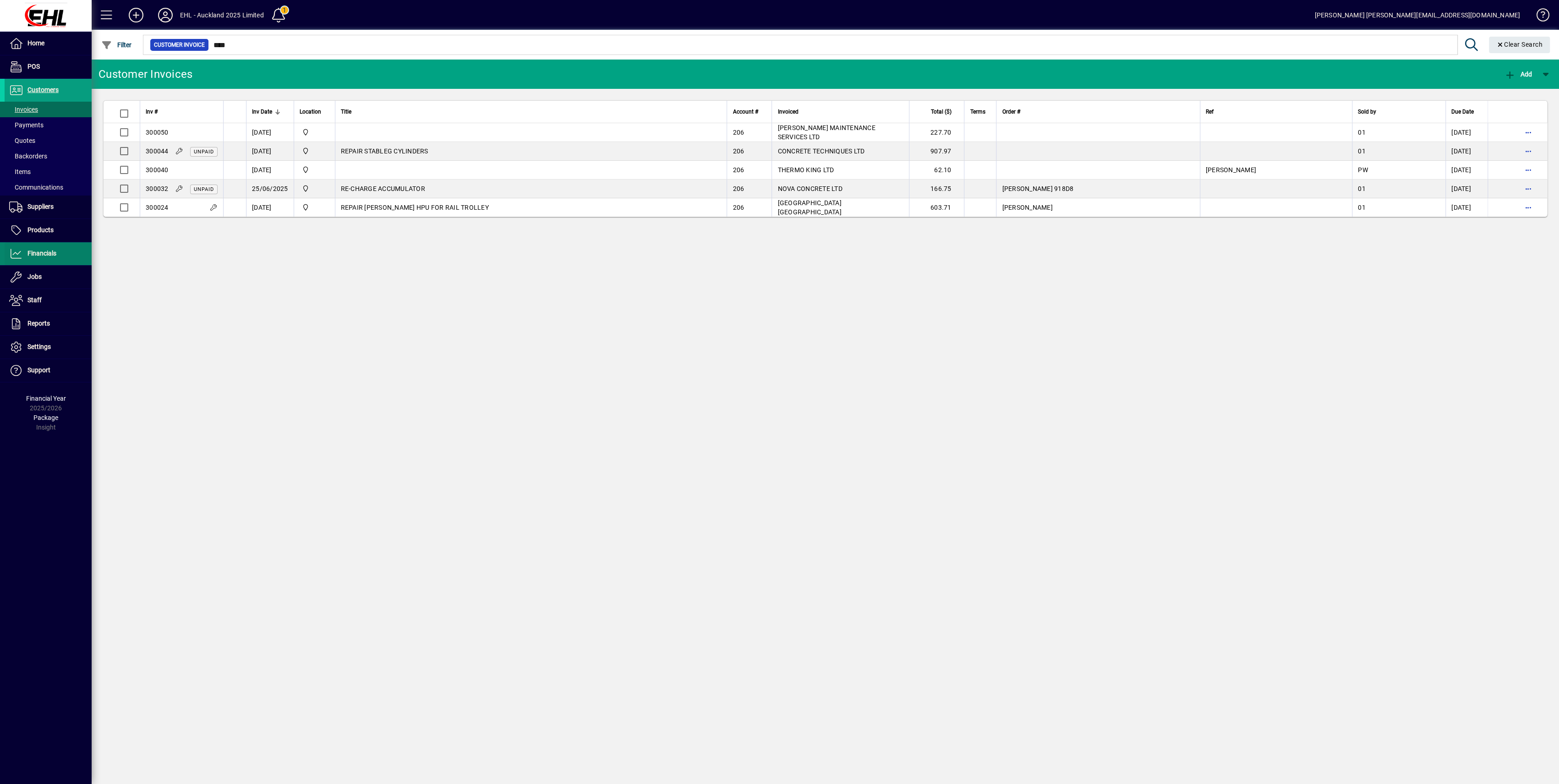
click at [46, 255] on span "Financials" at bounding box center [41, 253] width 28 height 7
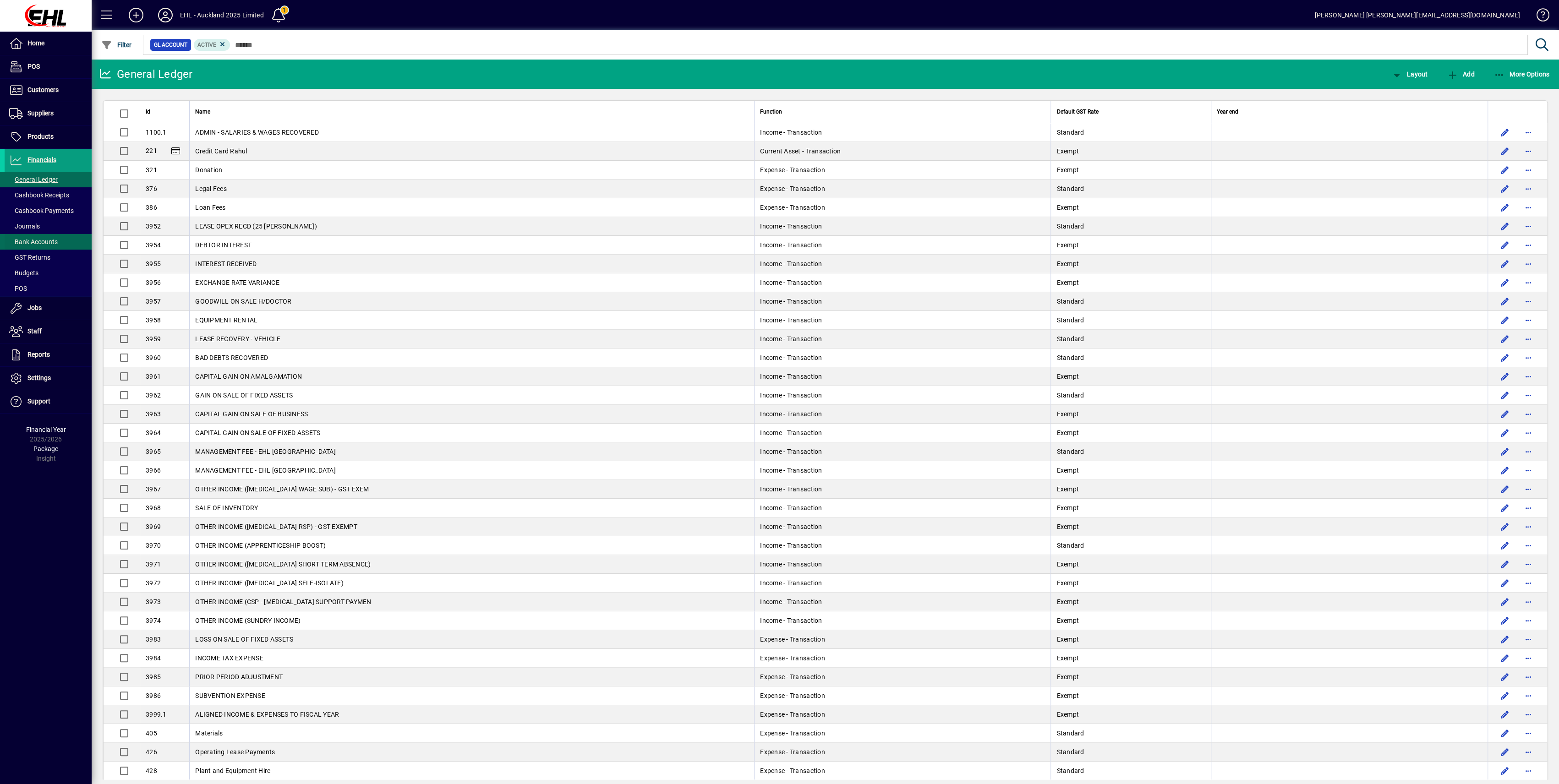
drag, startPoint x: 36, startPoint y: 240, endPoint x: 68, endPoint y: 243, distance: 32.1
click at [36, 240] on span "Bank Accounts" at bounding box center [33, 241] width 49 height 7
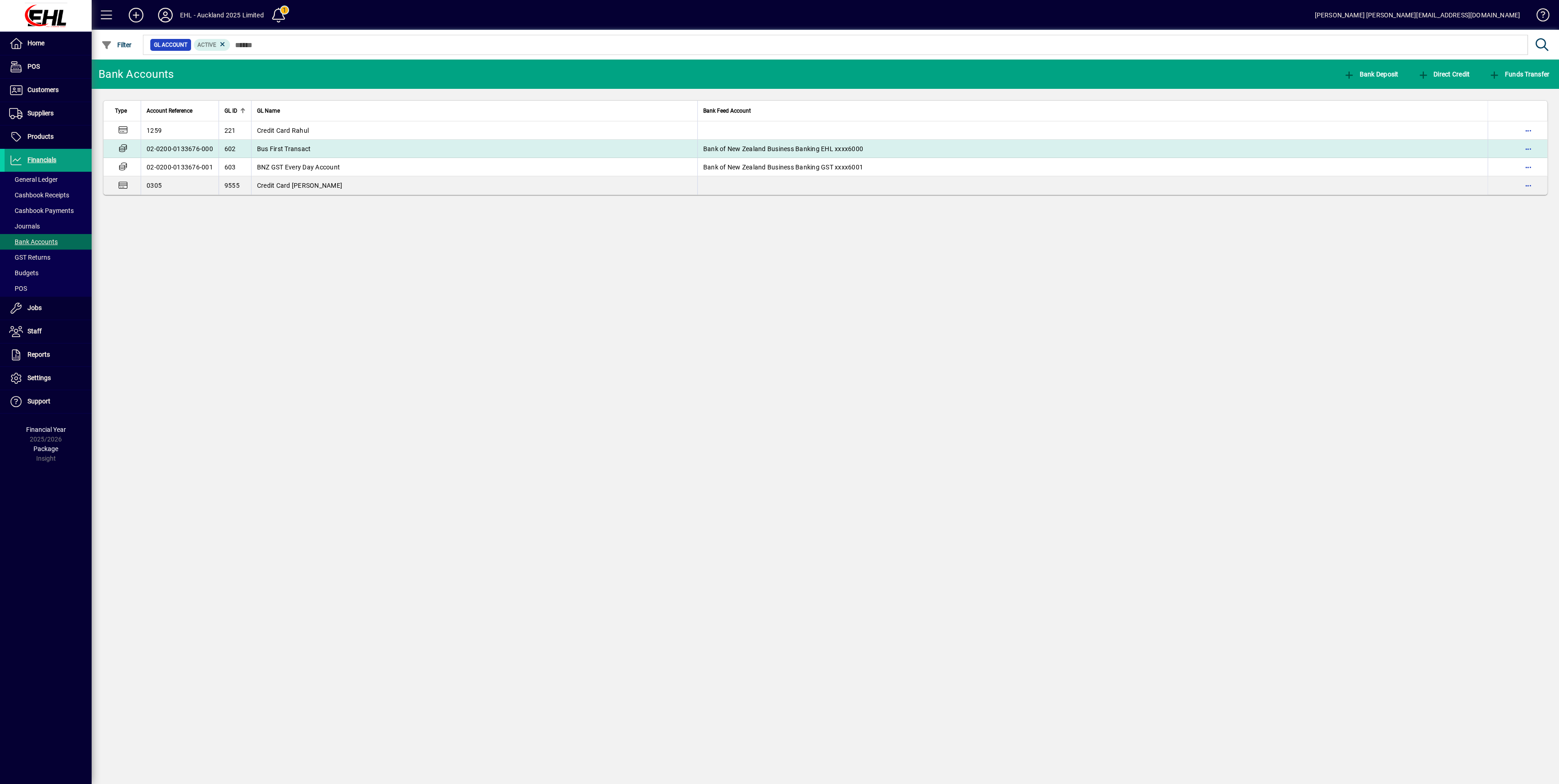
click at [302, 148] on span "Bus First Transact" at bounding box center [284, 148] width 54 height 7
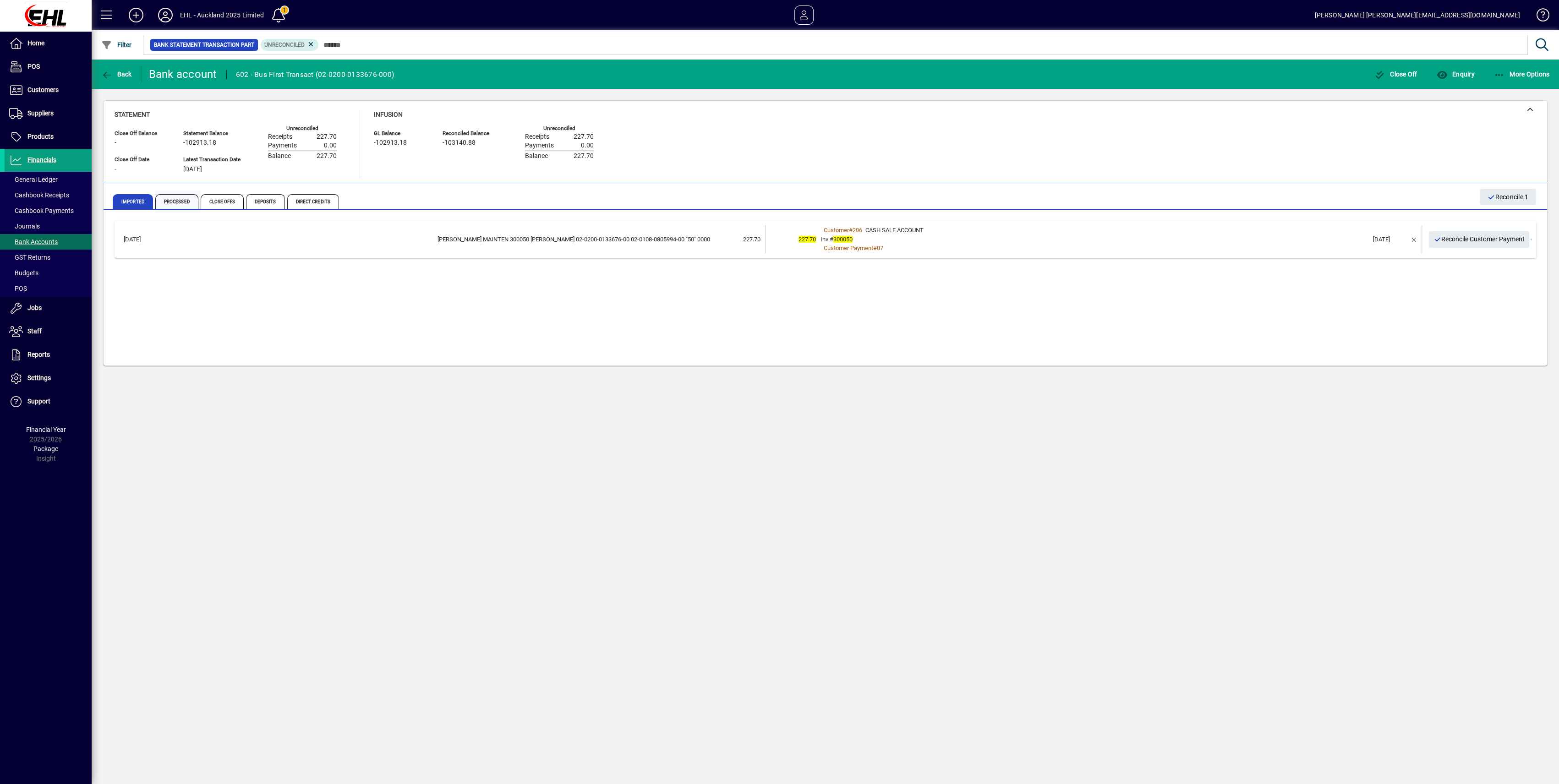
click at [177, 198] on span "Processed" at bounding box center [177, 201] width 43 height 15
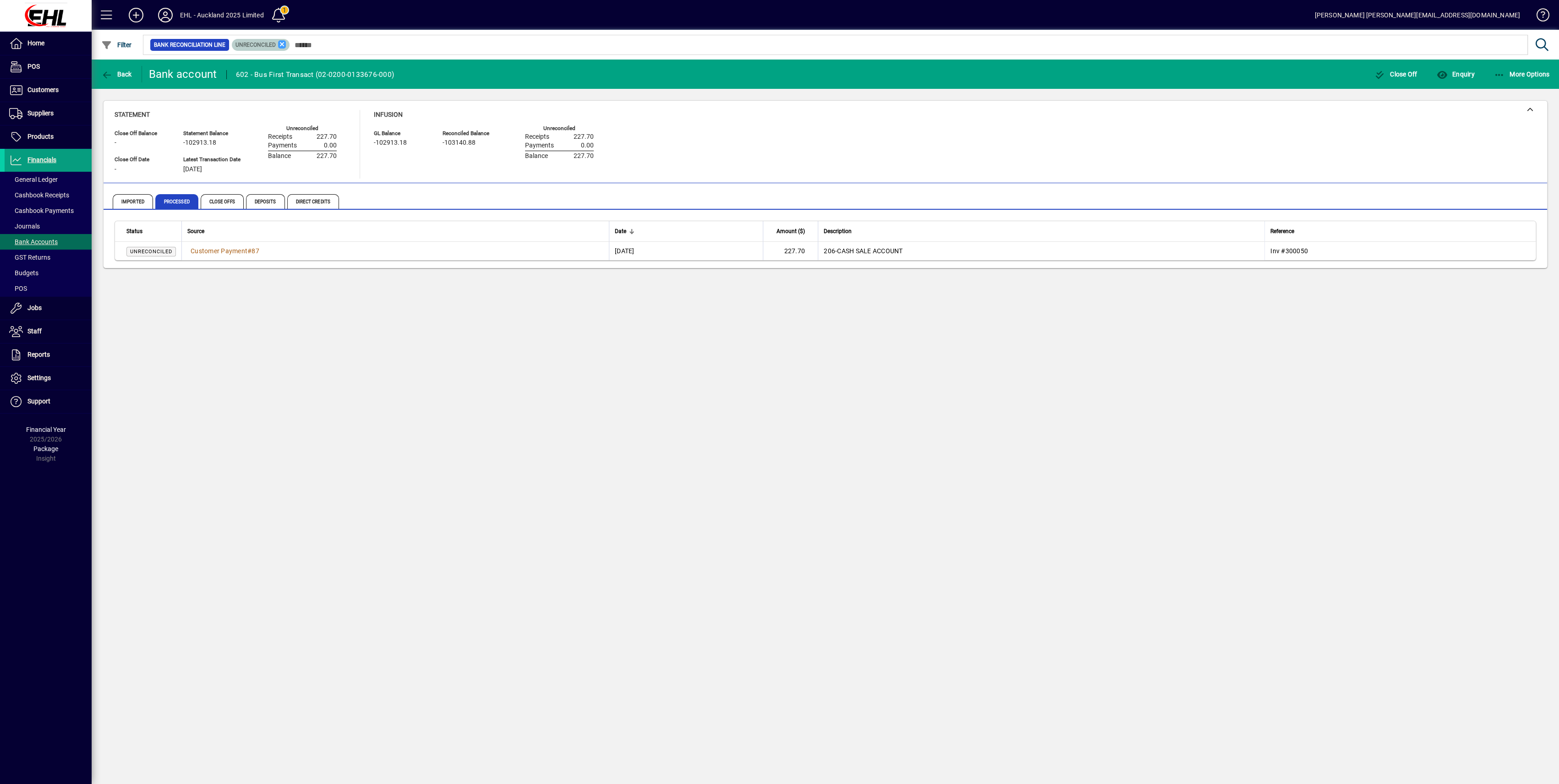
click at [282, 44] on icon at bounding box center [282, 44] width 8 height 8
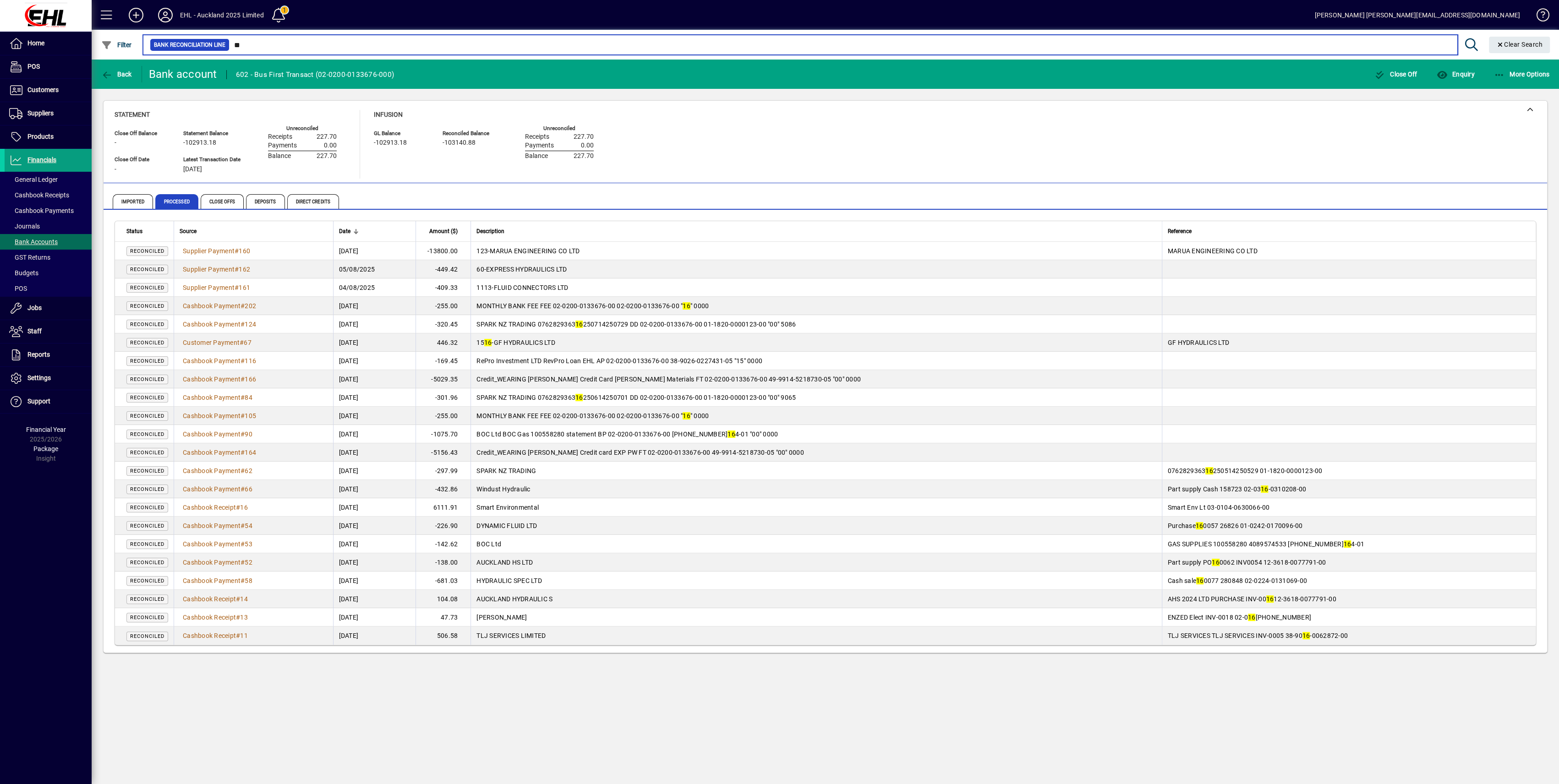
type input "*"
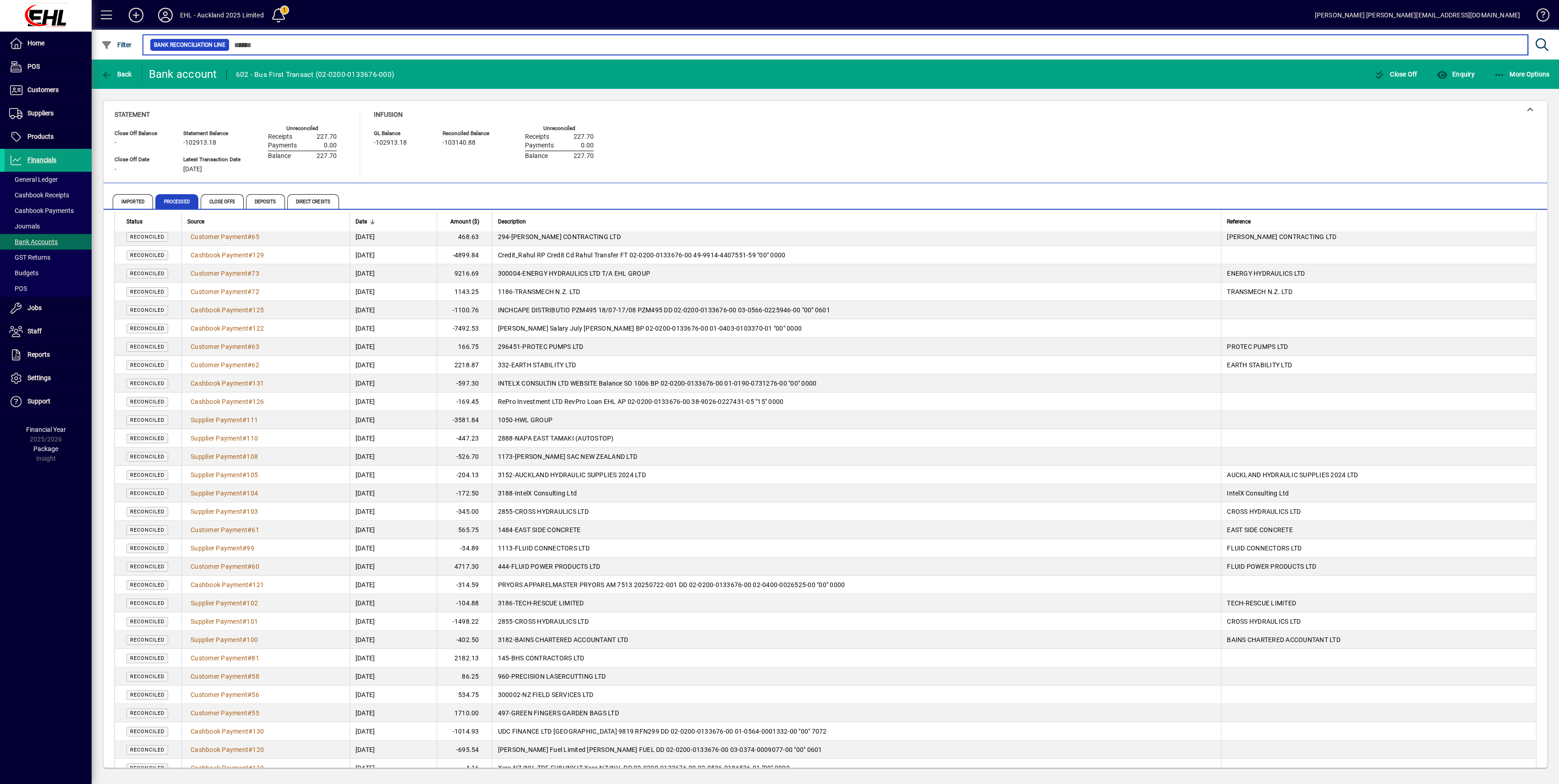
scroll to position [484, 0]
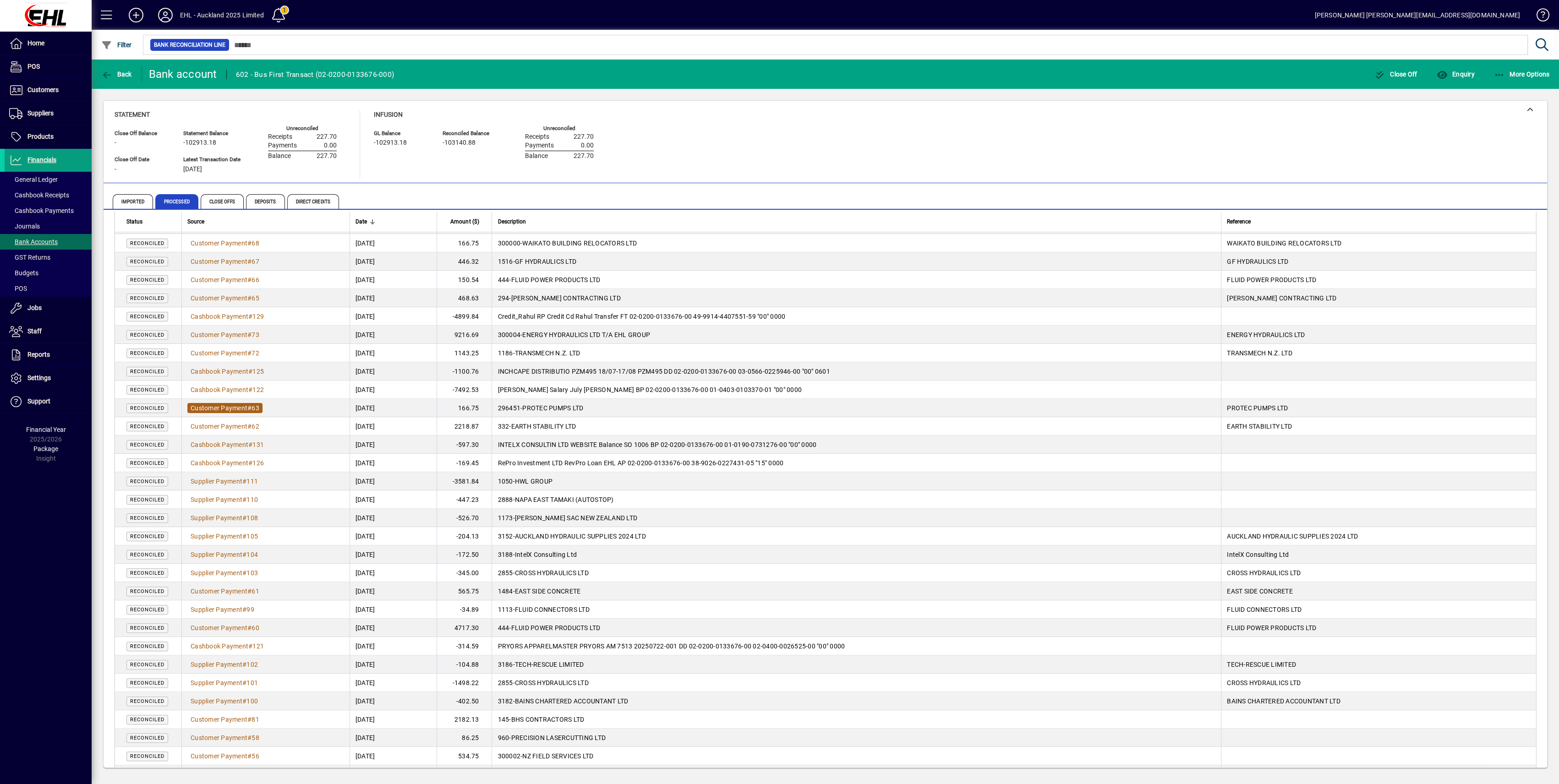
click at [223, 407] on span "Customer Payment" at bounding box center [219, 407] width 57 height 7
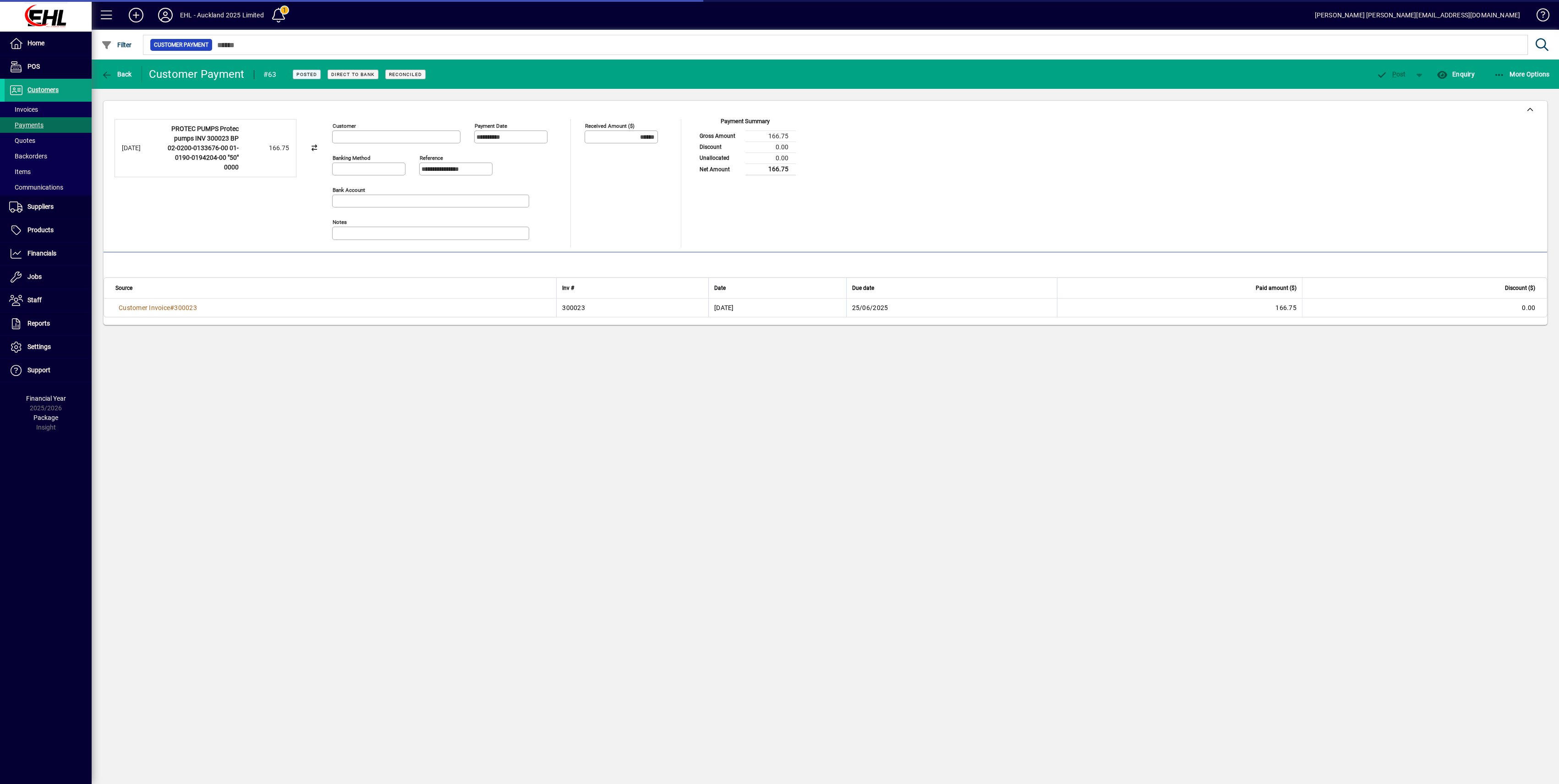
type input "**********"
drag, startPoint x: 440, startPoint y: 498, endPoint x: 352, endPoint y: 379, distance: 148.0
click at [441, 498] on div "**********" at bounding box center [826, 422] width 1468 height 724
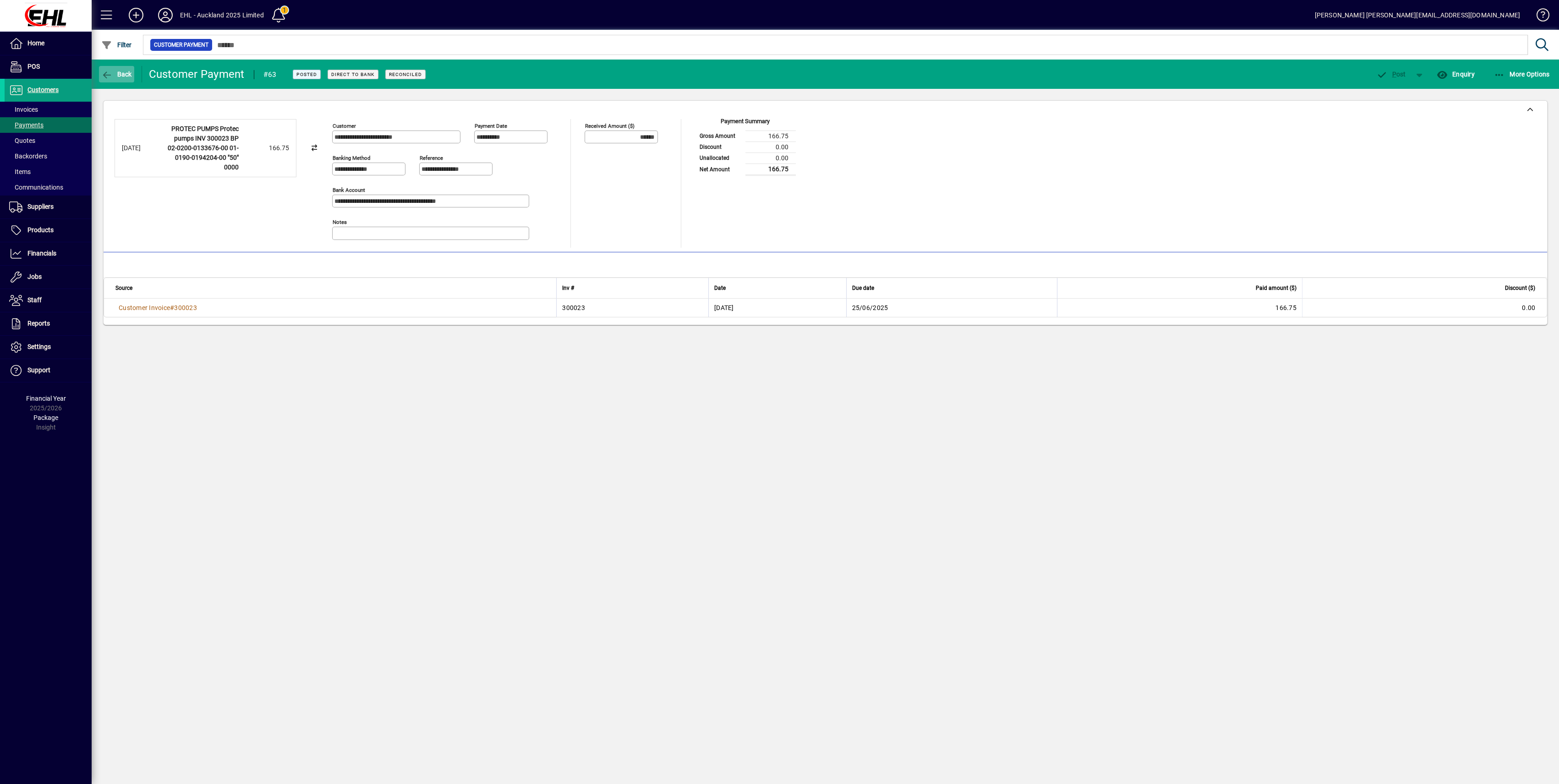
click at [113, 70] on span "Back" at bounding box center [116, 73] width 30 height 7
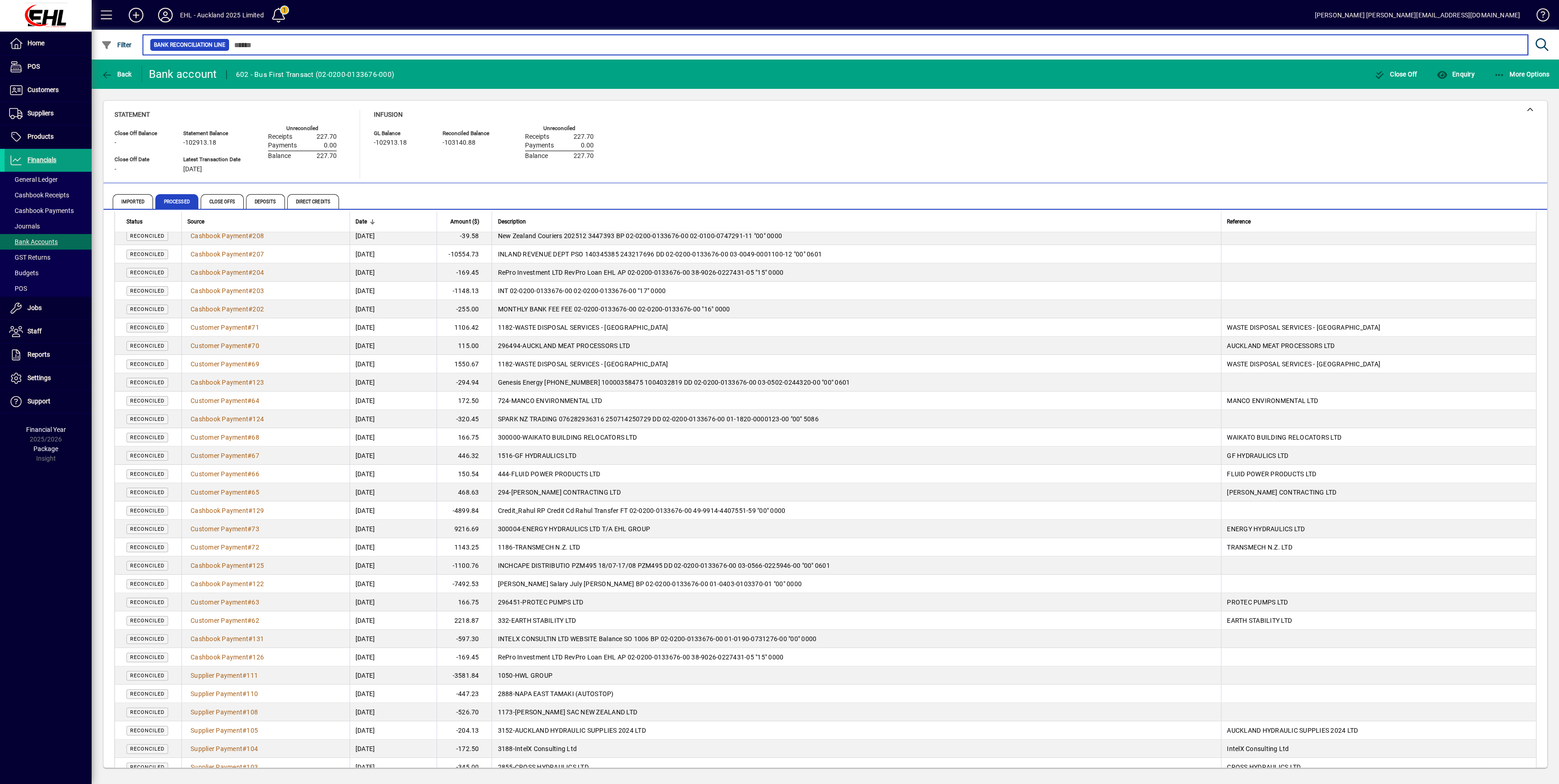
scroll to position [305, 0]
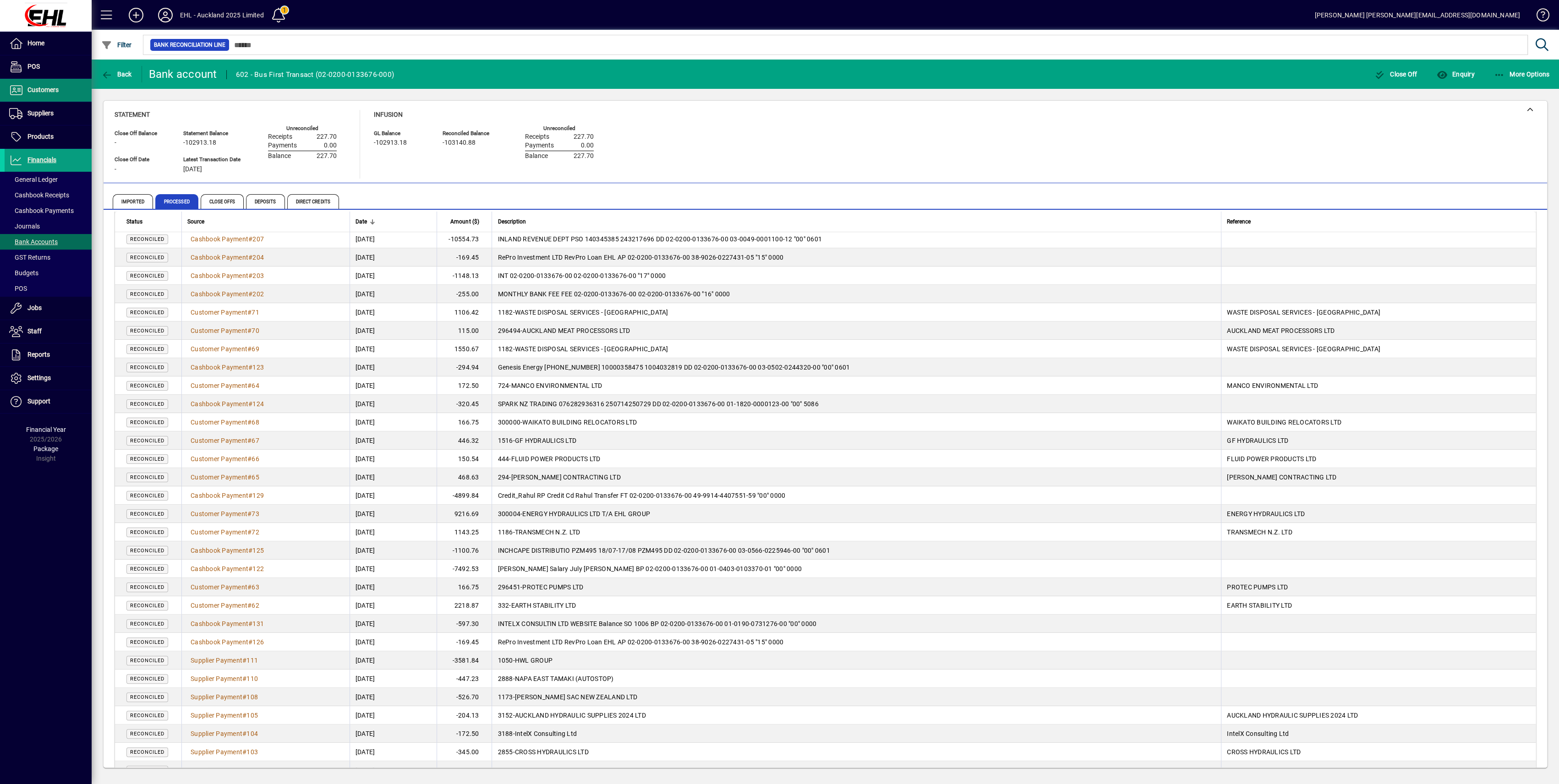
drag, startPoint x: 40, startPoint y: 88, endPoint x: 76, endPoint y: 103, distance: 39.0
click at [40, 88] on span "Customers" at bounding box center [43, 89] width 31 height 7
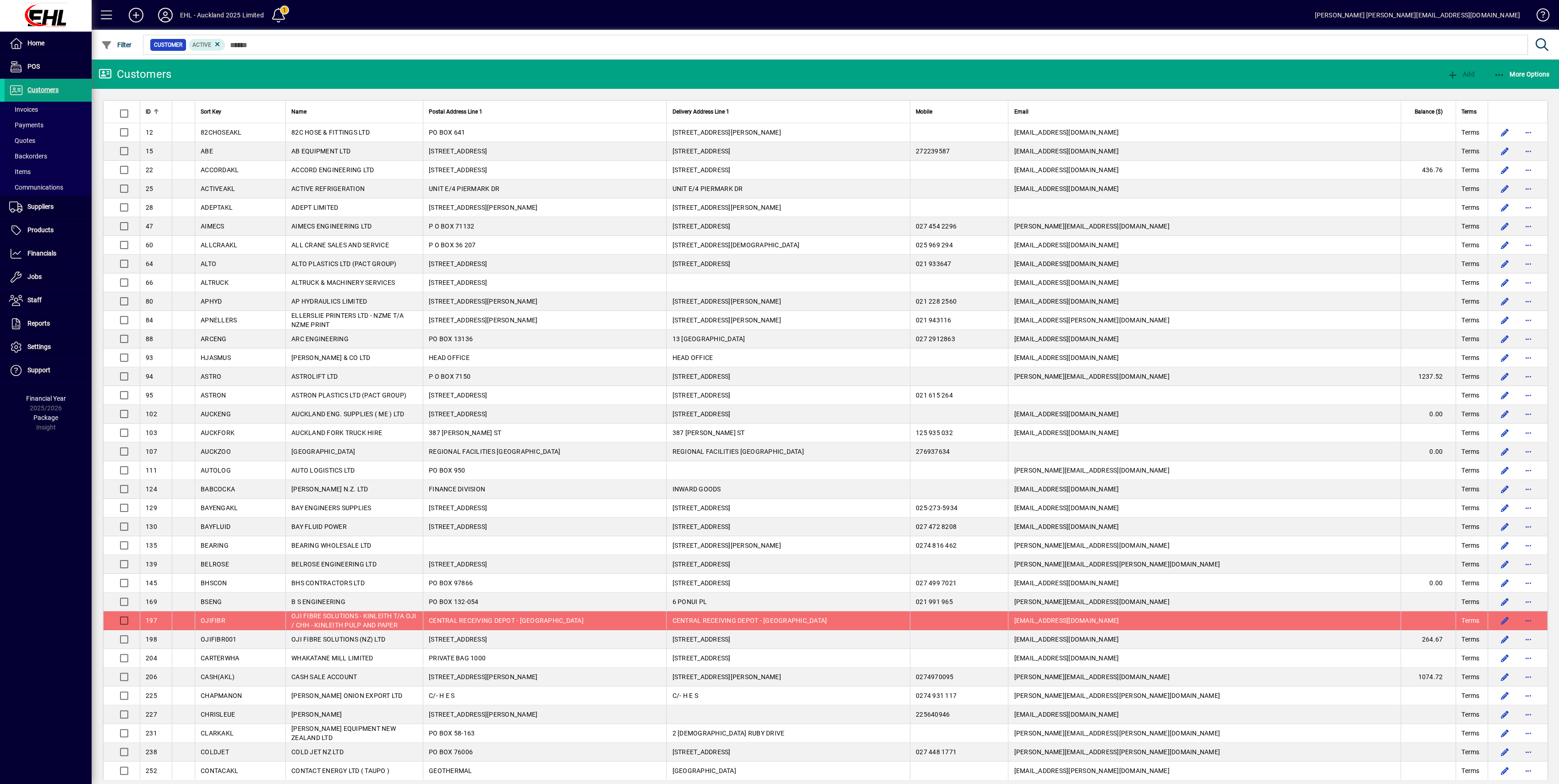
click at [30, 109] on span "Invoices" at bounding box center [23, 109] width 28 height 7
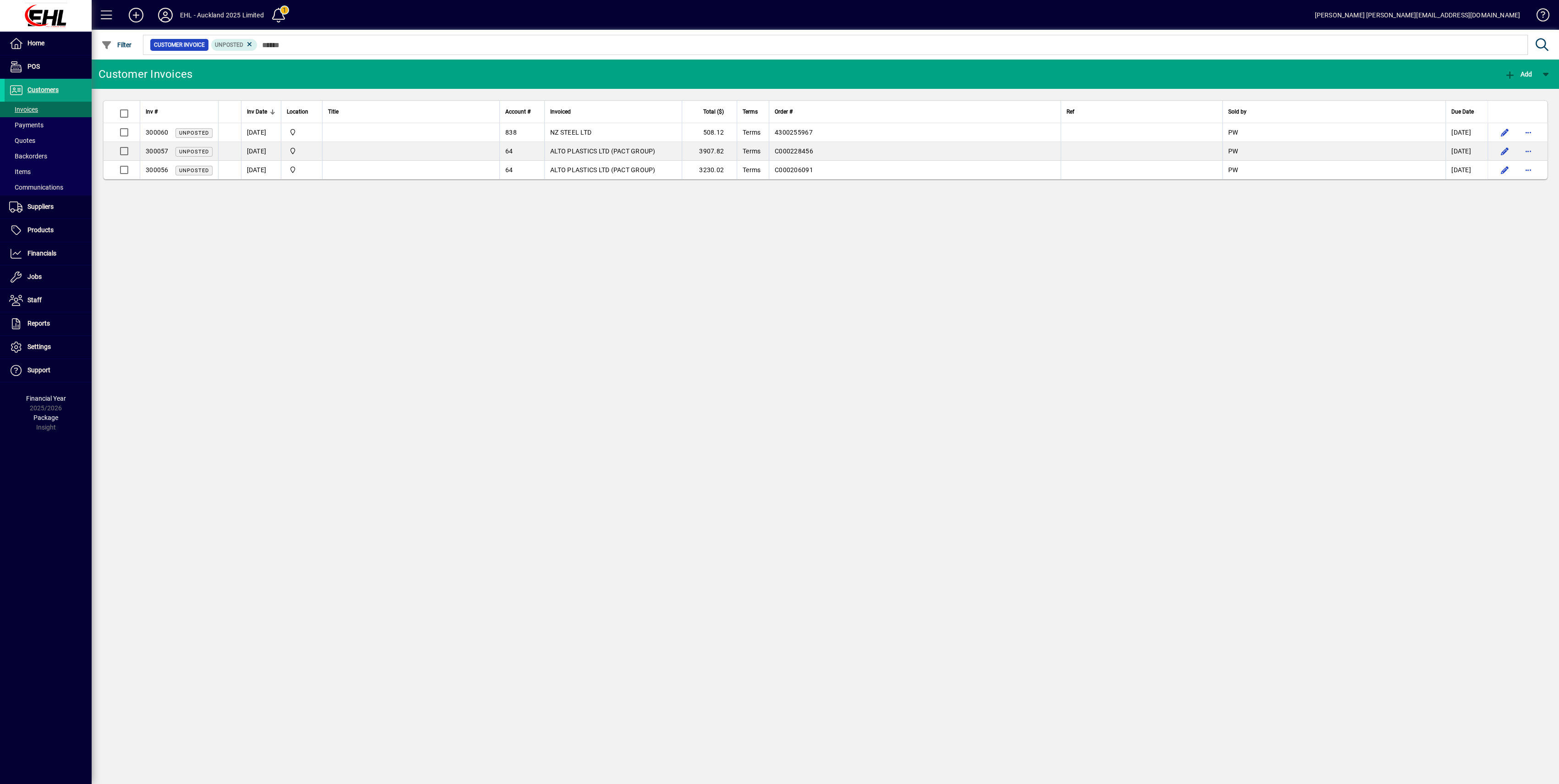
click at [250, 41] on icon at bounding box center [250, 44] width 8 height 8
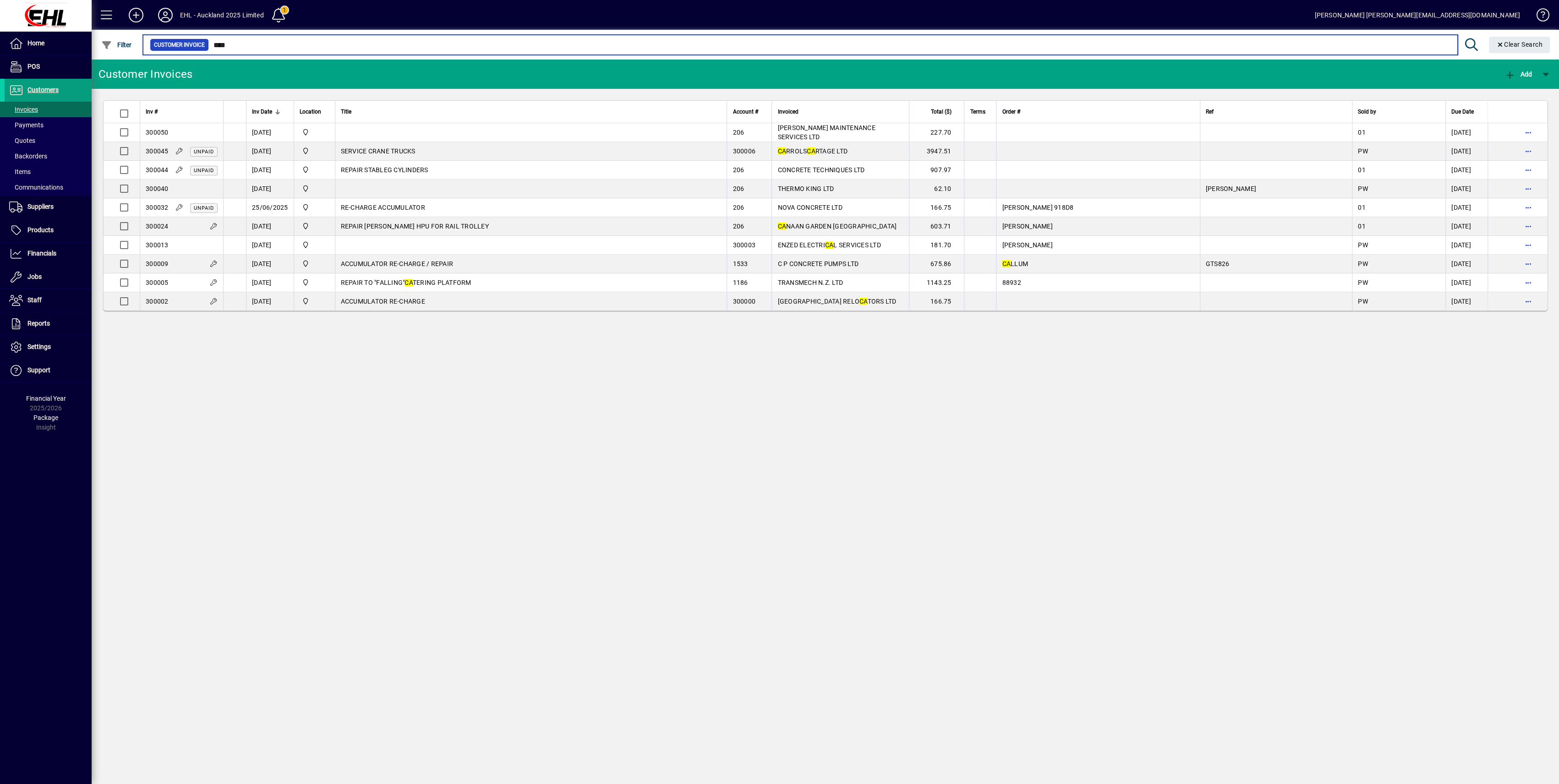
type input "****"
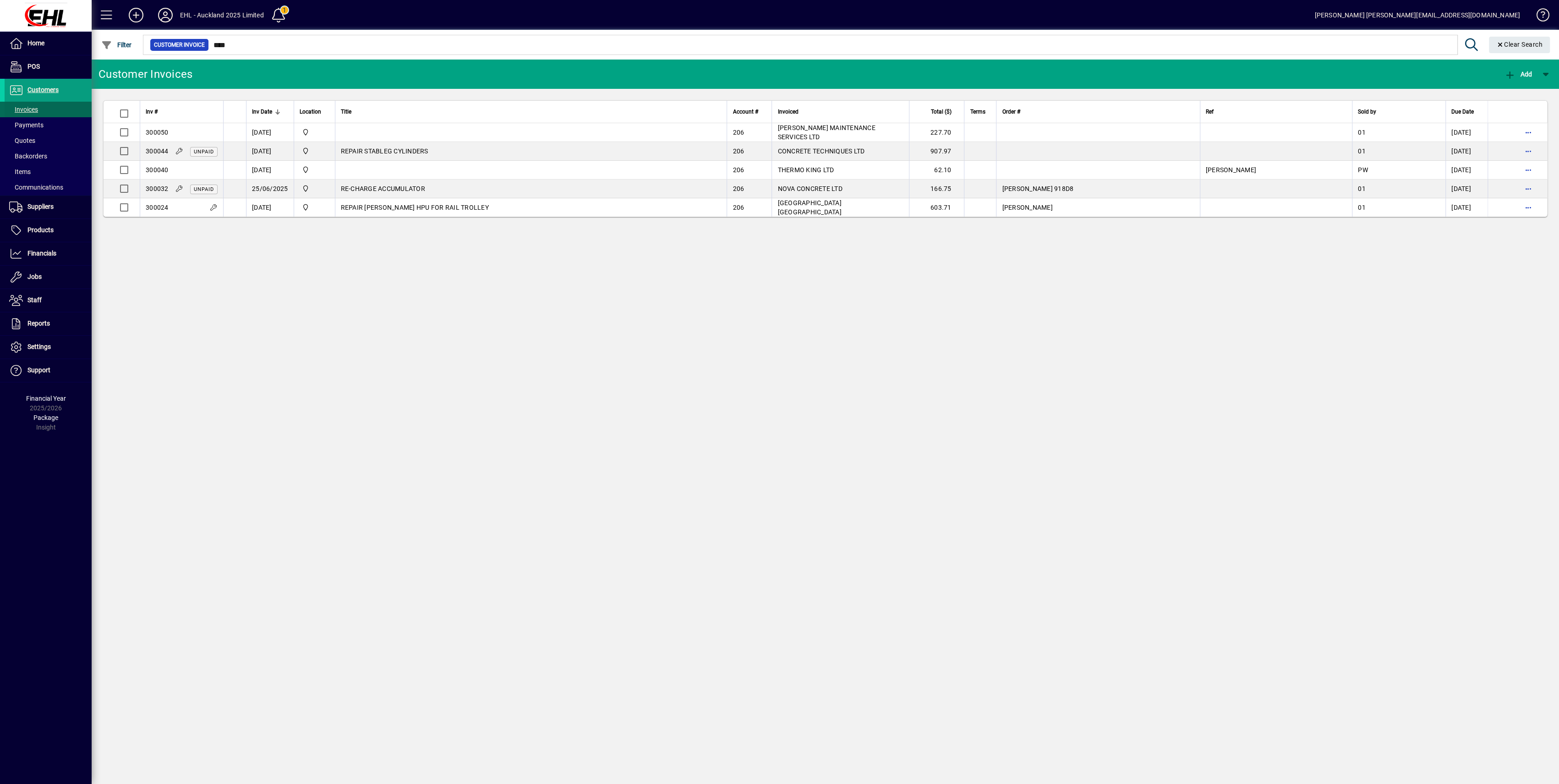
click at [26, 107] on span "Invoices" at bounding box center [23, 109] width 28 height 7
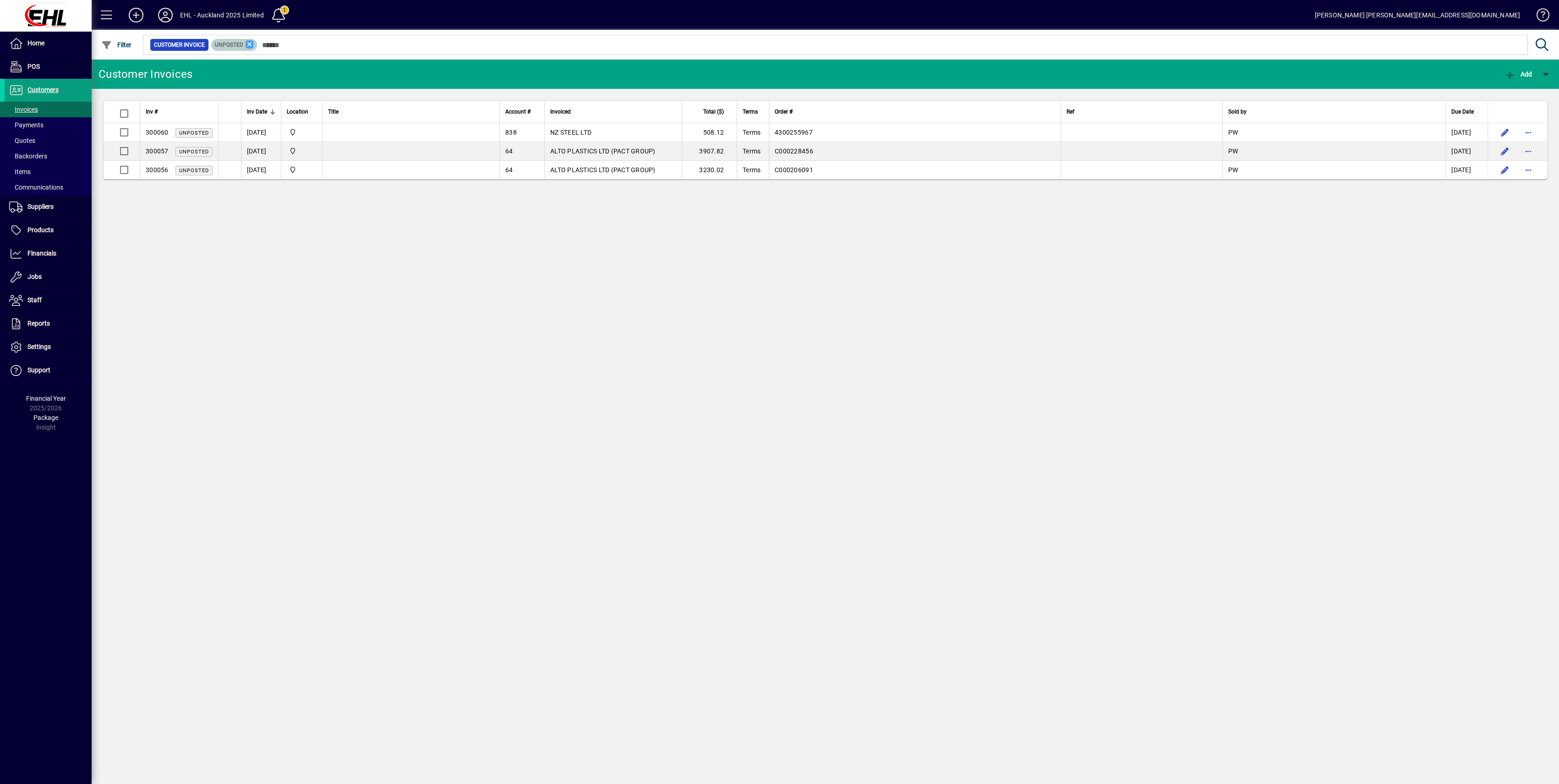
click at [248, 43] on icon at bounding box center [250, 44] width 8 height 8
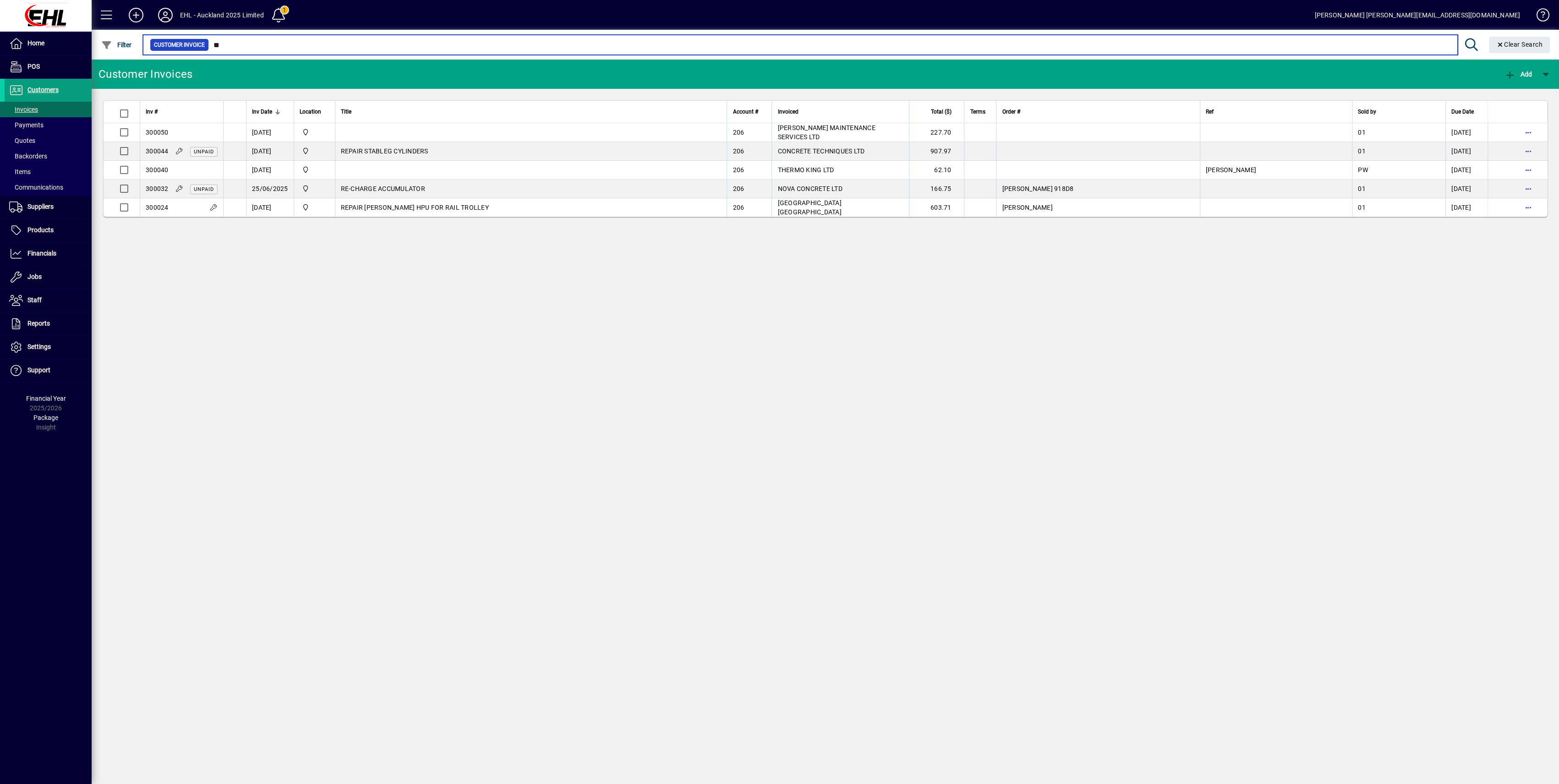
type input "*"
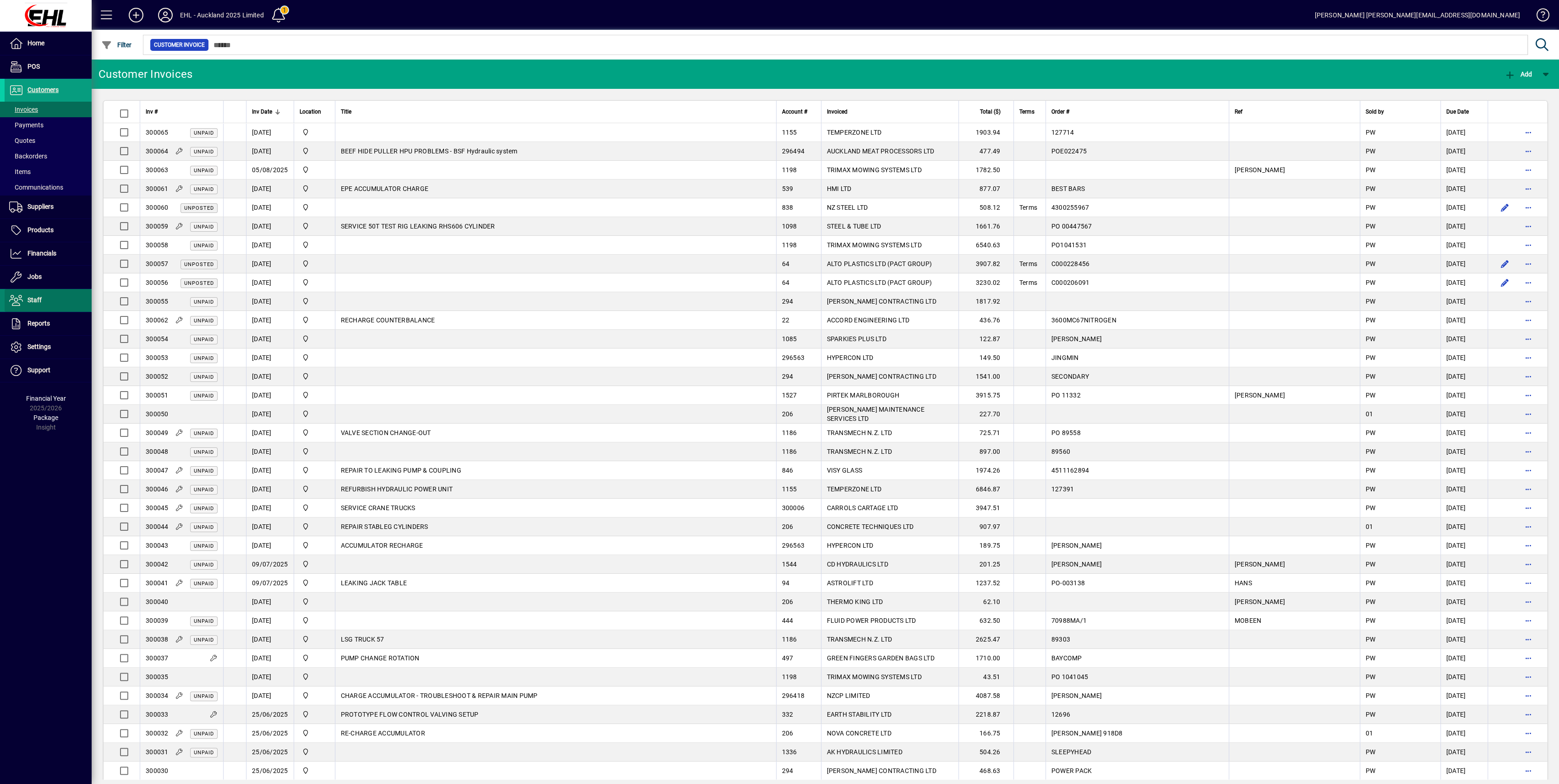
drag, startPoint x: 35, startPoint y: 298, endPoint x: 40, endPoint y: 298, distance: 5.0
click at [35, 298] on span "Staff" at bounding box center [34, 300] width 15 height 7
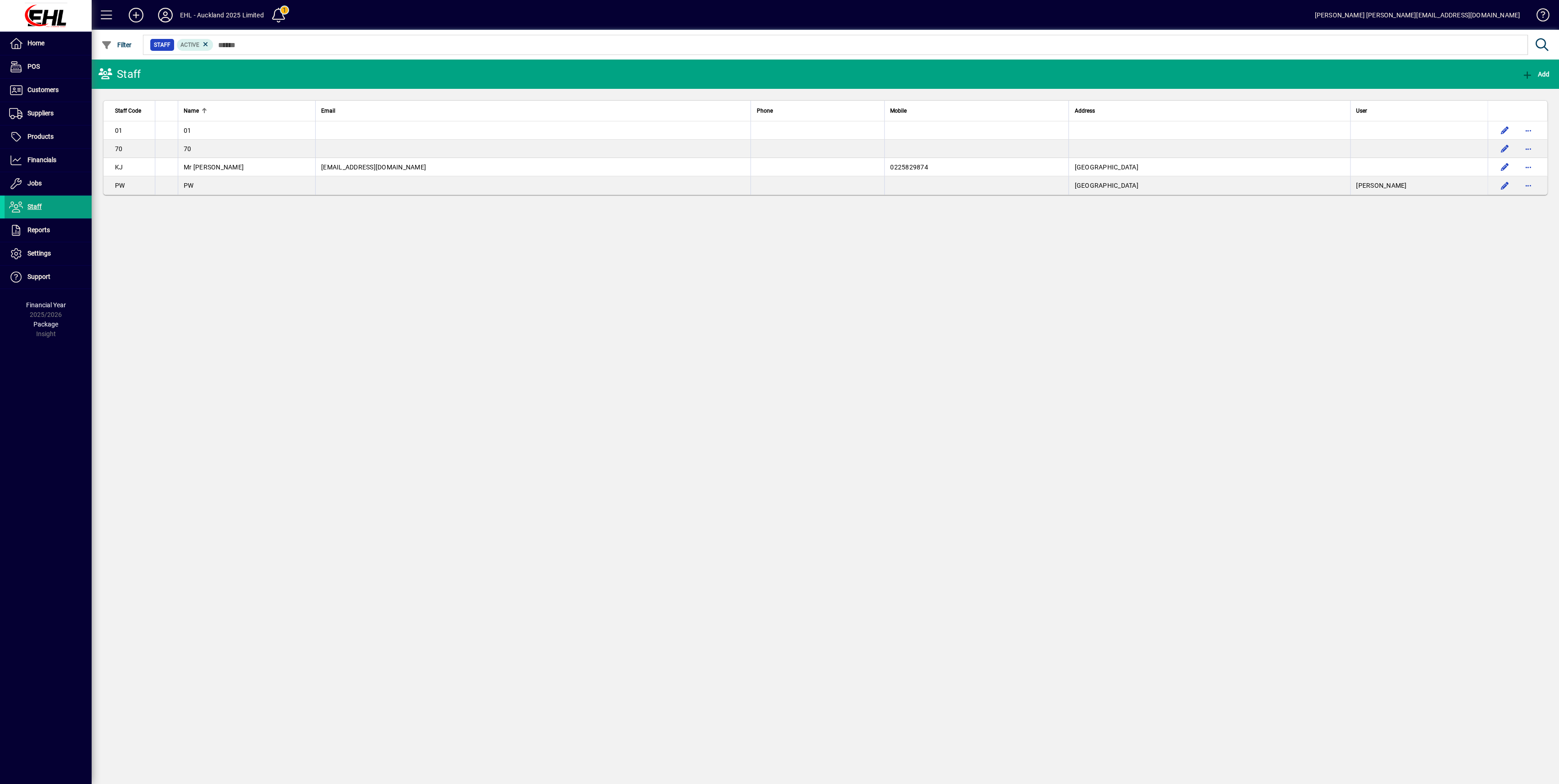
click at [395, 271] on div "Staff Add Staff Code Name Email Phone Mobile Address User 01 01 70 70 KJ Mr Kee…" at bounding box center [826, 422] width 1468 height 724
click at [1532, 75] on icon "button" at bounding box center [1528, 74] width 12 height 9
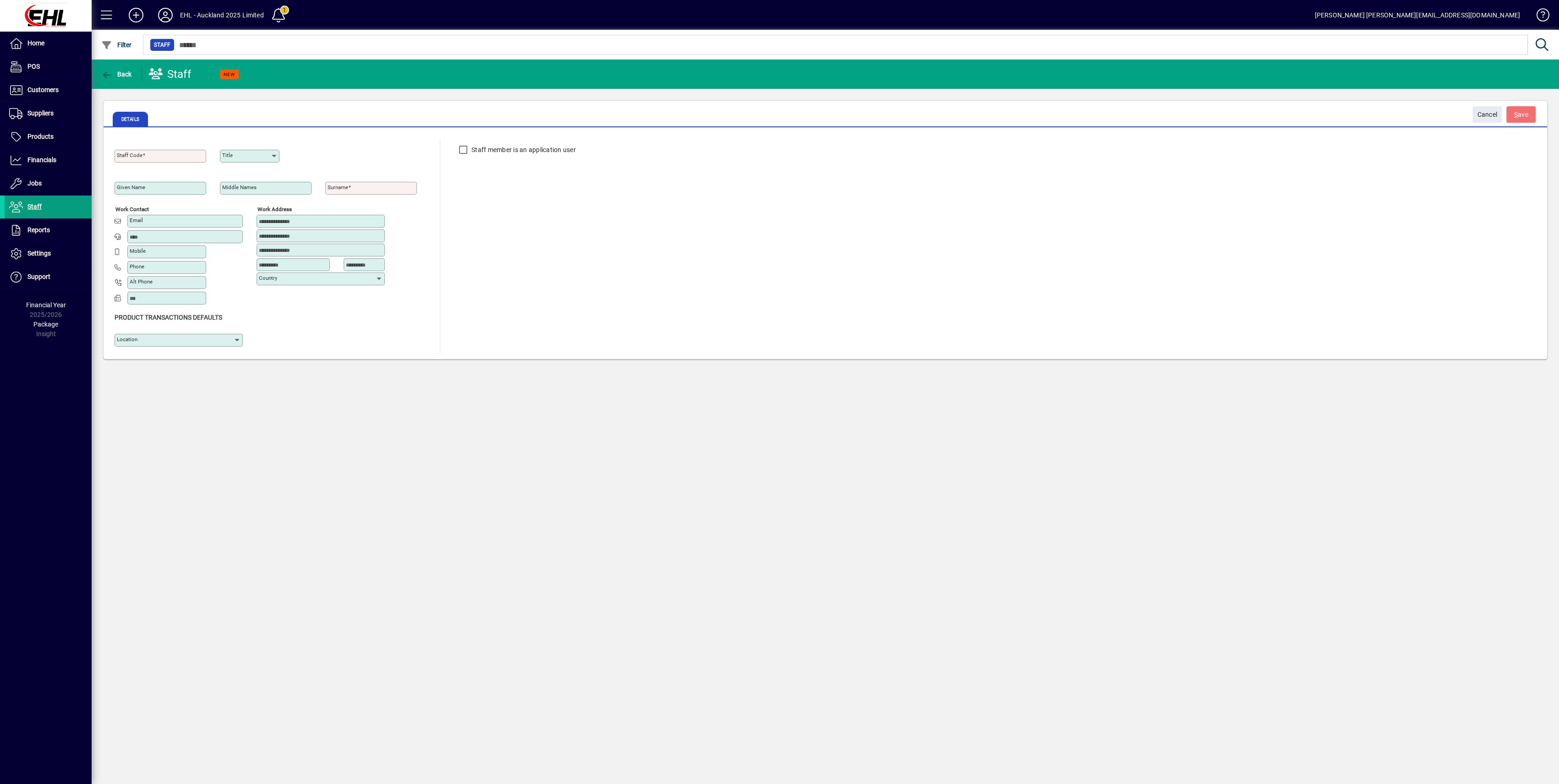
type input "**********"
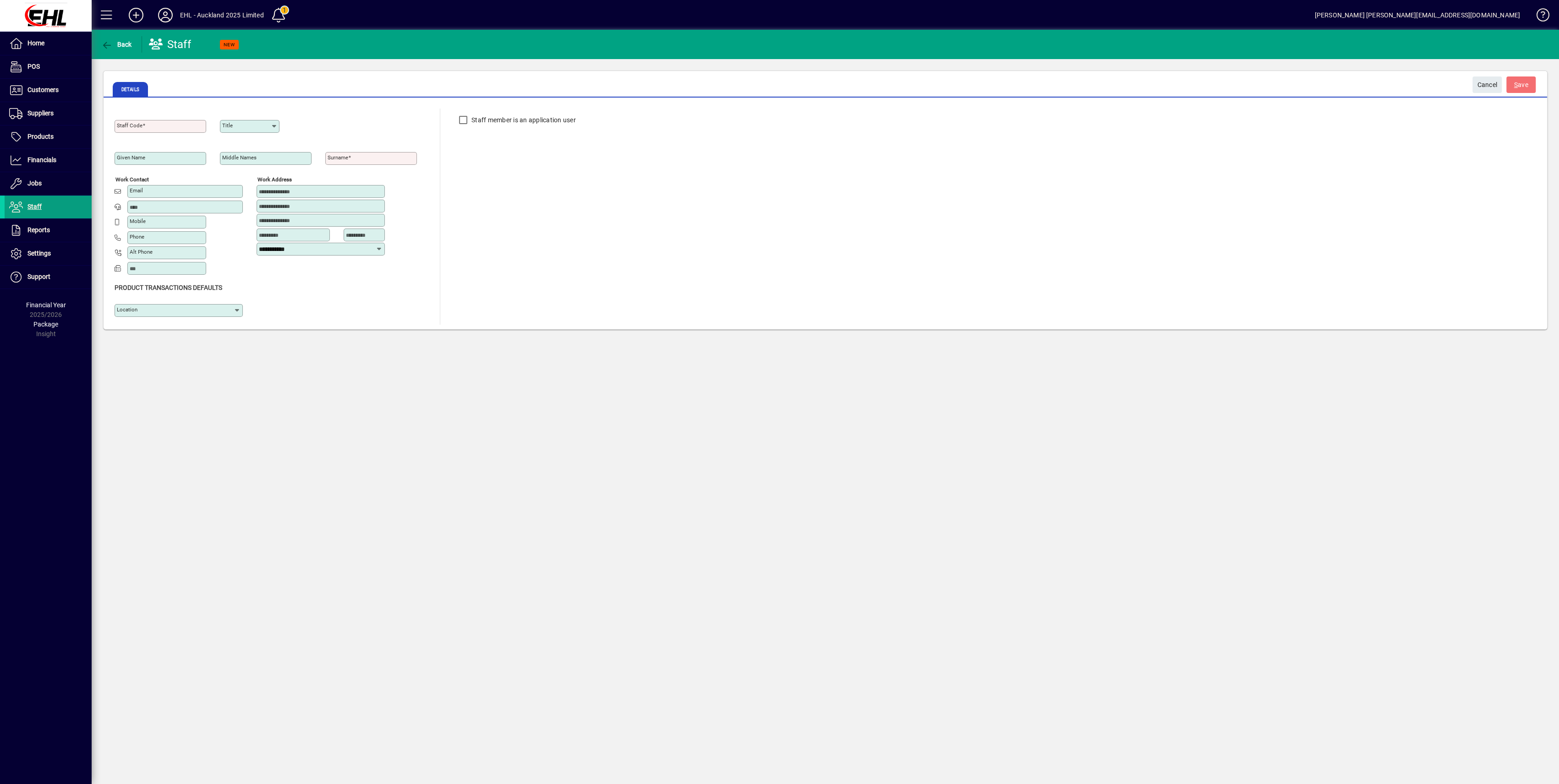
click at [150, 125] on input "Staff Code" at bounding box center [161, 125] width 89 height 7
type input "**"
drag, startPoint x: 275, startPoint y: 124, endPoint x: 266, endPoint y: 132, distance: 12.0
click at [274, 124] on icon at bounding box center [274, 125] width 7 height 7
click at [234, 222] on div "Mr" at bounding box center [231, 221] width 8 height 10
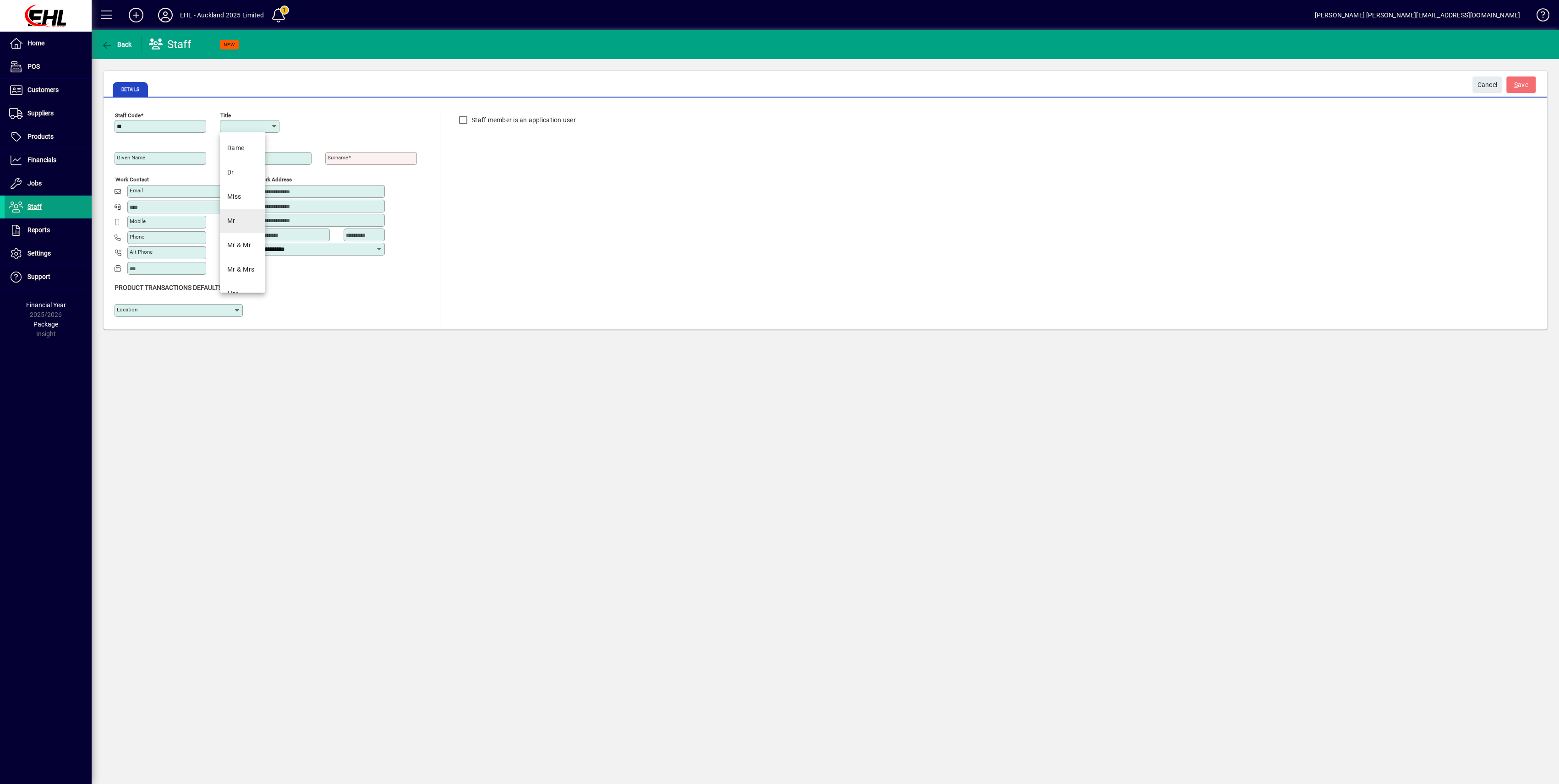
type input "**"
drag, startPoint x: 346, startPoint y: 157, endPoint x: 369, endPoint y: 161, distance: 23.3
click at [347, 157] on mat-label "Surname" at bounding box center [338, 158] width 21 height 7
click at [347, 157] on input "Surname" at bounding box center [372, 158] width 89 height 7
type input "****"
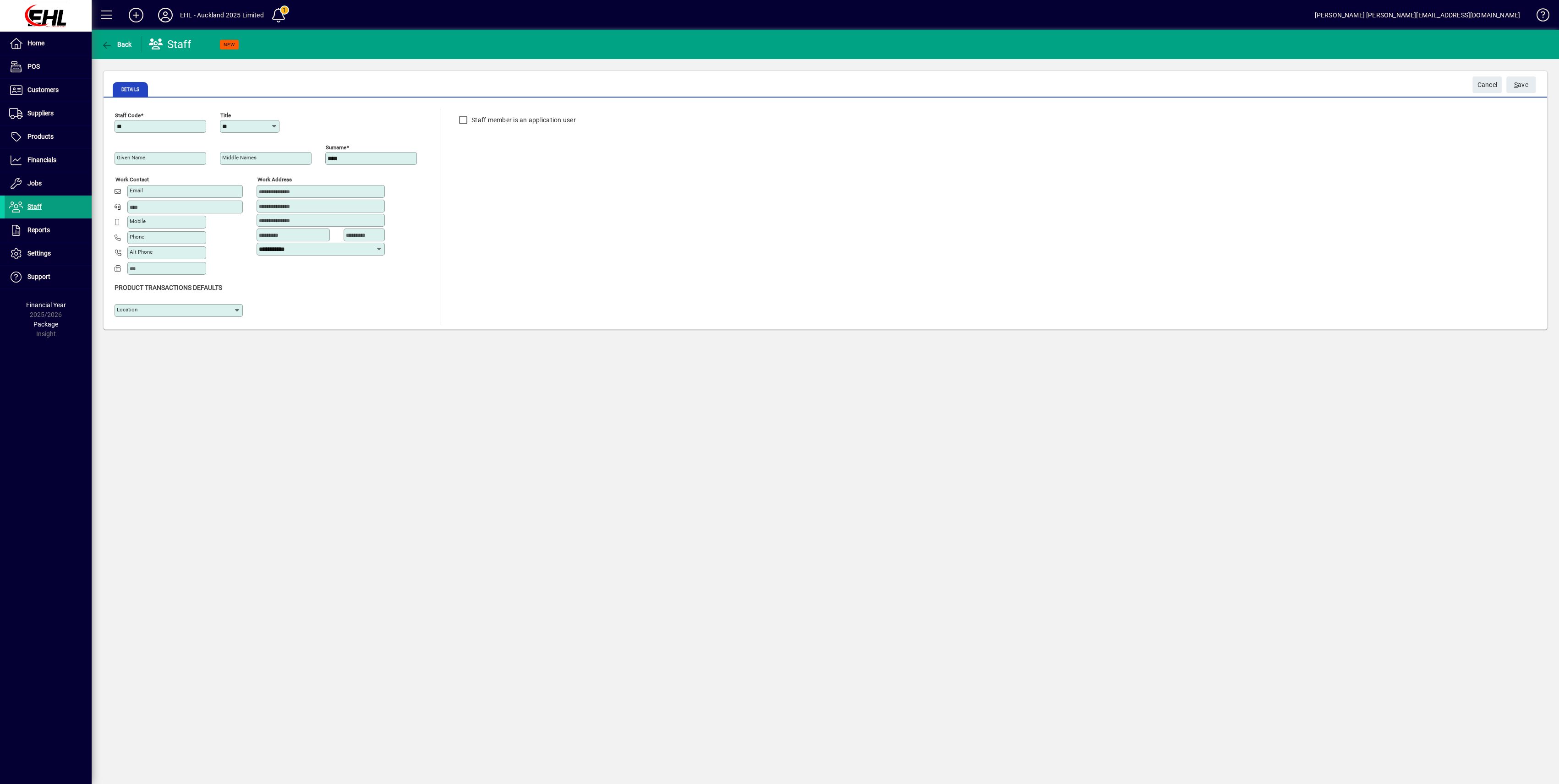
click at [342, 306] on div "Location" at bounding box center [272, 308] width 316 height 32
click at [1525, 86] on span "S ave" at bounding box center [1522, 84] width 15 height 15
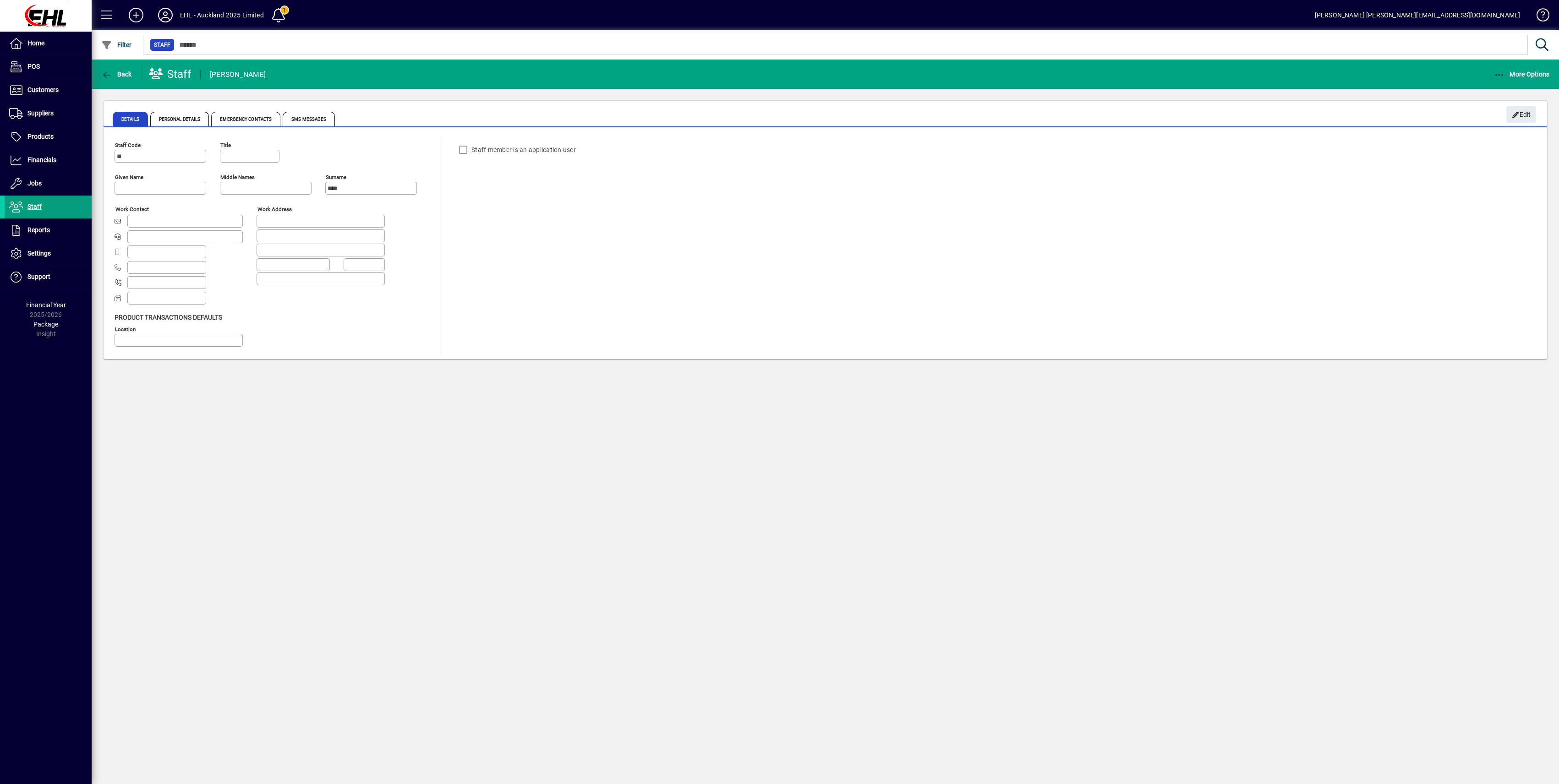
type input "**"
type input "**********"
click at [141, 186] on input "Given name" at bounding box center [161, 188] width 89 height 7
click at [1520, 114] on span "Edit" at bounding box center [1522, 114] width 20 height 15
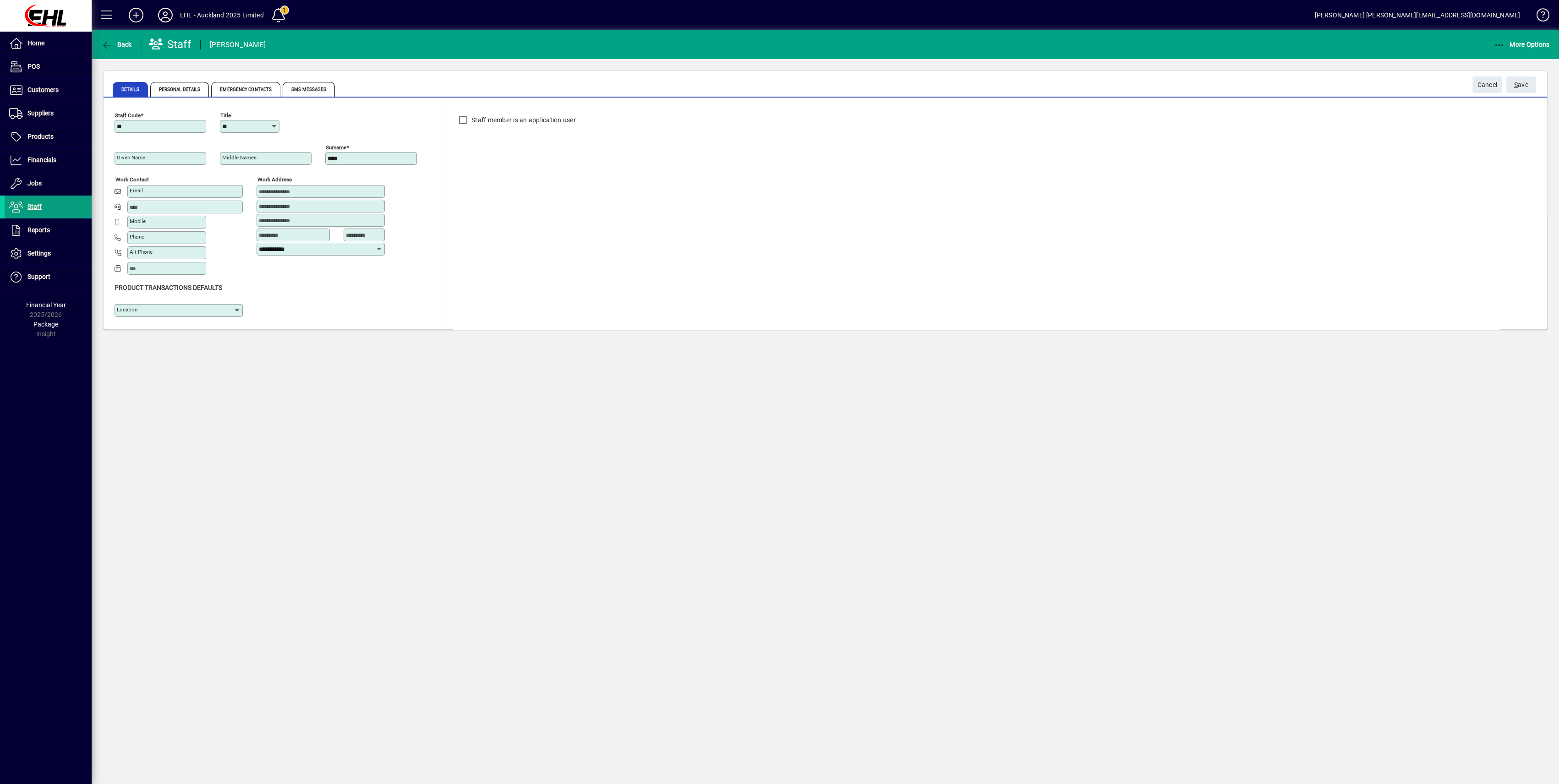
click at [190, 156] on input "Given name" at bounding box center [161, 158] width 89 height 7
type input "***"
click at [158, 221] on input "Mobile" at bounding box center [167, 221] width 76 height 7
type input "**********"
drag, startPoint x: 1522, startPoint y: 81, endPoint x: 1523, endPoint y: 88, distance: 7.1
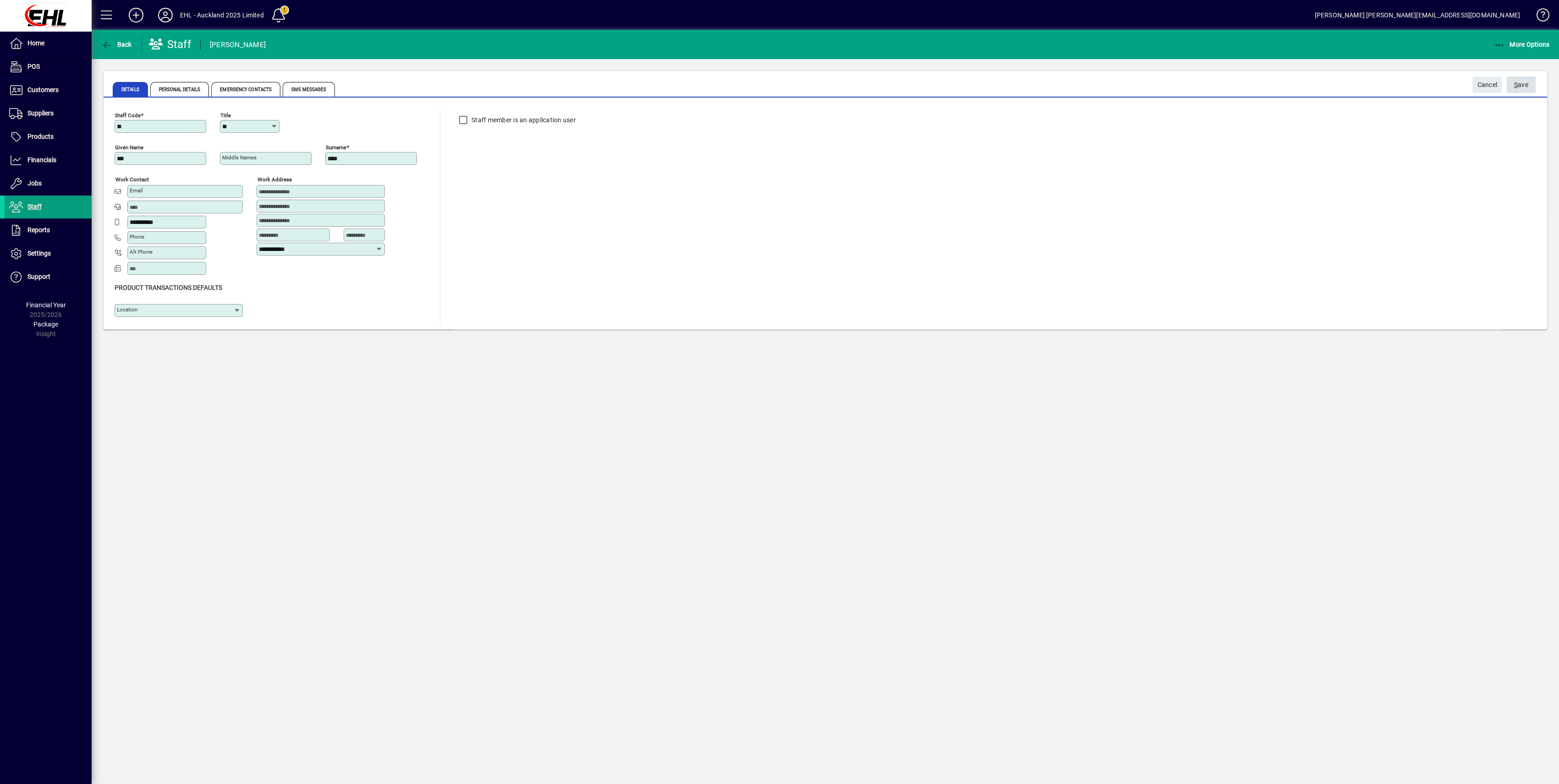
click at [1523, 82] on span "S ave" at bounding box center [1522, 84] width 15 height 15
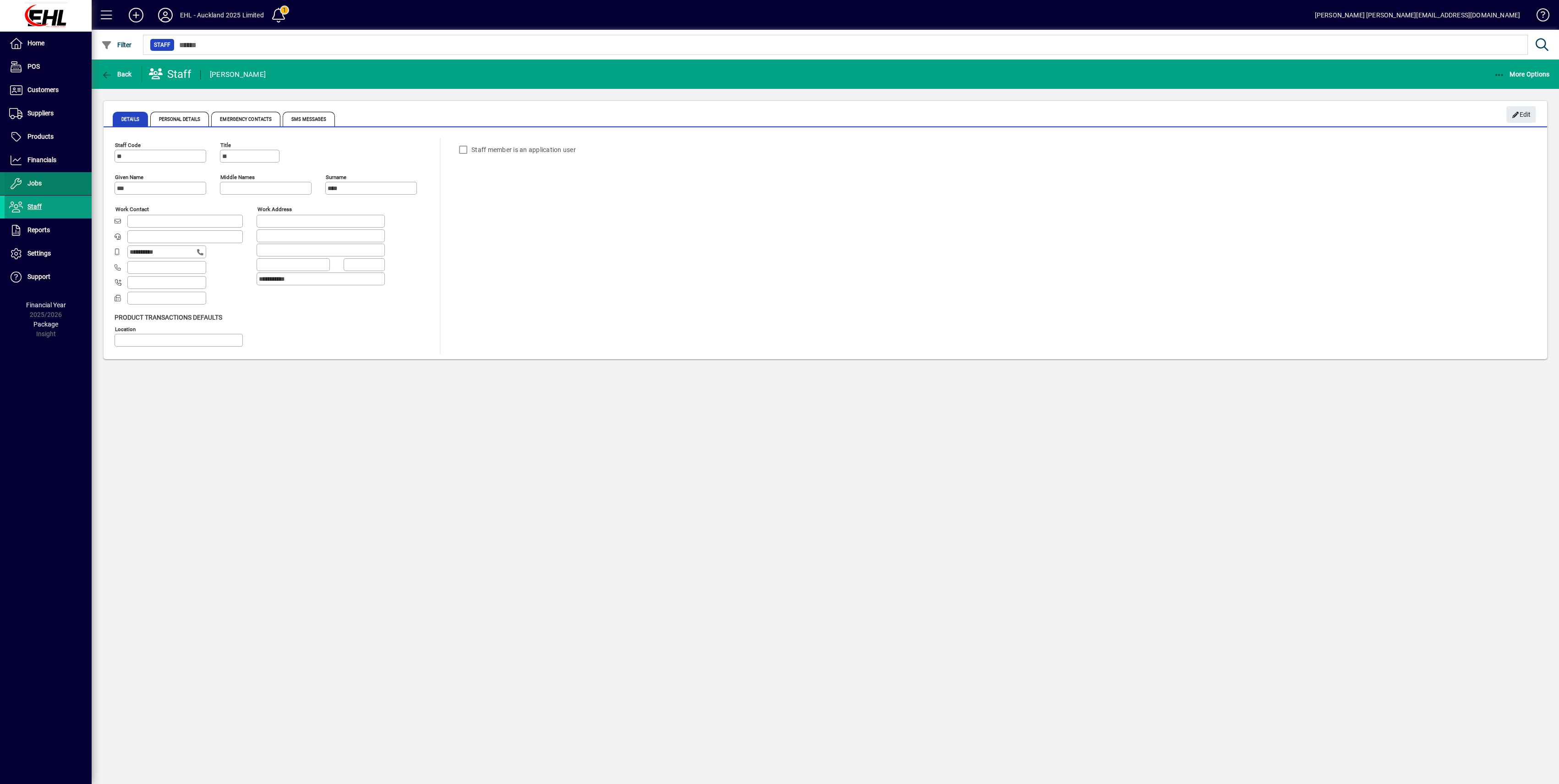
click at [45, 183] on span at bounding box center [48, 183] width 87 height 22
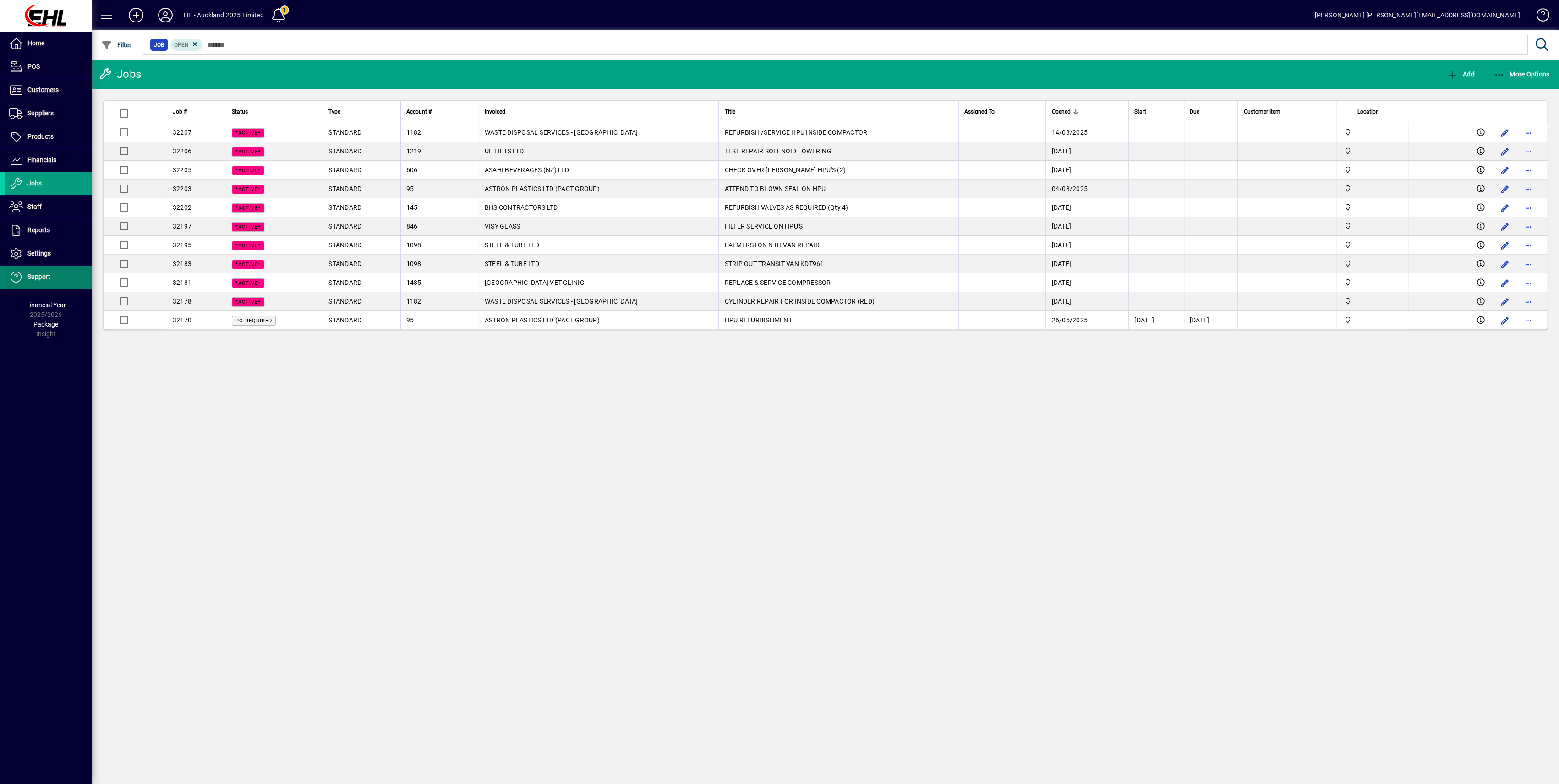
click at [37, 276] on span "Support" at bounding box center [38, 276] width 23 height 7
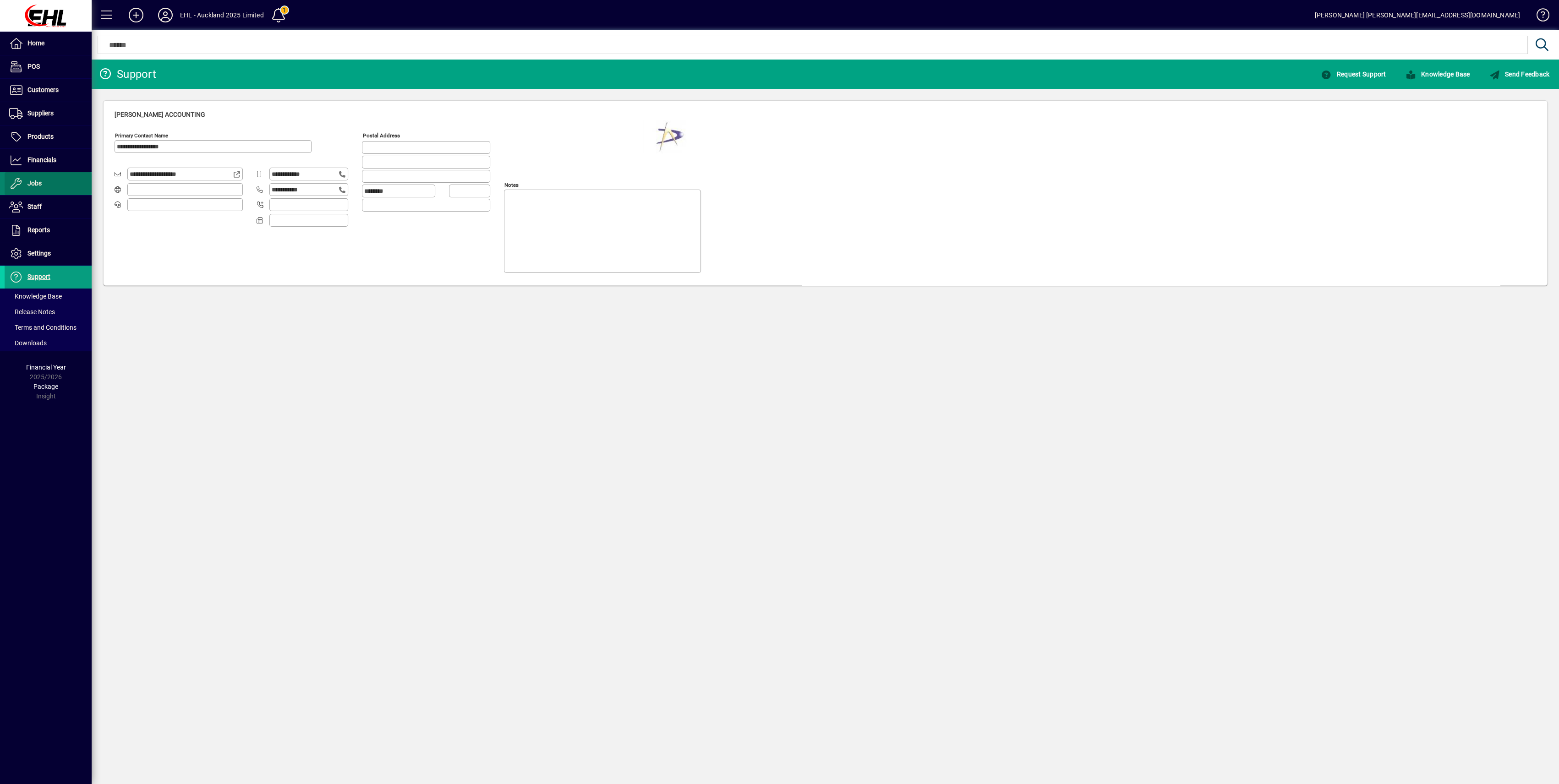
click at [33, 184] on span "Jobs" at bounding box center [34, 182] width 15 height 7
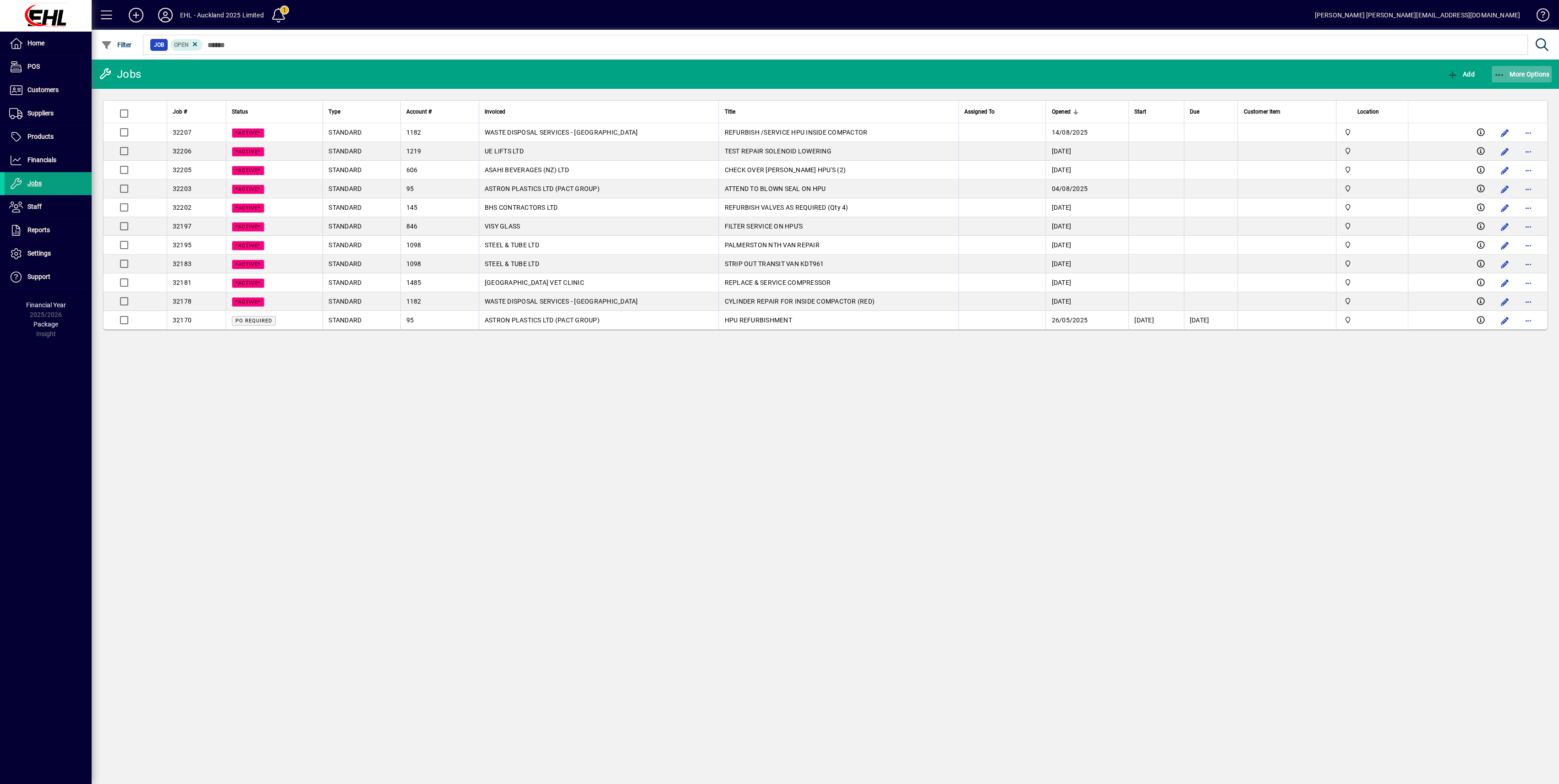
click at [1507, 71] on span "More Options" at bounding box center [1522, 73] width 56 height 7
click at [1203, 477] on div at bounding box center [780, 392] width 1559 height 784
click at [38, 158] on span "Financials" at bounding box center [41, 160] width 28 height 7
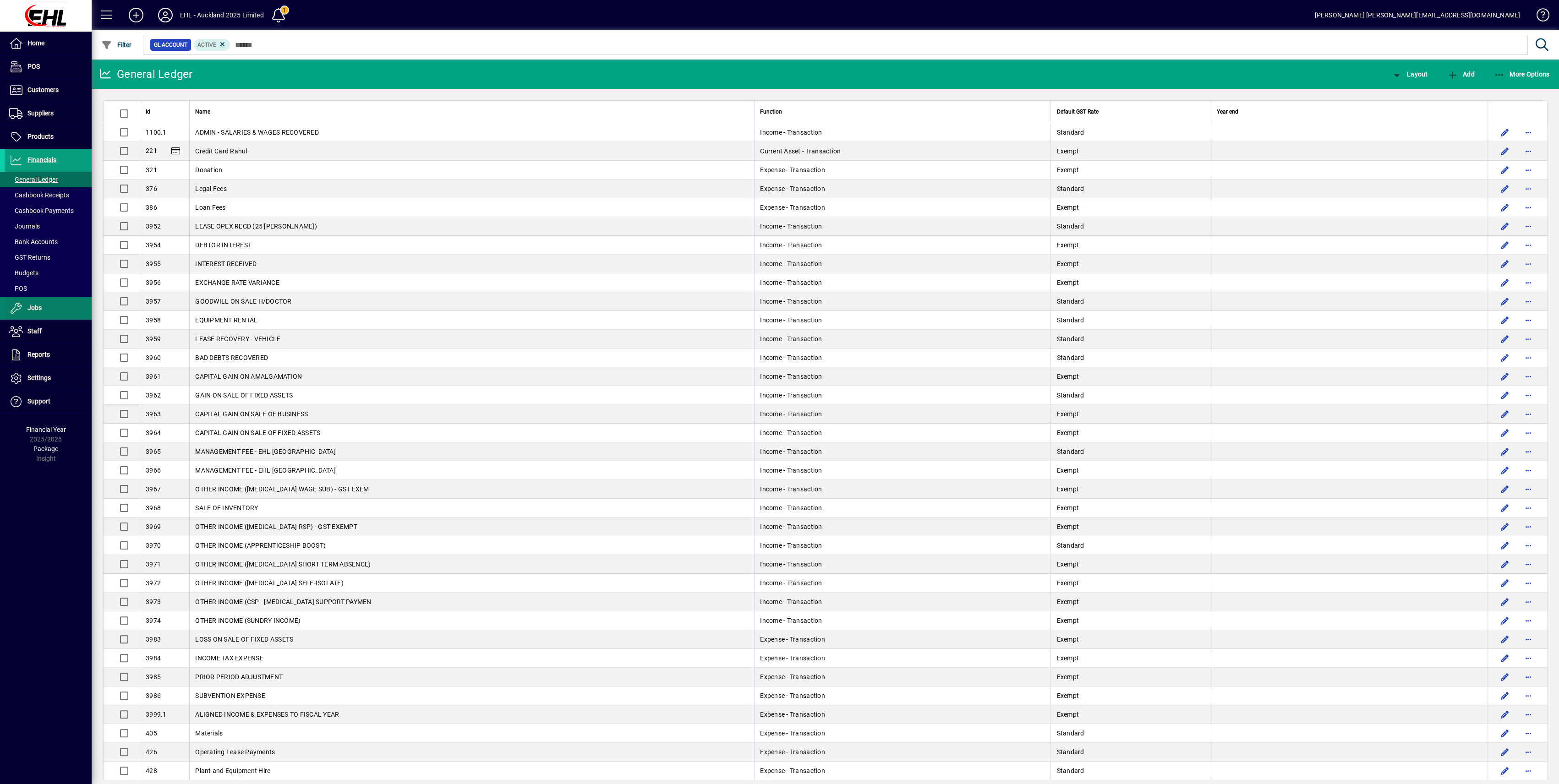
click at [28, 309] on span "Jobs" at bounding box center [34, 307] width 15 height 7
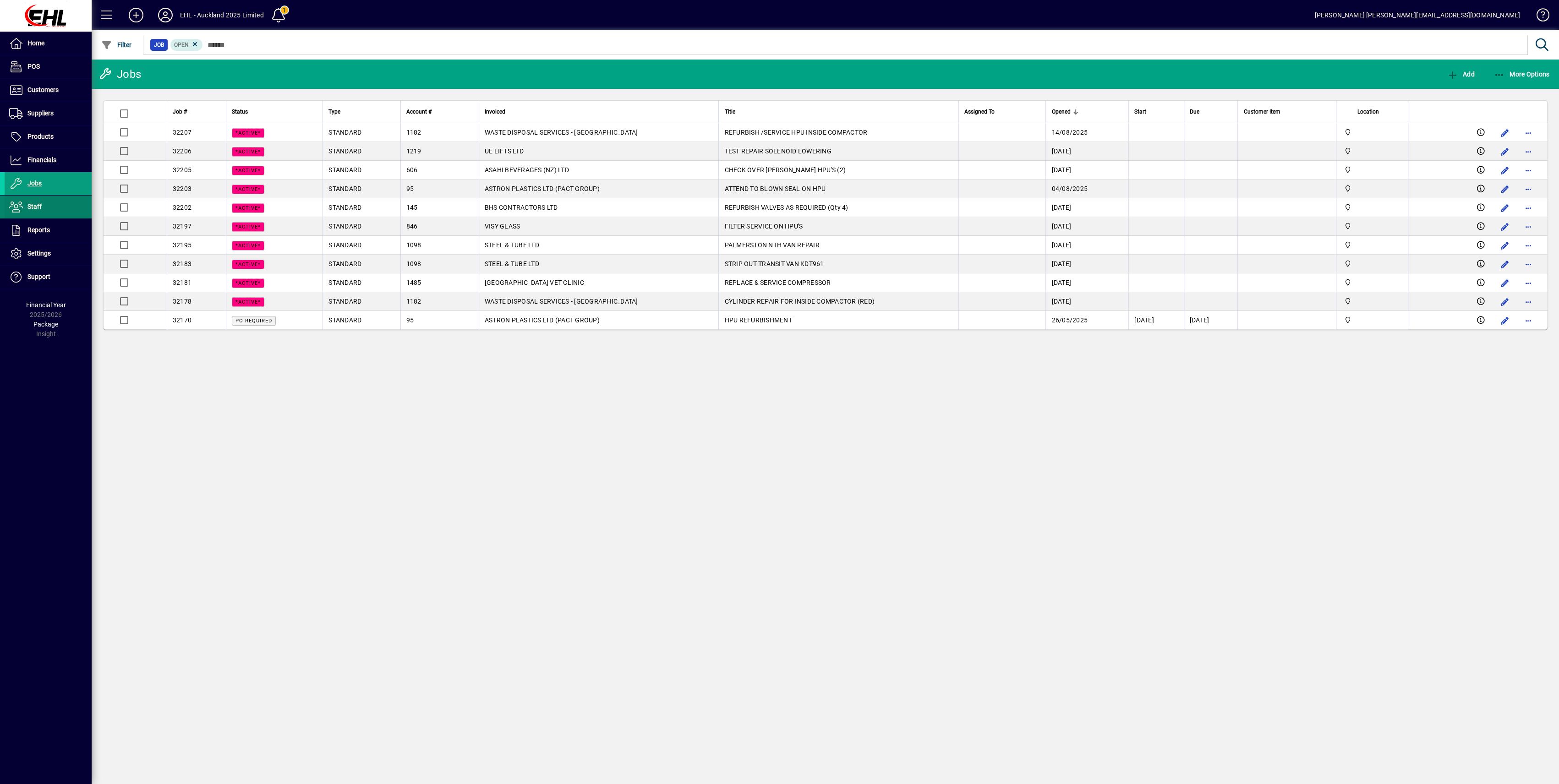
click at [22, 208] on icon at bounding box center [16, 207] width 14 height 11
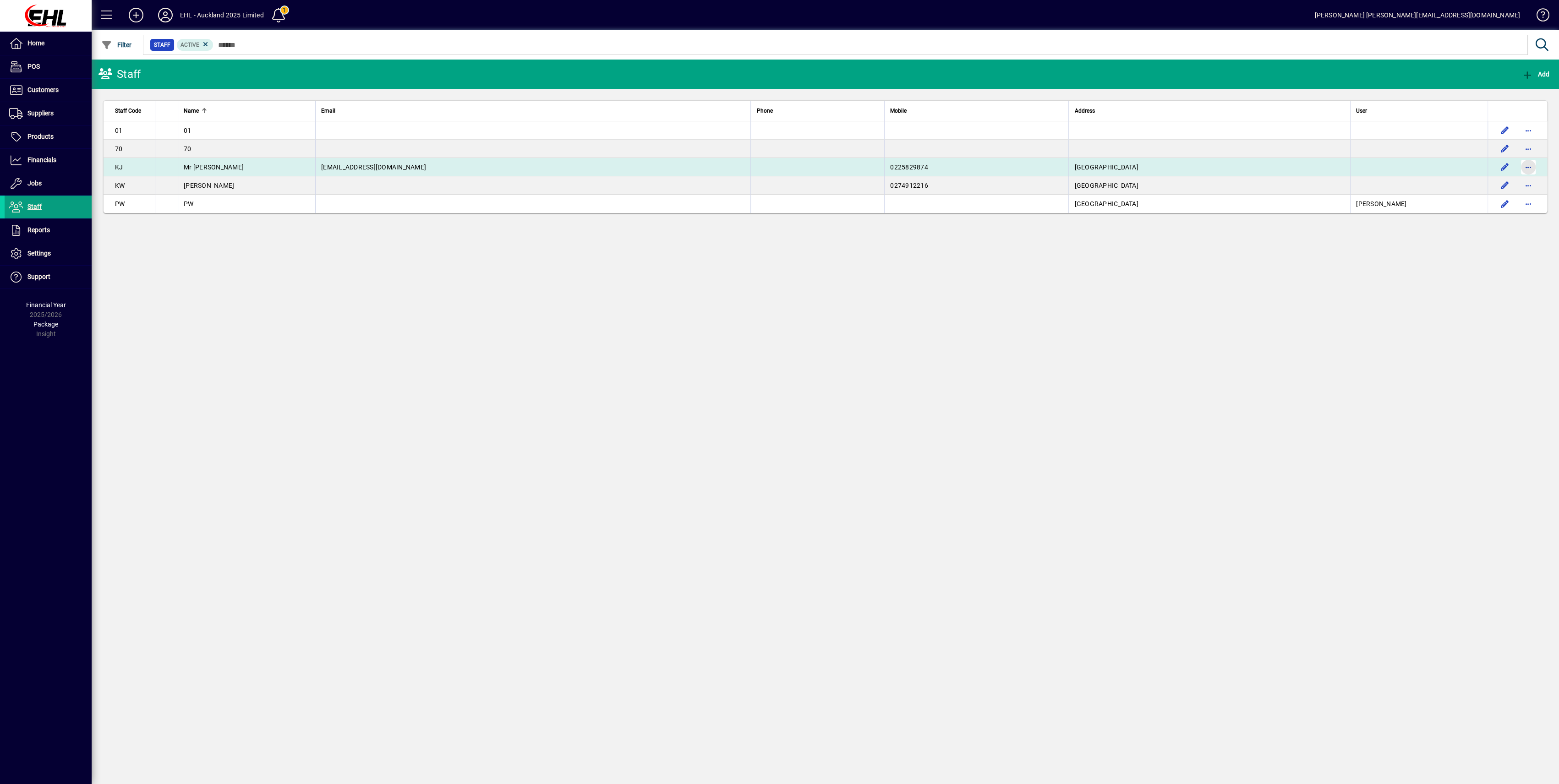
click at [1531, 164] on span "button" at bounding box center [1529, 167] width 22 height 22
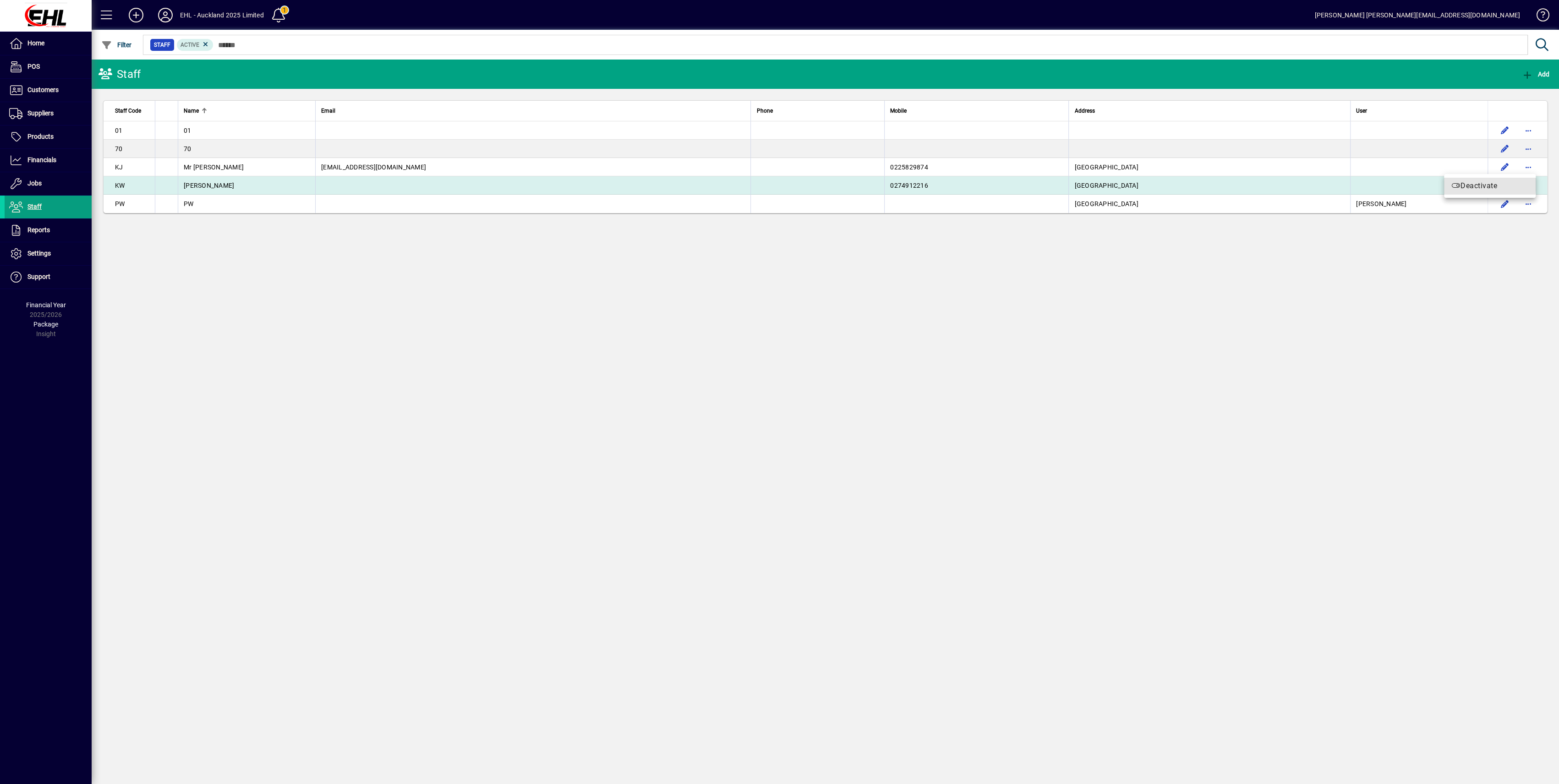
click at [1480, 183] on span "Deactivate" at bounding box center [1489, 185] width 77 height 11
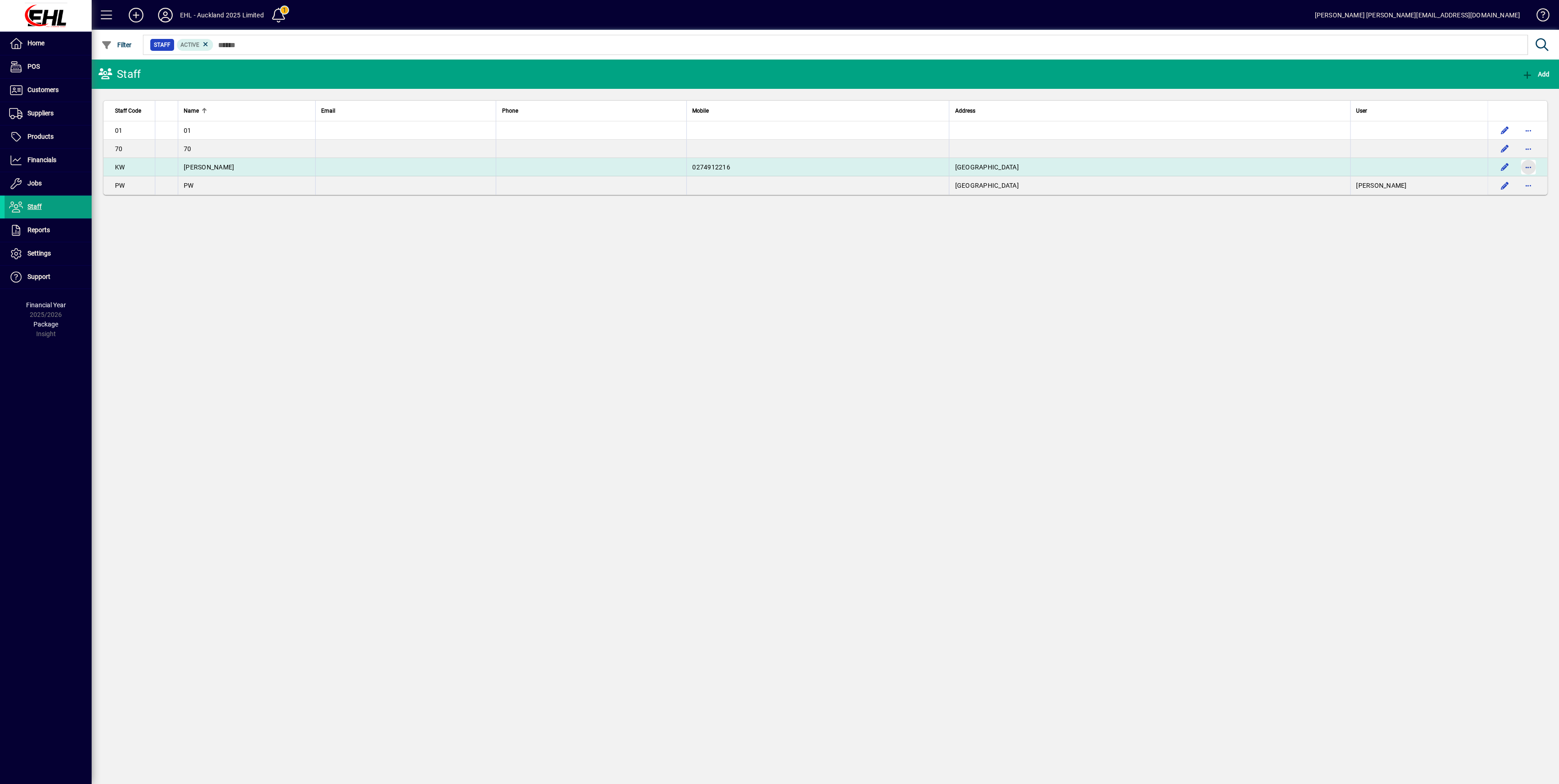
click at [1531, 169] on span "button" at bounding box center [1529, 167] width 22 height 22
click at [1525, 165] on div at bounding box center [780, 392] width 1559 height 784
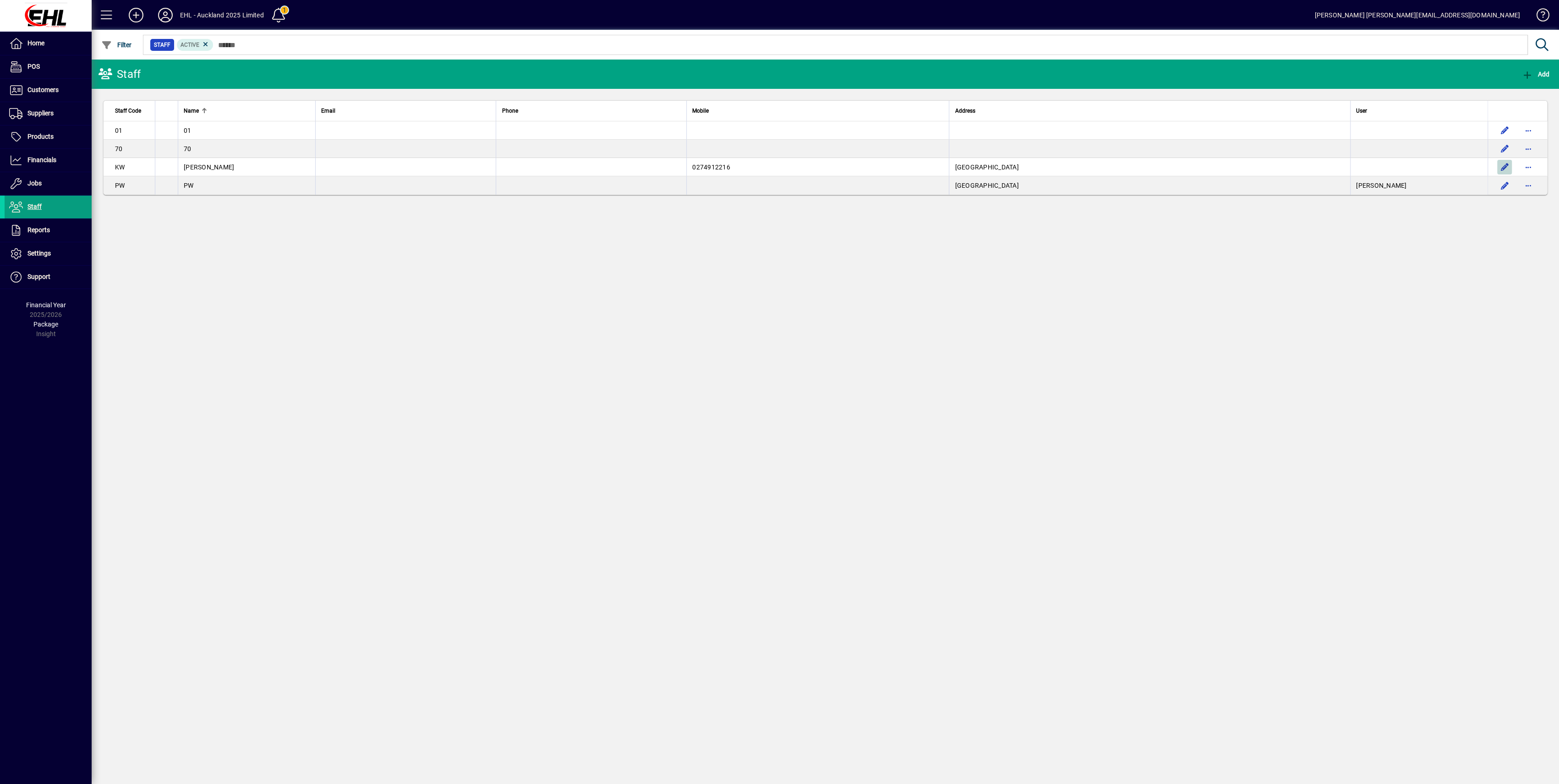
click at [1507, 168] on span "button" at bounding box center [1504, 167] width 22 height 22
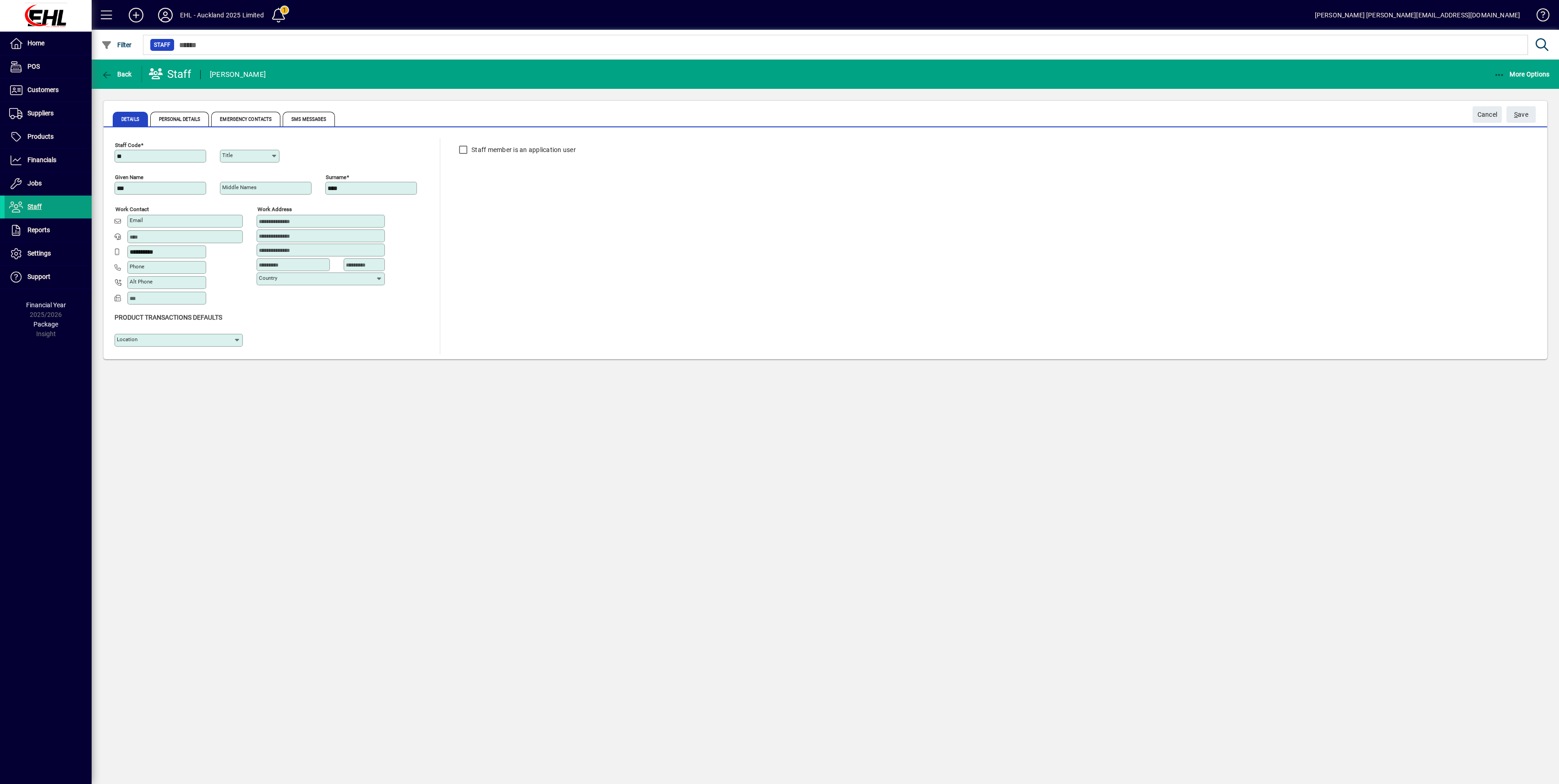
type input "**"
type input "**********"
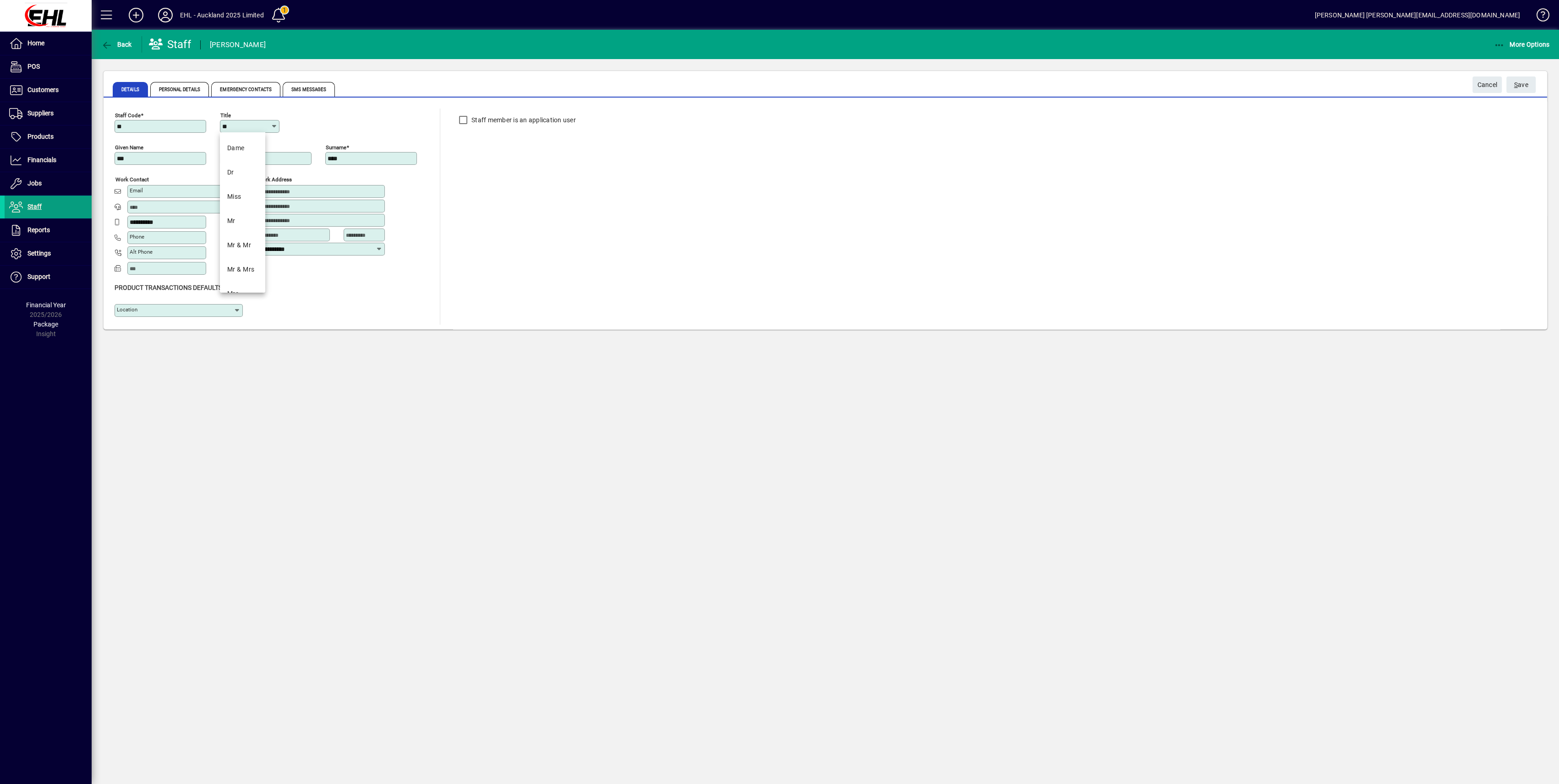
drag, startPoint x: 252, startPoint y: 128, endPoint x: 198, endPoint y: 119, distance: 54.7
click at [198, 119] on div "Staff Code ** Title **" at bounding box center [272, 124] width 316 height 32
click at [1523, 86] on span "S ave" at bounding box center [1522, 84] width 15 height 15
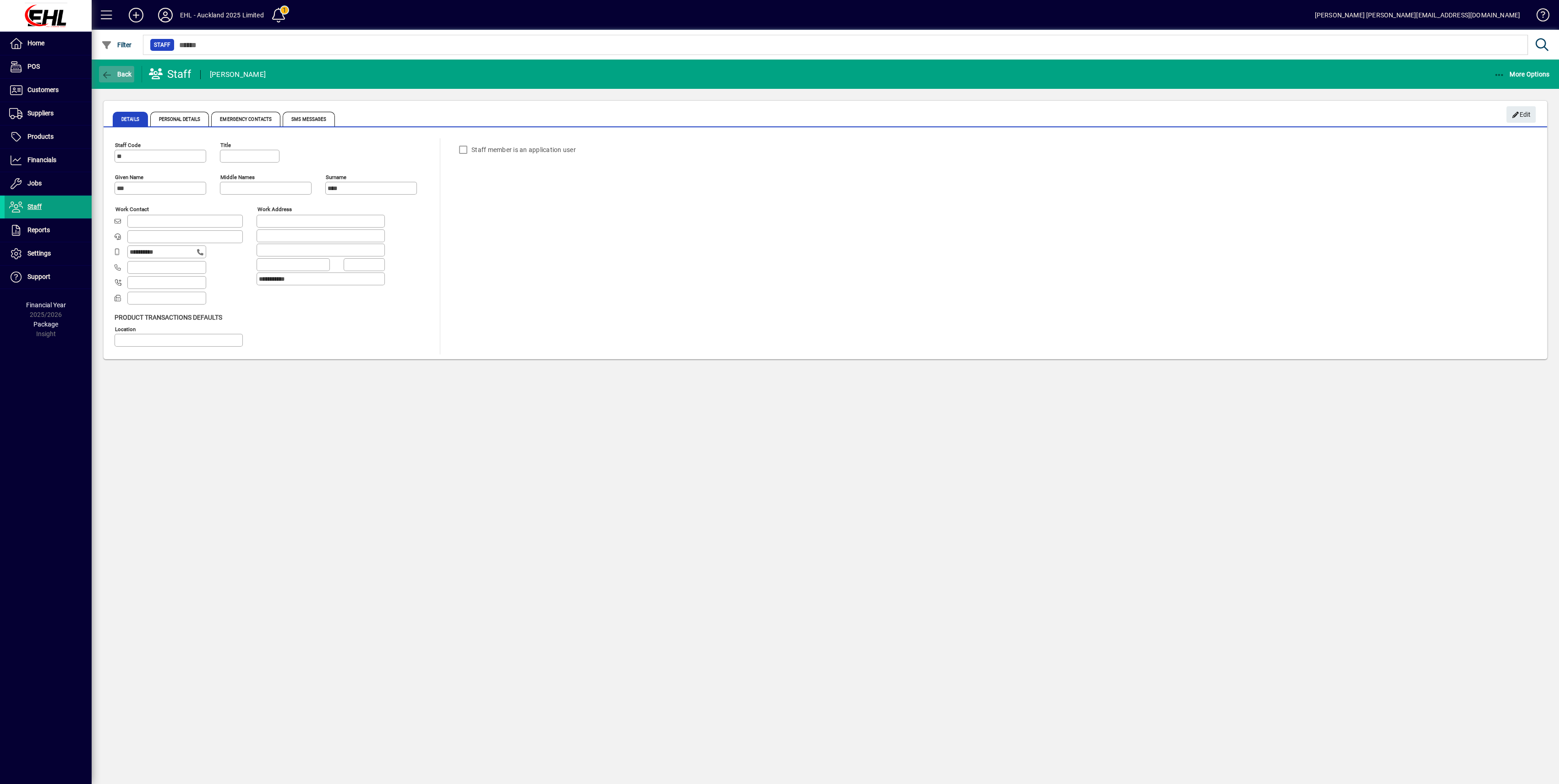
click at [116, 67] on span "button" at bounding box center [117, 74] width 35 height 22
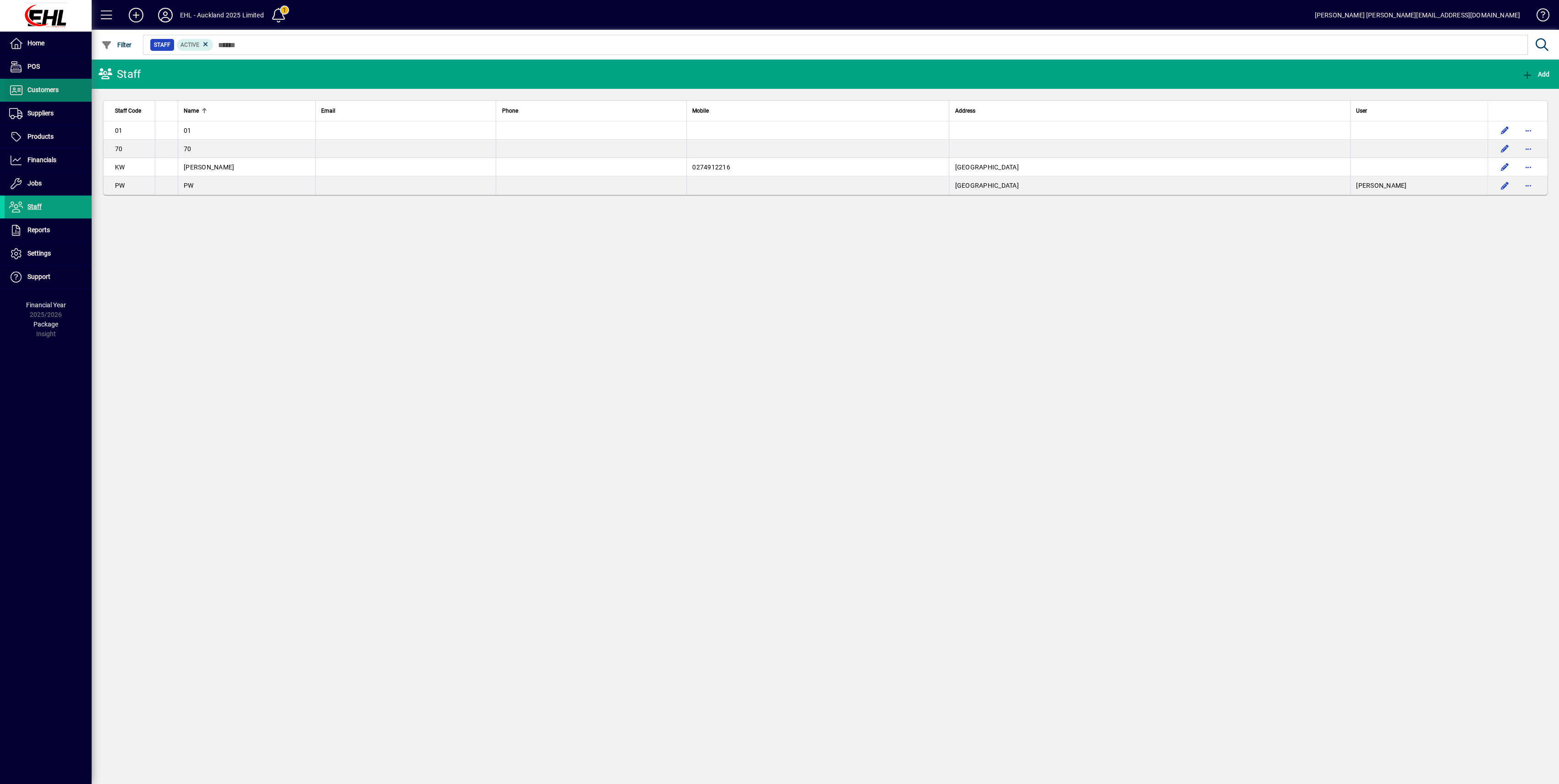
click at [48, 90] on span "Customers" at bounding box center [43, 89] width 31 height 7
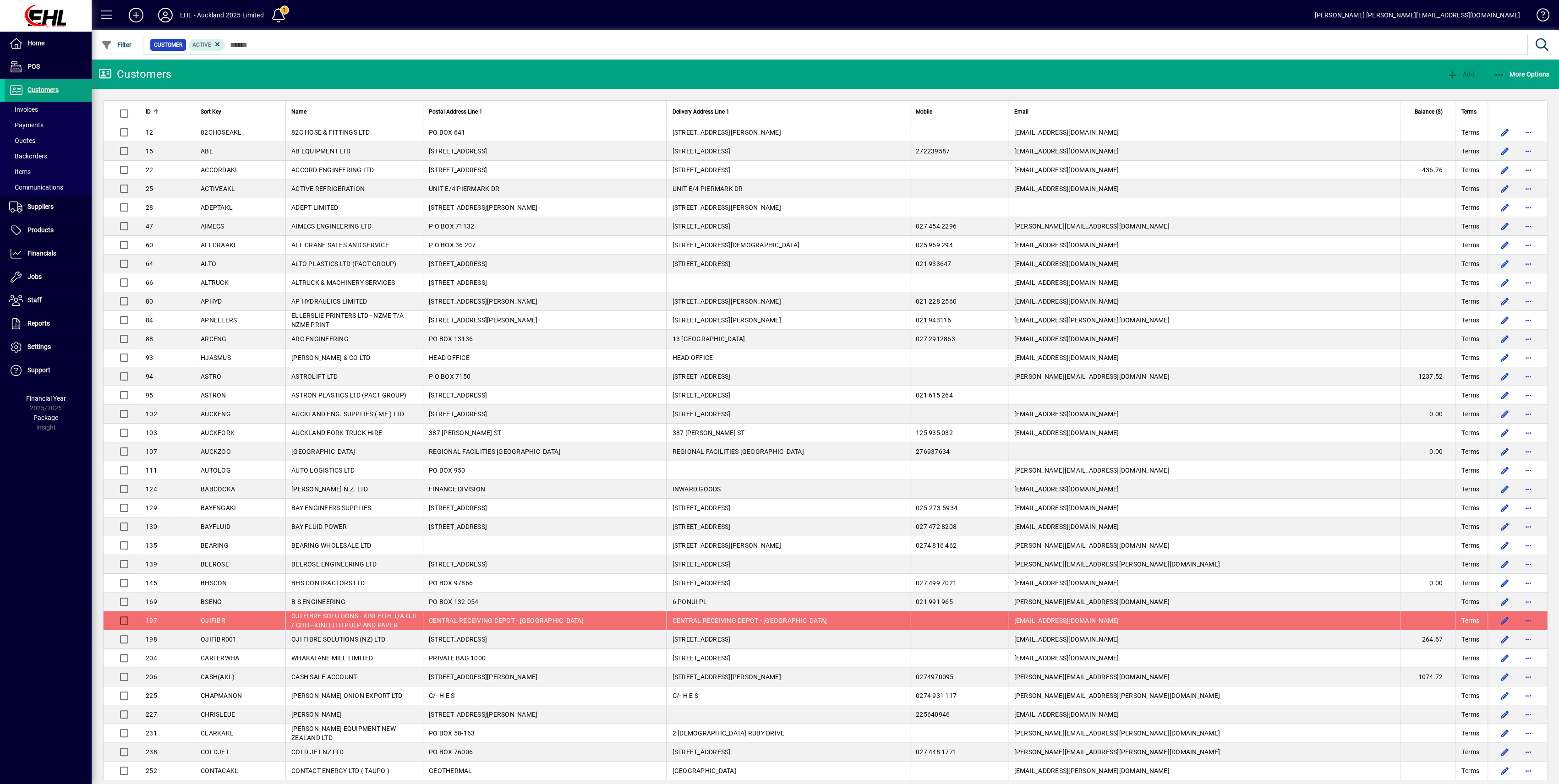
click at [219, 43] on icon at bounding box center [217, 44] width 8 height 8
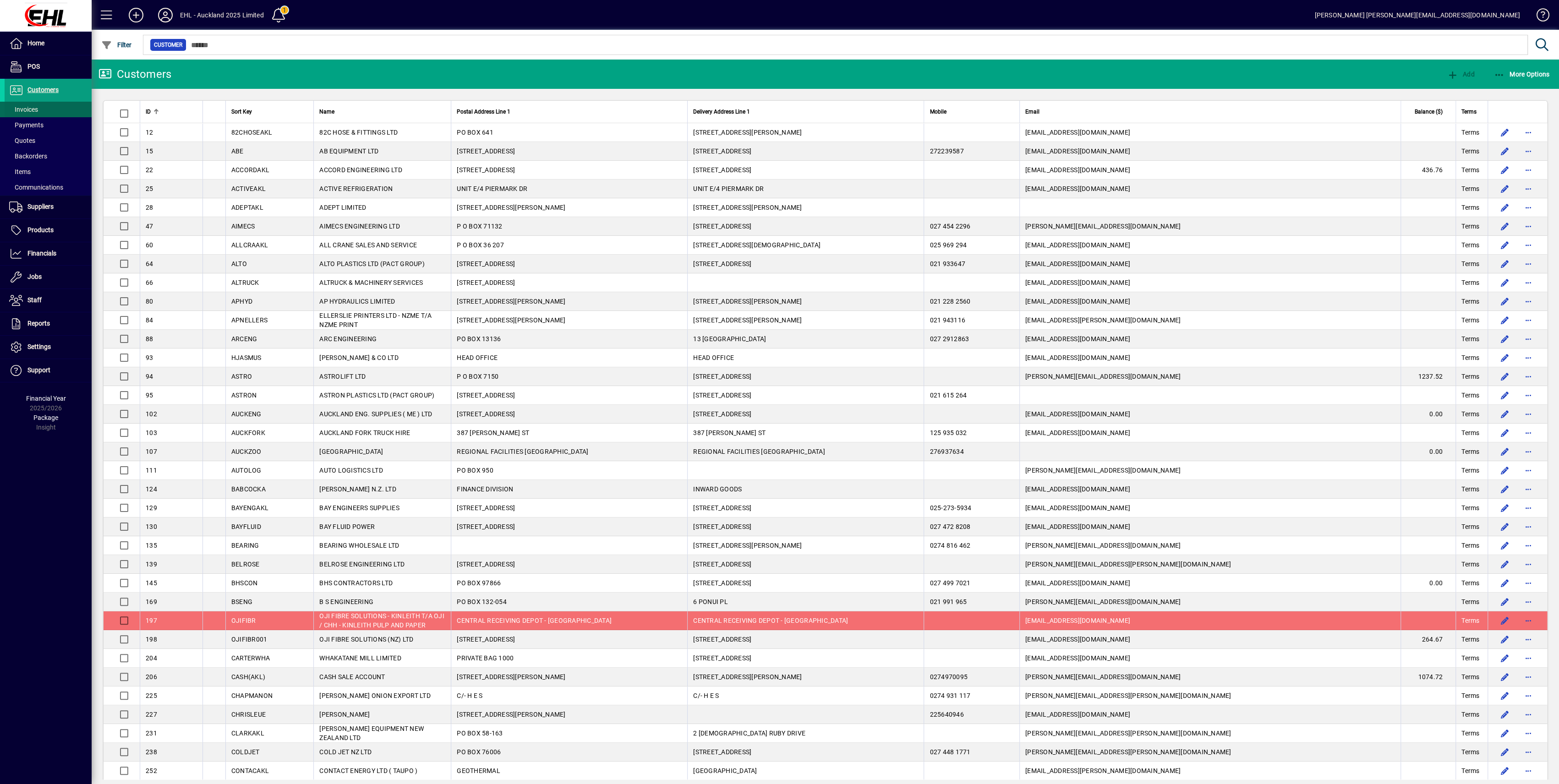
click at [49, 113] on span at bounding box center [48, 110] width 87 height 22
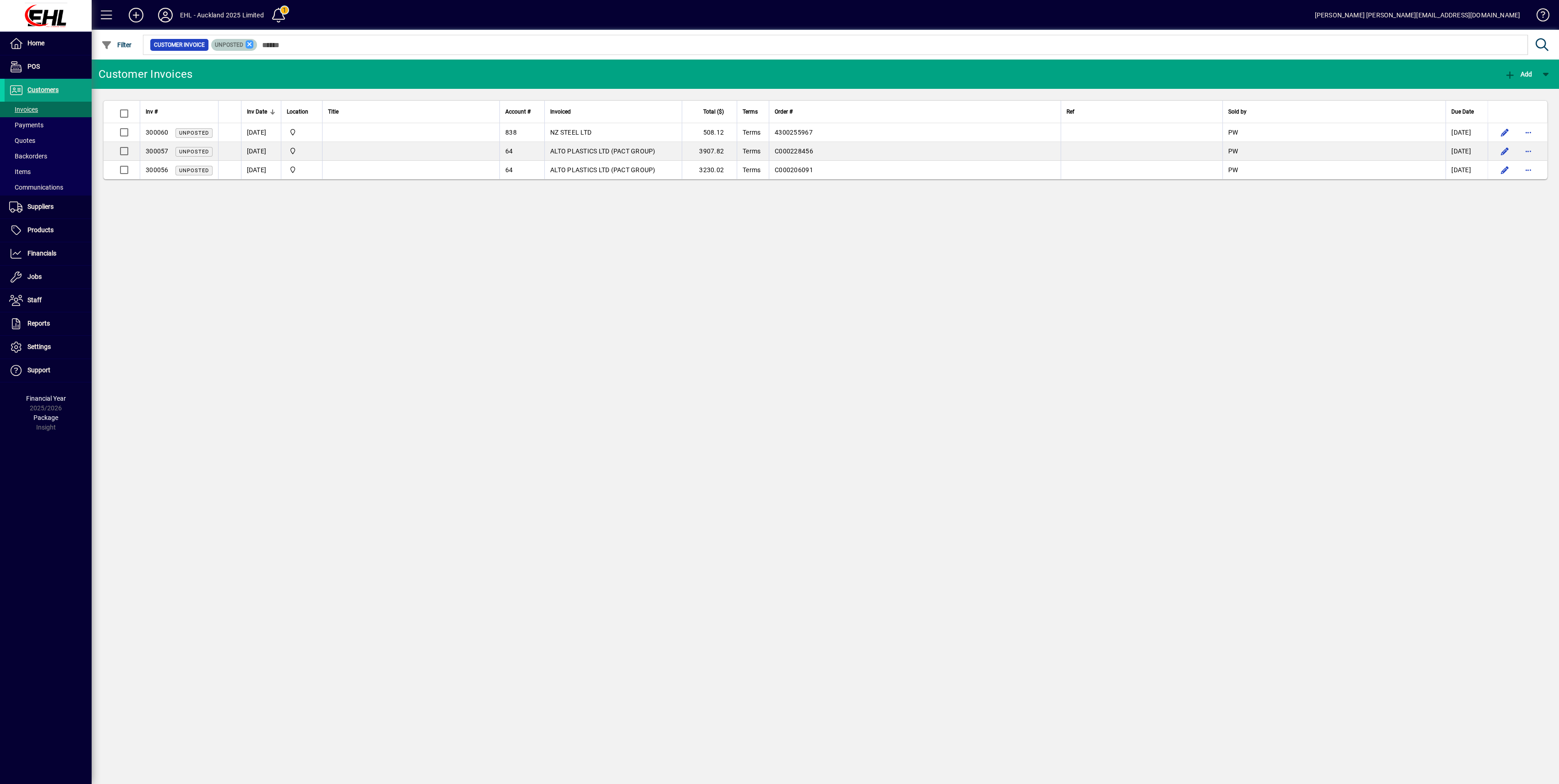
click at [250, 46] on icon at bounding box center [250, 44] width 8 height 8
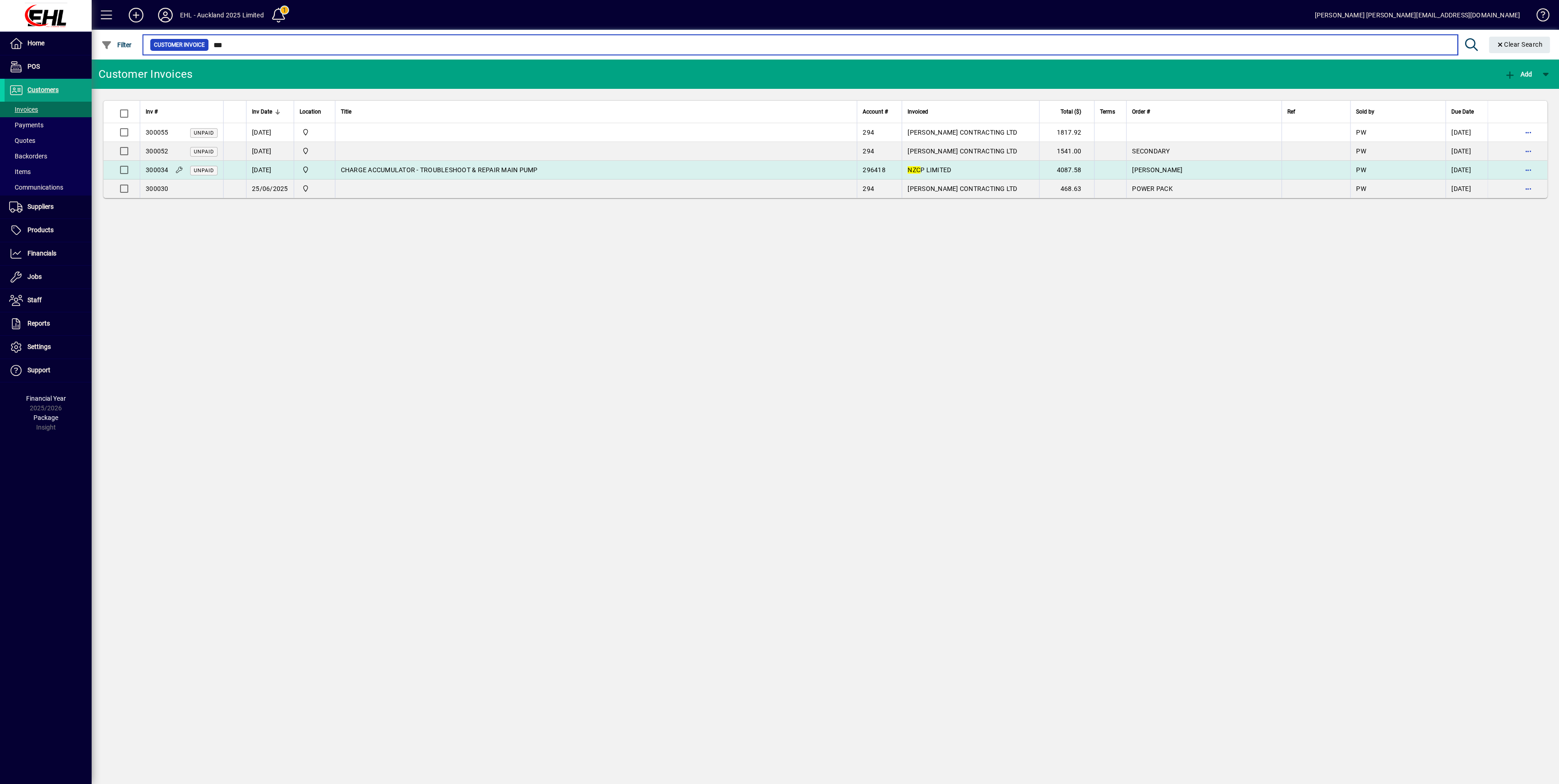
type input "***"
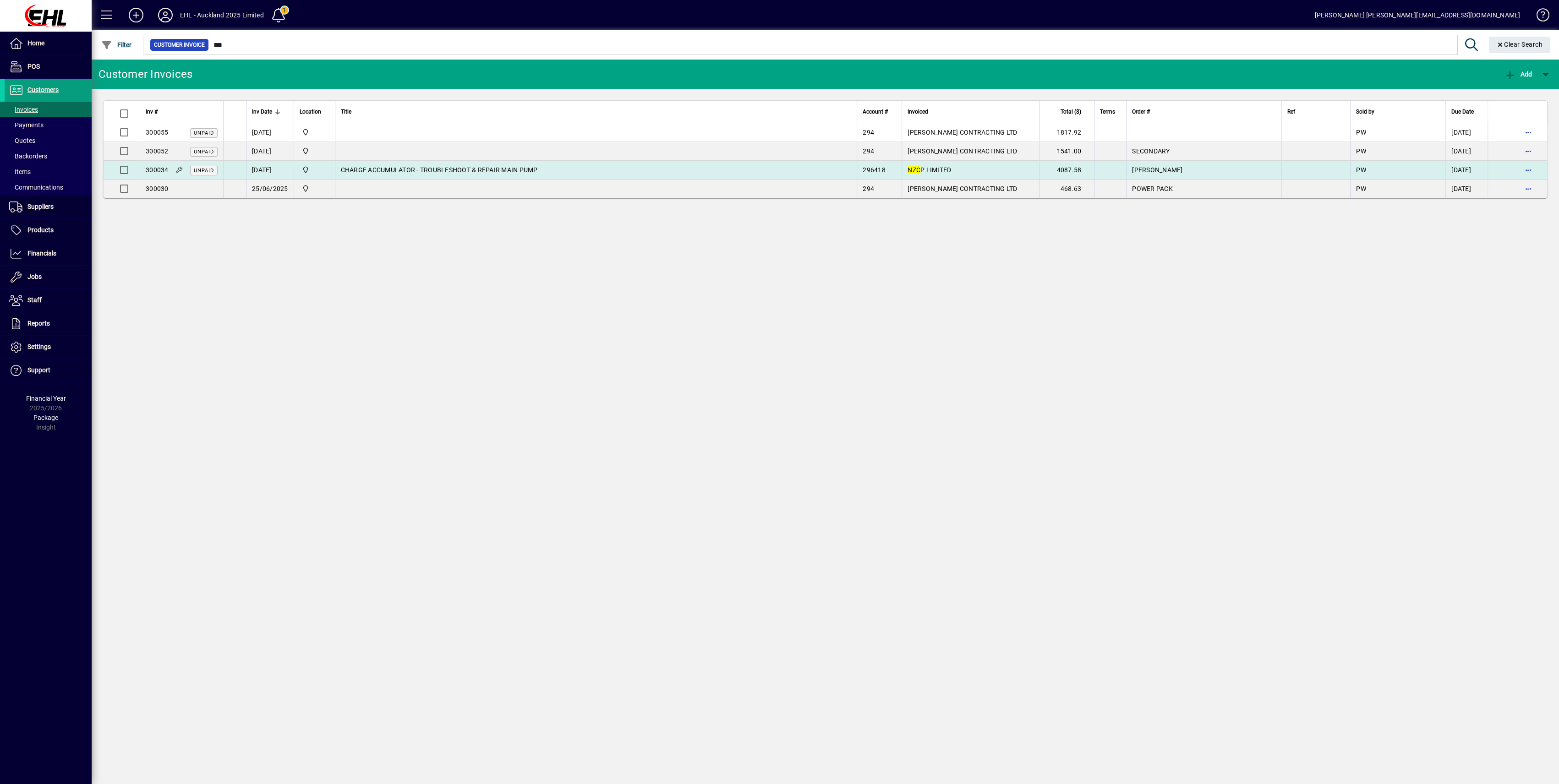
click at [426, 170] on span "CHARGE ACCUMULATOR - TROUBLESHOOT & REPAIR MAIN PUMP" at bounding box center [439, 169] width 197 height 7
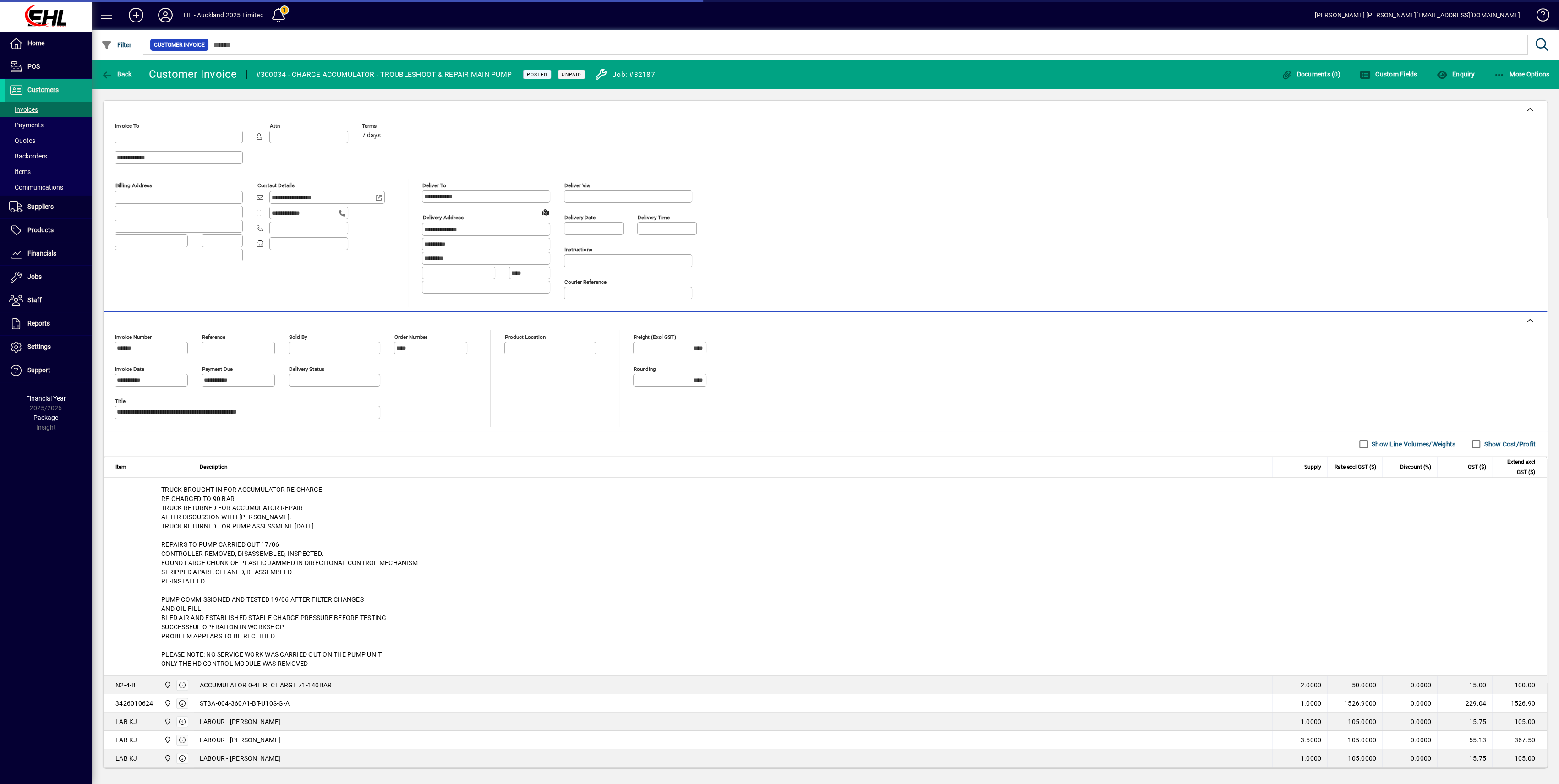
type input "**********"
type input "*******"
click at [1513, 72] on span "More Options" at bounding box center [1522, 73] width 56 height 7
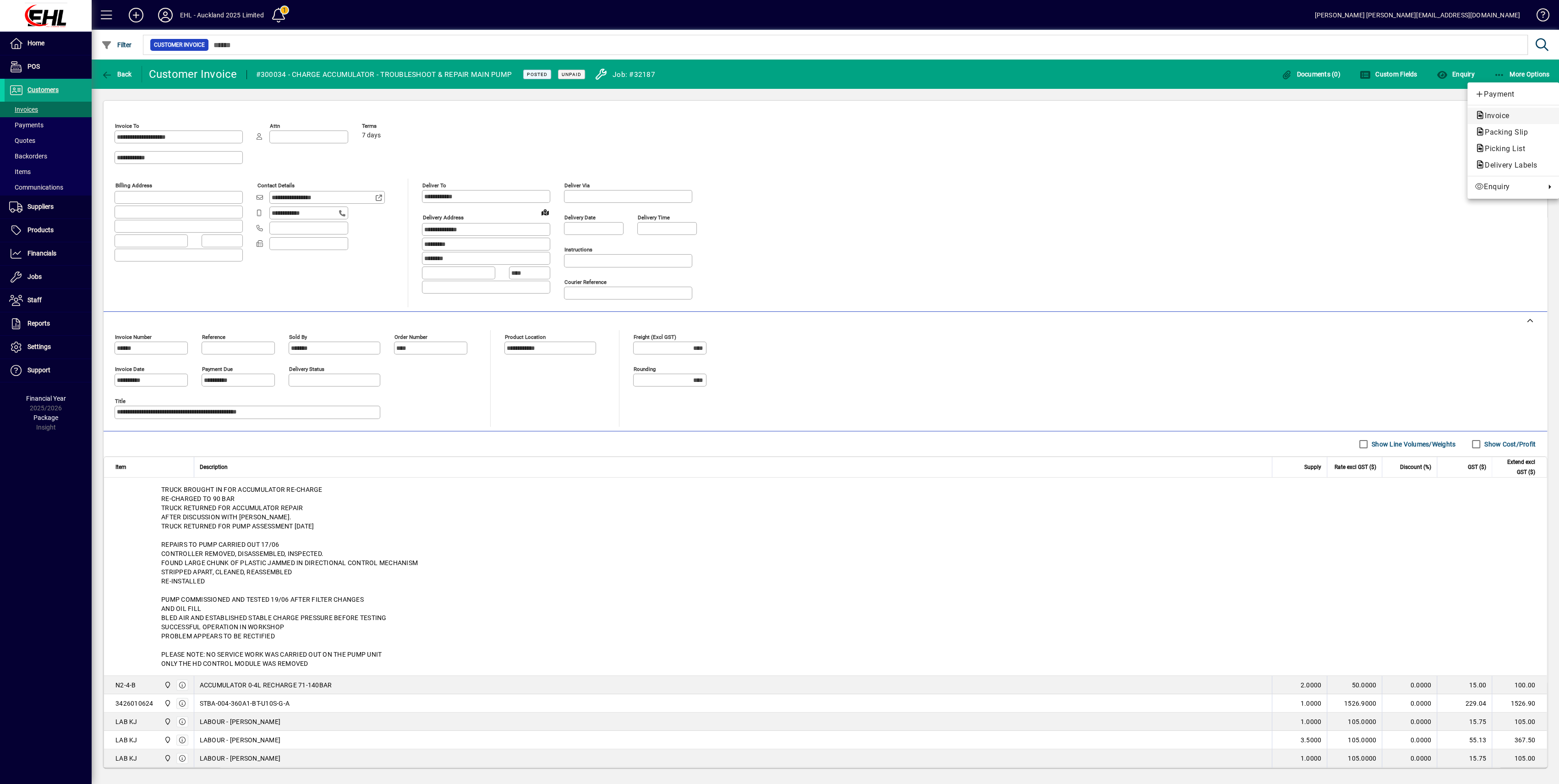
click at [1500, 117] on span "Invoice" at bounding box center [1494, 115] width 39 height 9
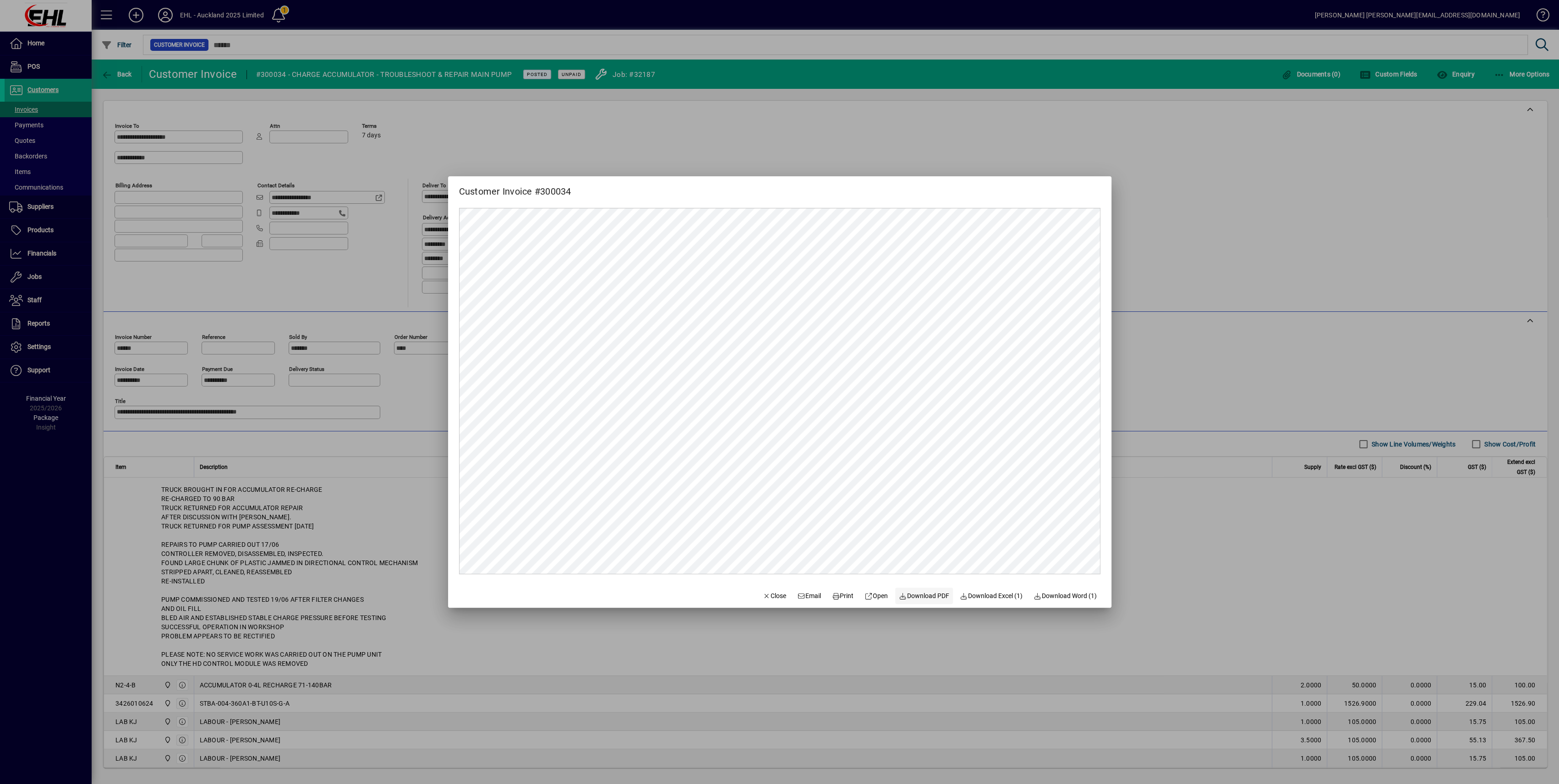
click at [915, 596] on span "Download PDF" at bounding box center [923, 596] width 50 height 10
click at [1104, 576] on mat-dialog-content at bounding box center [780, 391] width 664 height 385
click at [759, 590] on span "button" at bounding box center [775, 596] width 31 height 22
